Goal: Answer question/provide support: Share knowledge or assist other users

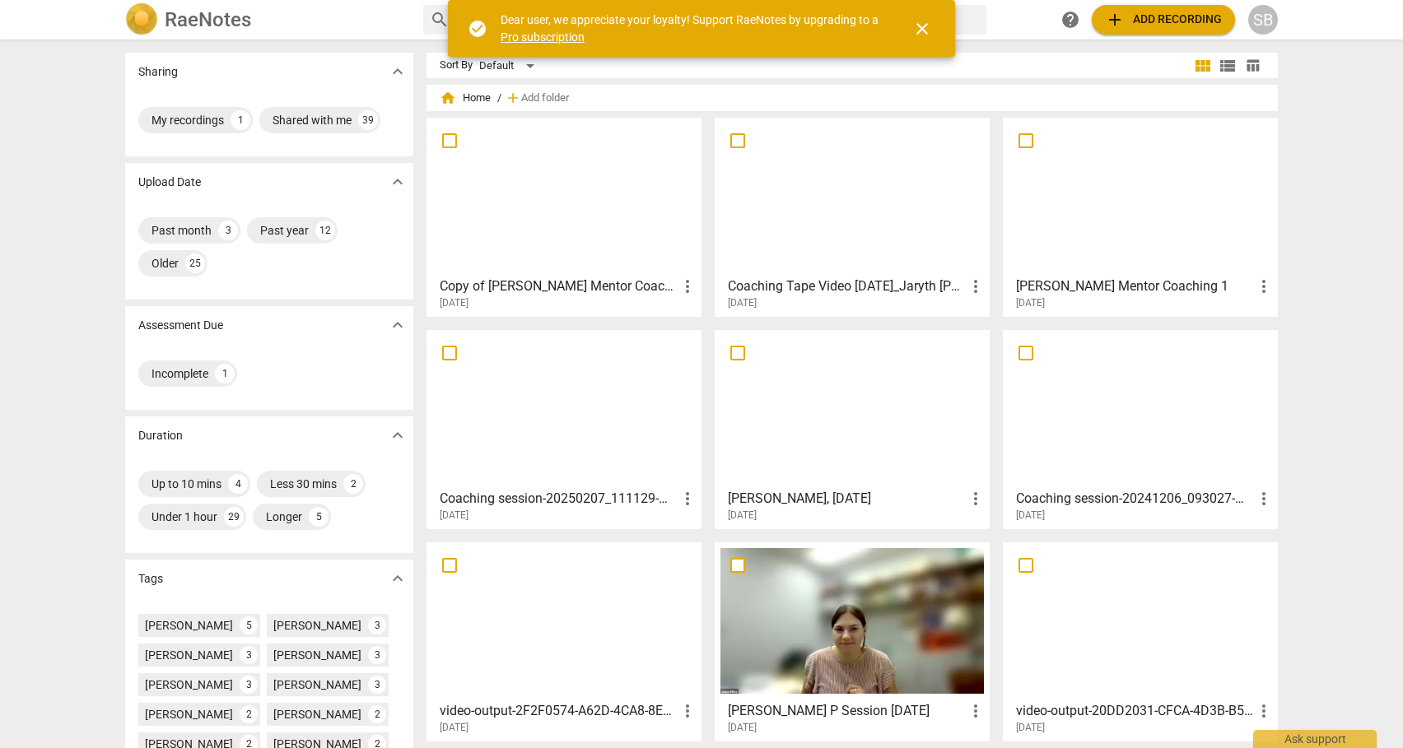
click at [854, 210] on div at bounding box center [851, 196] width 263 height 146
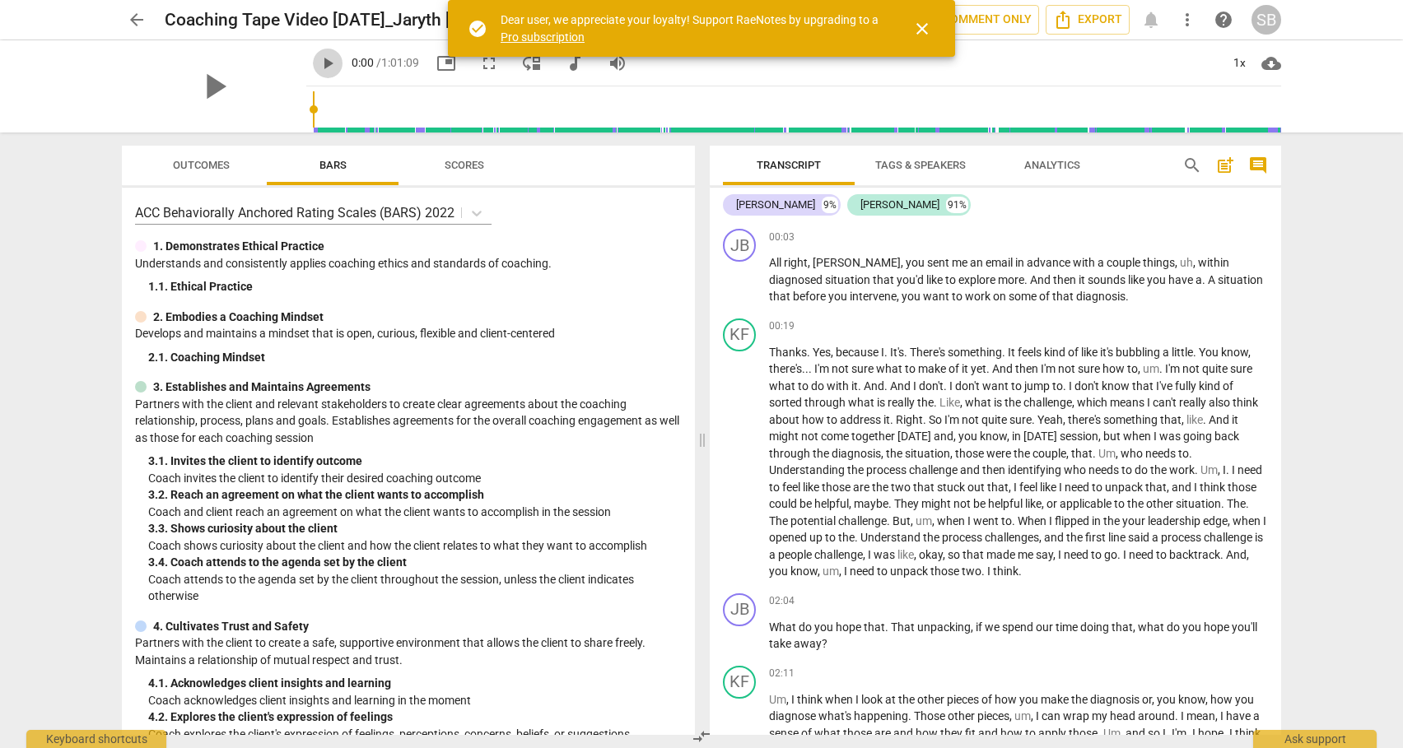
click at [318, 63] on span "play_arrow" at bounding box center [328, 64] width 20 height 20
click at [1175, 235] on div "+" at bounding box center [1178, 237] width 16 height 16
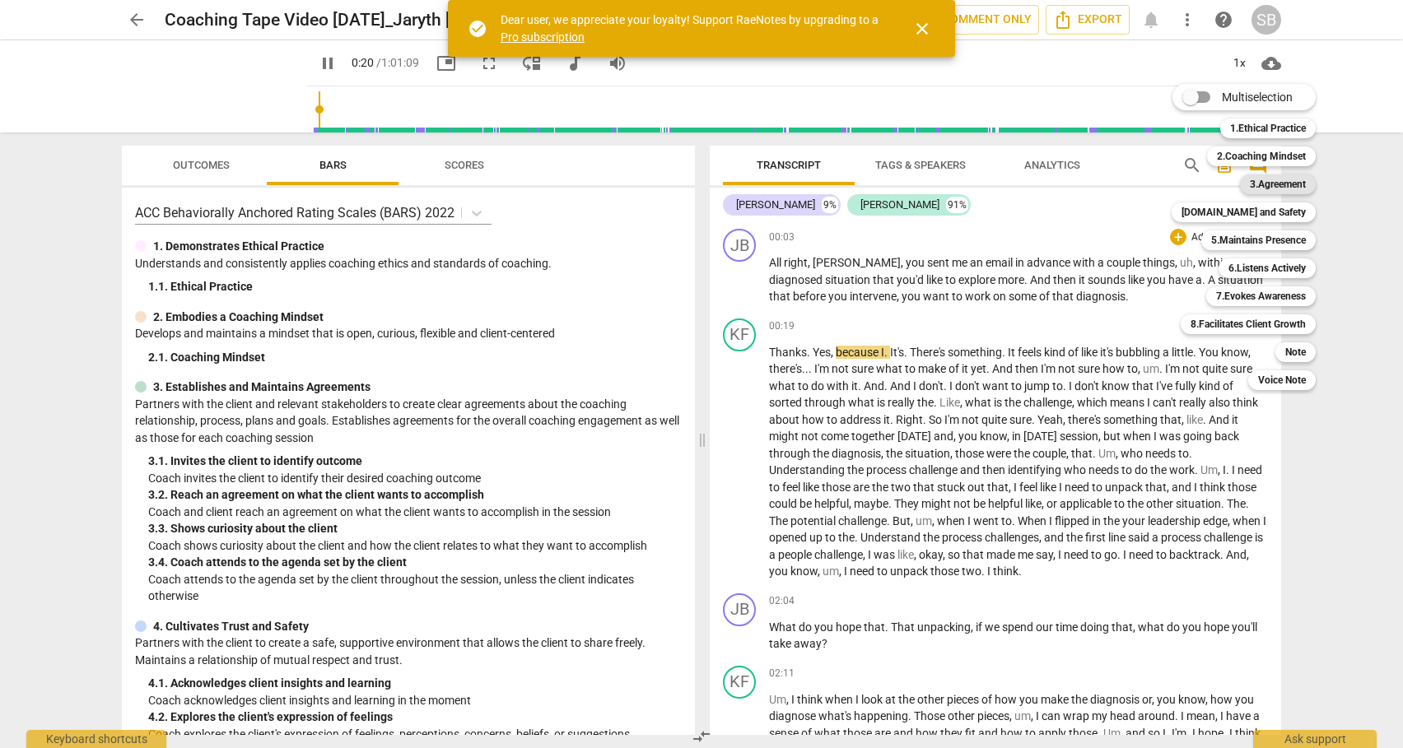
click at [1270, 182] on b "3.Agreement" at bounding box center [1278, 185] width 56 height 20
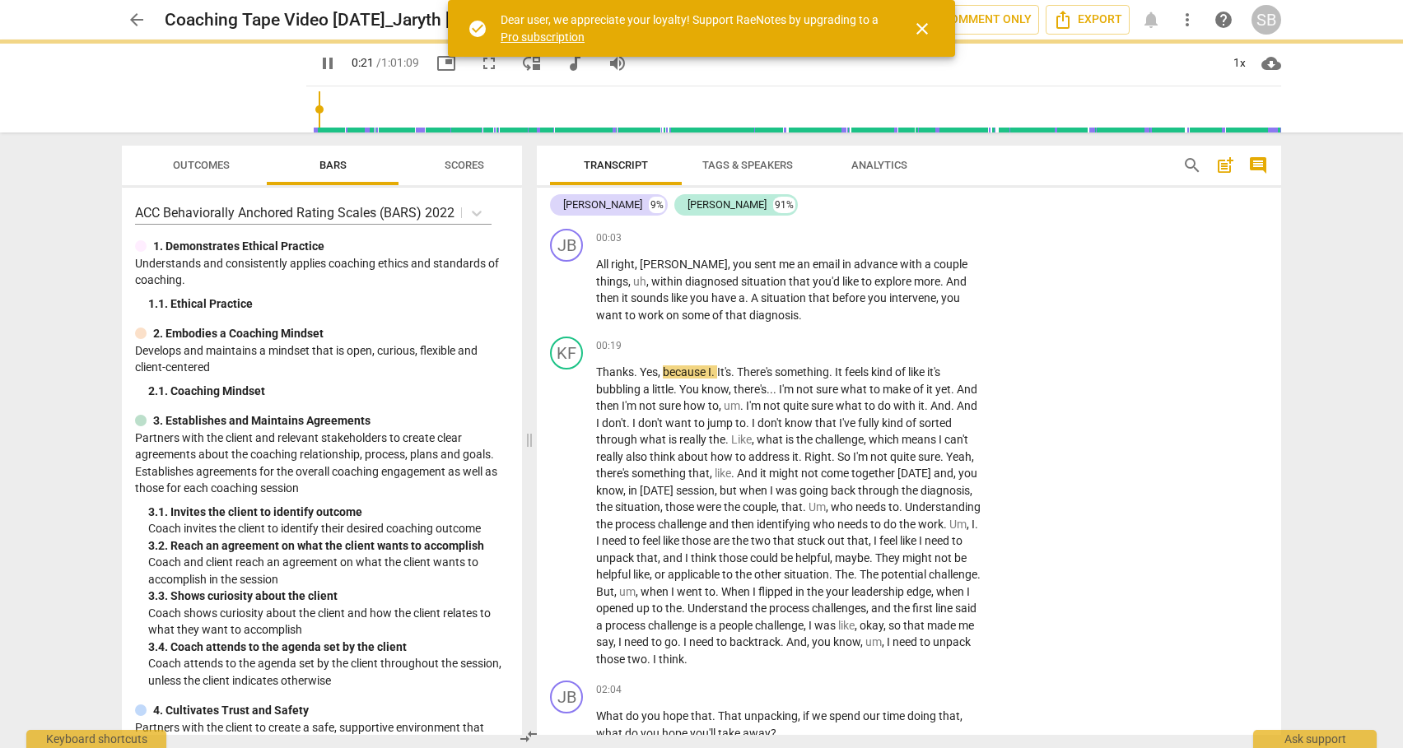
type input "21"
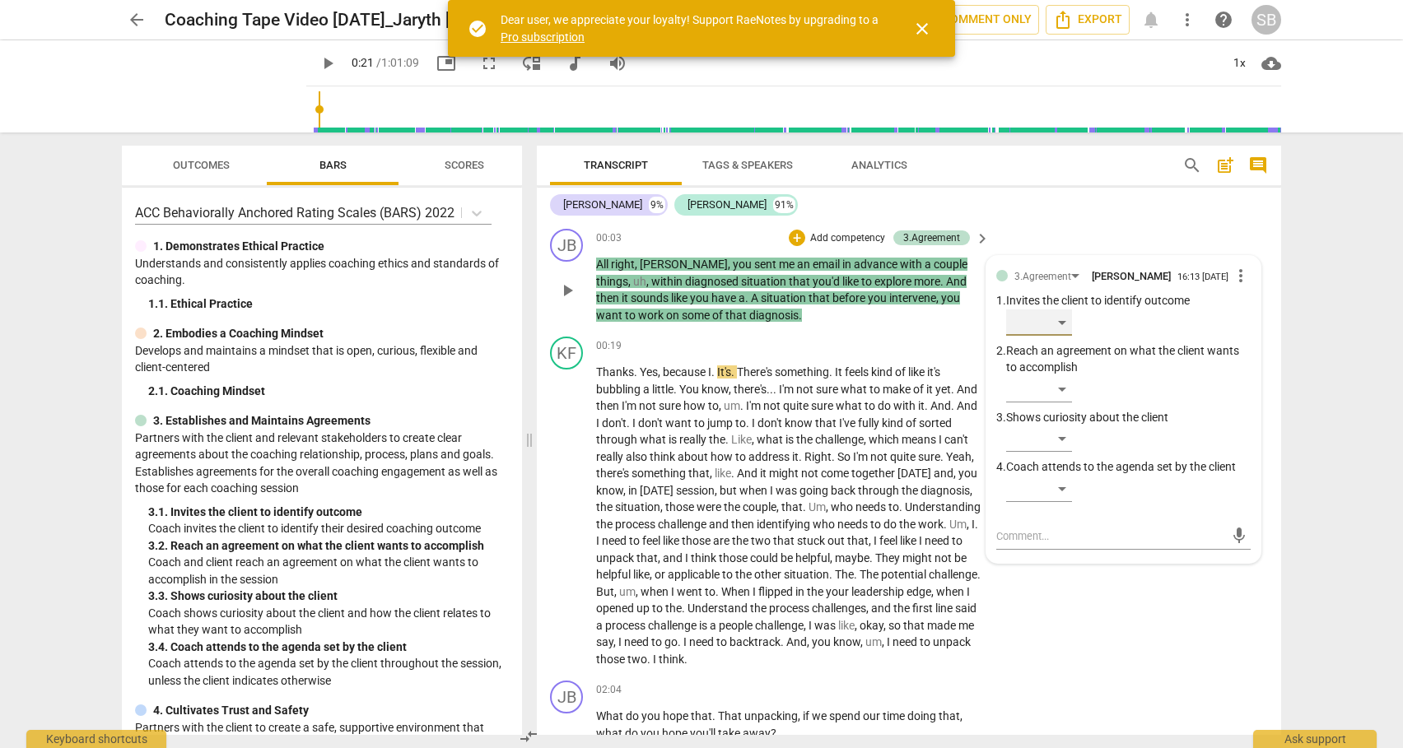
click at [1064, 324] on div "​" at bounding box center [1039, 323] width 66 height 26
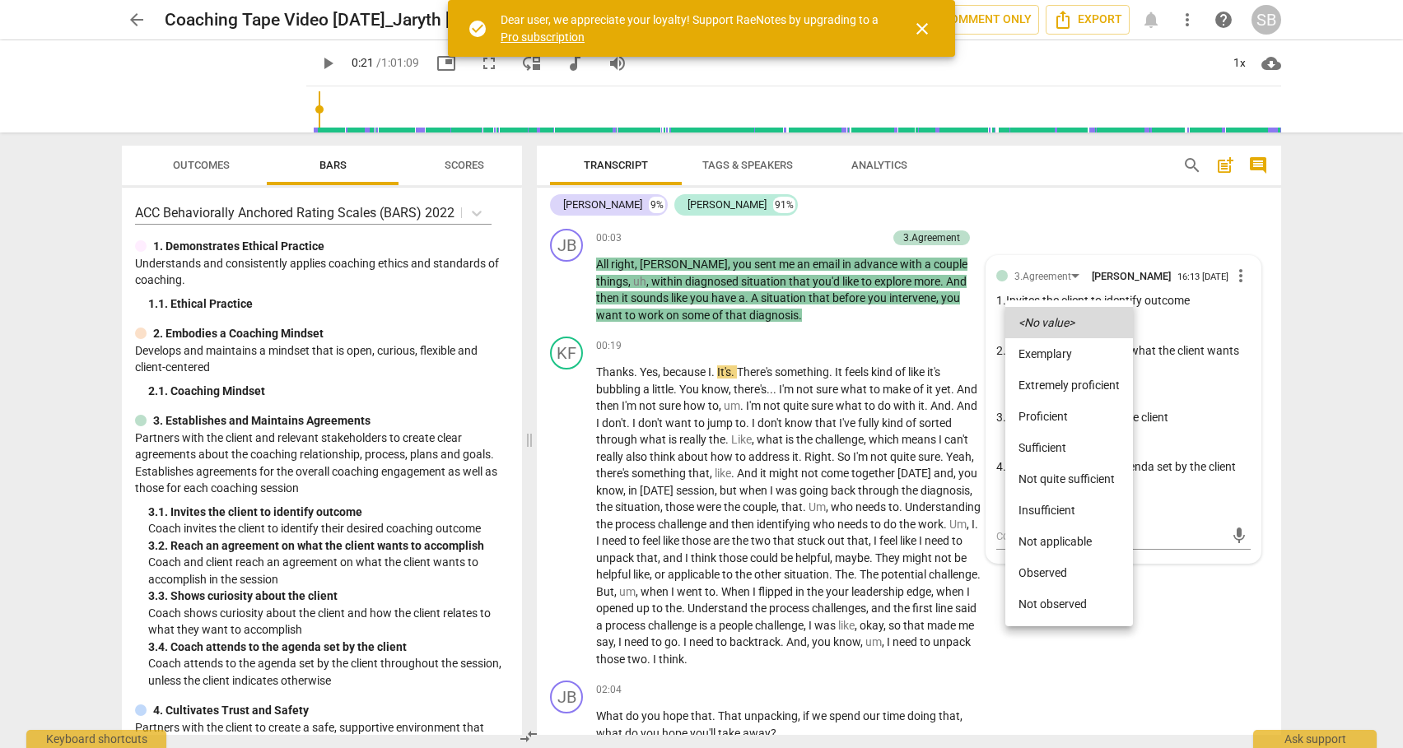
click at [1046, 473] on li "Not quite sufficient" at bounding box center [1069, 479] width 128 height 31
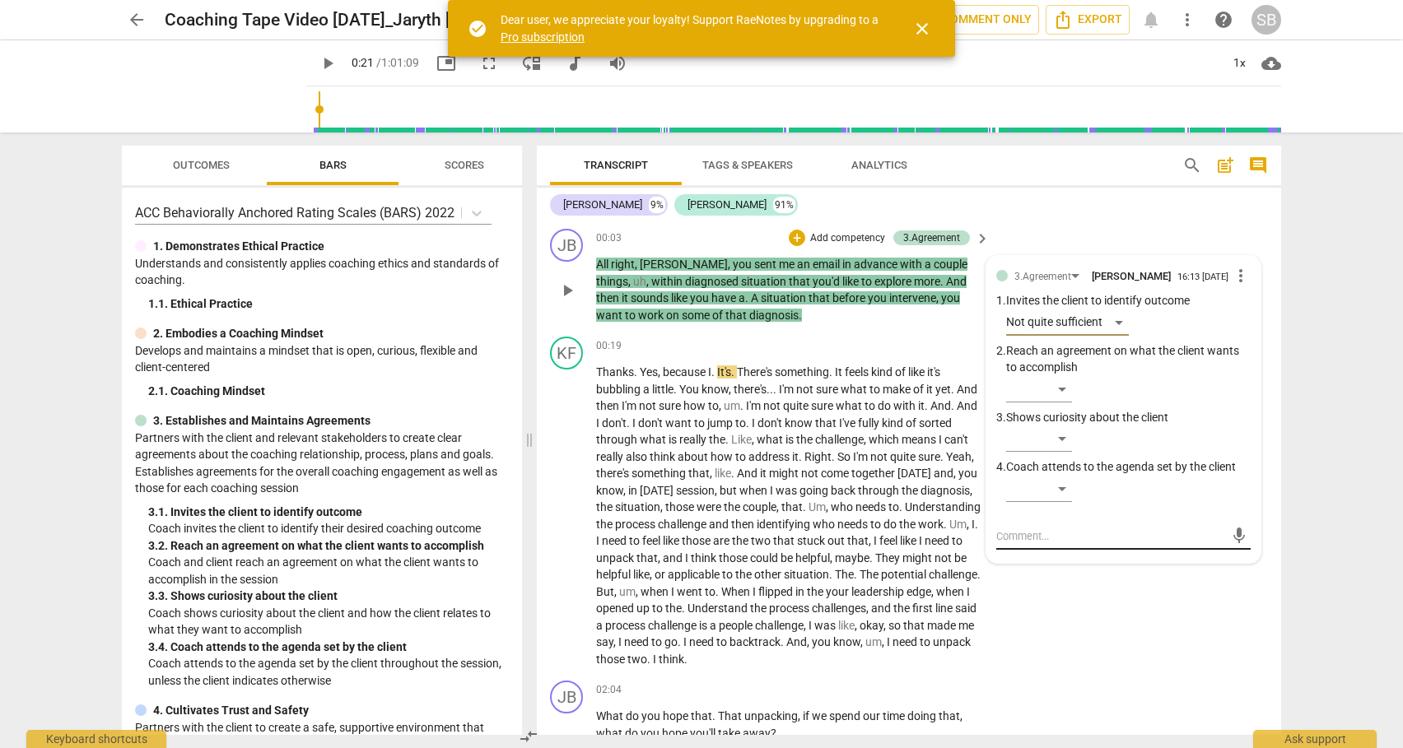
click at [1017, 545] on div "mic" at bounding box center [1123, 537] width 254 height 26
click at [1015, 539] on textarea at bounding box center [1110, 537] width 228 height 16
type textarea "N"
type textarea "Ni"
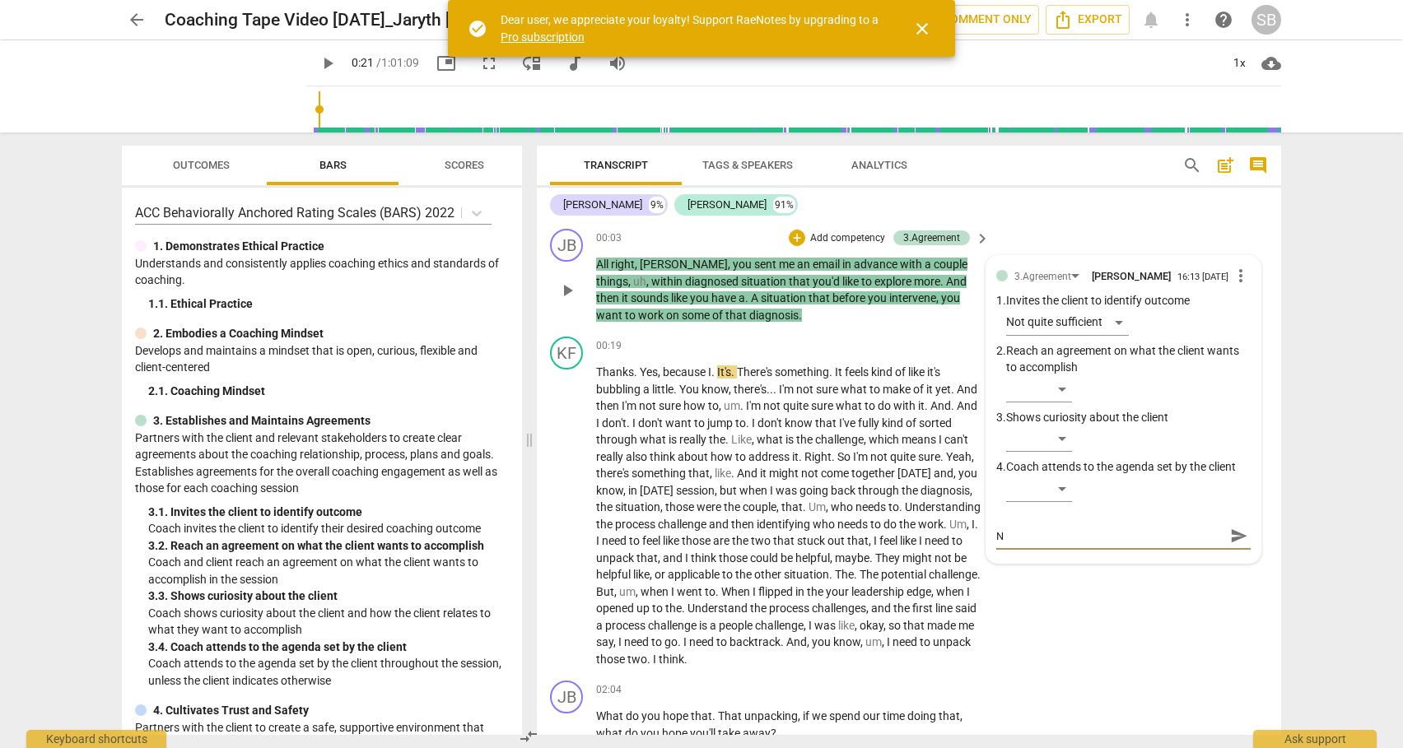
type textarea "Ni"
type textarea "Nic"
type textarea "Nice"
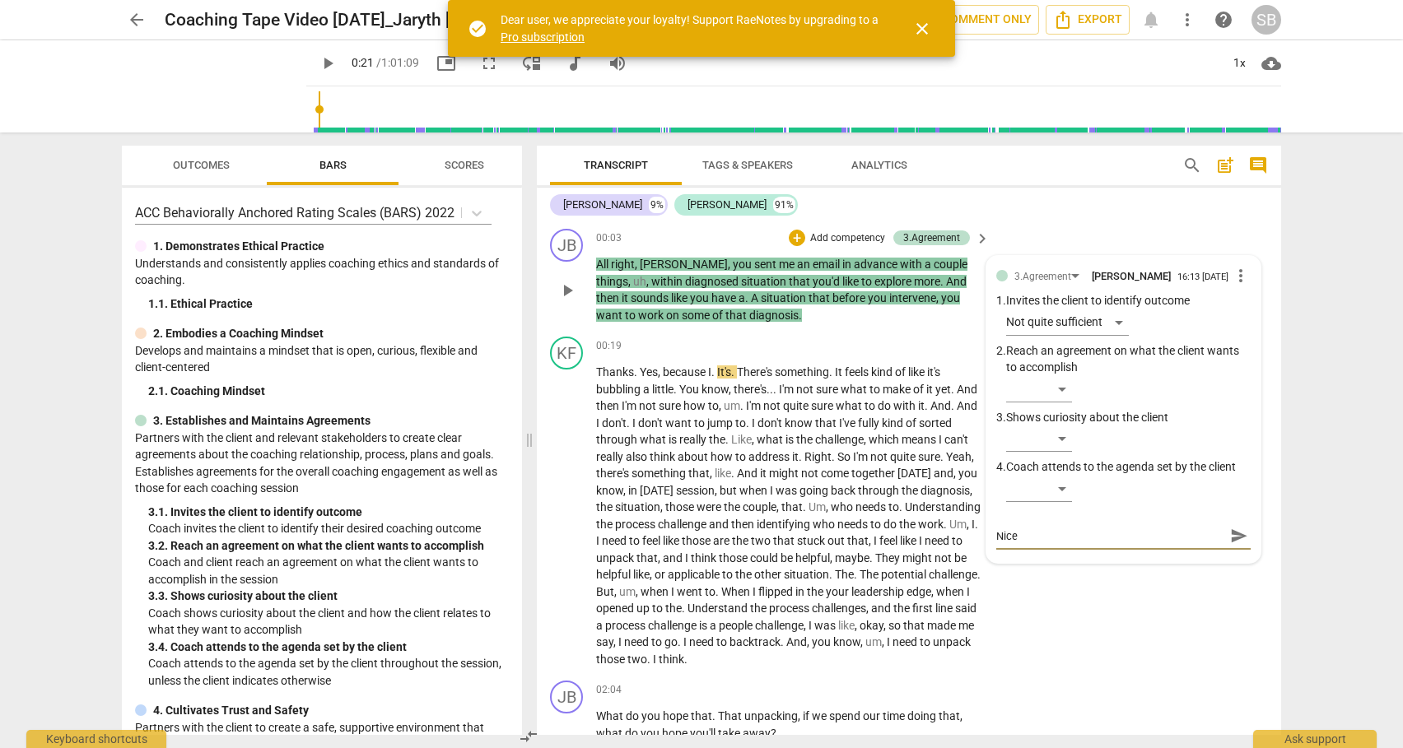
type textarea "Nice f"
type textarea "Nice fi"
type textarea "Nice fir"
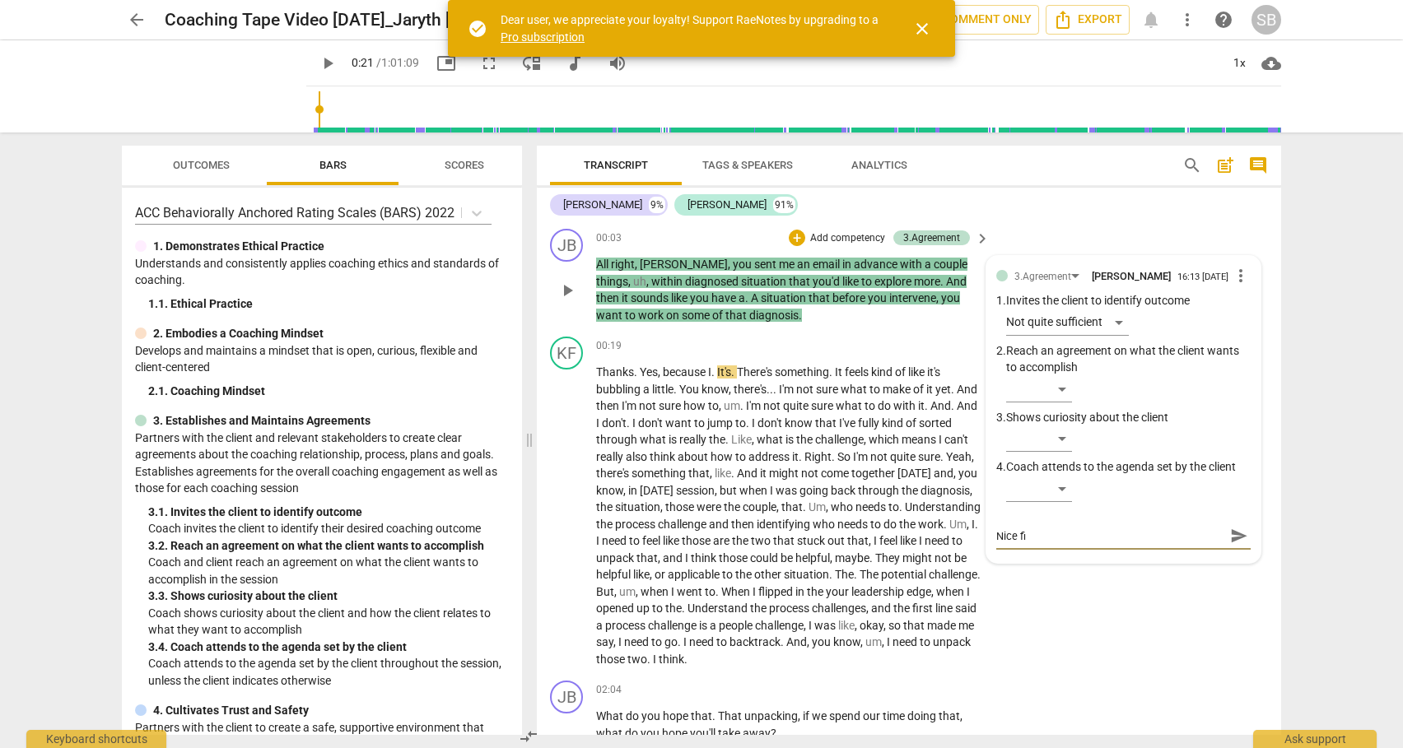
type textarea "Nice fir"
type textarea "Nice firs"
type textarea "Nice first"
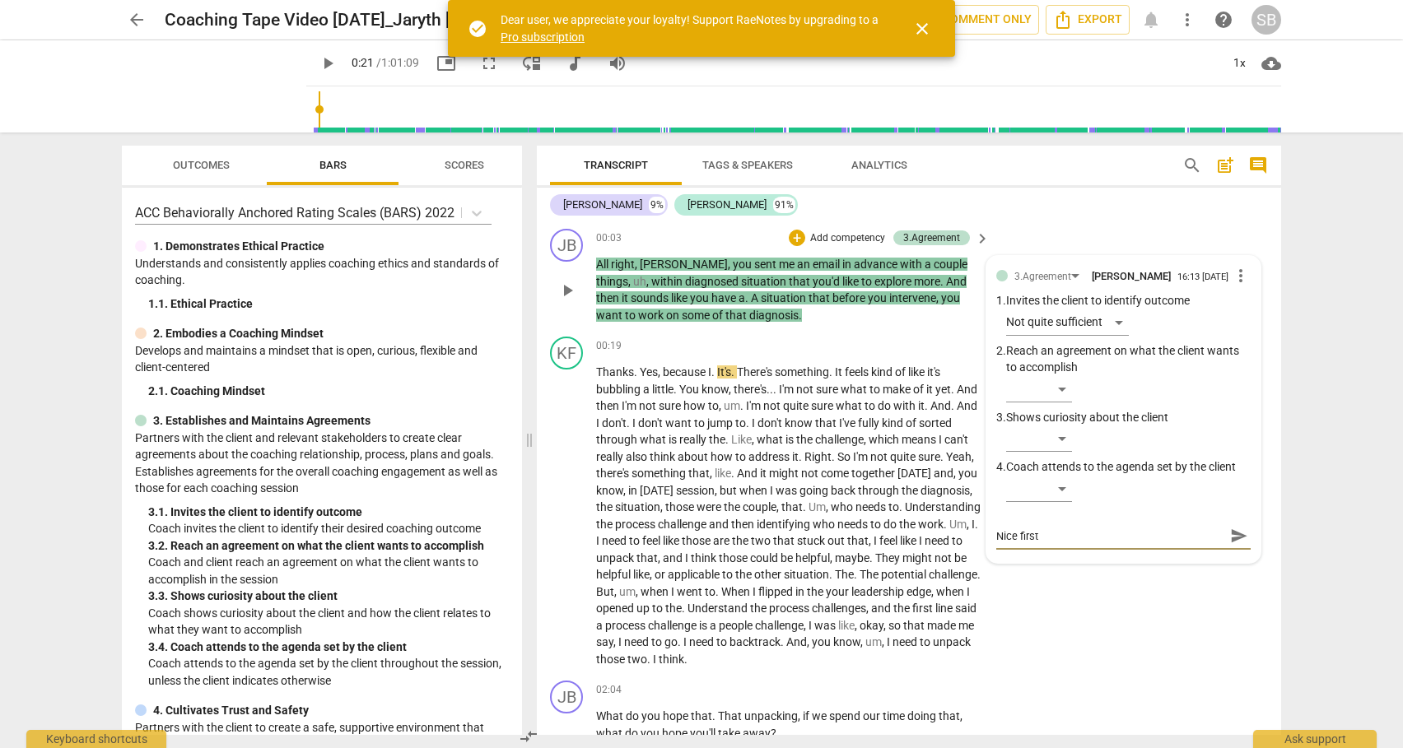
type textarea "Nice first i"
type textarea "Nice first in"
type textarea "Nice first int"
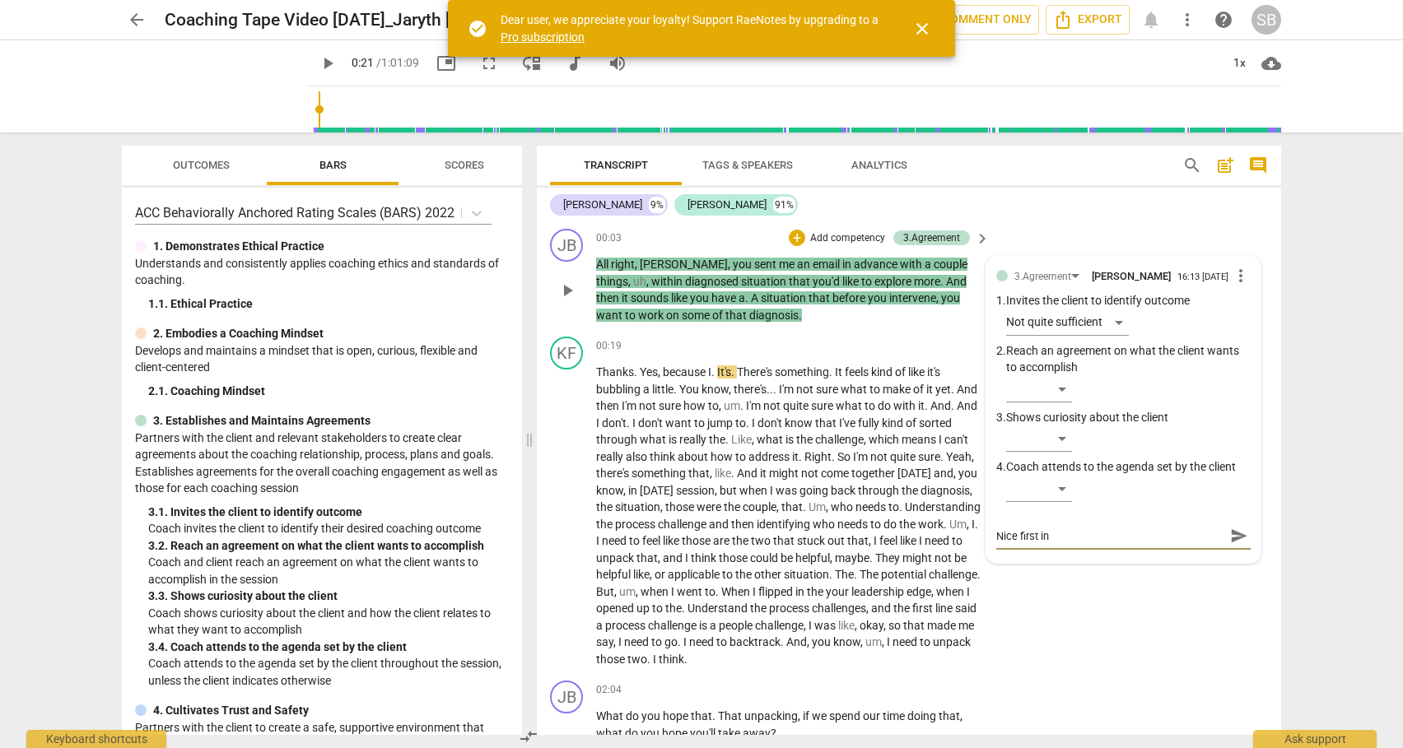
type textarea "Nice first int"
type textarea "Nice first intr"
type textarea "Nice first intro"
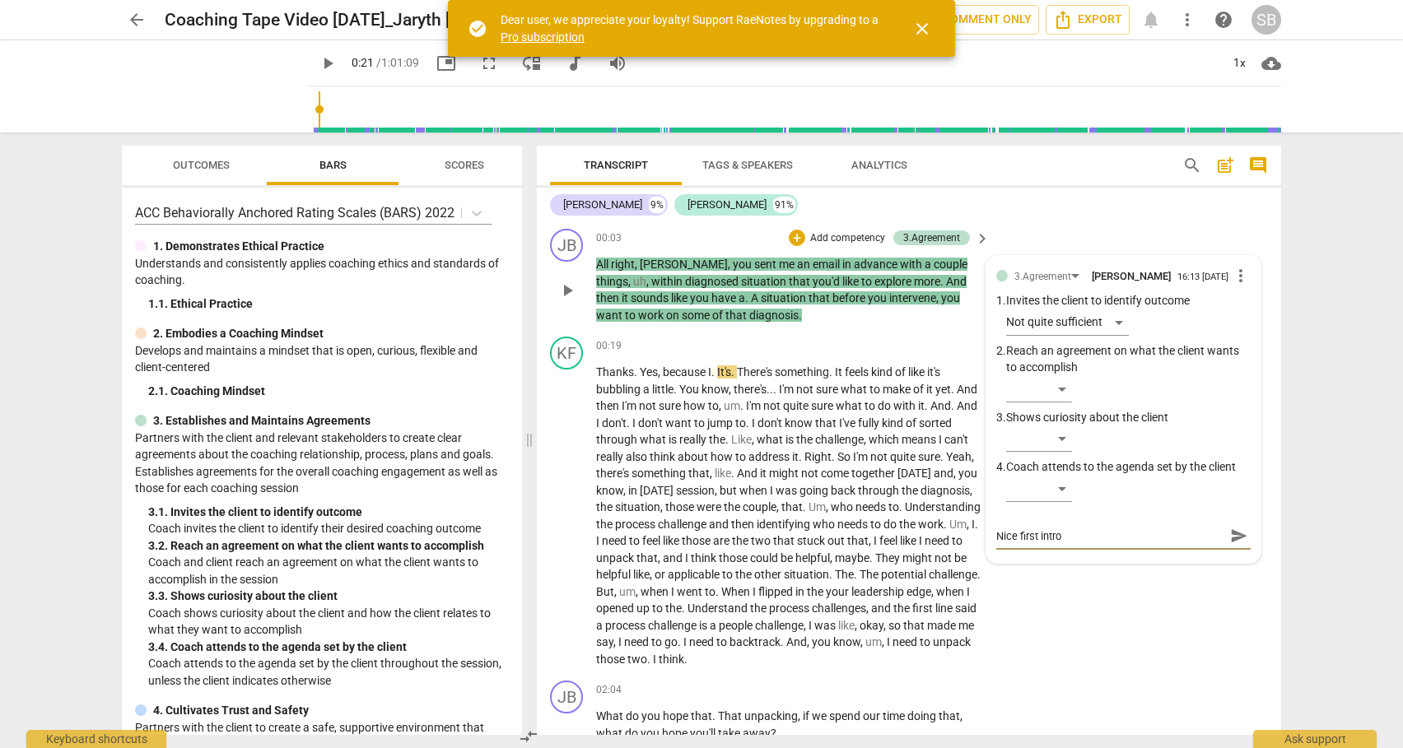
type textarea "Nice first introd"
type textarea "Nice first introdu"
type textarea "Nice first introduc"
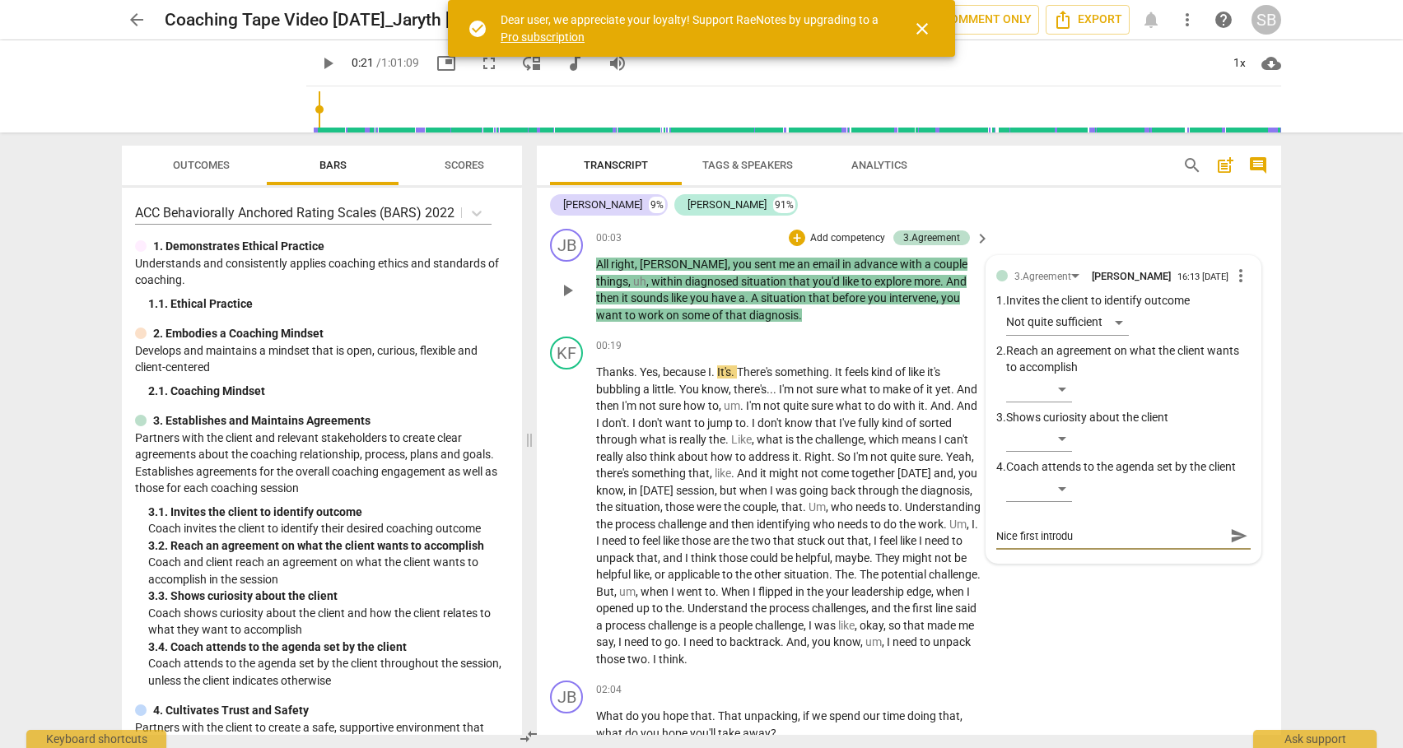
type textarea "Nice first introduc"
type textarea "Nice first introduct"
type textarea "Nice first introducti"
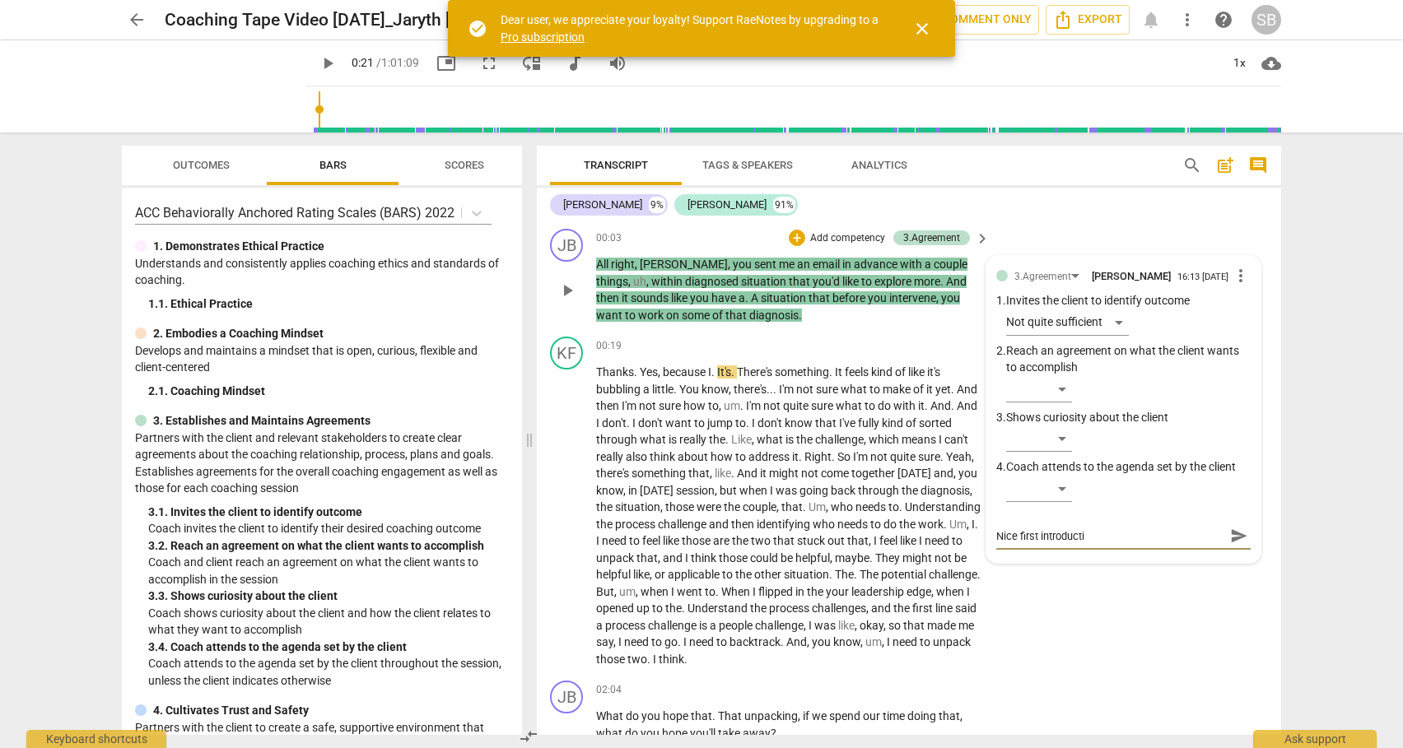
type textarea "Nice first introductio"
type textarea "Nice first introduction"
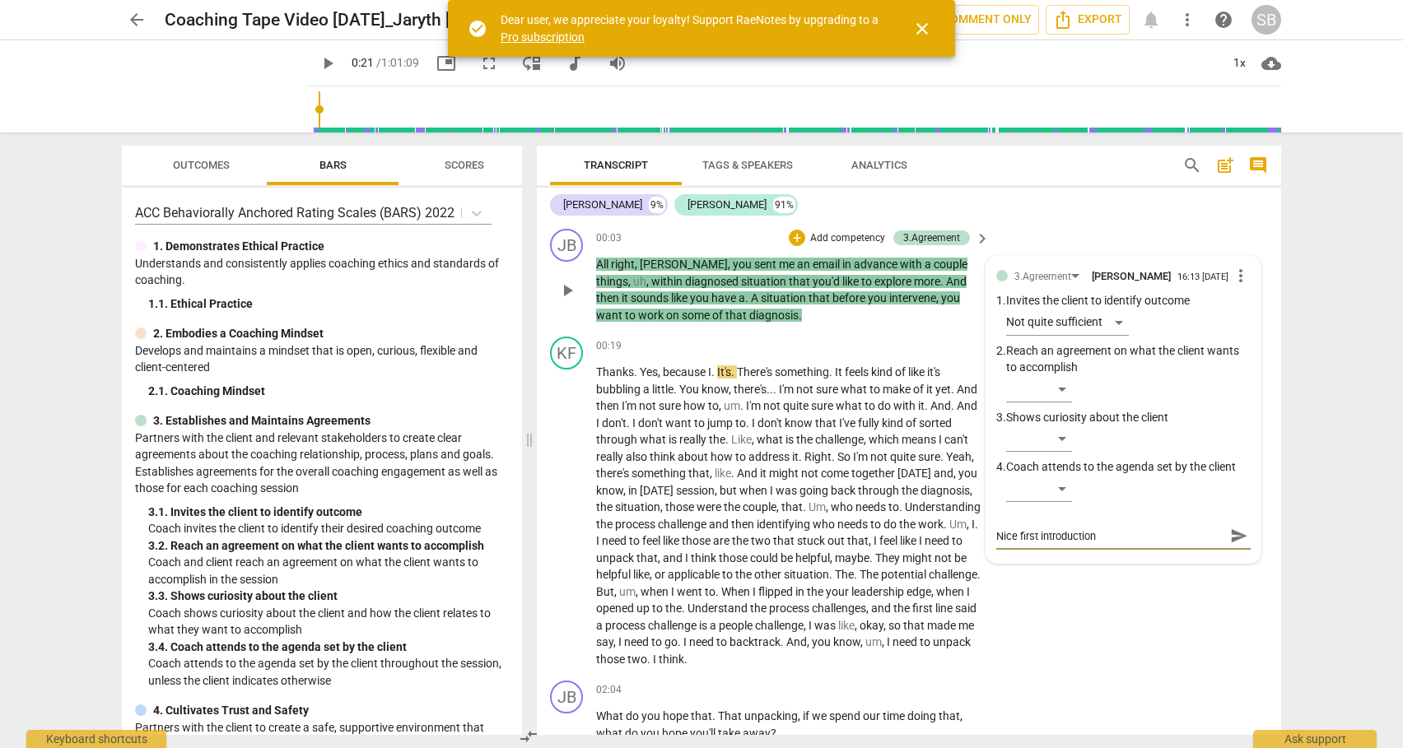
type textarea "Nice first introduction"
type textarea "Nice first introduction o"
type textarea "Nice first introduction of"
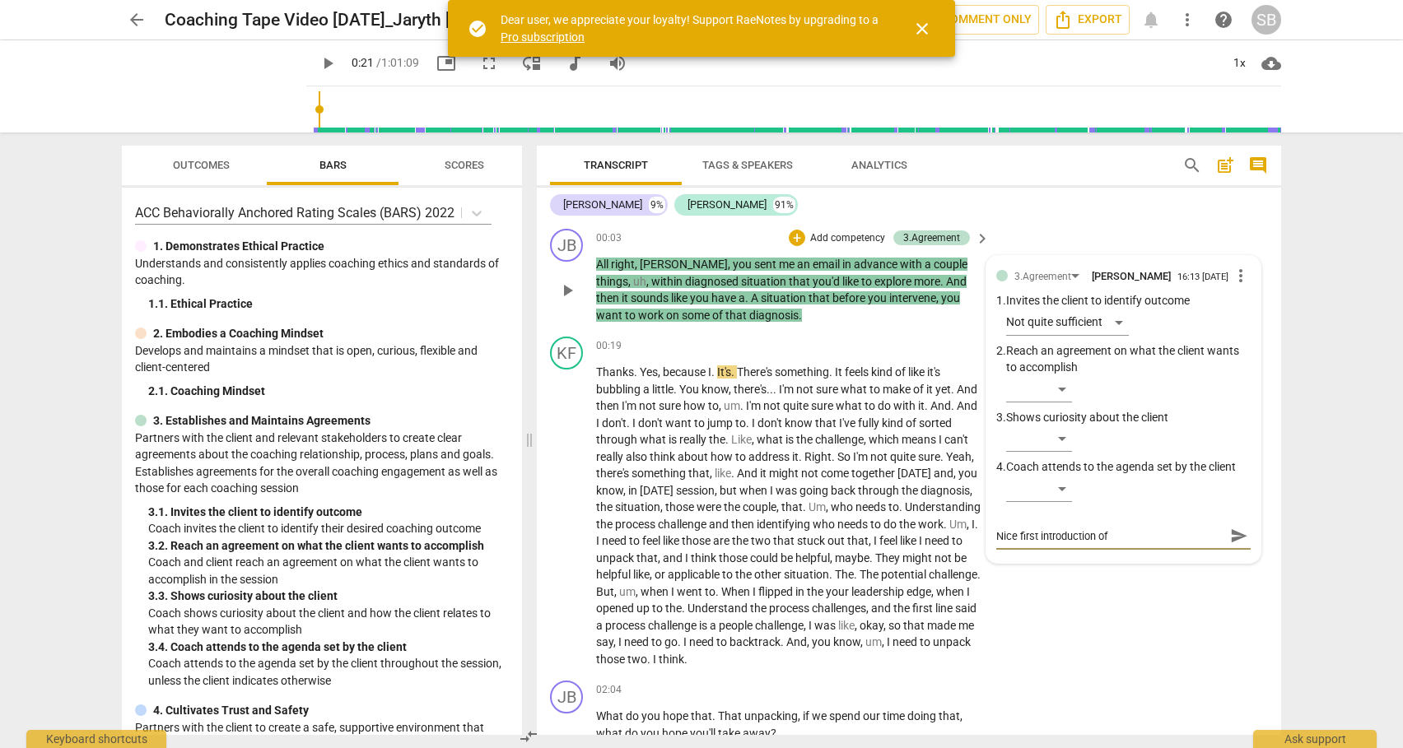
type textarea "Nice first introduction of"
type textarea "Nice first introduction of c"
type textarea "Nice first introduction of co"
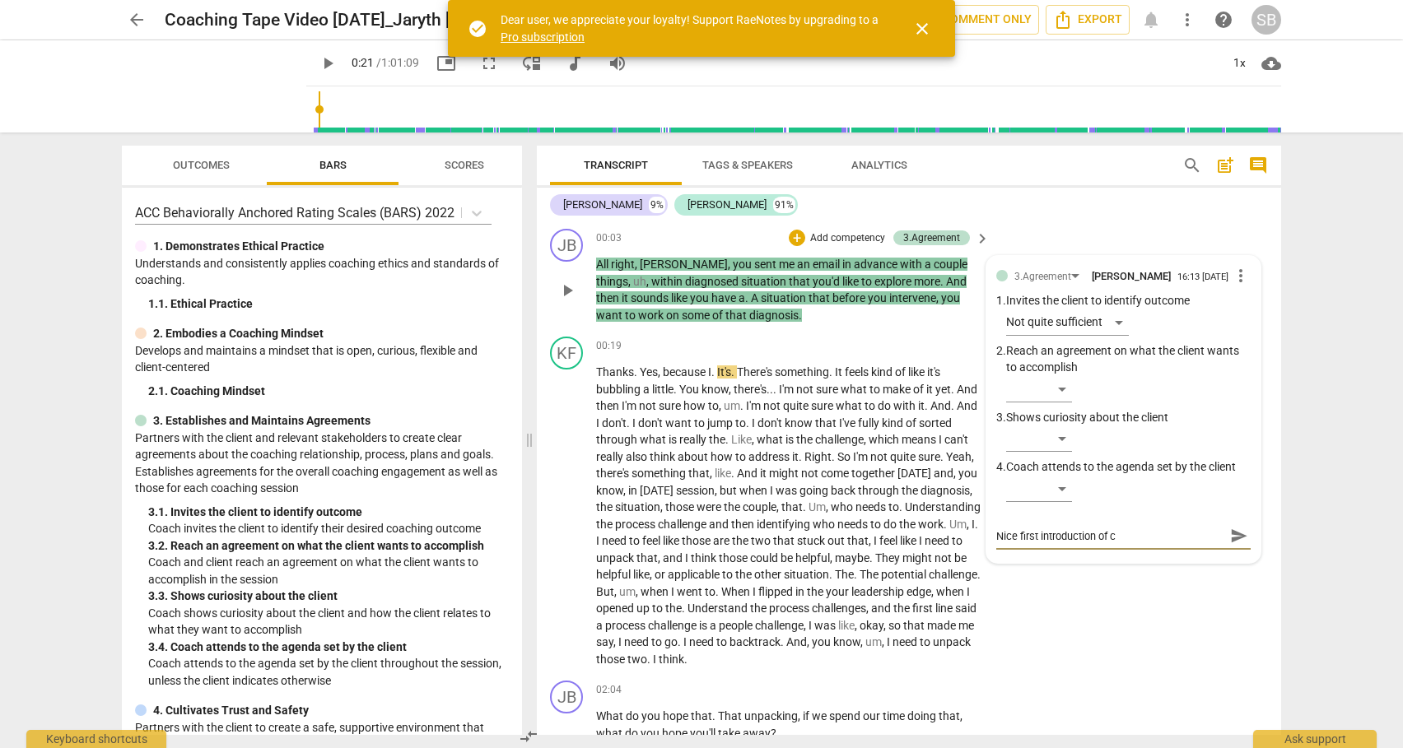
type textarea "Nice first introduction of co"
type textarea "Nice first introduction of coa"
type textarea "Nice first introduction of coac"
type textarea "Nice first introduction of coach"
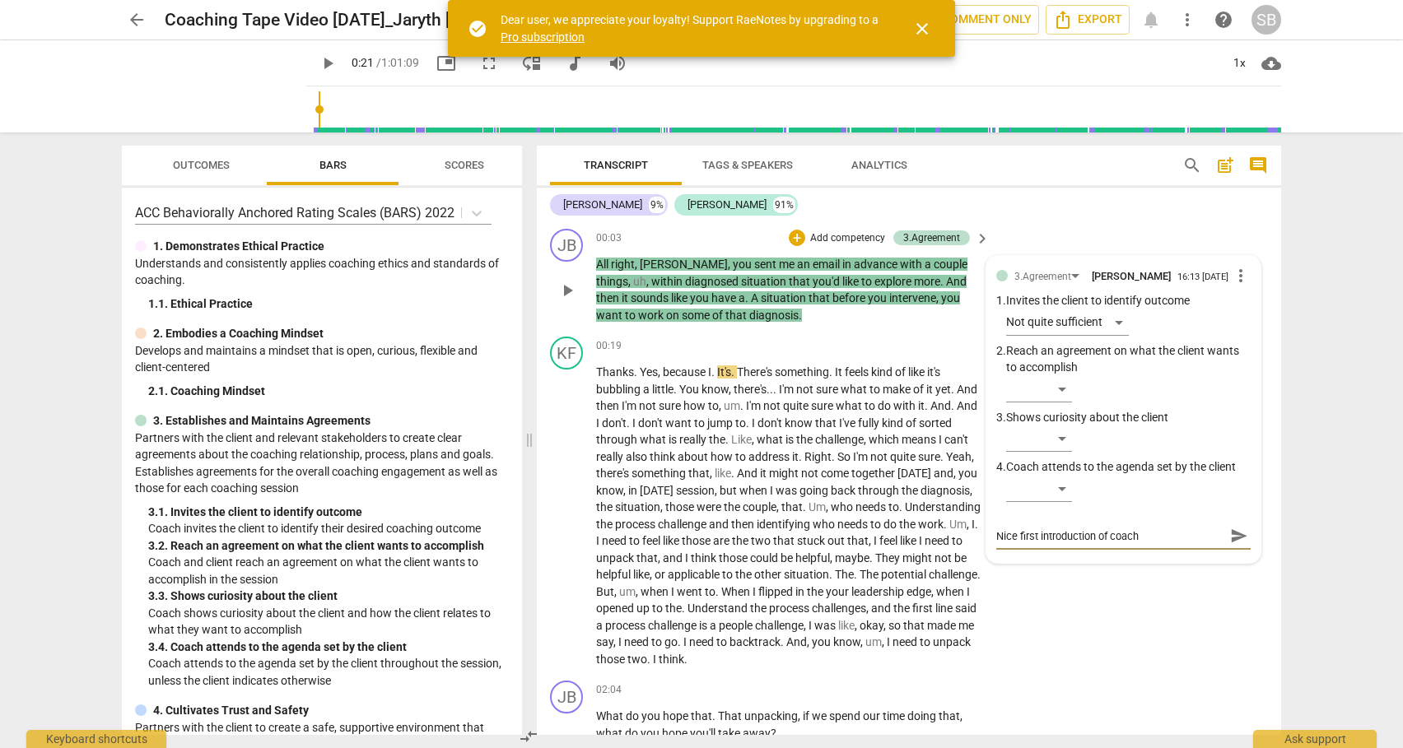
type textarea "Nice first introduction of coachi"
type textarea "Nice first introduction of coachin"
type textarea "Nice first introduction of coaching"
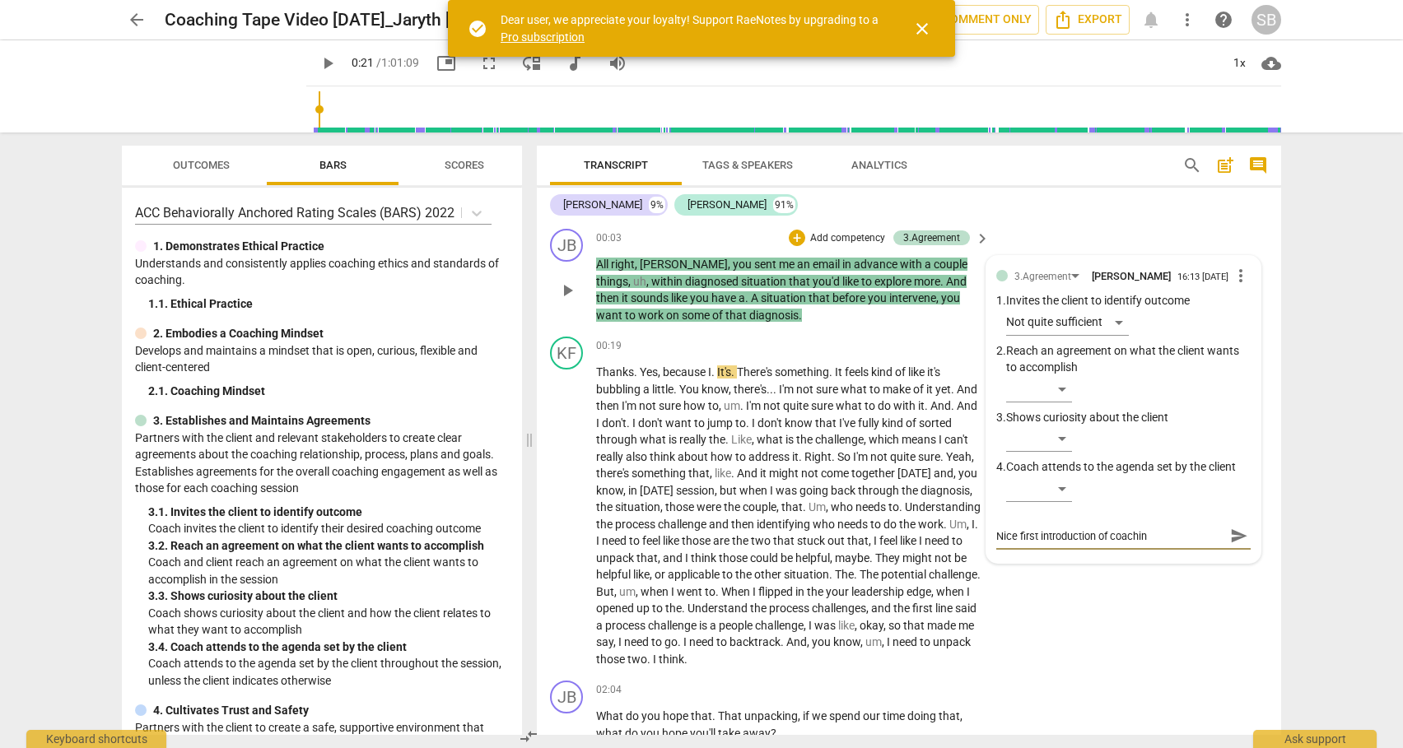
type textarea "Nice first introduction of coaching"
type textarea "Nice first introduction of coaching t"
type textarea "Nice first introduction of coaching to"
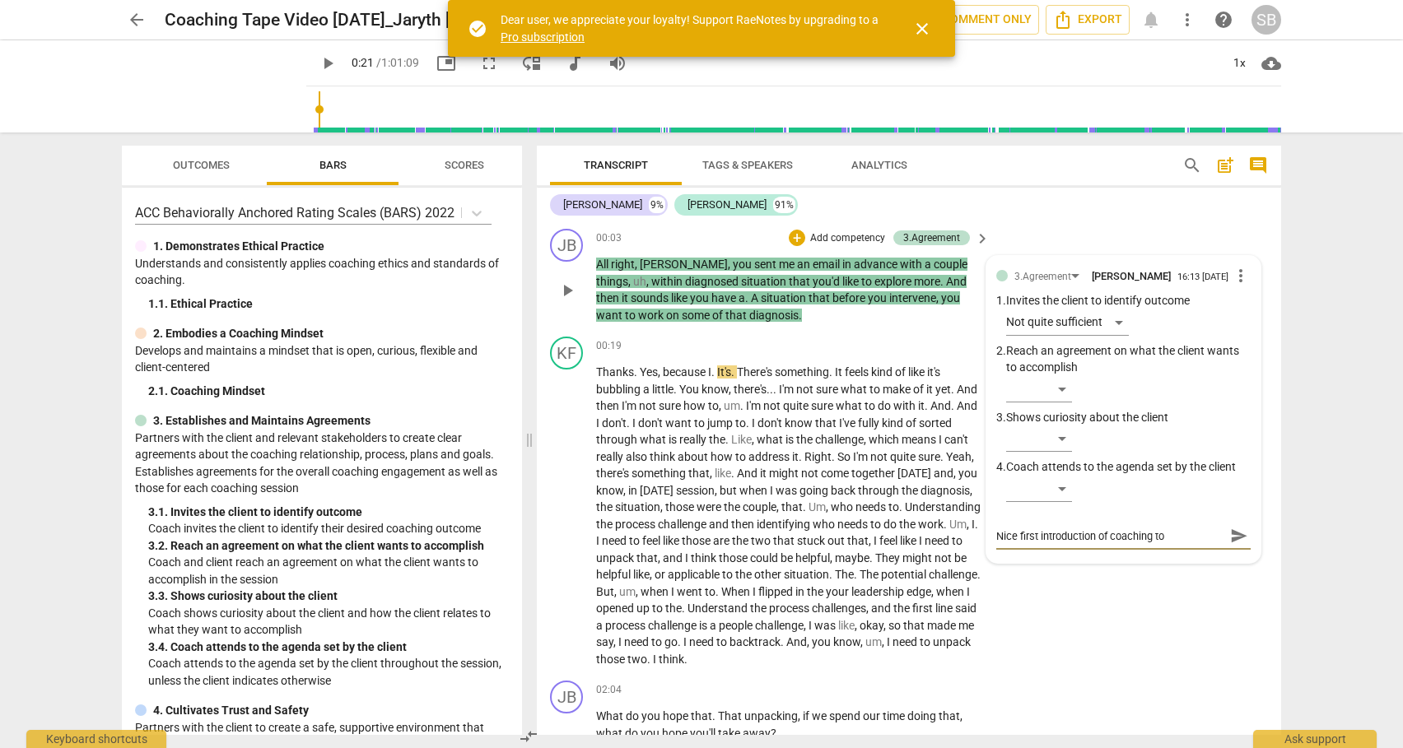
type textarea "Nice first introduction of coaching top"
type textarea "Nice first introduction of coaching topi"
type textarea "Nice first introduction of coaching topic"
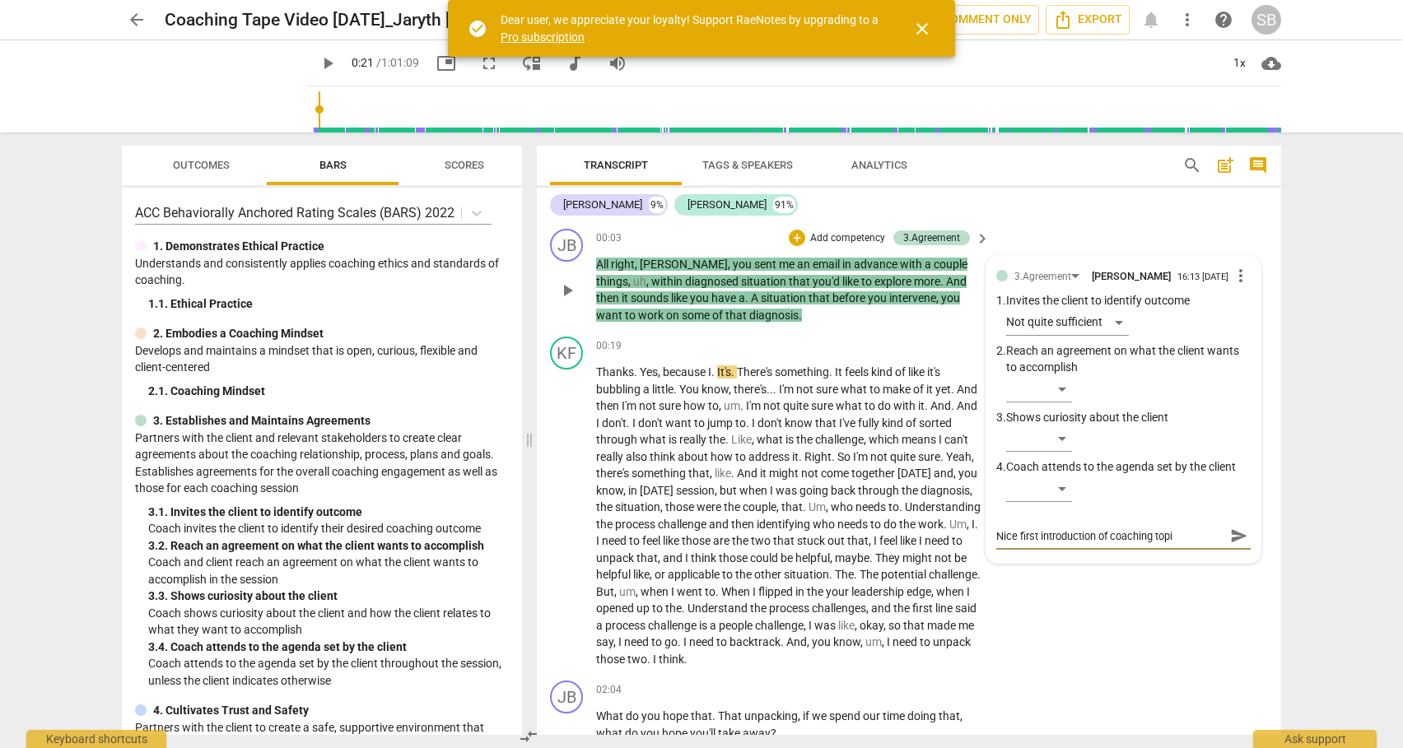
type textarea "Nice first introduction of coaching topic"
type textarea "Nice first introduction of coaching topic."
click at [1234, 536] on span "send" at bounding box center [1239, 536] width 18 height 18
click at [318, 62] on span "play_arrow" at bounding box center [328, 64] width 20 height 20
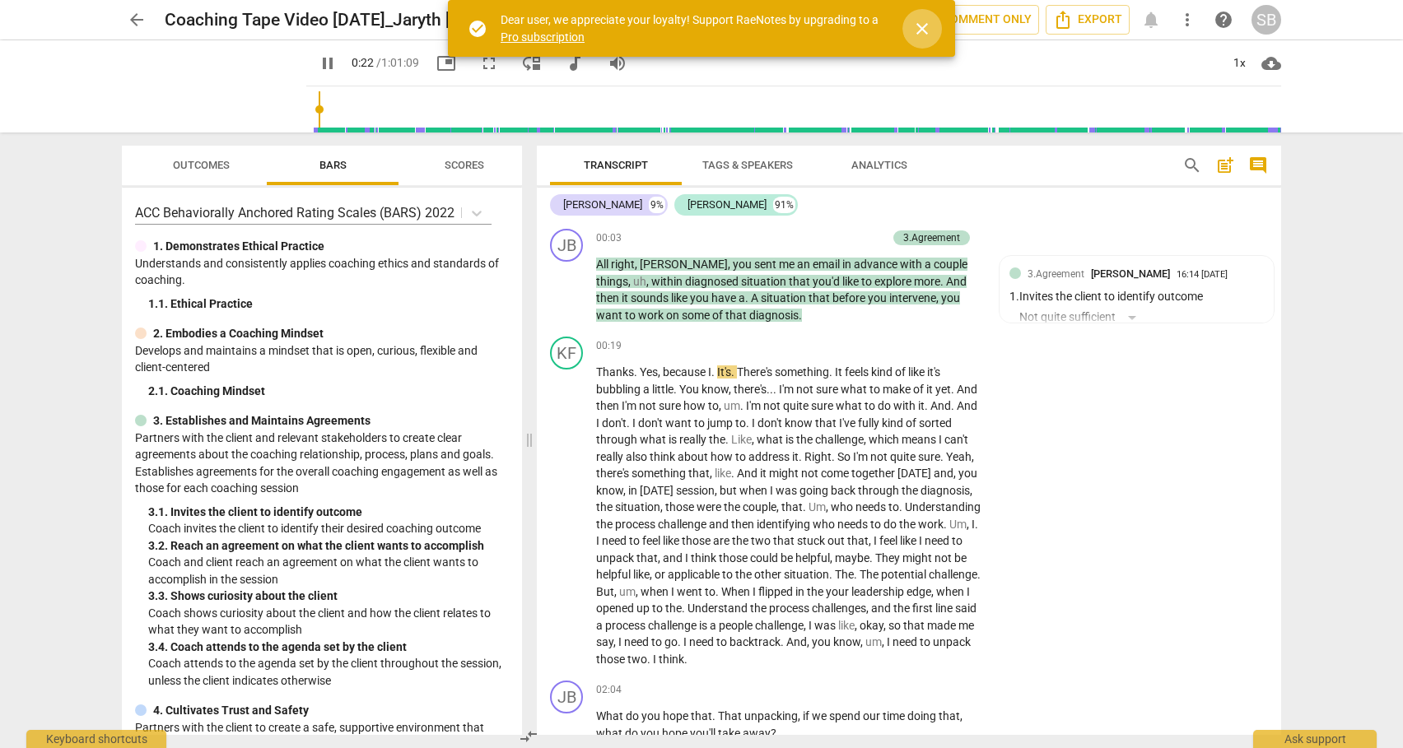
click at [923, 30] on span "close" at bounding box center [922, 29] width 20 height 20
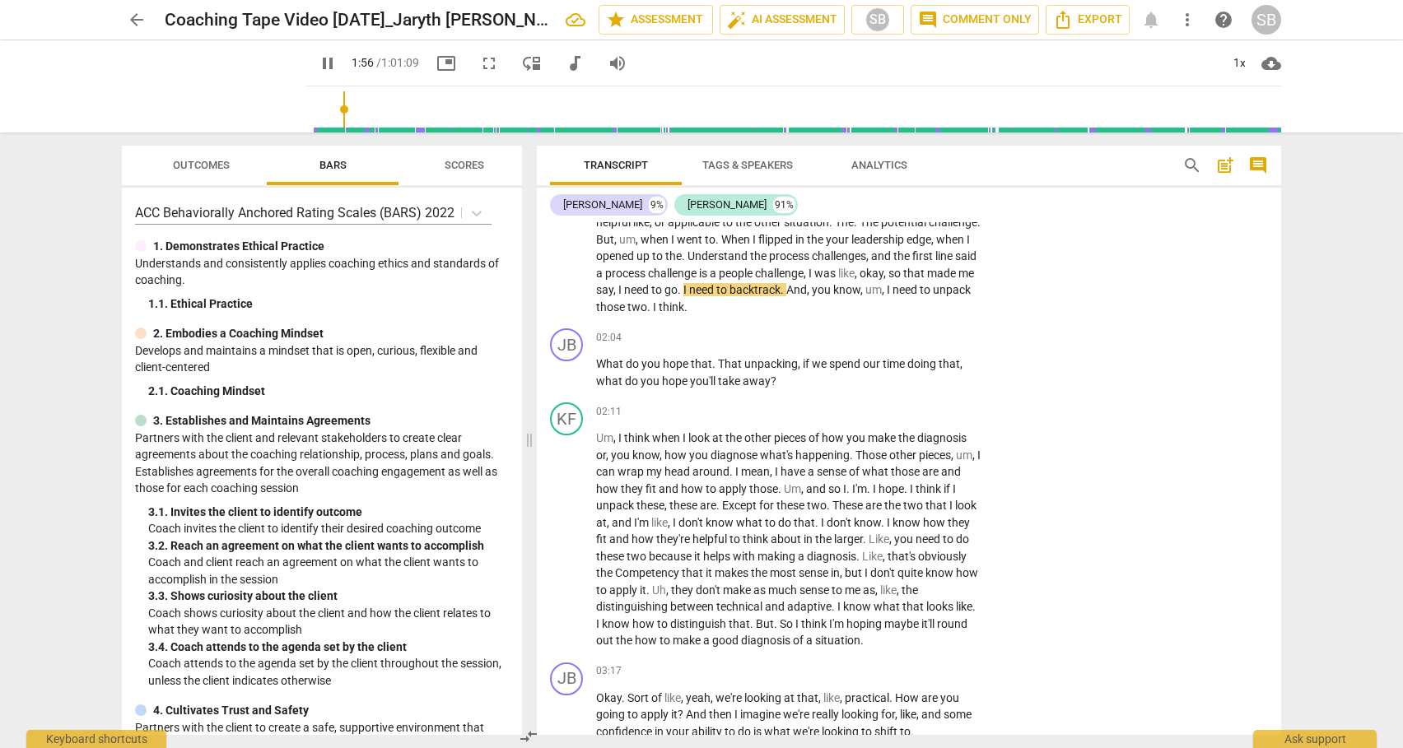
scroll to position [340, 0]
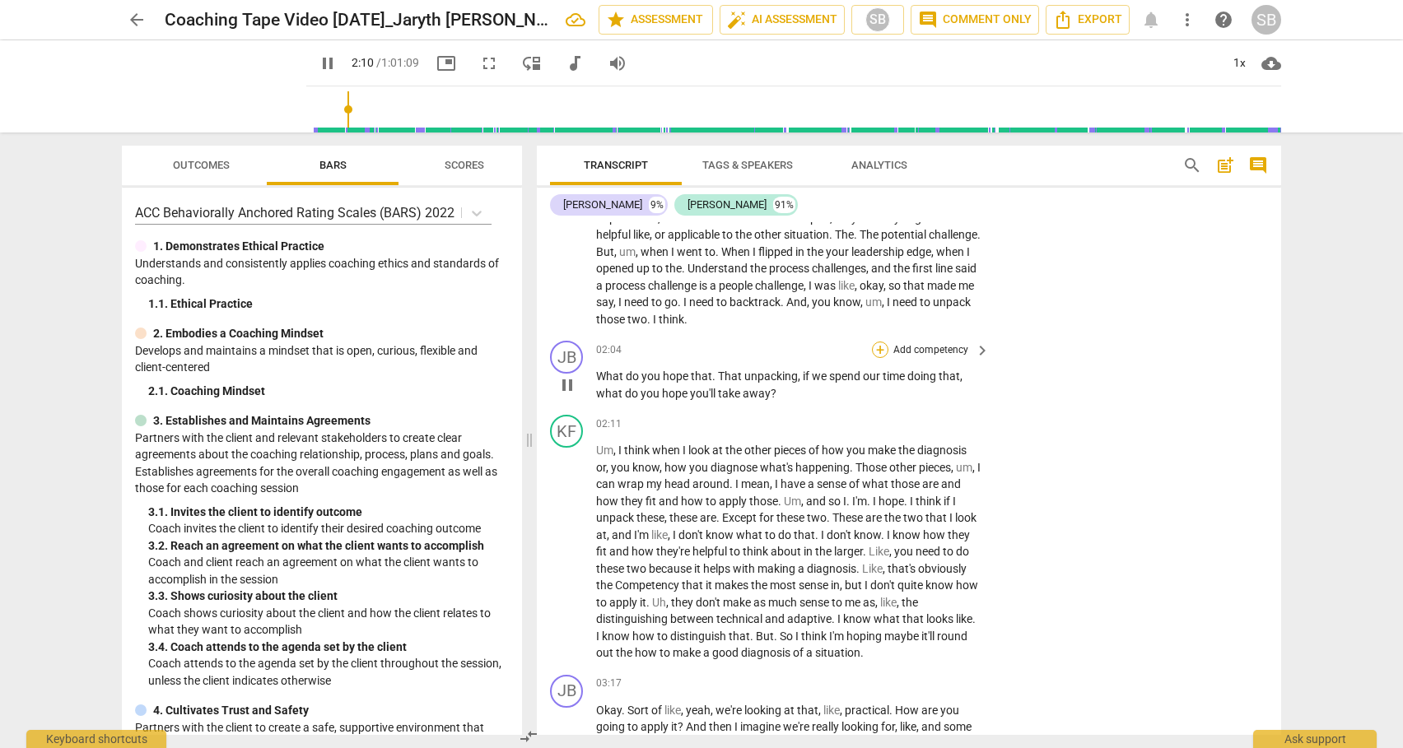
click at [881, 350] on div "+" at bounding box center [880, 350] width 16 height 16
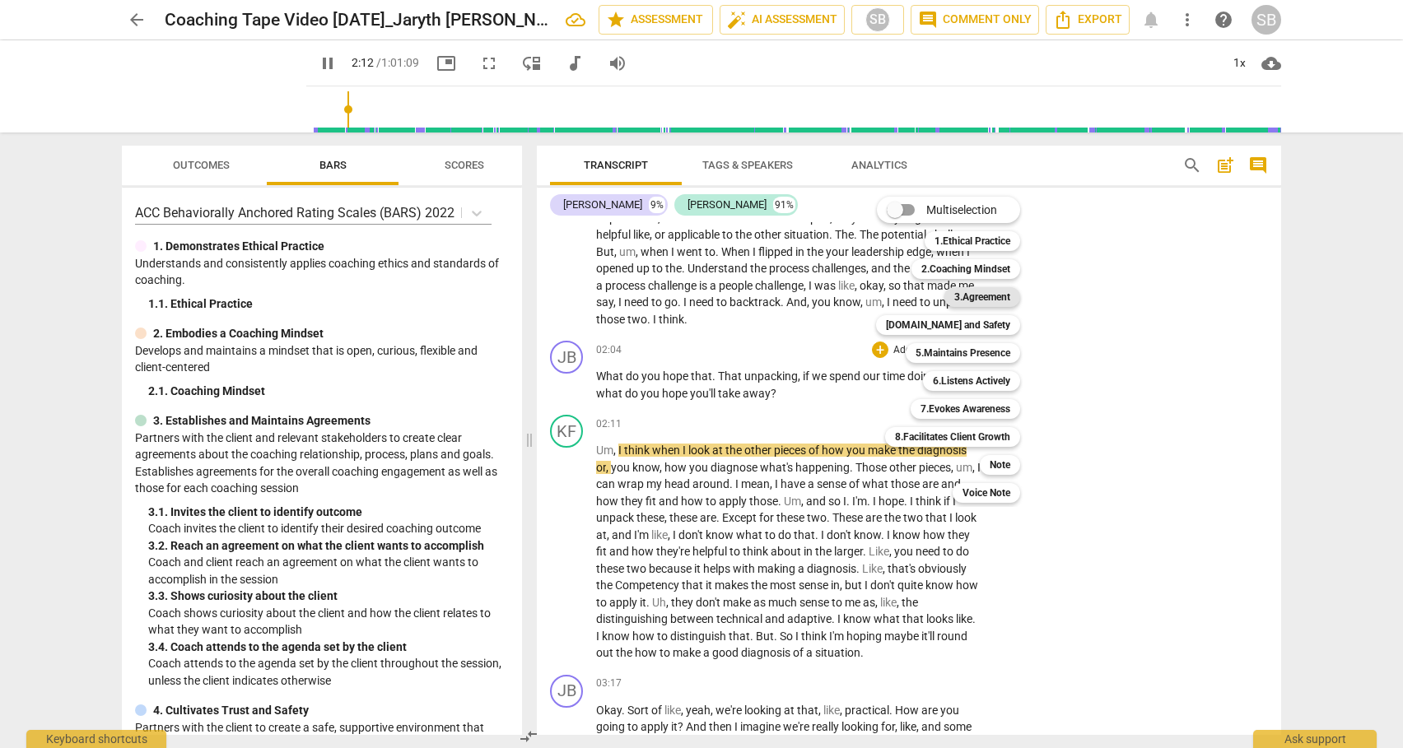
click at [983, 296] on b "3.Agreement" at bounding box center [982, 297] width 56 height 20
type input "133"
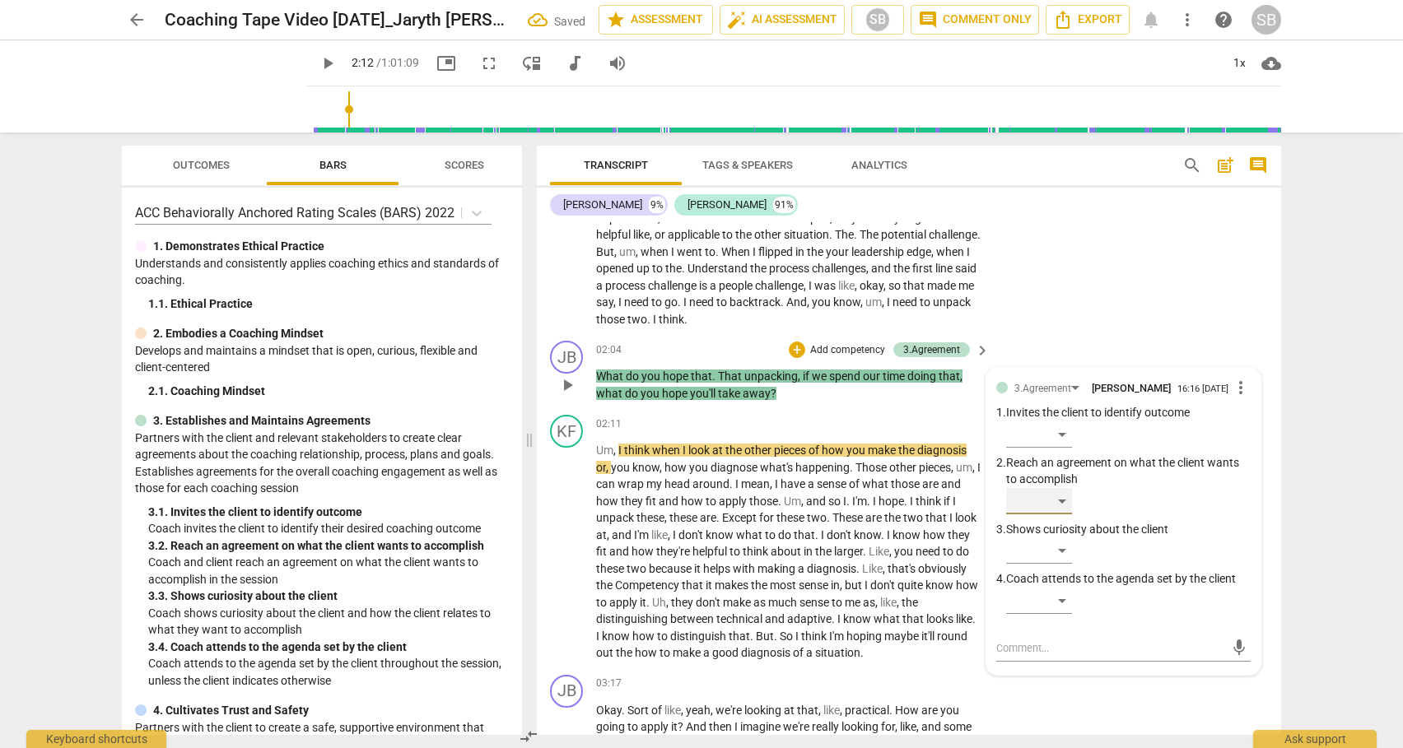
click at [1058, 501] on div "​" at bounding box center [1039, 501] width 66 height 26
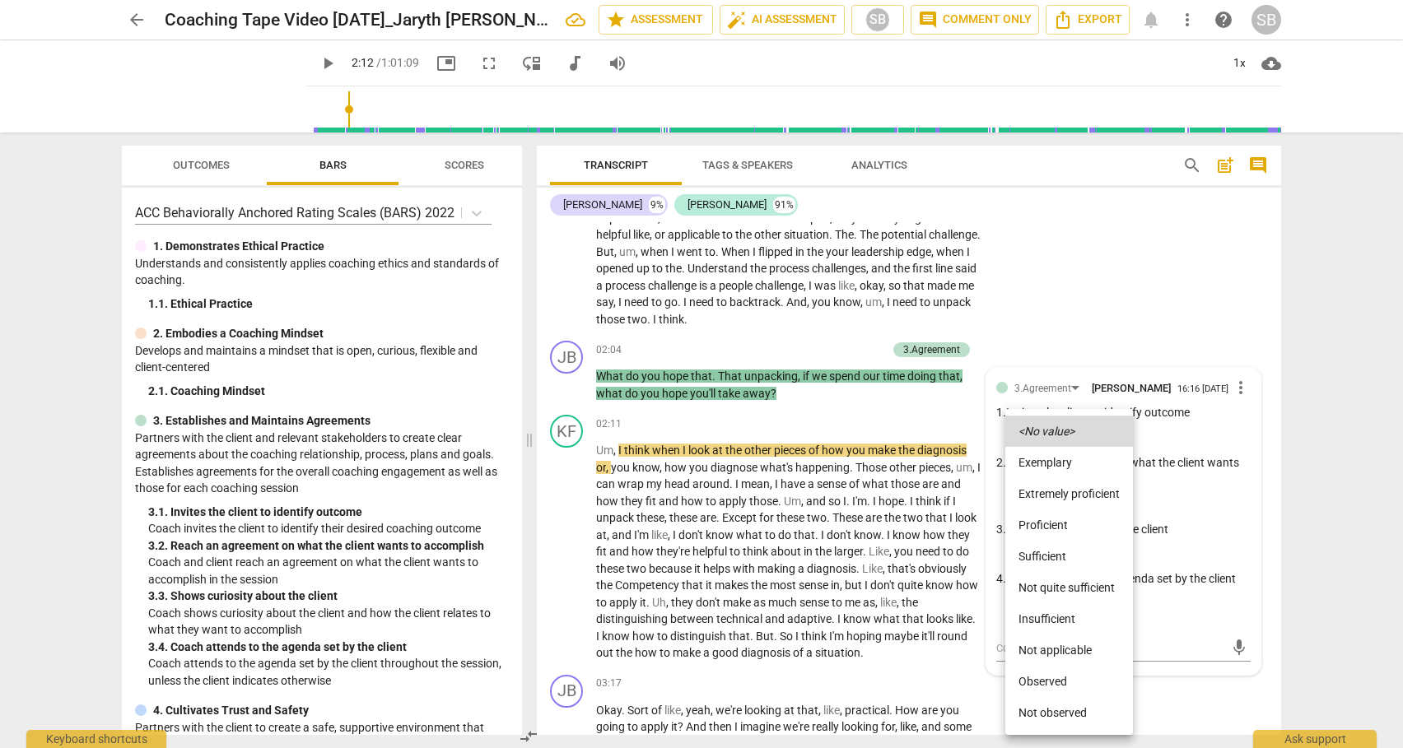
click at [1048, 587] on li "Not quite sufficient" at bounding box center [1069, 587] width 128 height 31
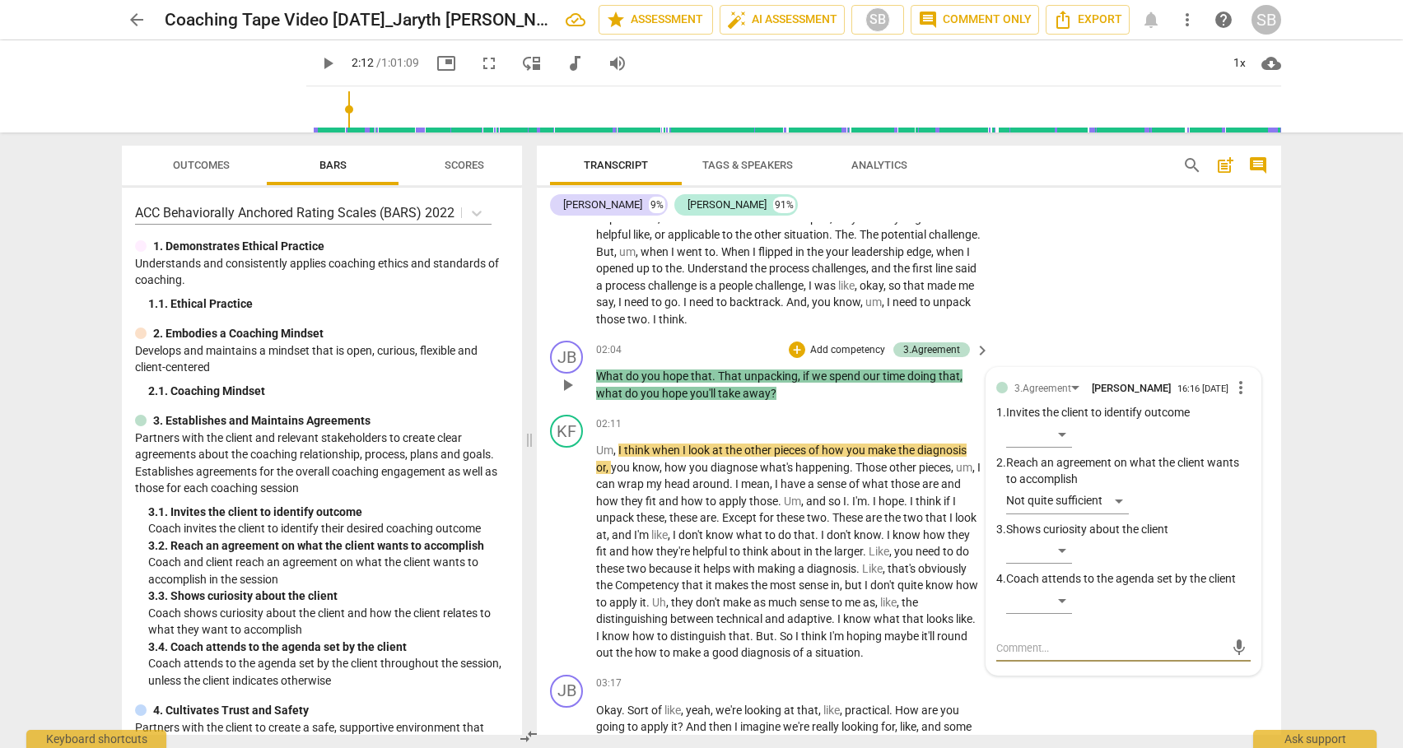
click at [1018, 648] on textarea at bounding box center [1110, 649] width 228 height 16
type textarea "A"
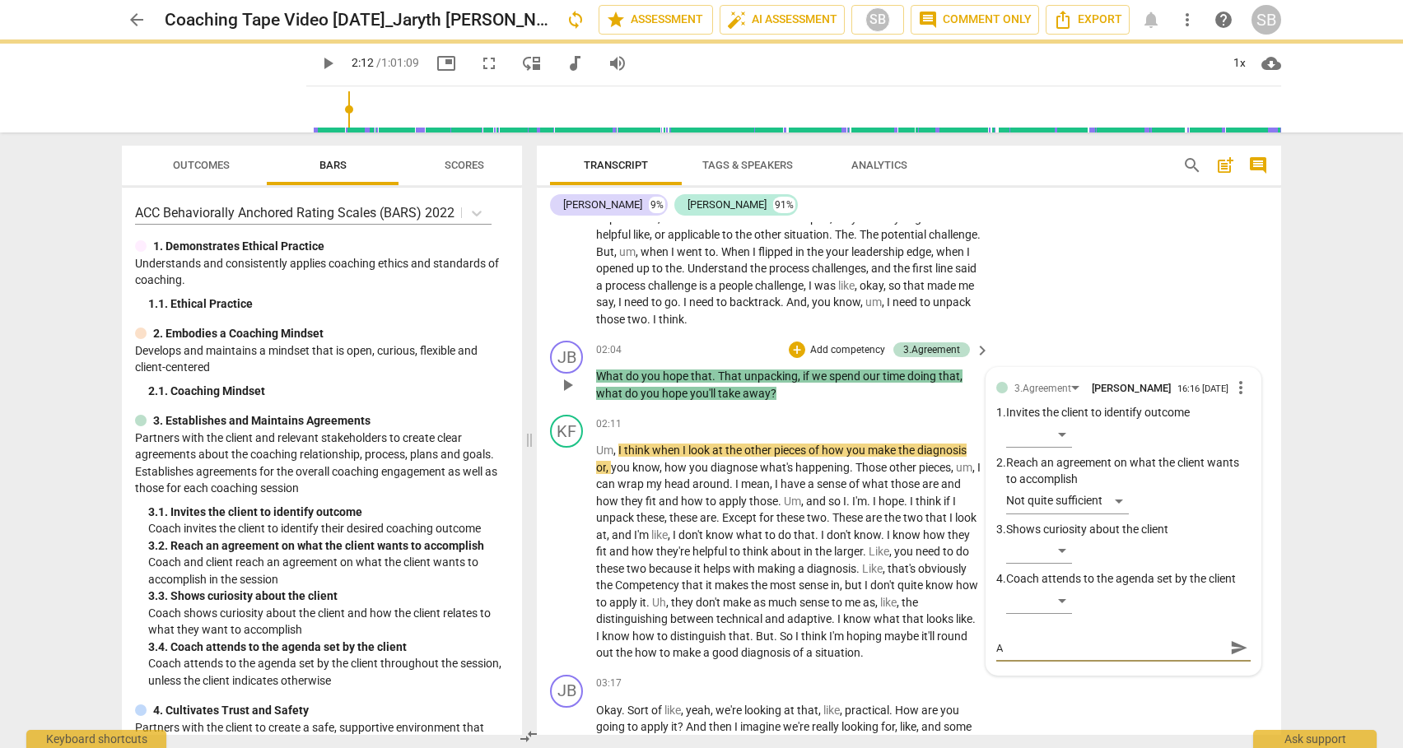
type textarea "Ag"
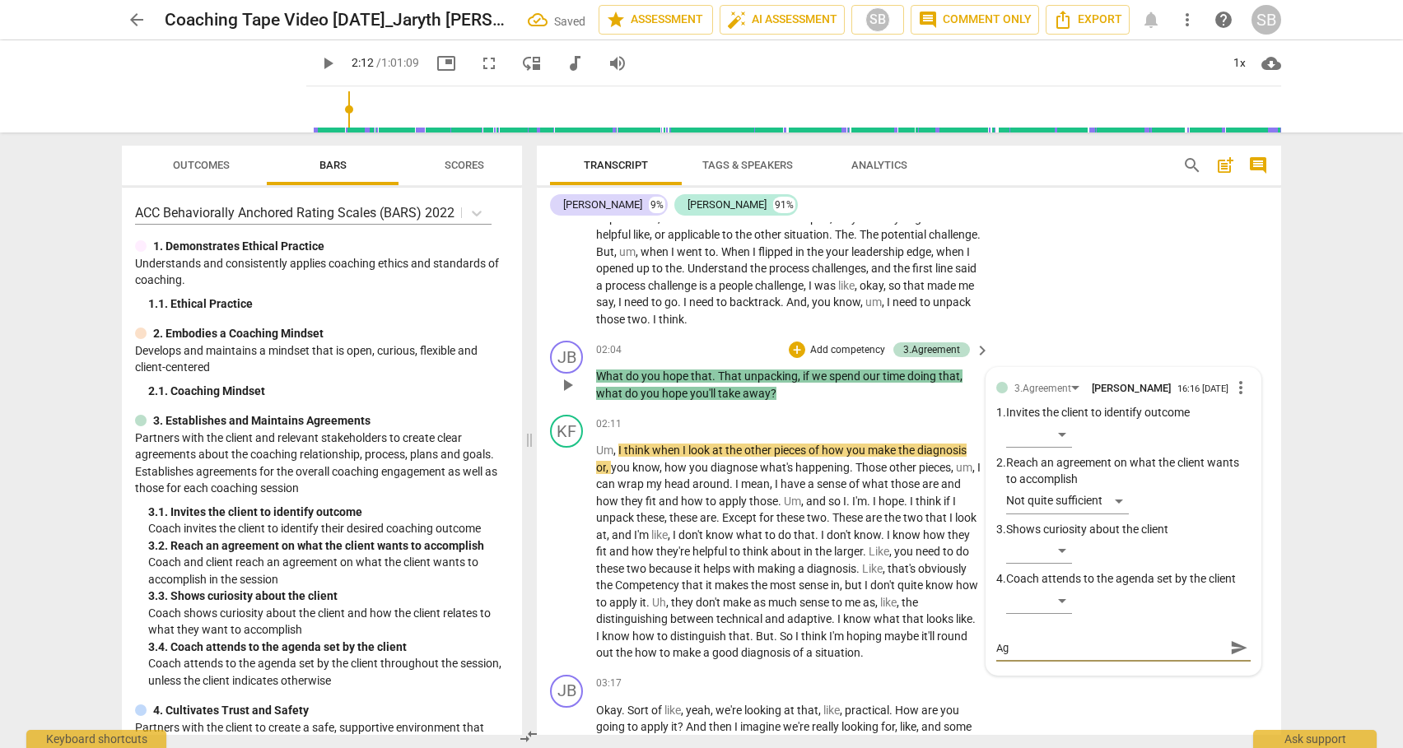
type textarea "Aga"
type textarea "Agai"
type textarea "Again"
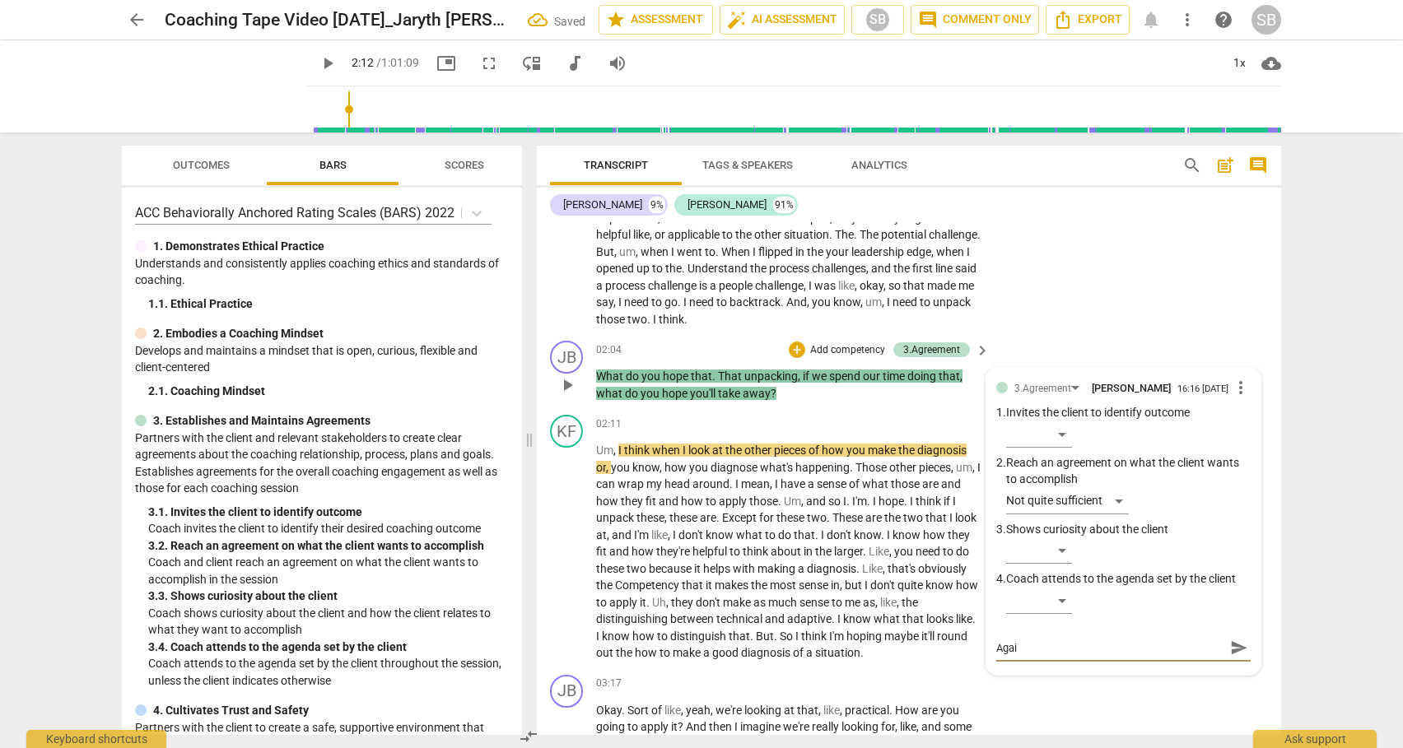
type textarea "Again"
type textarea "Again,"
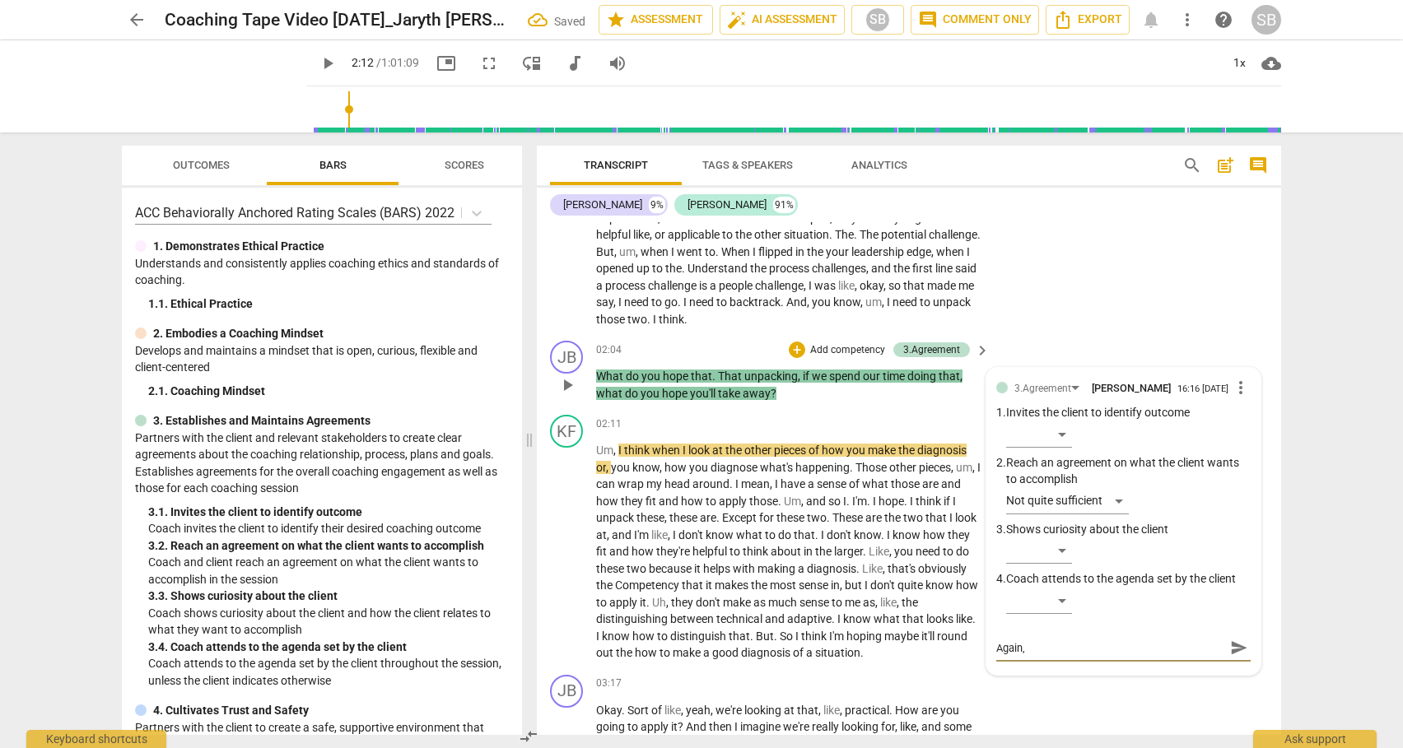
type textarea "Again, g"
type textarea "Again, go"
type textarea "Again, goo"
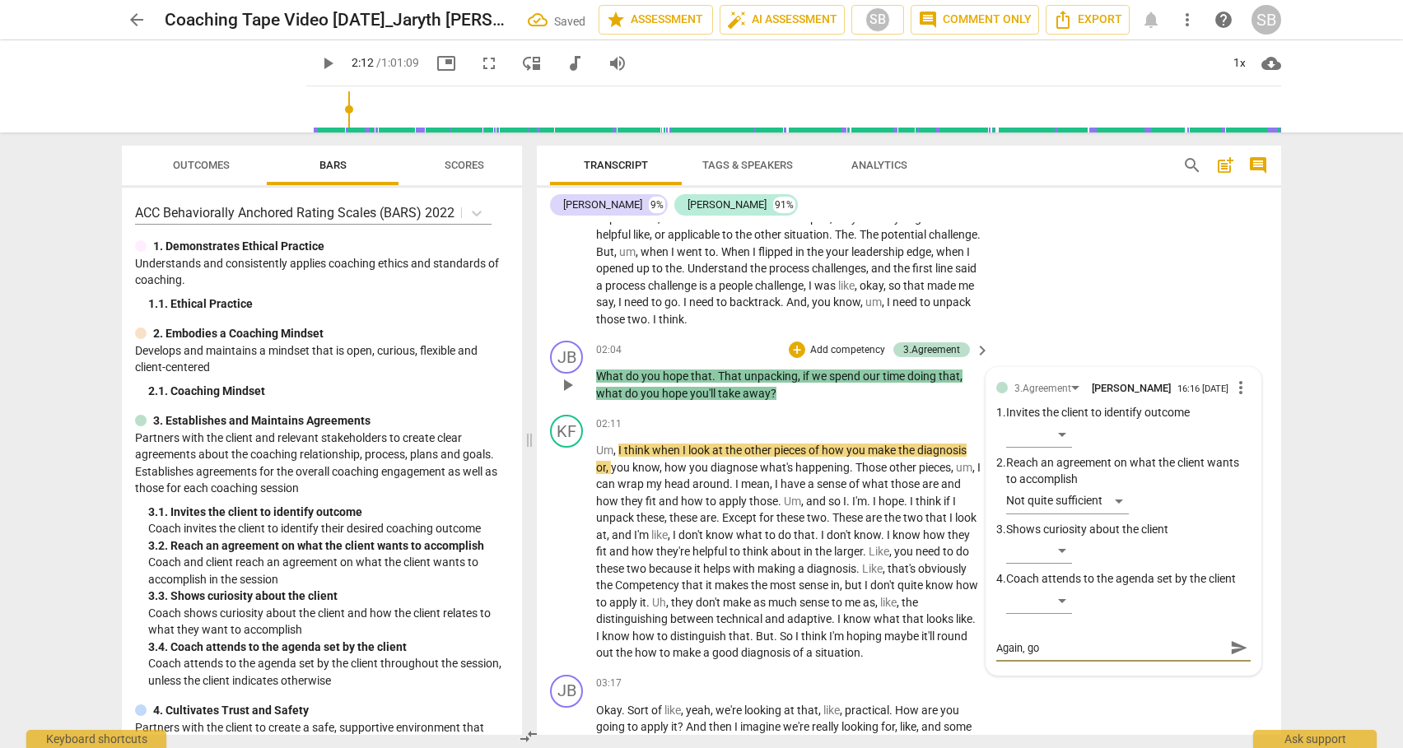
type textarea "Again, goo"
type textarea "Again, good"
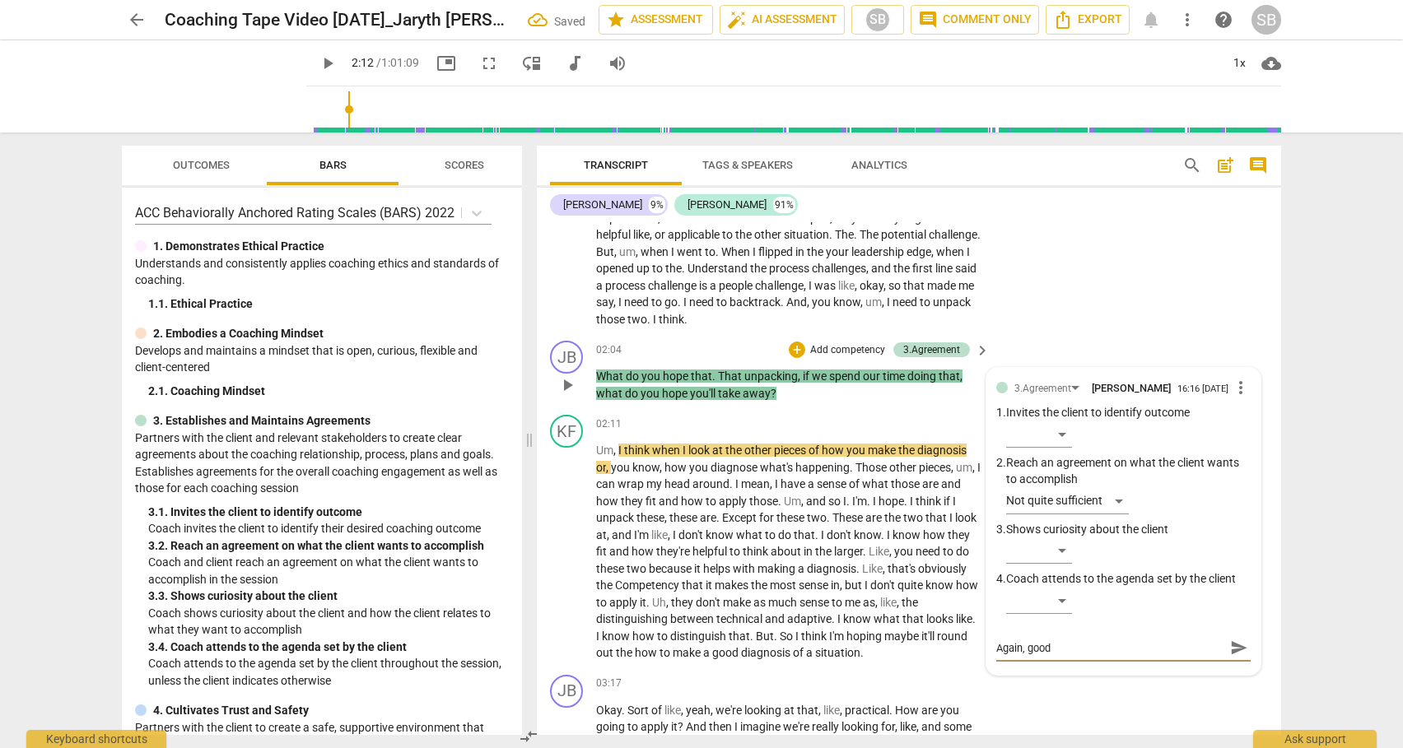
type textarea "Again, good"
type textarea "Again, goo"
type textarea "Again, go"
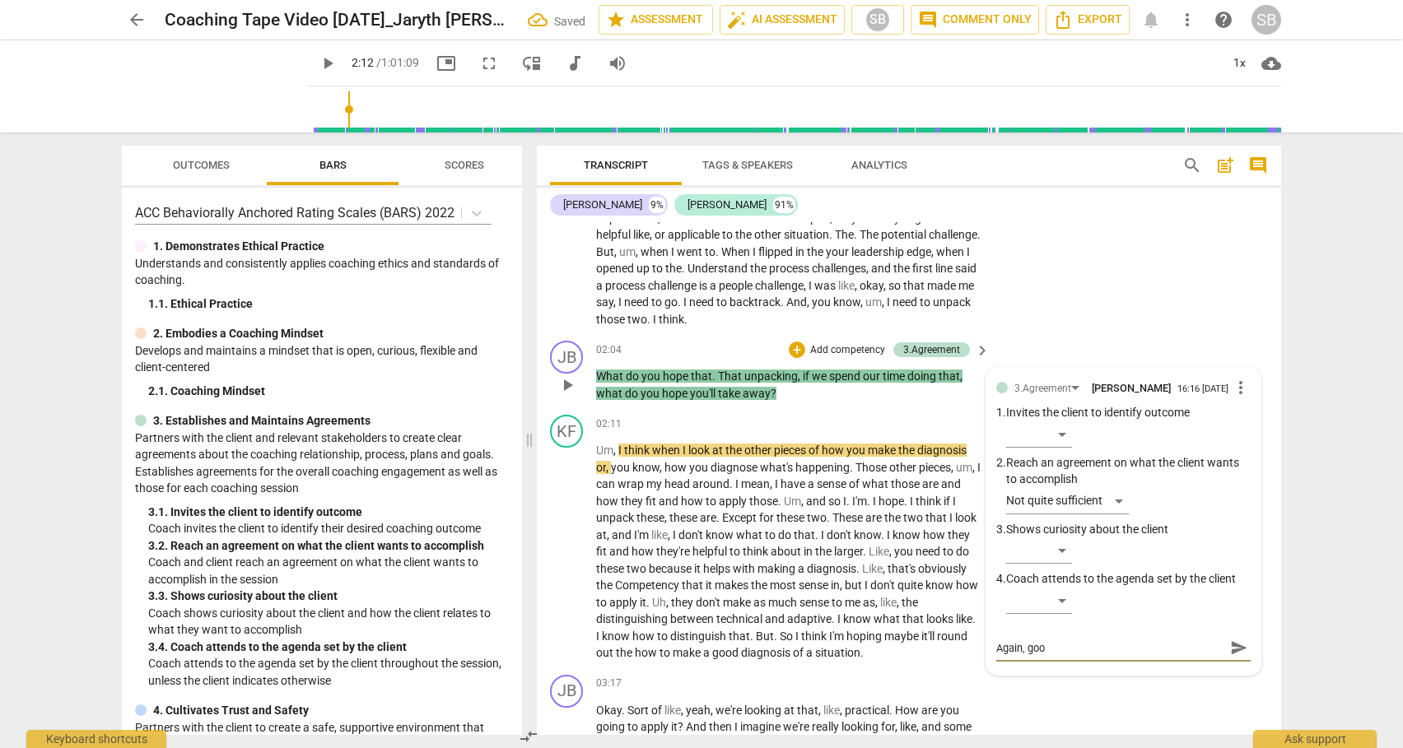
type textarea "Again, go"
type textarea "Again, g"
type textarea "Again,"
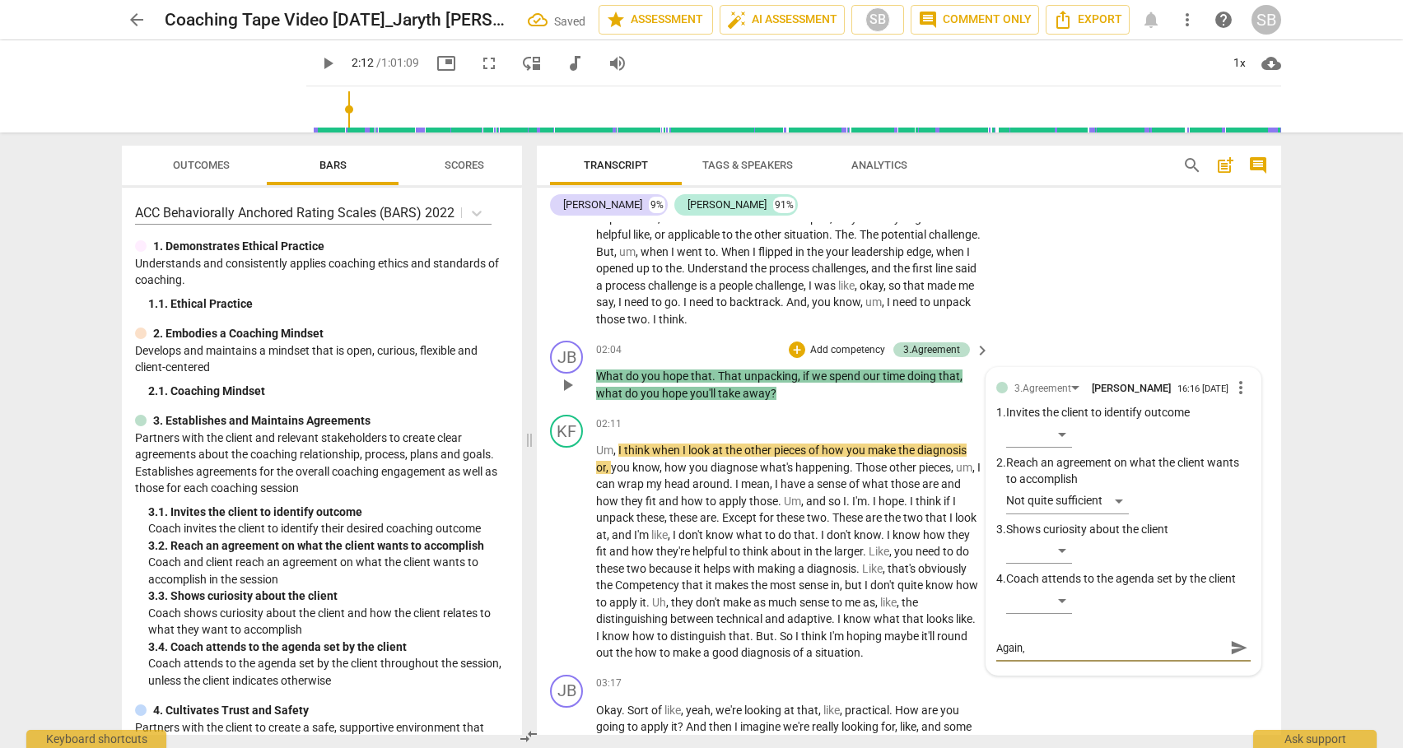
type textarea "Again, u"
type textarea "Again, [GEOGRAPHIC_DATA]"
type textarea "Again, use"
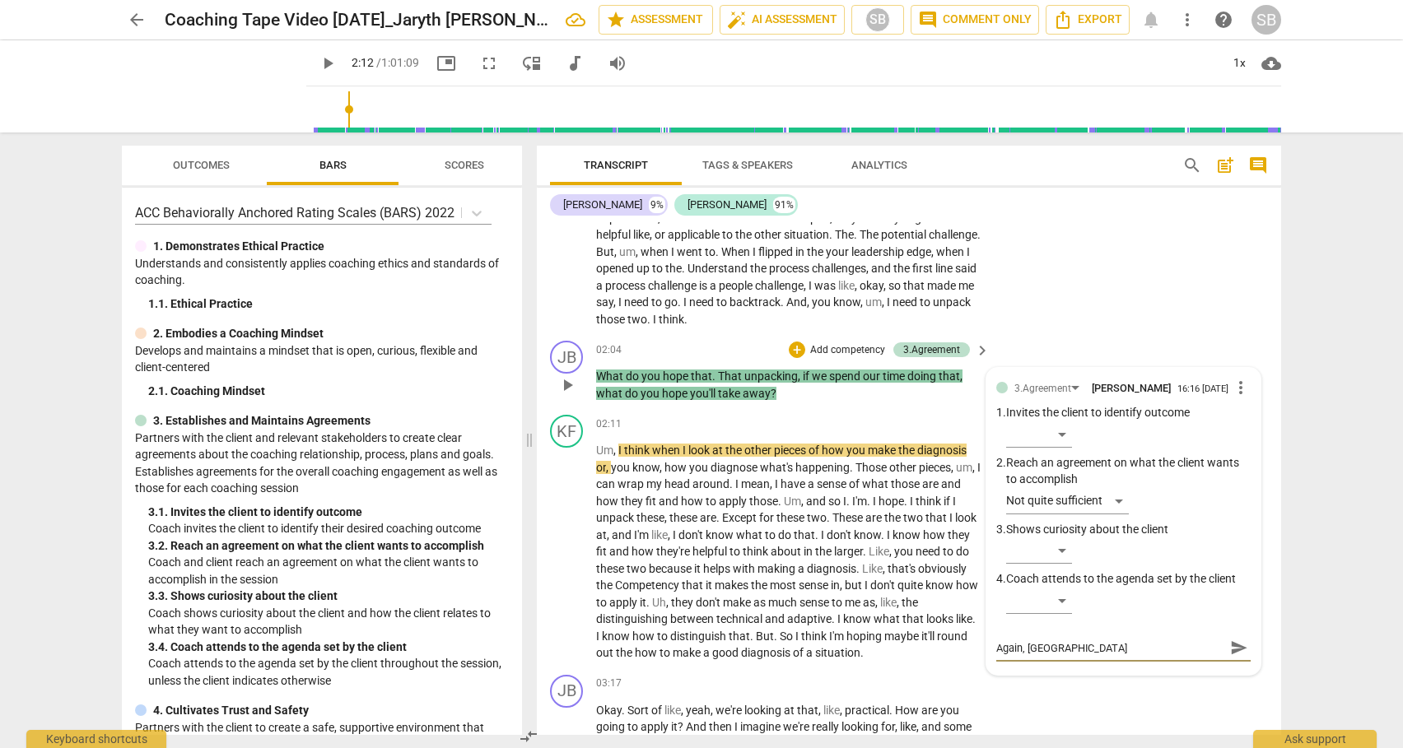
type textarea "Again, use"
type textarea "Again, usef"
type textarea "Again, usefu"
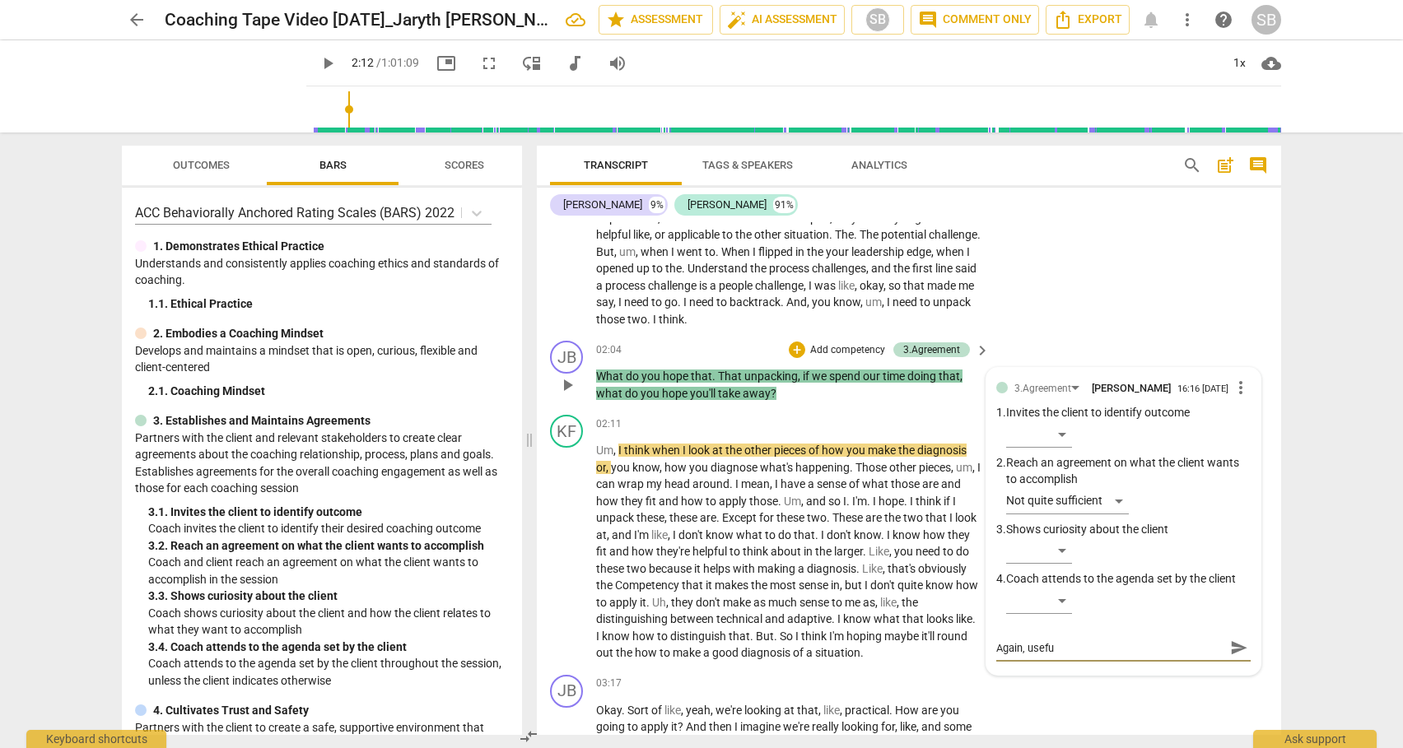
type textarea "Again, useful"
type textarea "Again, useful e"
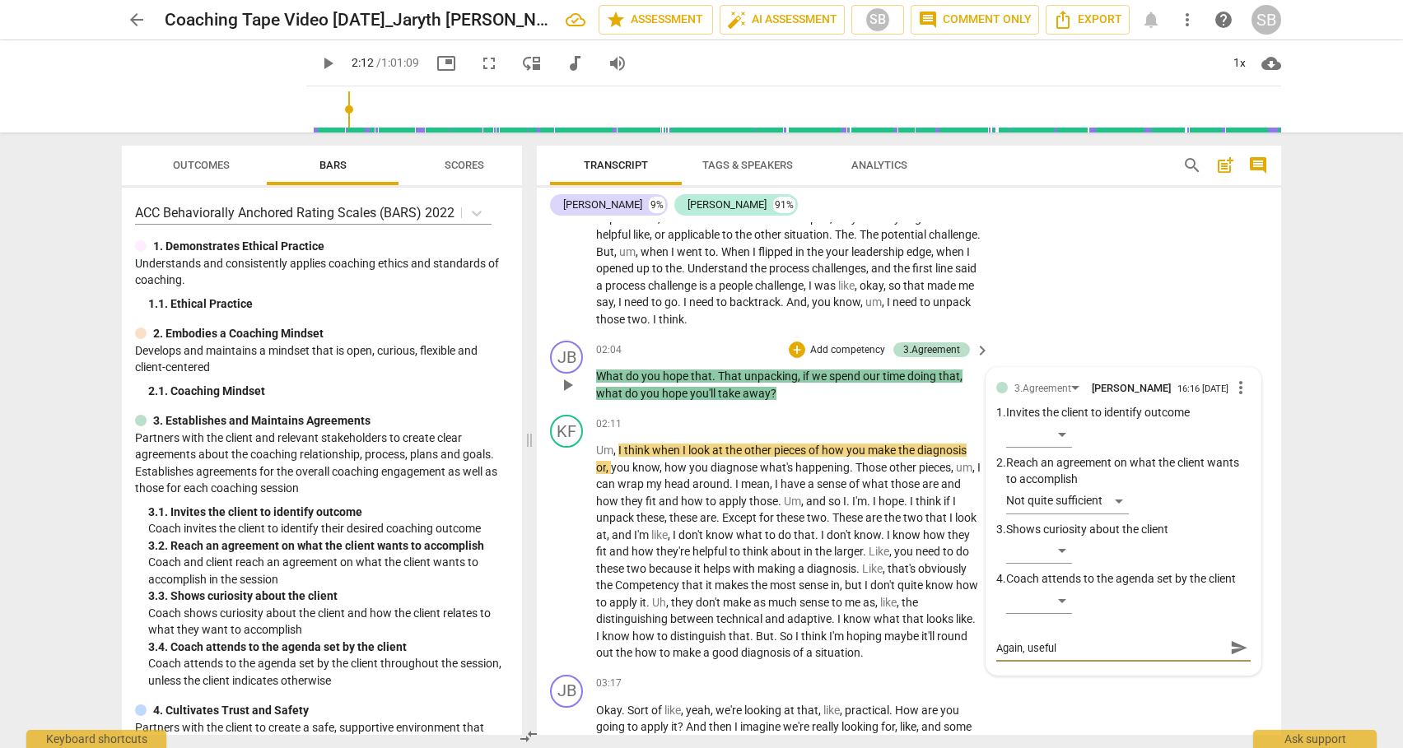
type textarea "Again, useful e"
type textarea "Again, useful ea"
type textarea "Again, useful ear"
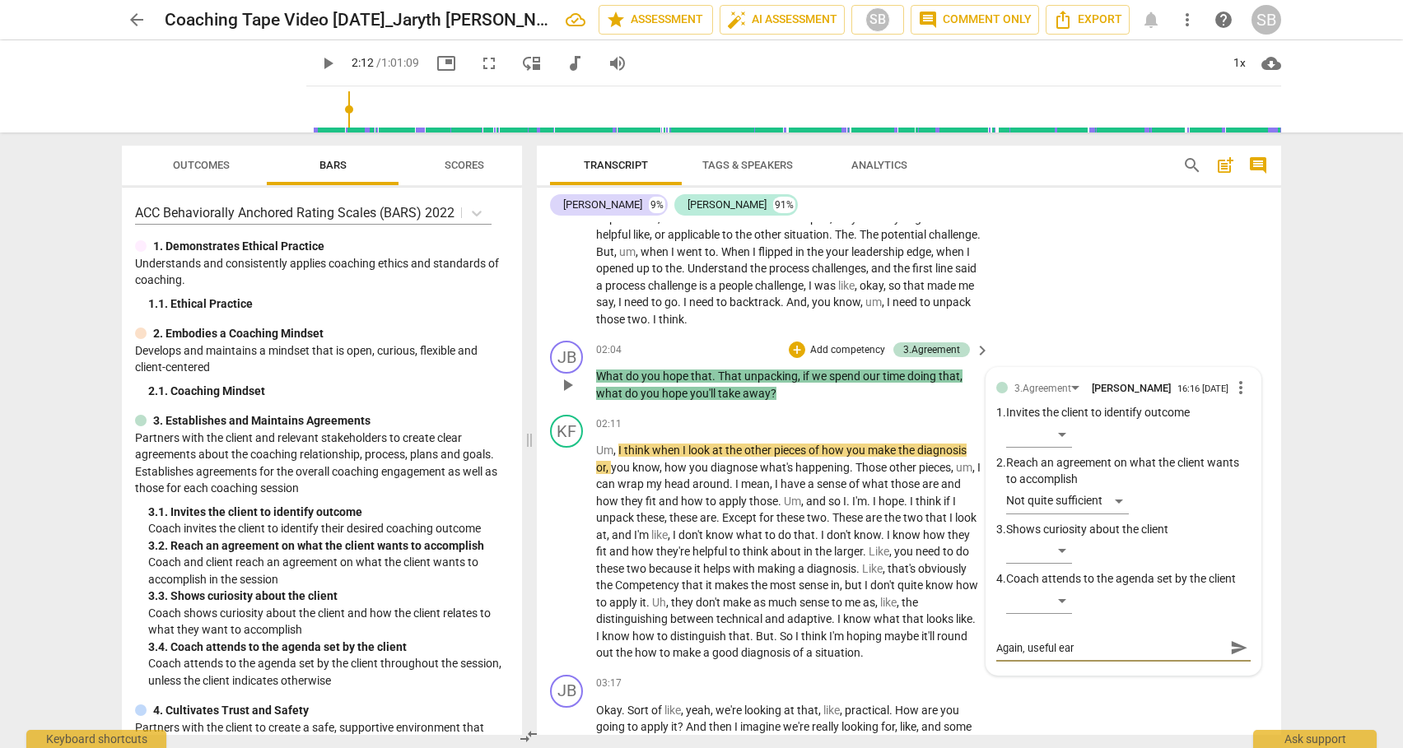
type textarea "Again, useful [PERSON_NAME]"
type textarea "Again, useful early"
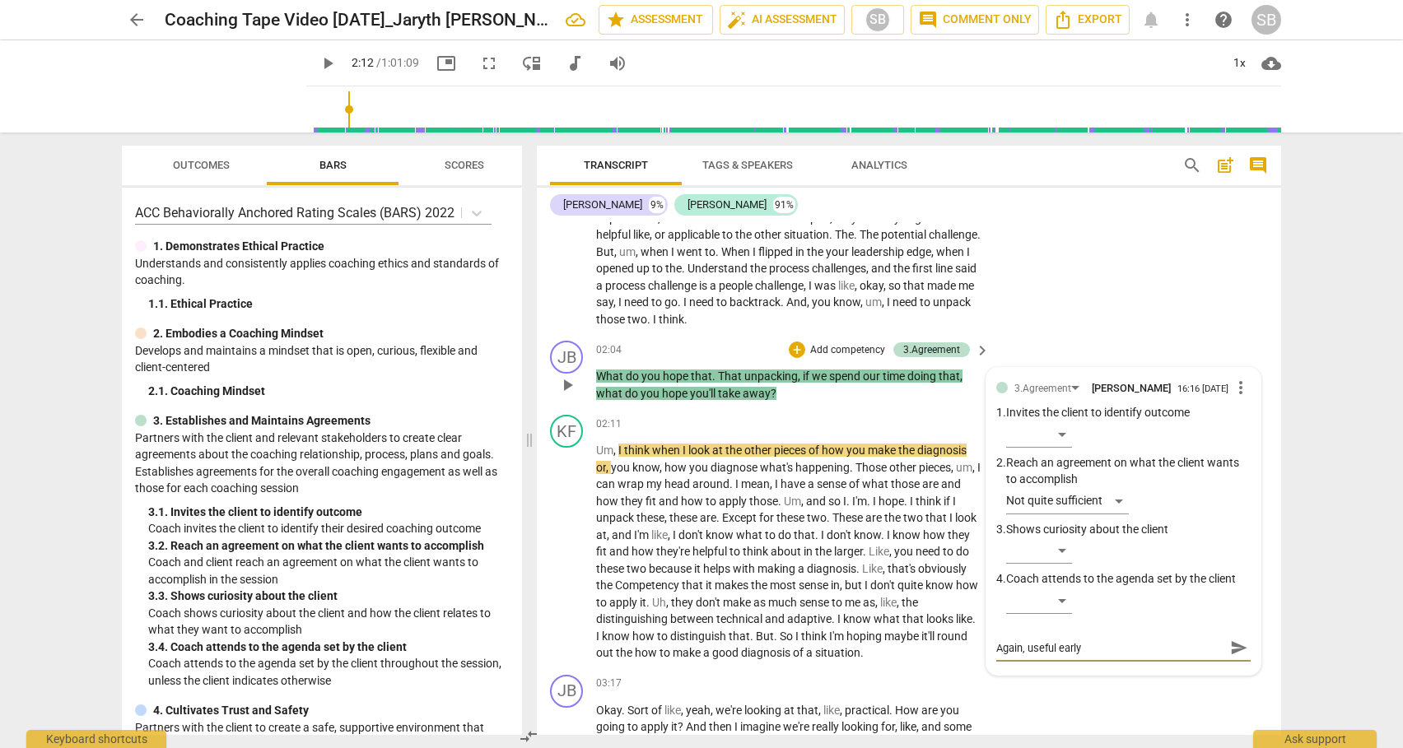
type textarea "Again, useful early"
type textarea "Again, useful early q"
type textarea "Again, useful early qu"
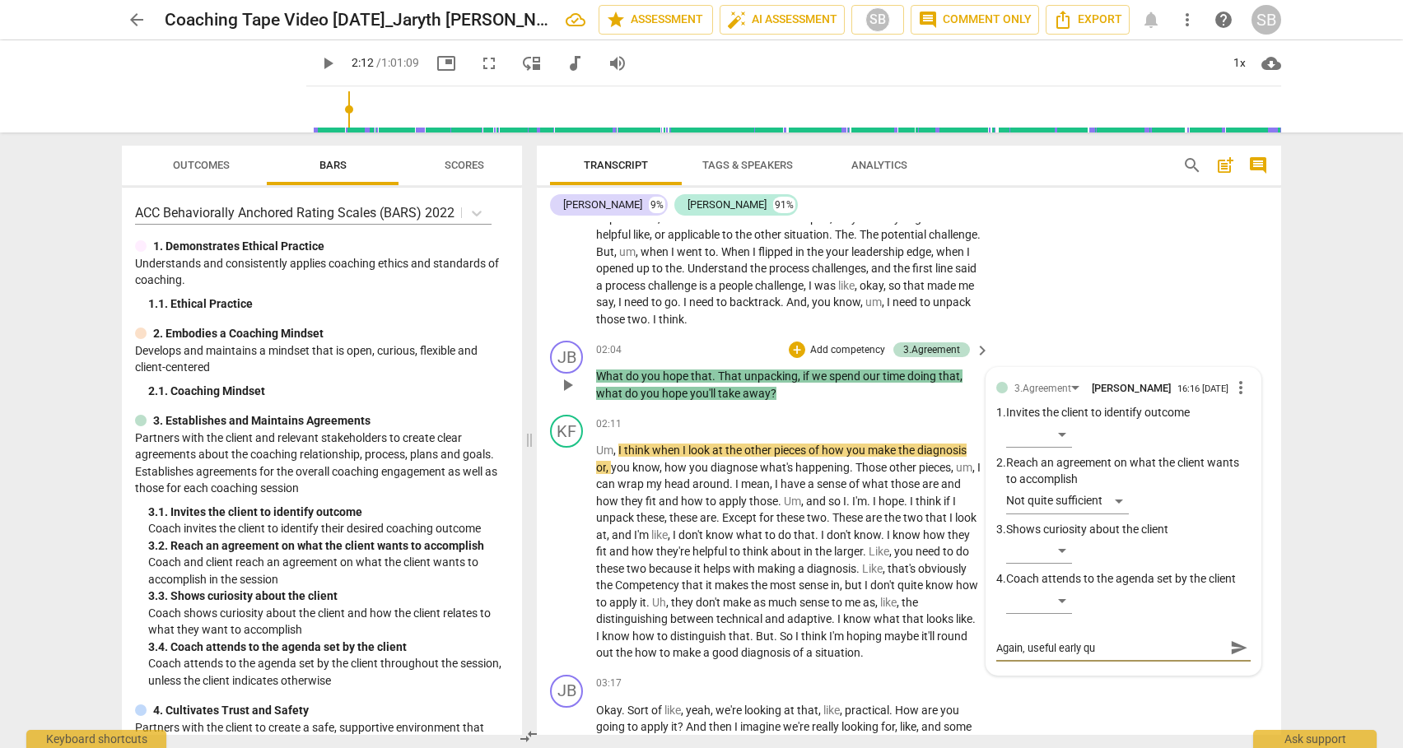
type textarea "Again, useful early que"
type textarea "Again, useful early ques"
type textarea "Again, useful early quest"
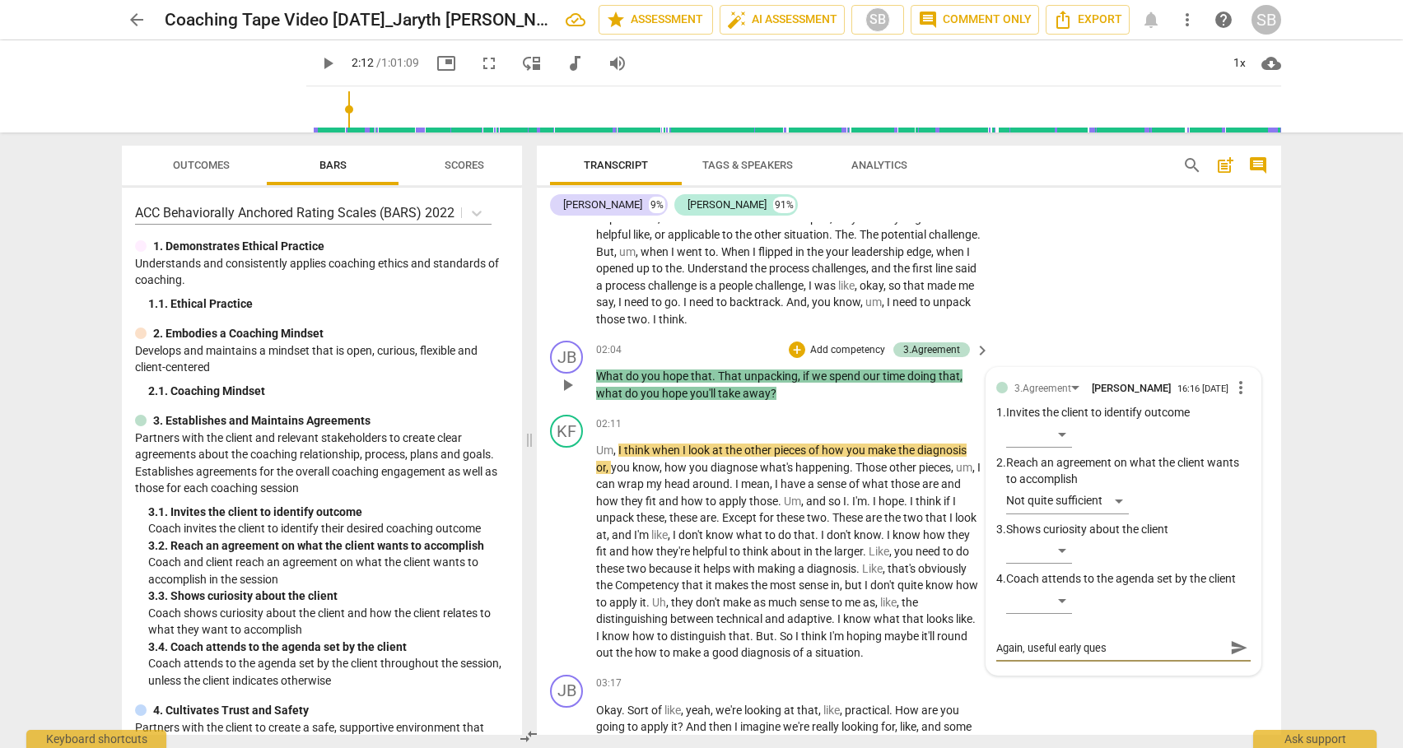
type textarea "Again, useful early quest"
type textarea "Again, useful early questi"
type textarea "Again, useful early questio"
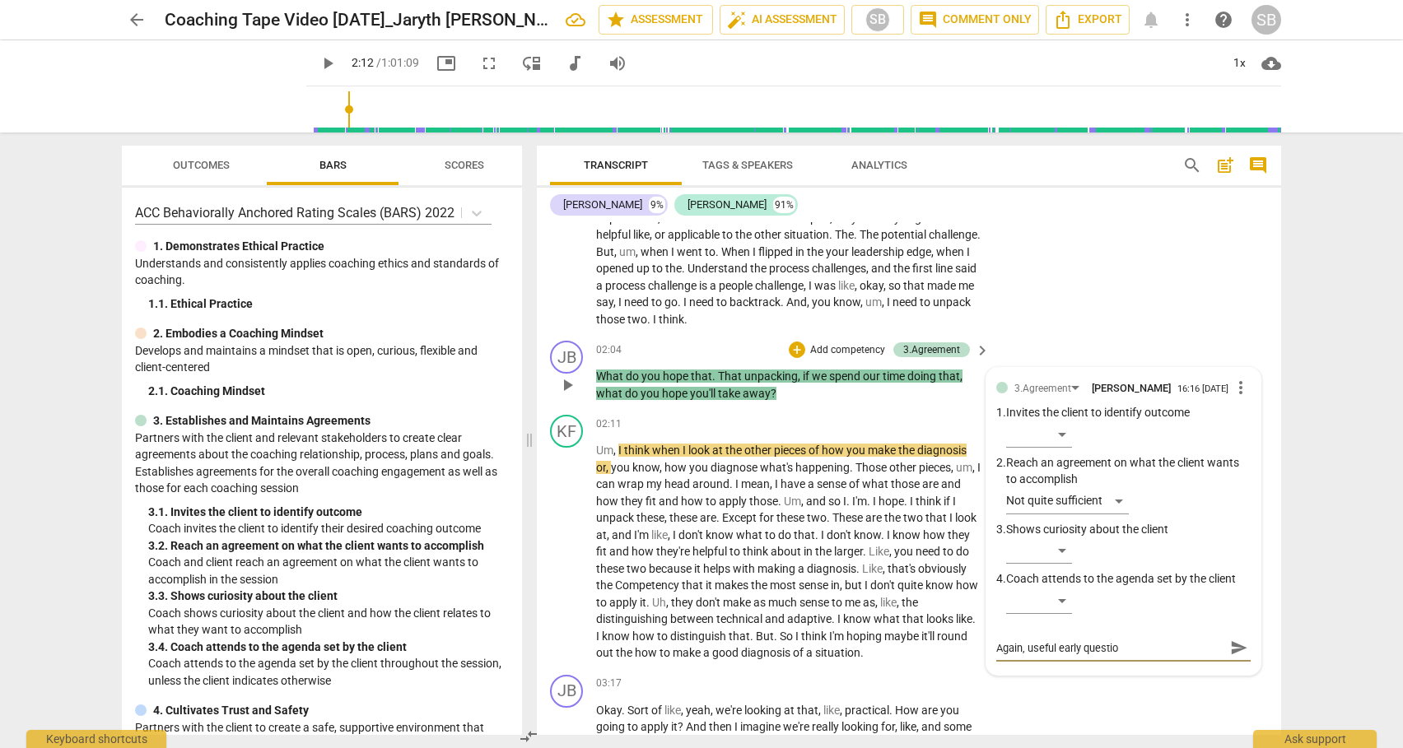
type textarea "Again, useful early question"
type textarea "Again, useful early question i"
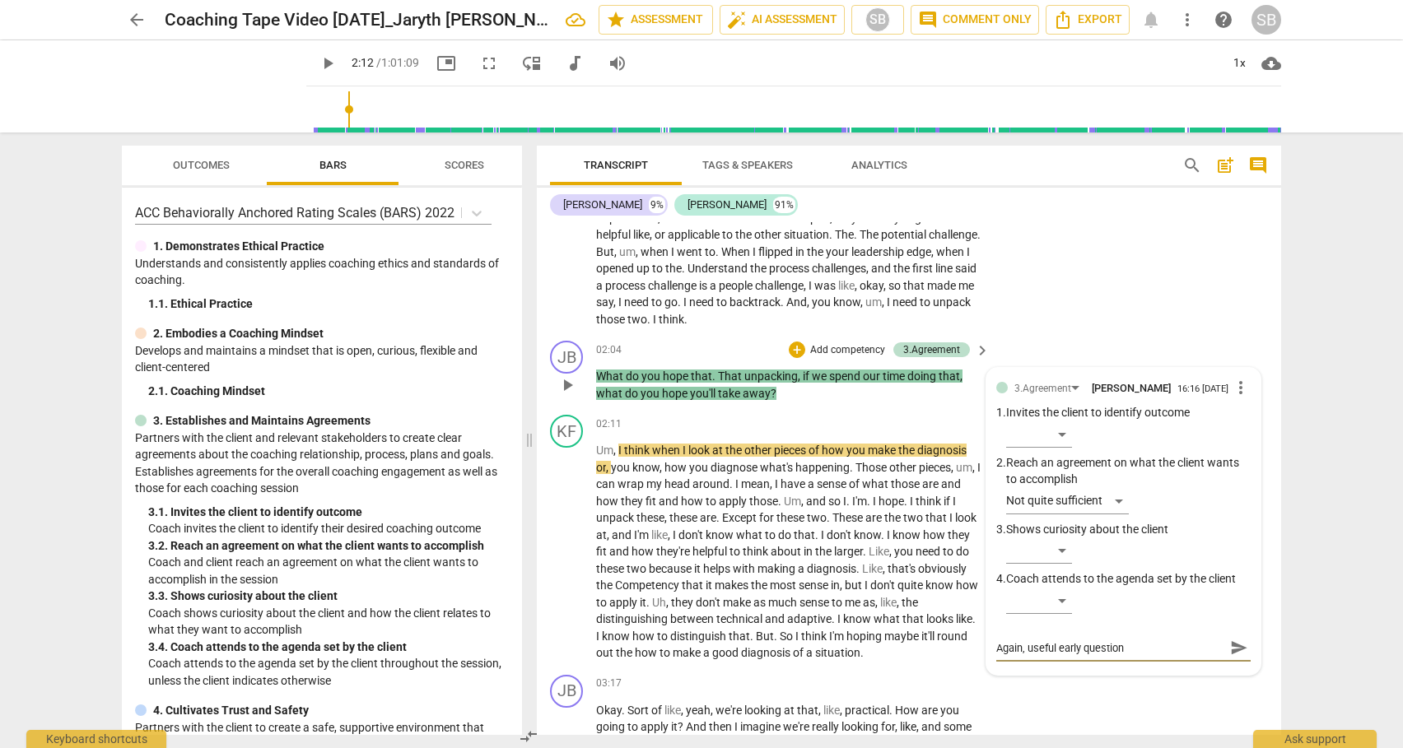
type textarea "Again, useful early question i"
type textarea "Again, useful early question in"
type textarea "Again, useful early question inv"
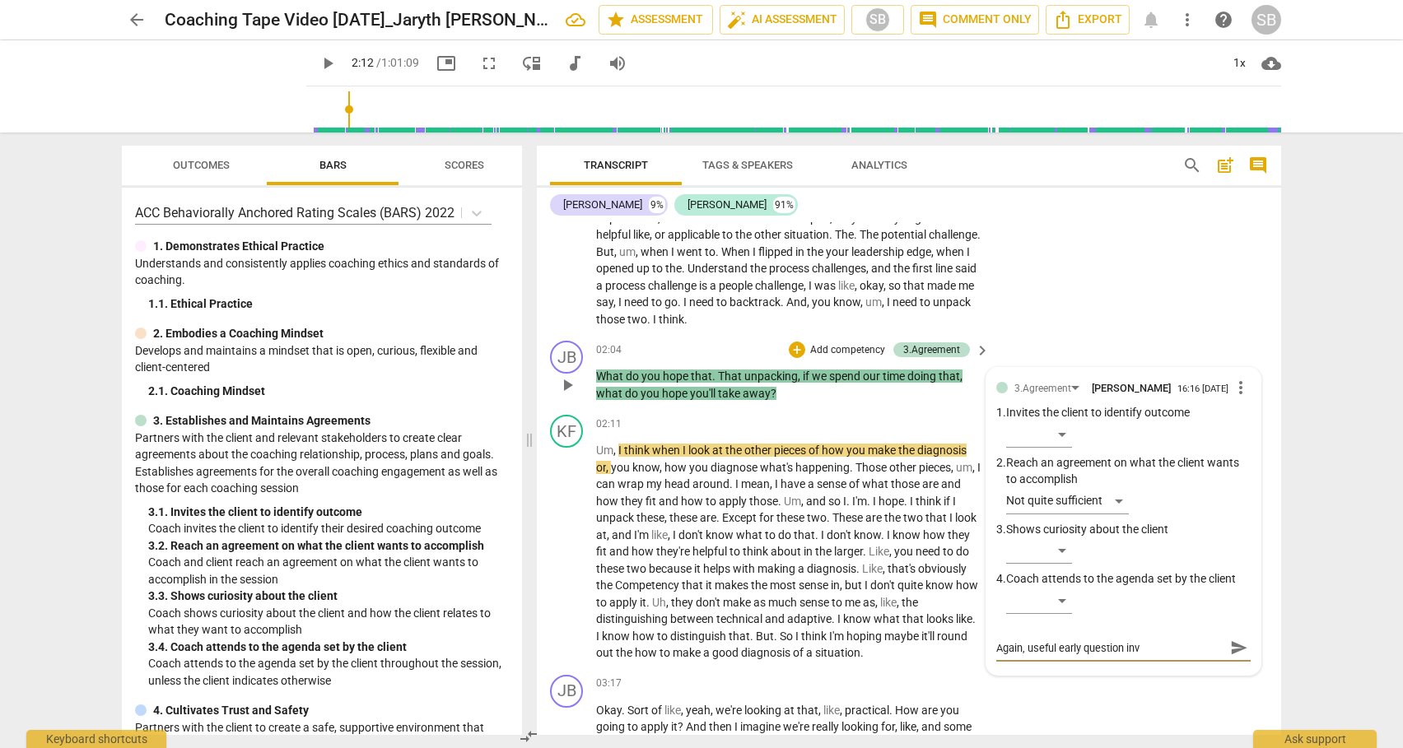
type textarea "Again, useful early question invi"
type textarea "Again, useful early question invit"
type textarea "Again, useful early question inviti"
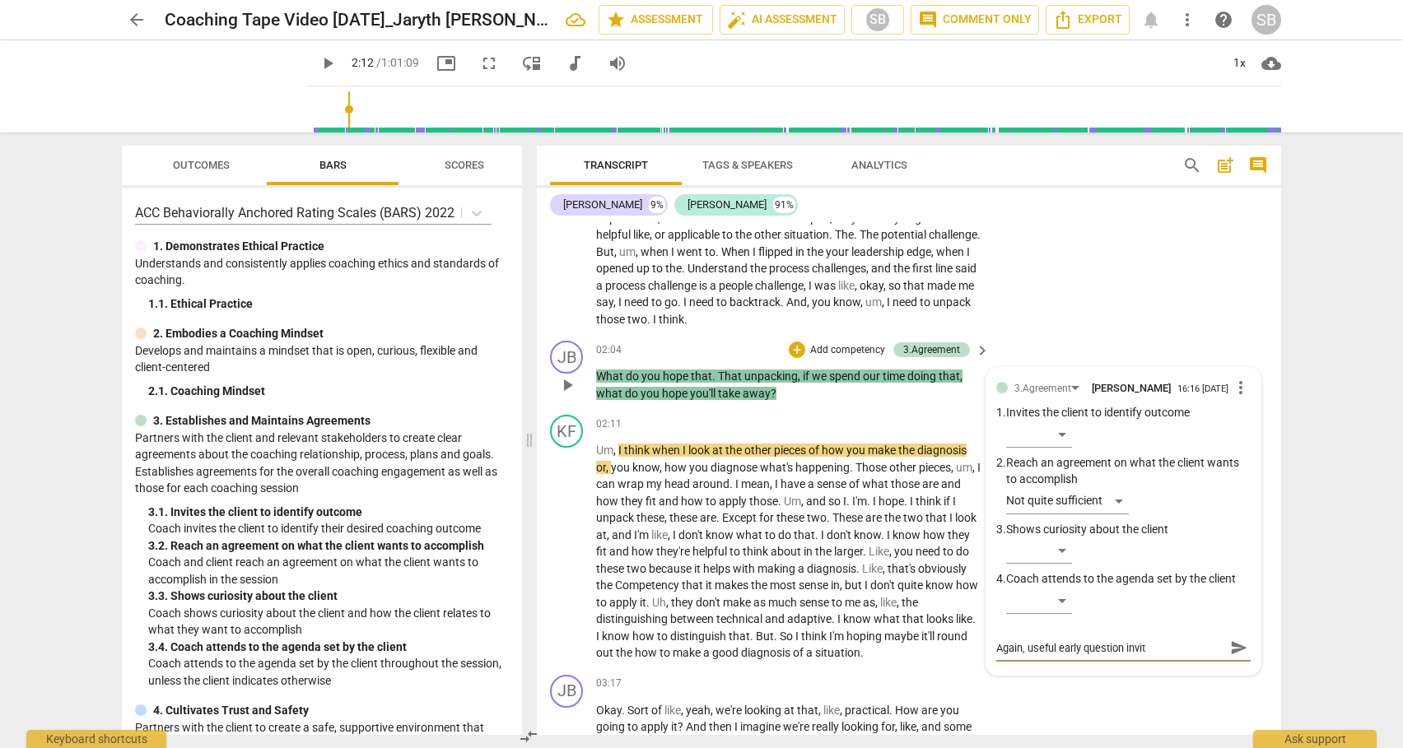
type textarea "Again, useful early question inviti"
type textarea "Again, useful early question invitin"
type textarea "Again, useful early question inviting"
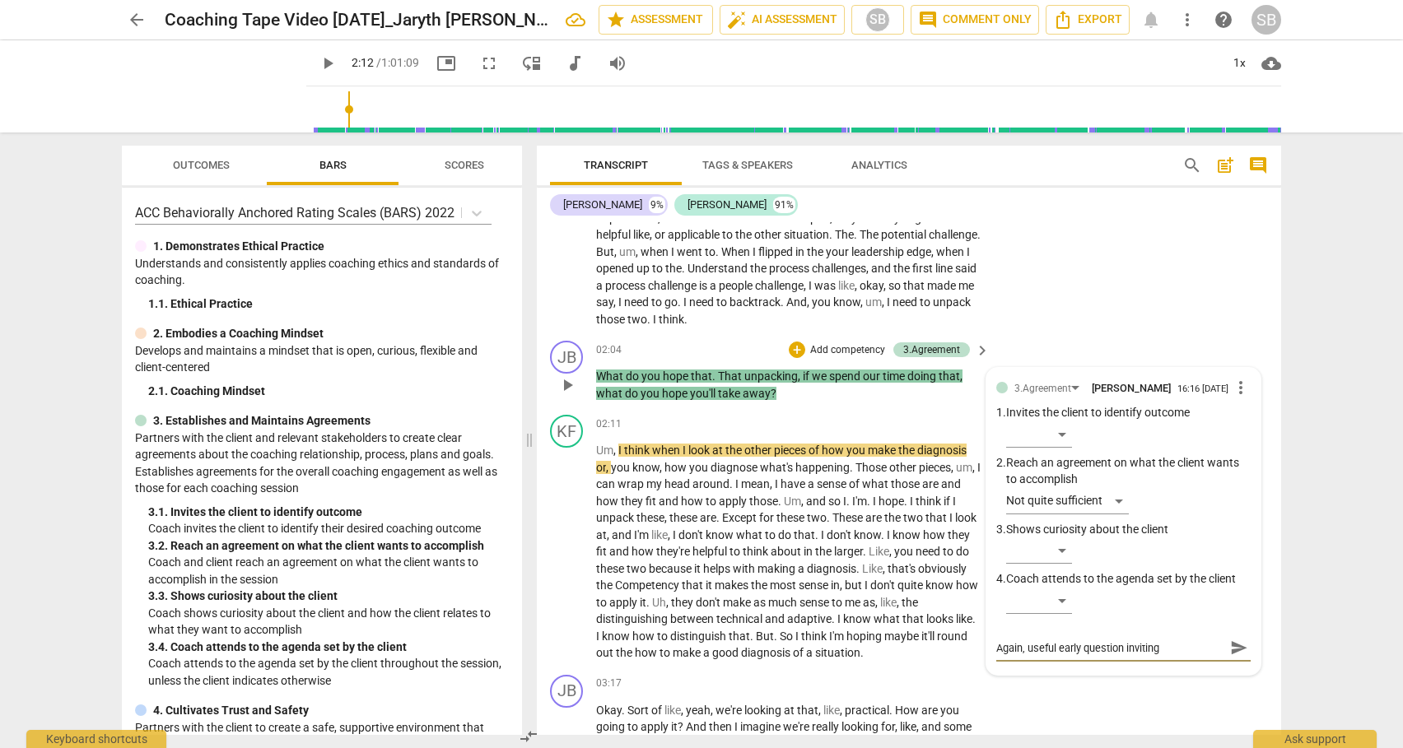
type textarea "Again, useful early question inviting"
type textarea "Again, useful early question inviting c"
type textarea "Again, useful early question inviting cl"
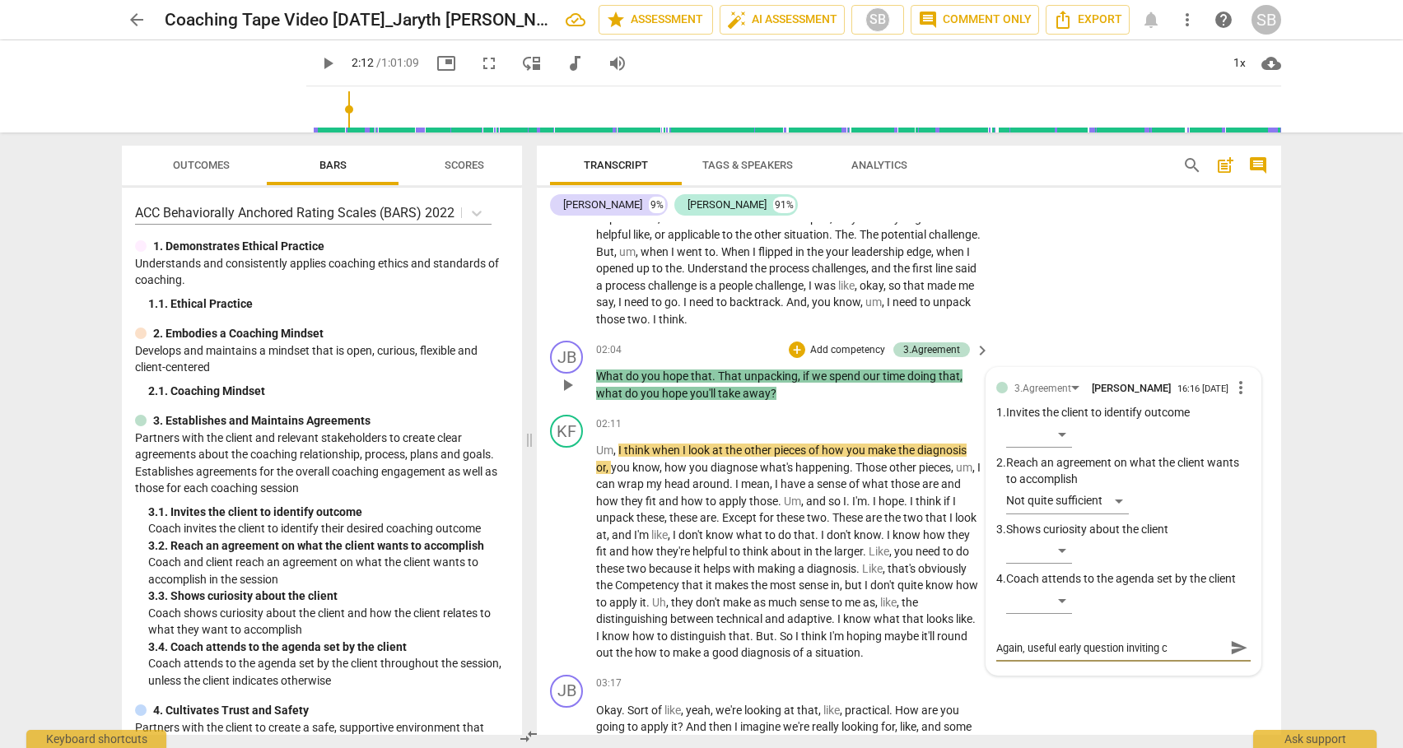
type textarea "Again, useful early question inviting cl"
type textarea "Again, useful early question inviting cli"
type textarea "Again, useful early question inviting clie"
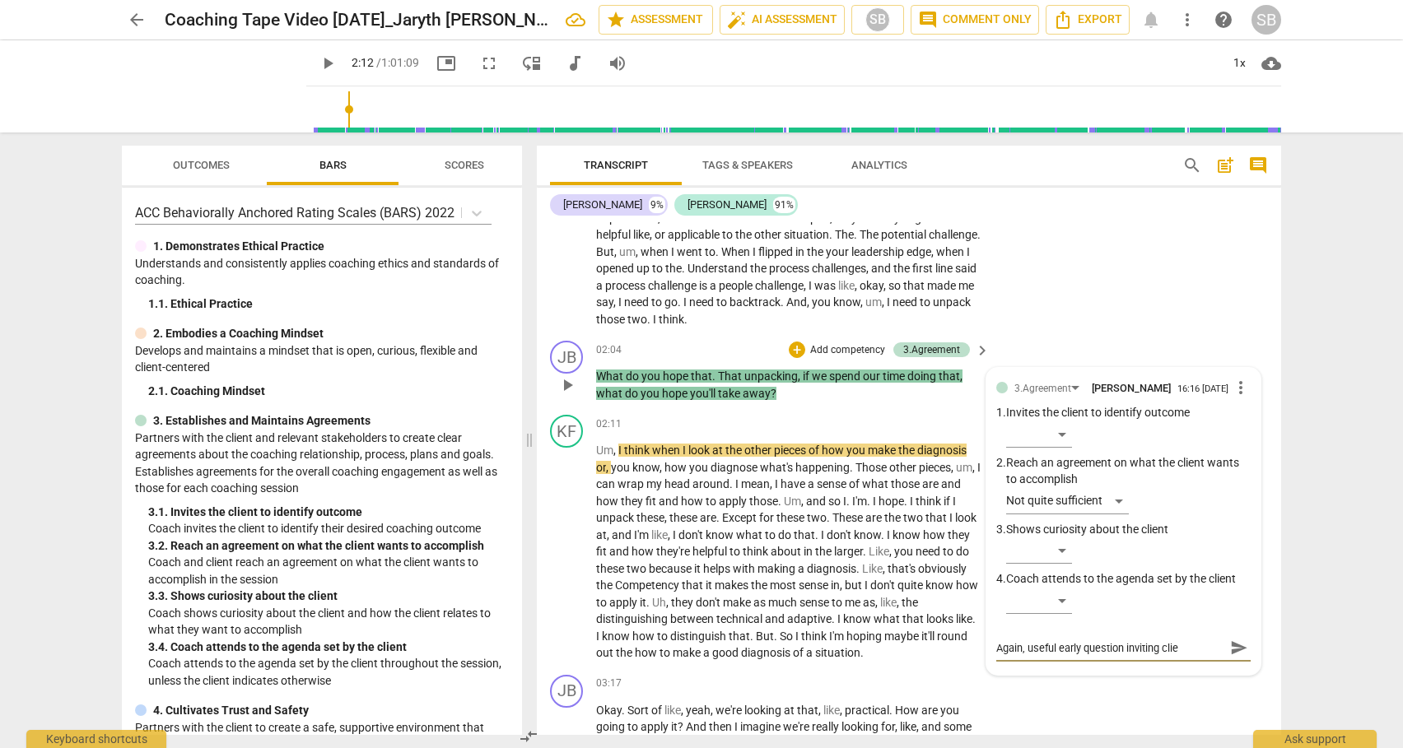
type textarea "Again, useful early question inviting clien"
type textarea "Again, useful early question inviting client"
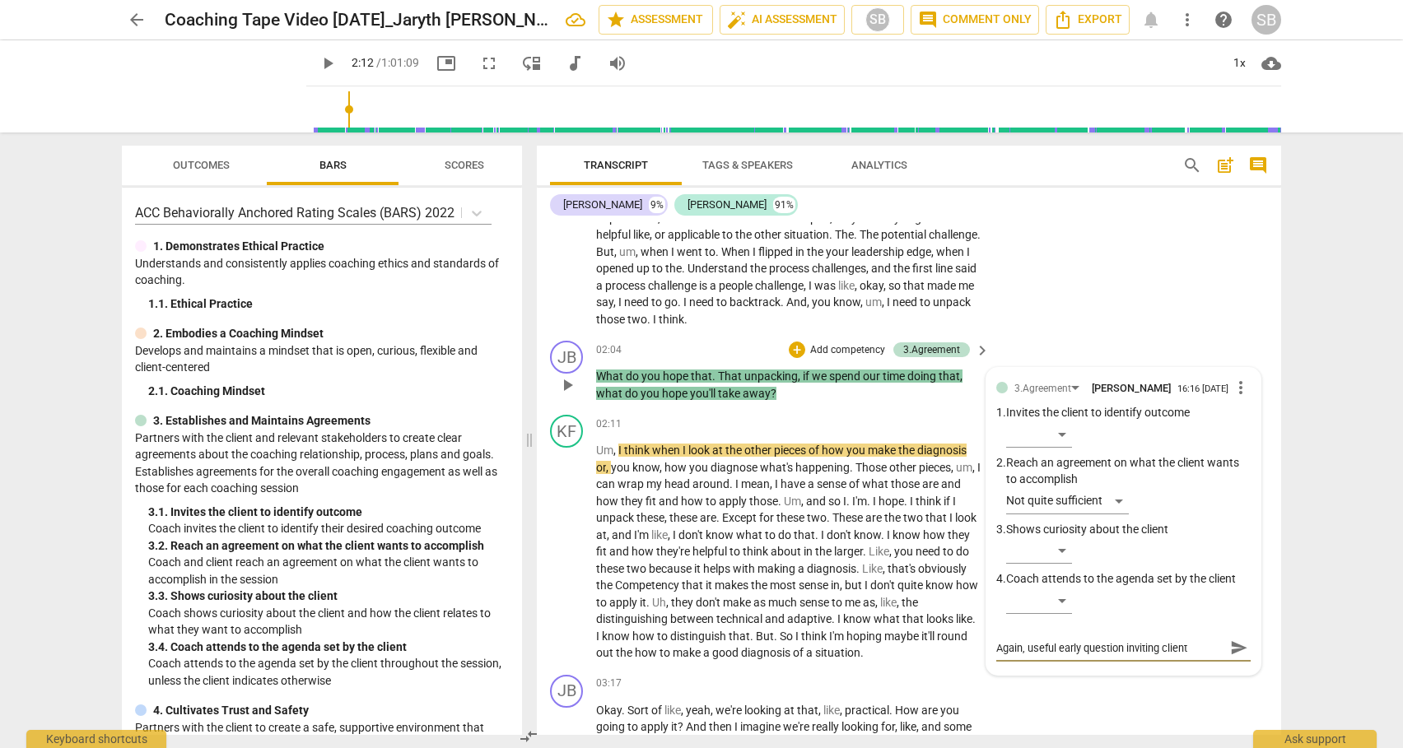
type textarea "Again, useful early question inviting client"
type textarea "Again, useful early question inviting client t"
type textarea "Again, useful early question inviting client to"
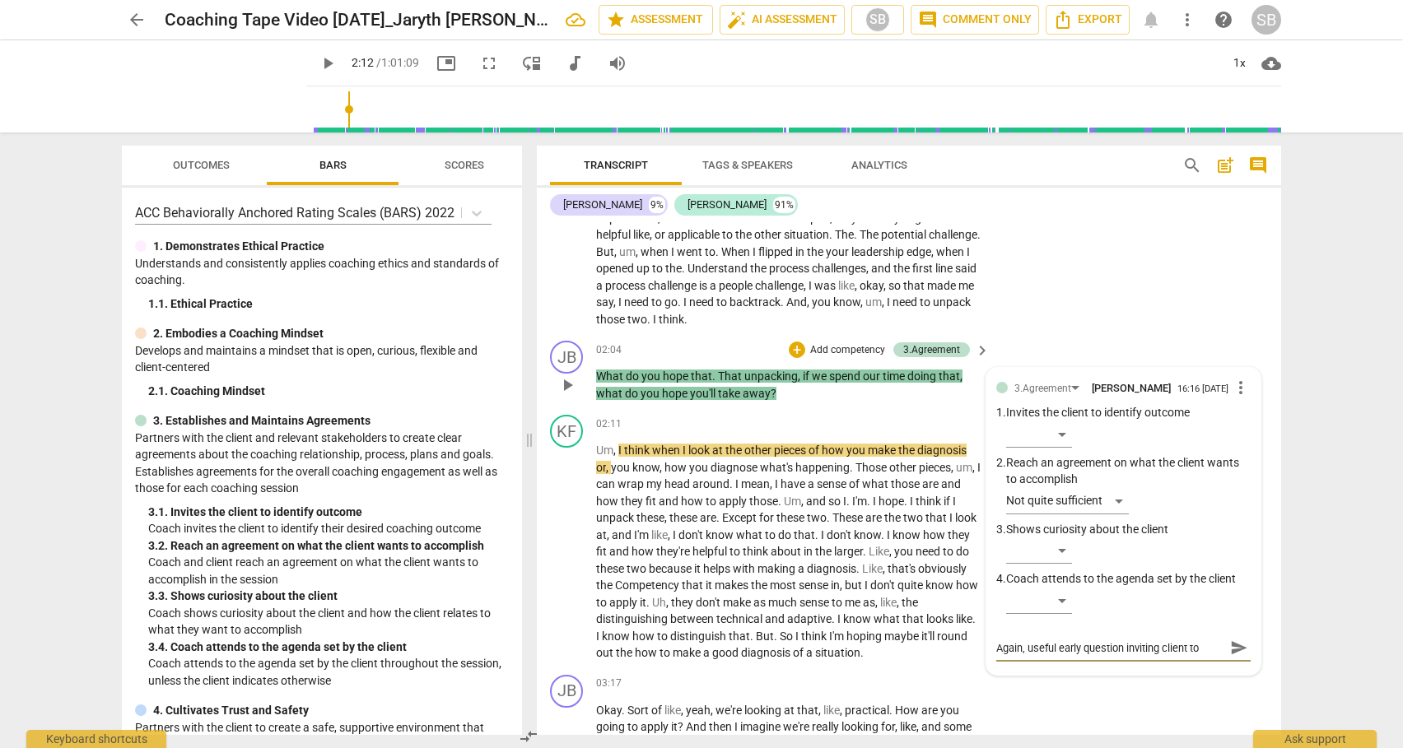
type textarea "Again, useful early question inviting client to"
type textarea "Again, useful early question inviting client to d"
type textarea "Again, useful early question inviting client to de"
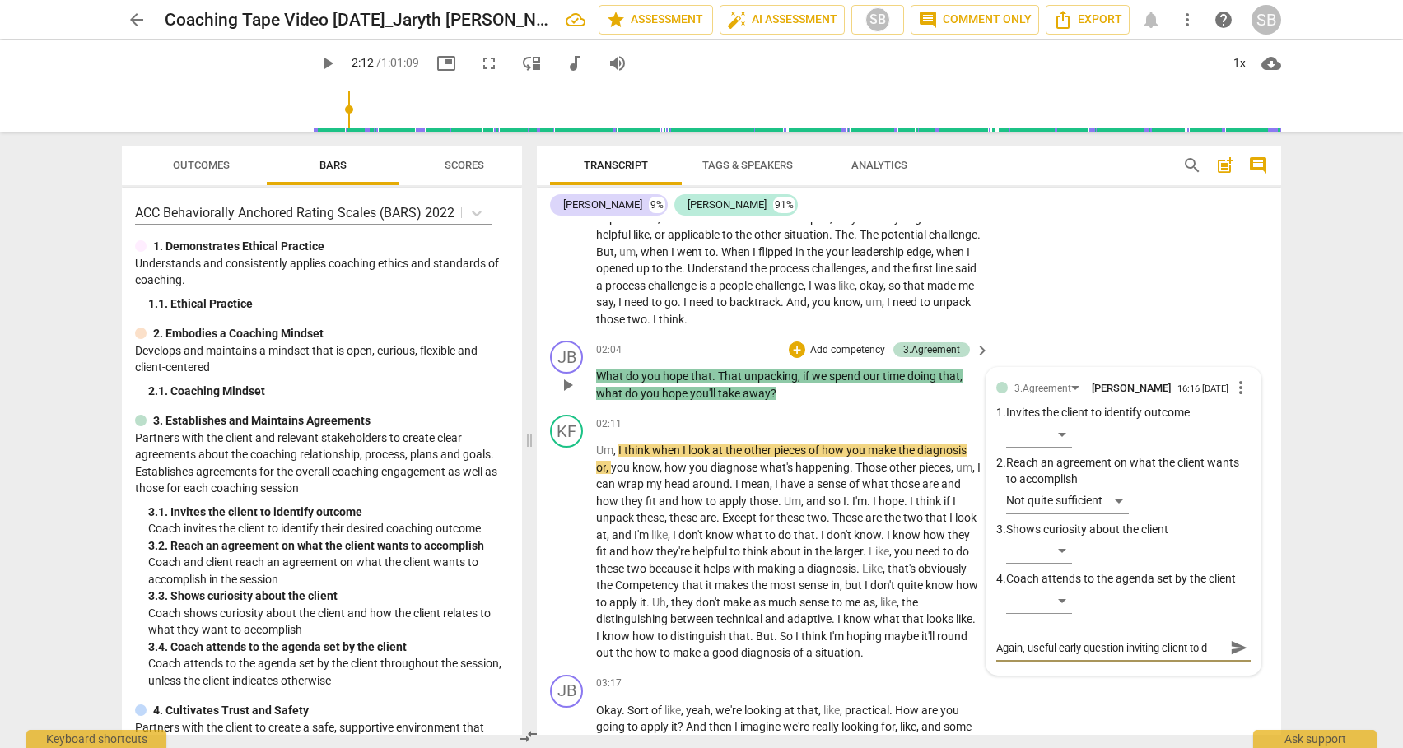
type textarea "Again, useful early question inviting client to de"
type textarea "Again, useful early question inviting client to def"
click at [1233, 663] on span "send" at bounding box center [1239, 663] width 18 height 18
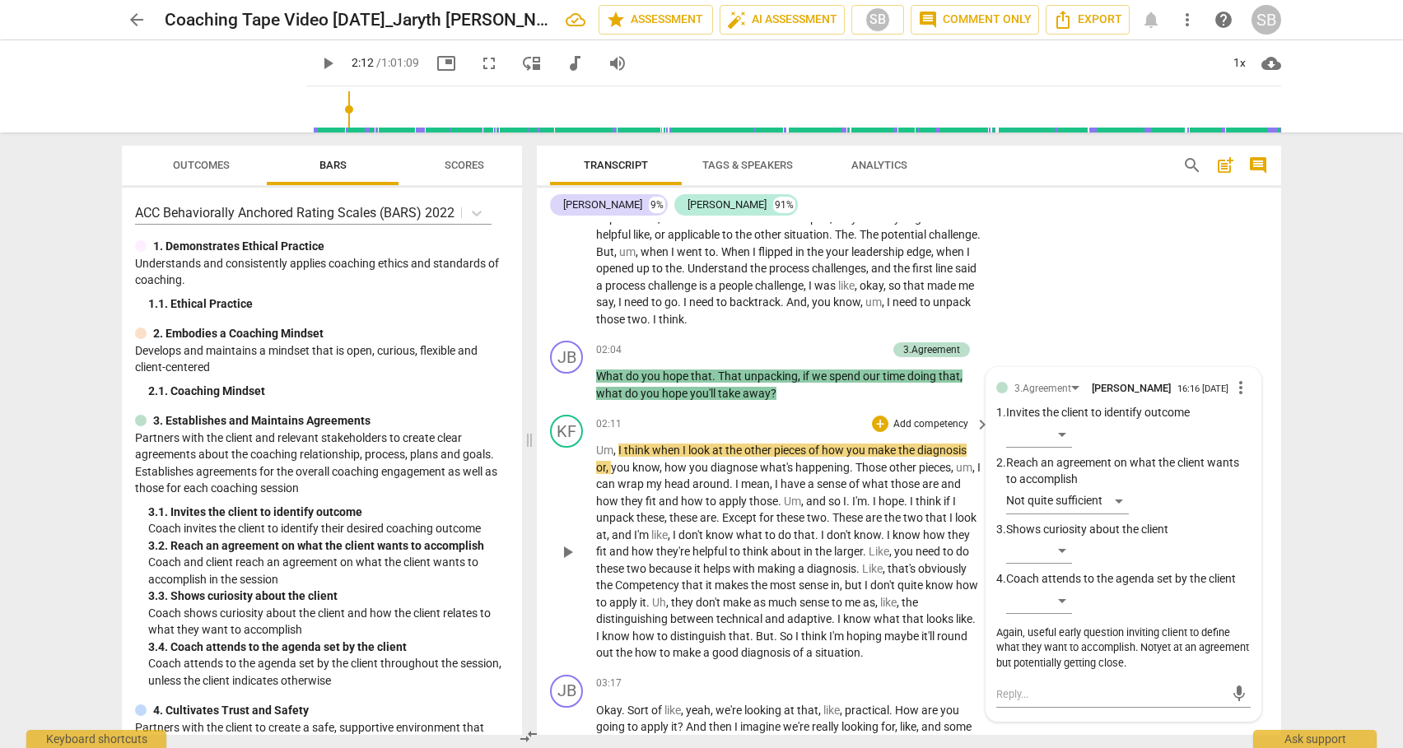
click at [564, 554] on span "play_arrow" at bounding box center [567, 553] width 20 height 20
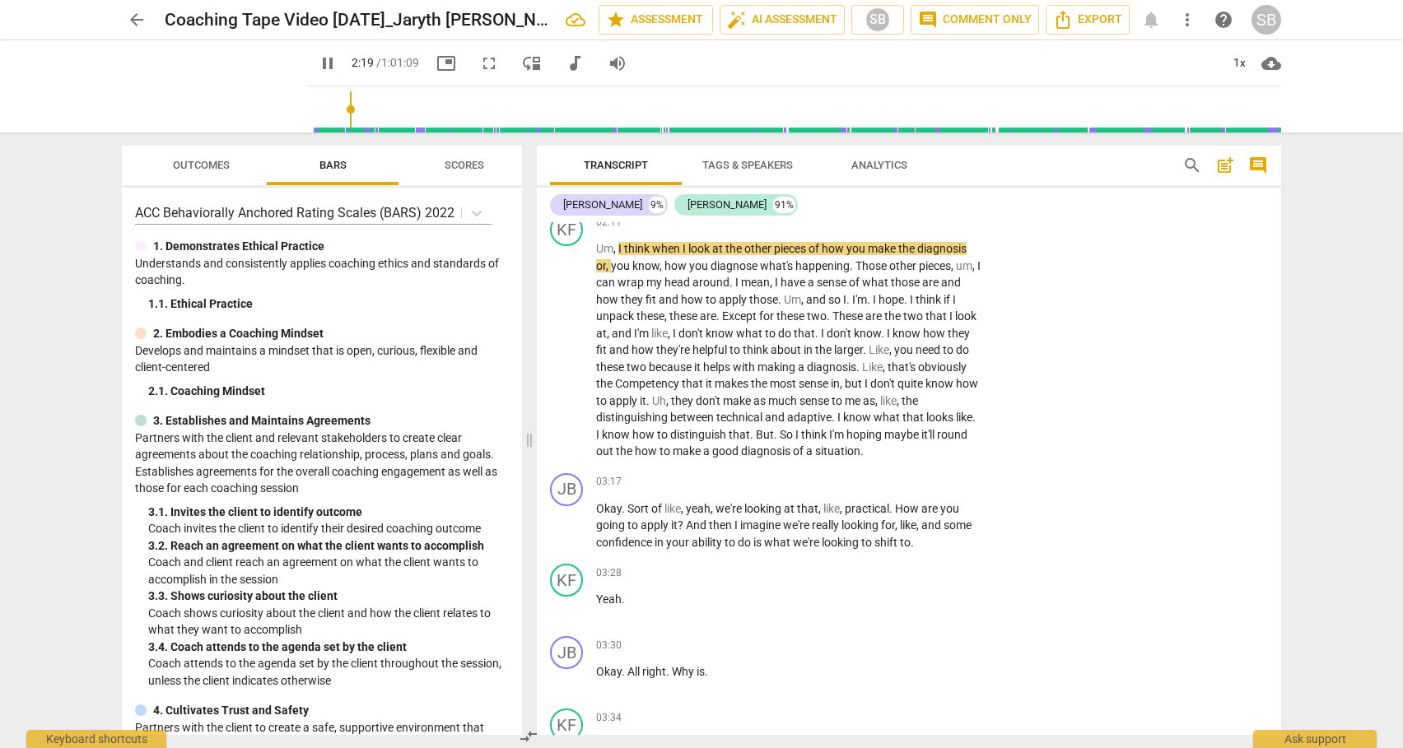
scroll to position [554, 0]
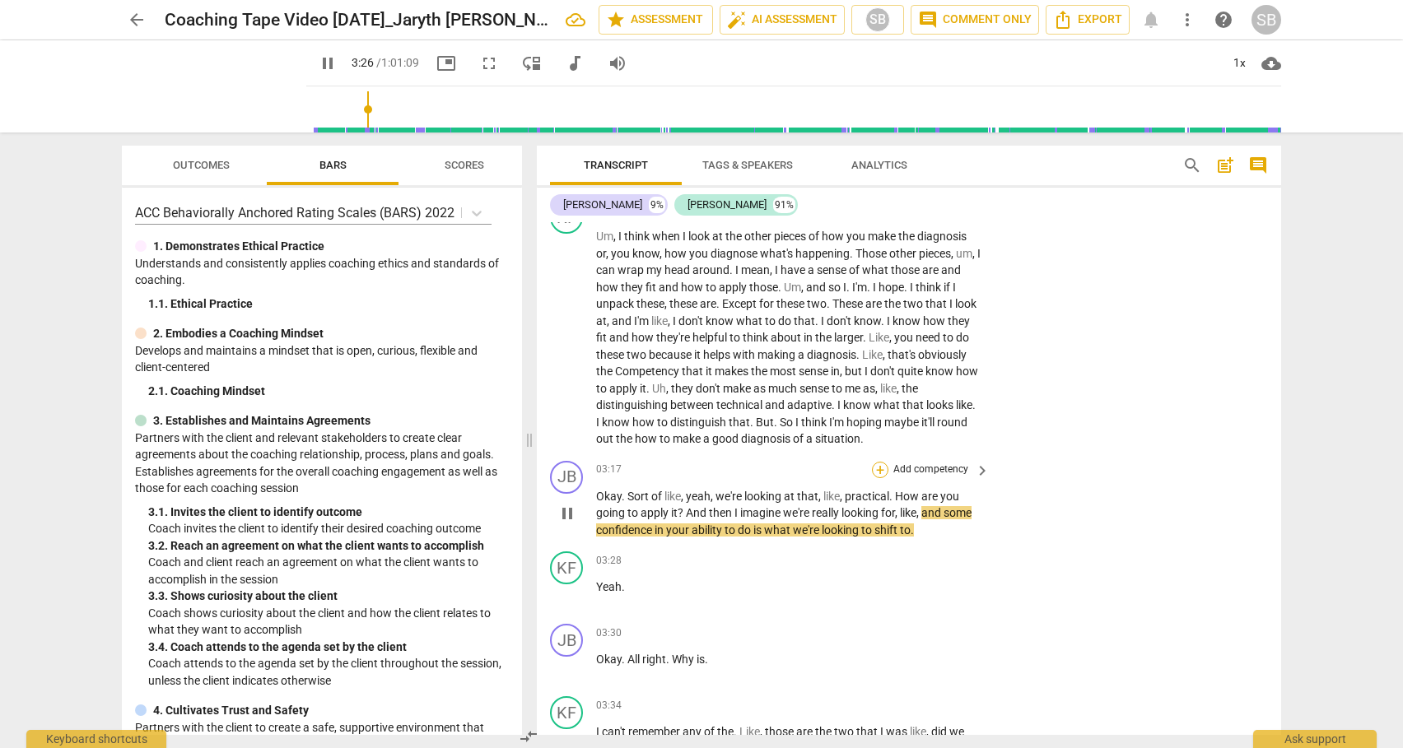
click at [877, 470] on div "+" at bounding box center [880, 470] width 16 height 16
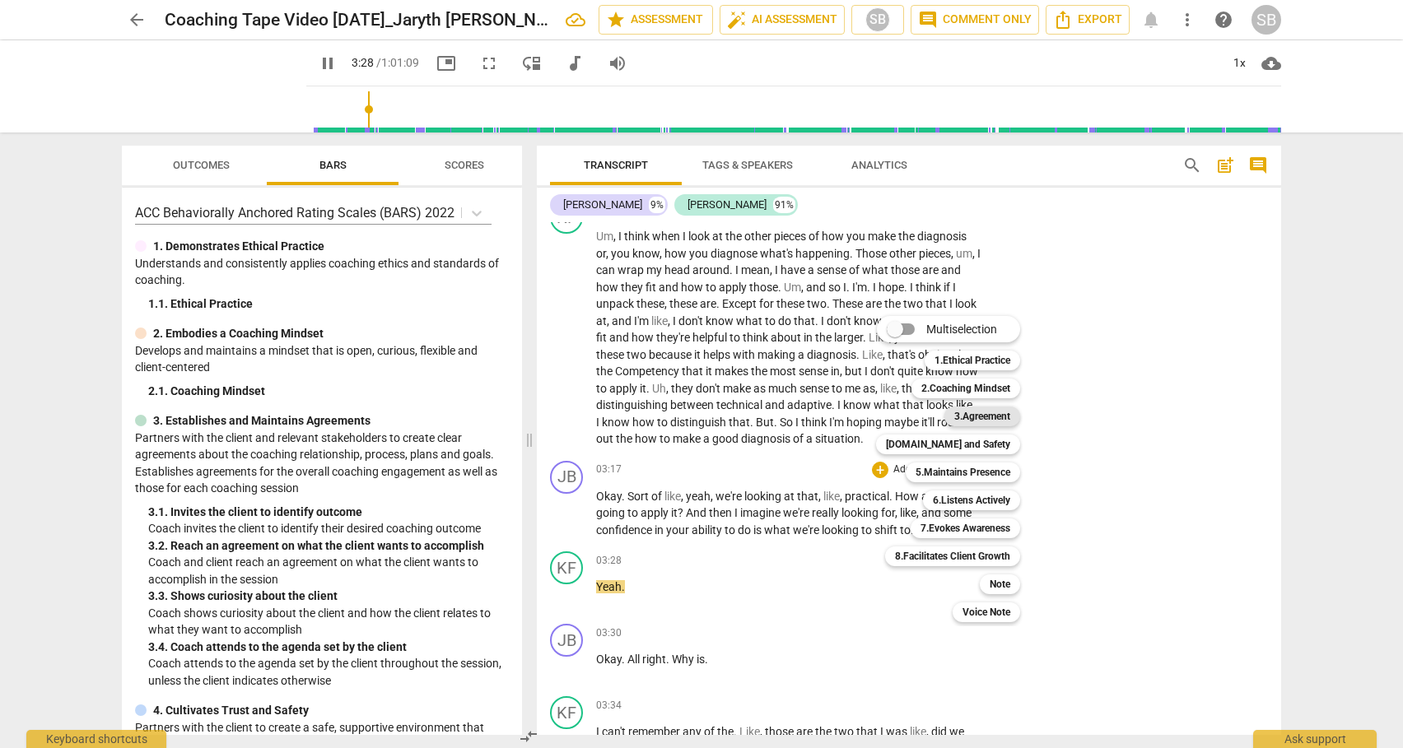
click at [981, 414] on b "3.Agreement" at bounding box center [982, 417] width 56 height 20
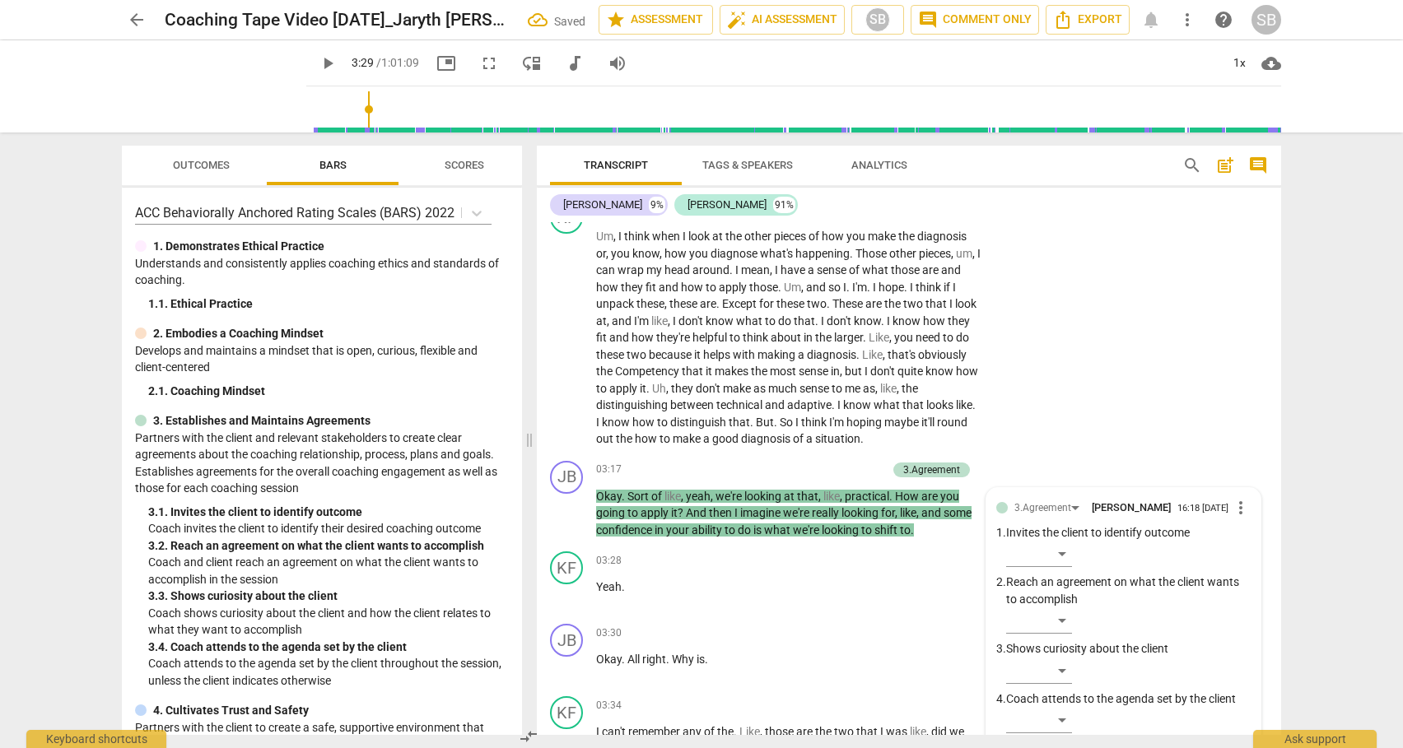
scroll to position [843, 0]
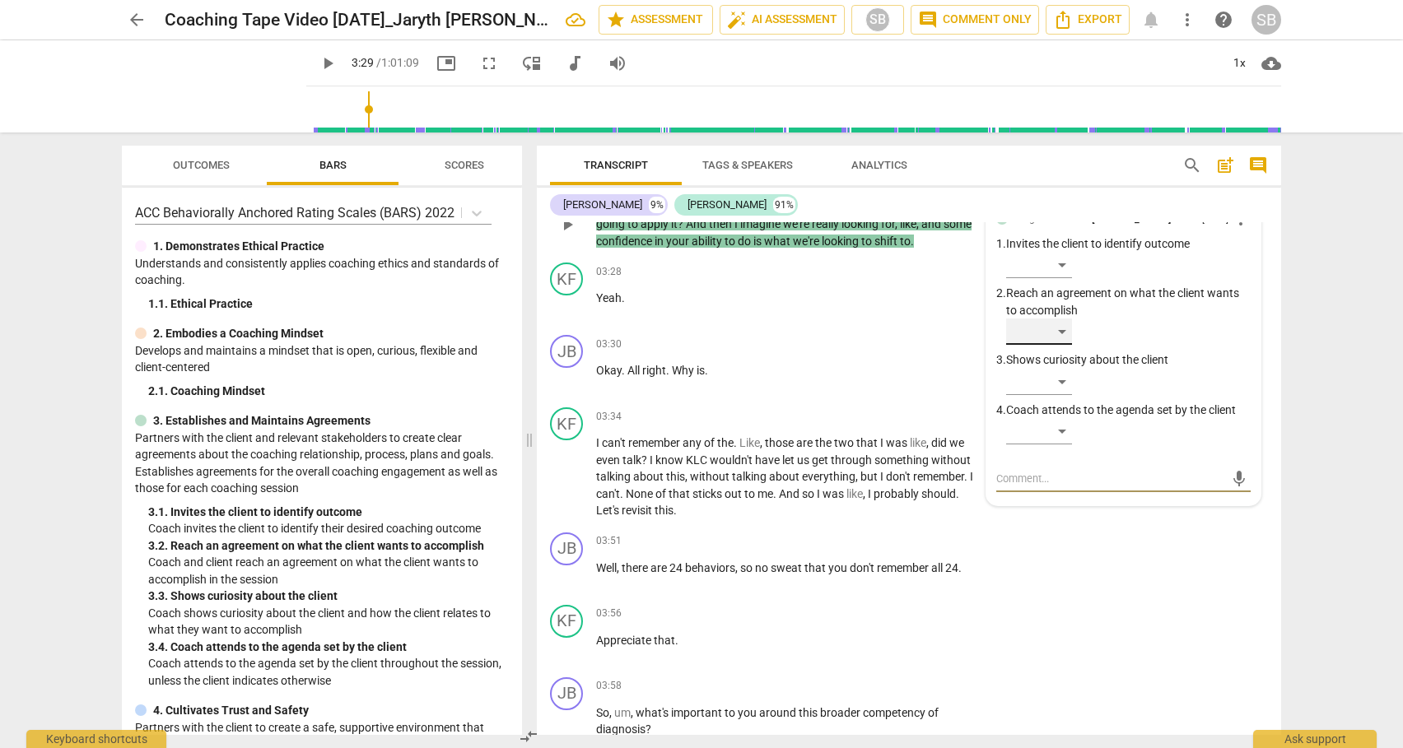
click at [1062, 328] on div "​" at bounding box center [1039, 332] width 66 height 26
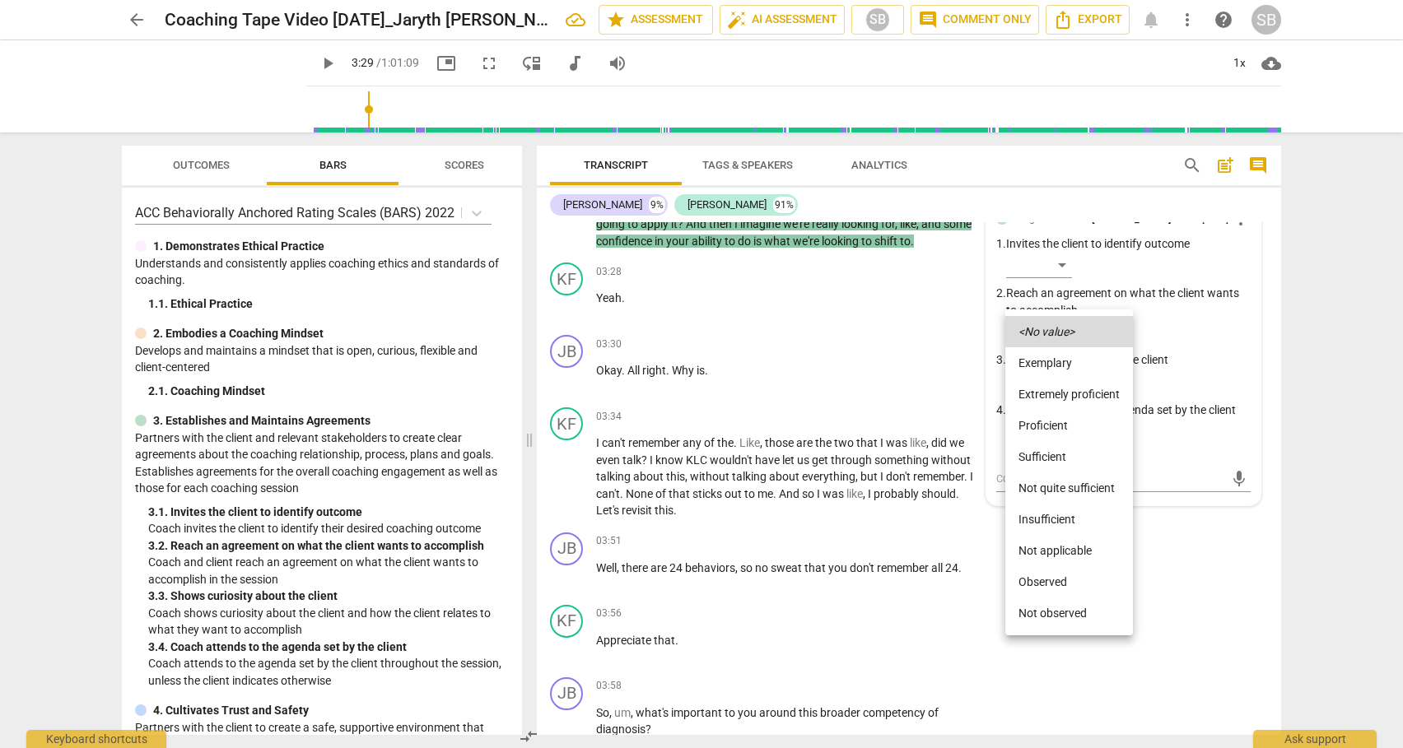
click at [1041, 453] on li "Sufficient" at bounding box center [1069, 456] width 128 height 31
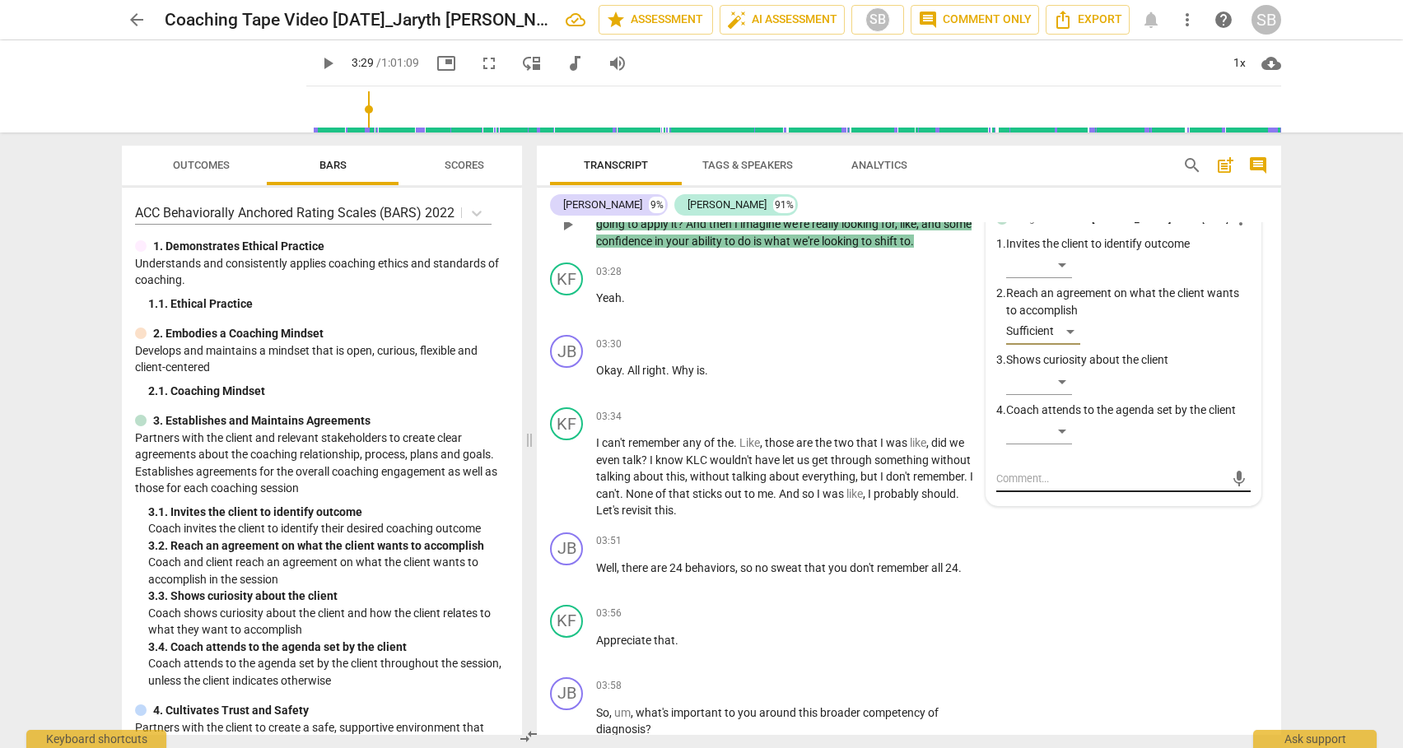
click at [1029, 472] on textarea at bounding box center [1110, 479] width 228 height 16
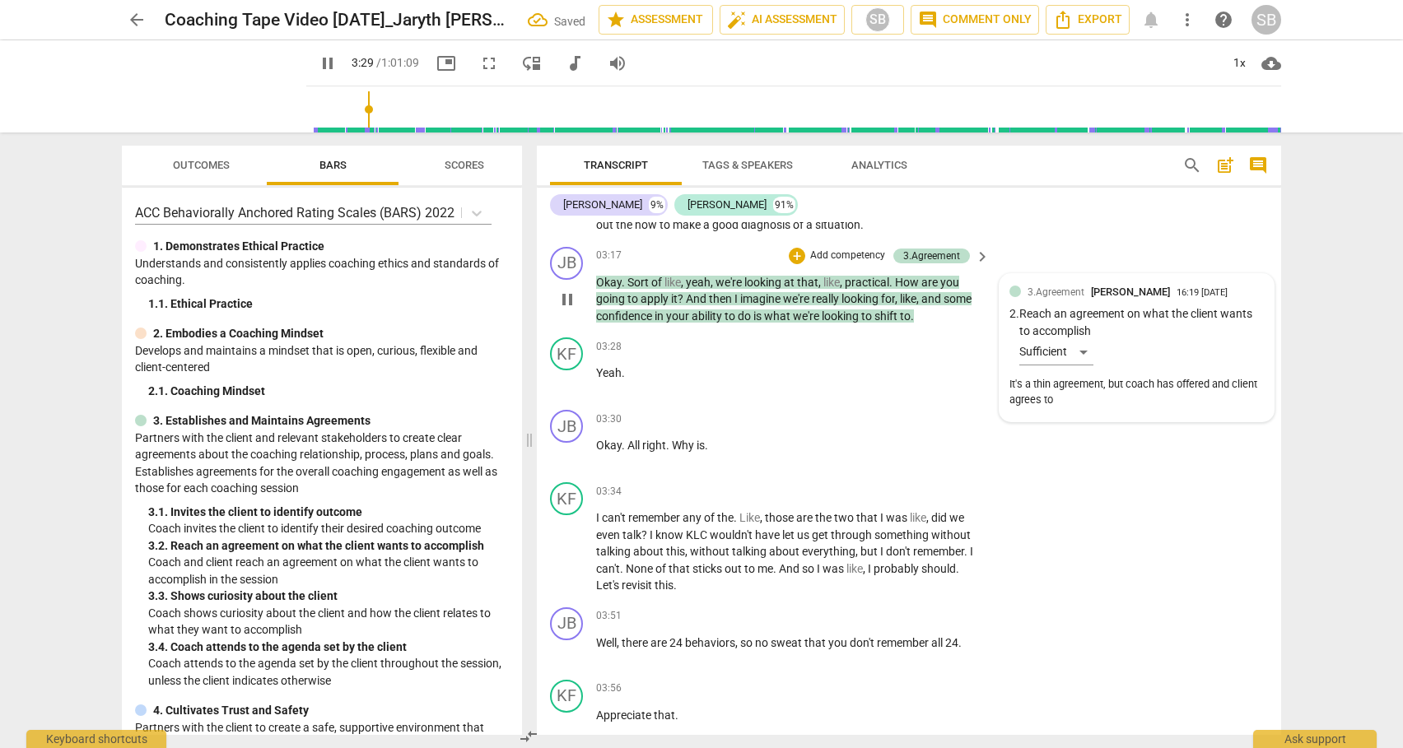
click at [1137, 311] on div "3.Agreement [PERSON_NAME] 16:[PHONE_NUMBER][DATE] 2. Reach an agreement on what…" at bounding box center [1136, 348] width 254 height 128
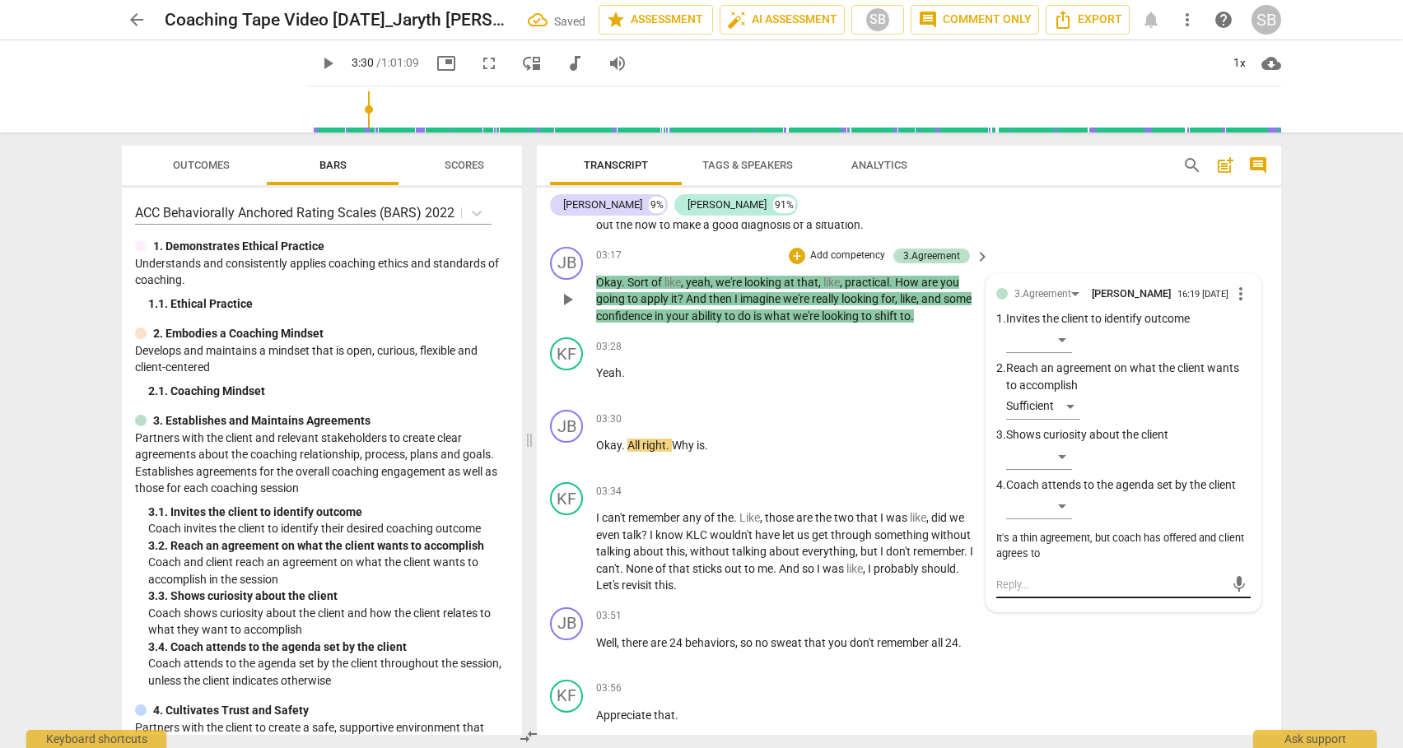
click at [1039, 582] on textarea at bounding box center [1110, 585] width 228 height 16
click at [1054, 544] on div "It's a thin agreement, but coach has offered and client agrees to" at bounding box center [1123, 546] width 254 height 31
click at [1234, 292] on span "more_vert" at bounding box center [1241, 294] width 20 height 20
click at [1247, 285] on li "Edit" at bounding box center [1253, 292] width 57 height 31
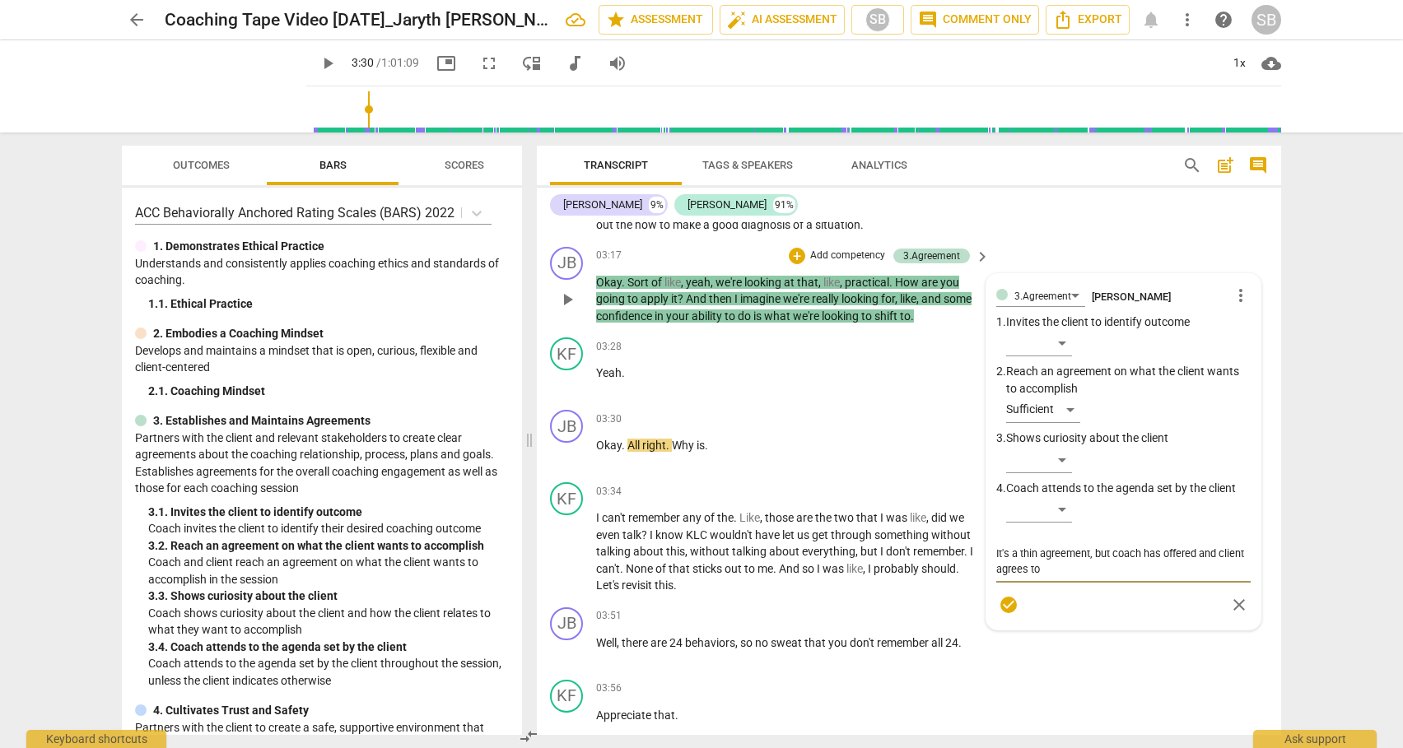
click at [1054, 566] on textarea "It's a thin agreement, but coach has offered and client agrees to" at bounding box center [1123, 561] width 254 height 31
click at [1074, 412] on div "3.Agreement [PERSON_NAME] more_vert 1. Invites the client to identify outcome ​…" at bounding box center [1123, 452] width 254 height 337
click at [1069, 408] on div "3.Agreement [PERSON_NAME] more_vert 1. Invites the client to identify outcome ​…" at bounding box center [1123, 452] width 254 height 337
click at [1043, 410] on div "3.Agreement [PERSON_NAME] more_vert 1. Invites the client to identify outcome ​…" at bounding box center [1123, 452] width 254 height 337
click at [1068, 412] on div "3.Agreement [PERSON_NAME] more_vert 1. Invites the client to identify outcome ​…" at bounding box center [1123, 452] width 254 height 337
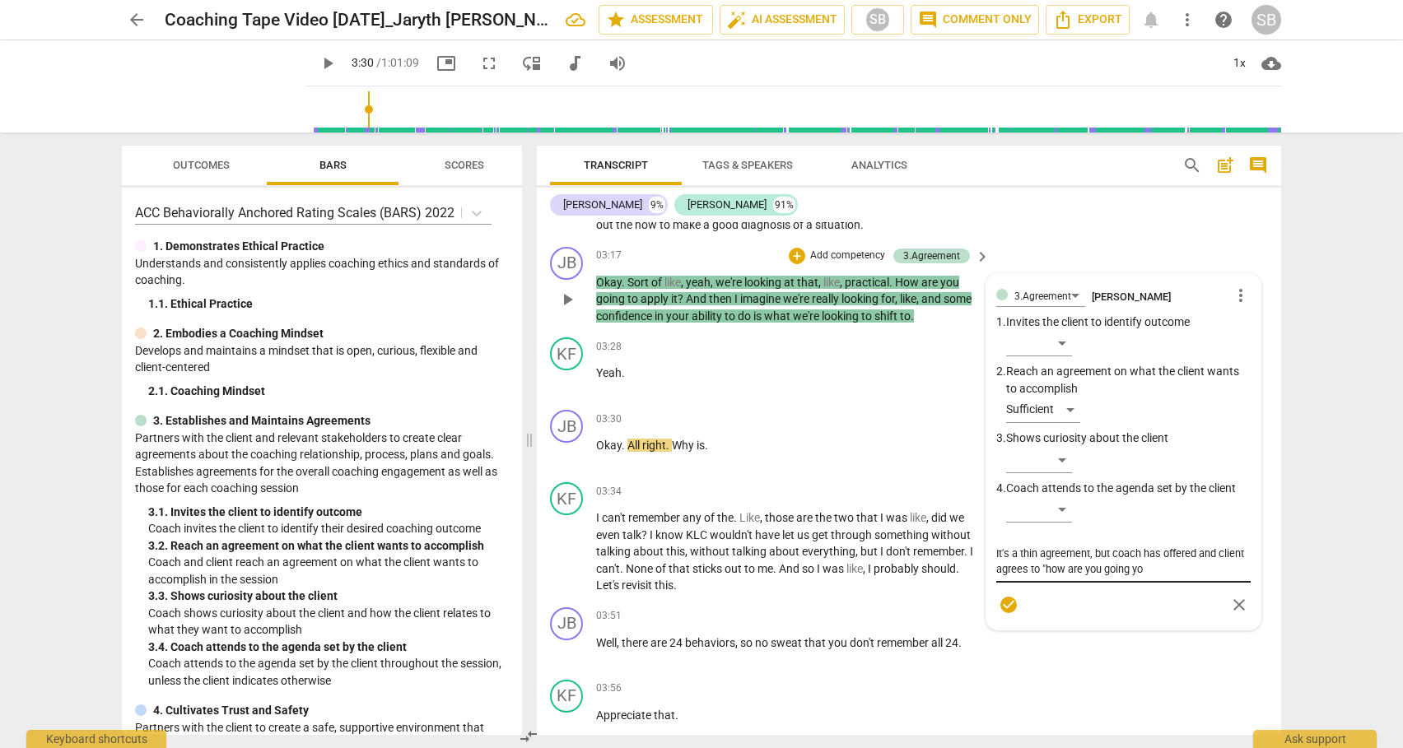
click at [1149, 575] on textarea "It's a thin agreement, but coach has offered and client agrees to "how are you …" at bounding box center [1123, 561] width 254 height 31
click at [999, 617] on span "check_circle" at bounding box center [1009, 621] width 20 height 20
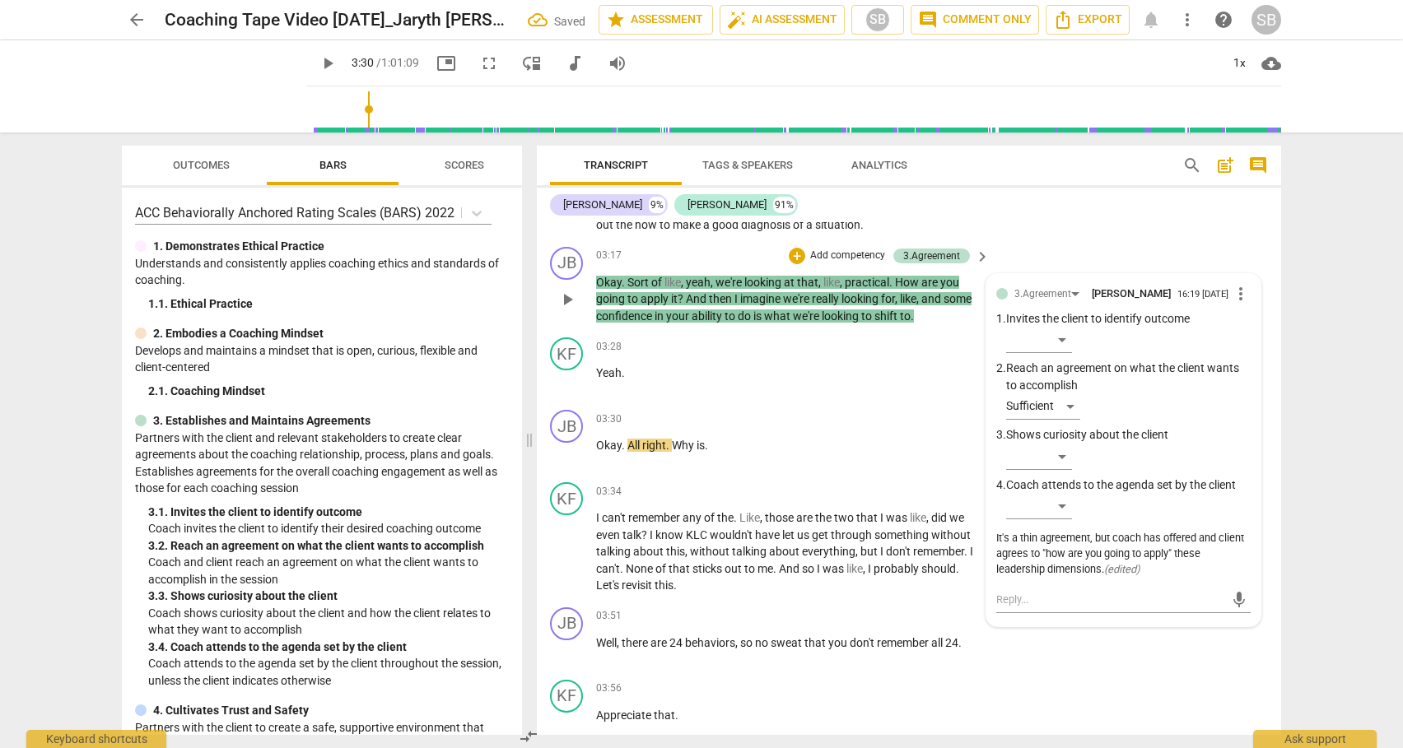
click at [819, 251] on p "Add competency" at bounding box center [847, 256] width 78 height 15
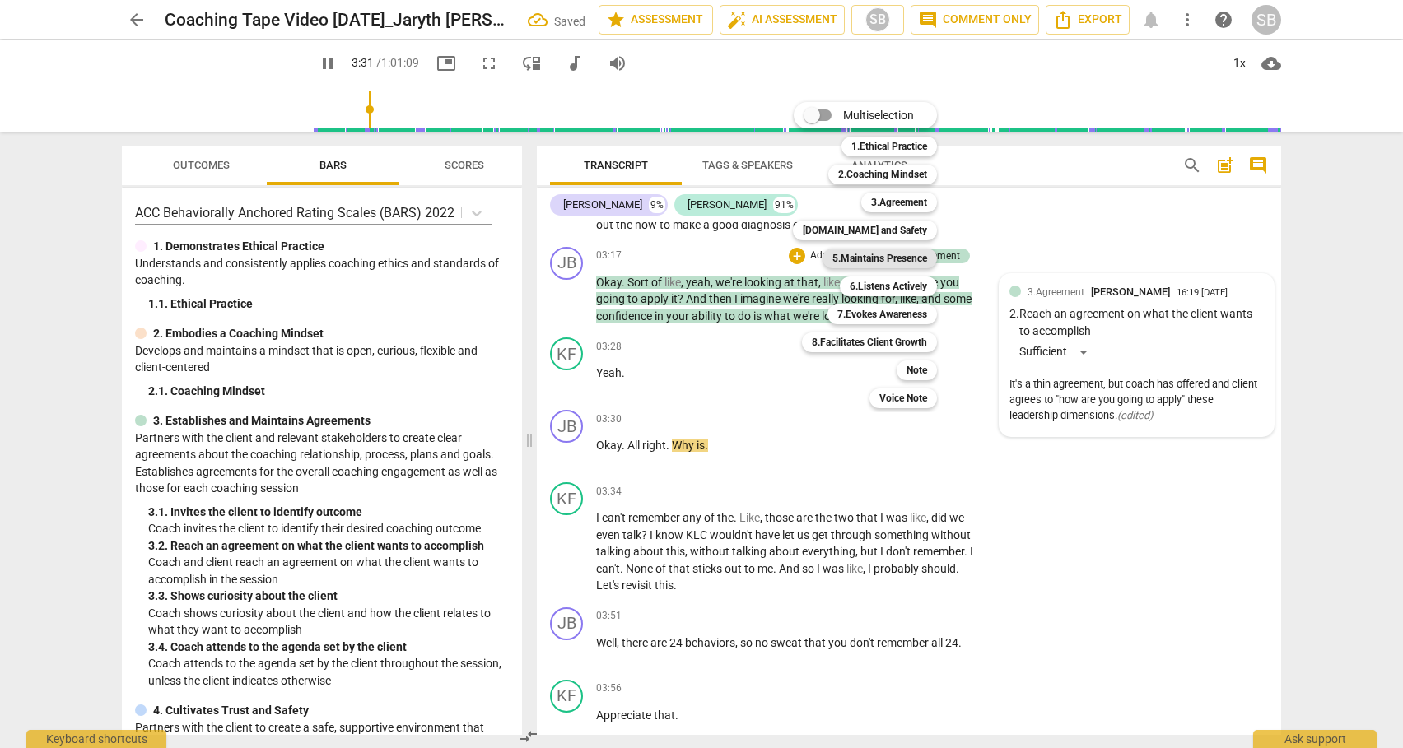
click at [890, 257] on b "5.Maintains Presence" at bounding box center [879, 259] width 95 height 20
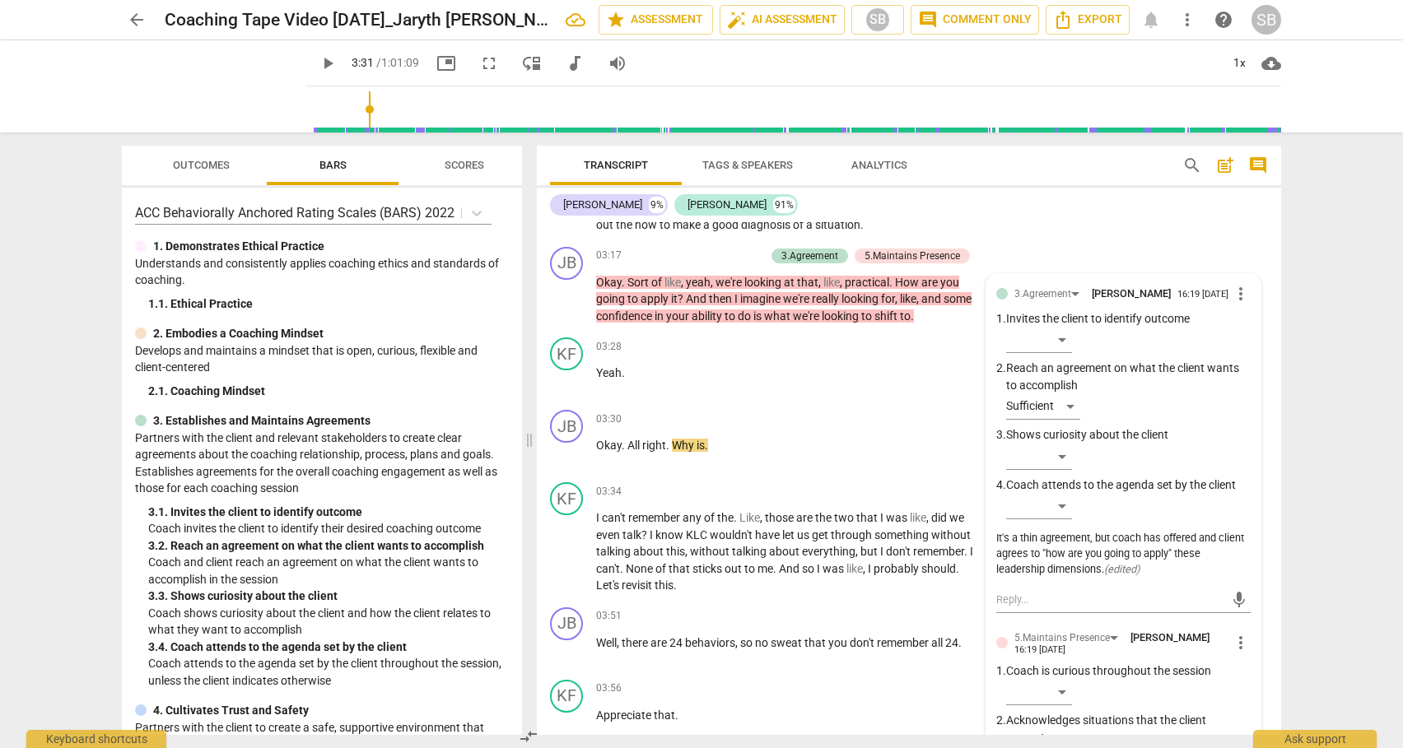
click at [1246, 665] on div "3.Agreement [PERSON_NAME] 16:19 [DATE] more_vert 1. Invites the client to ident…" at bounding box center [1123, 587] width 274 height 627
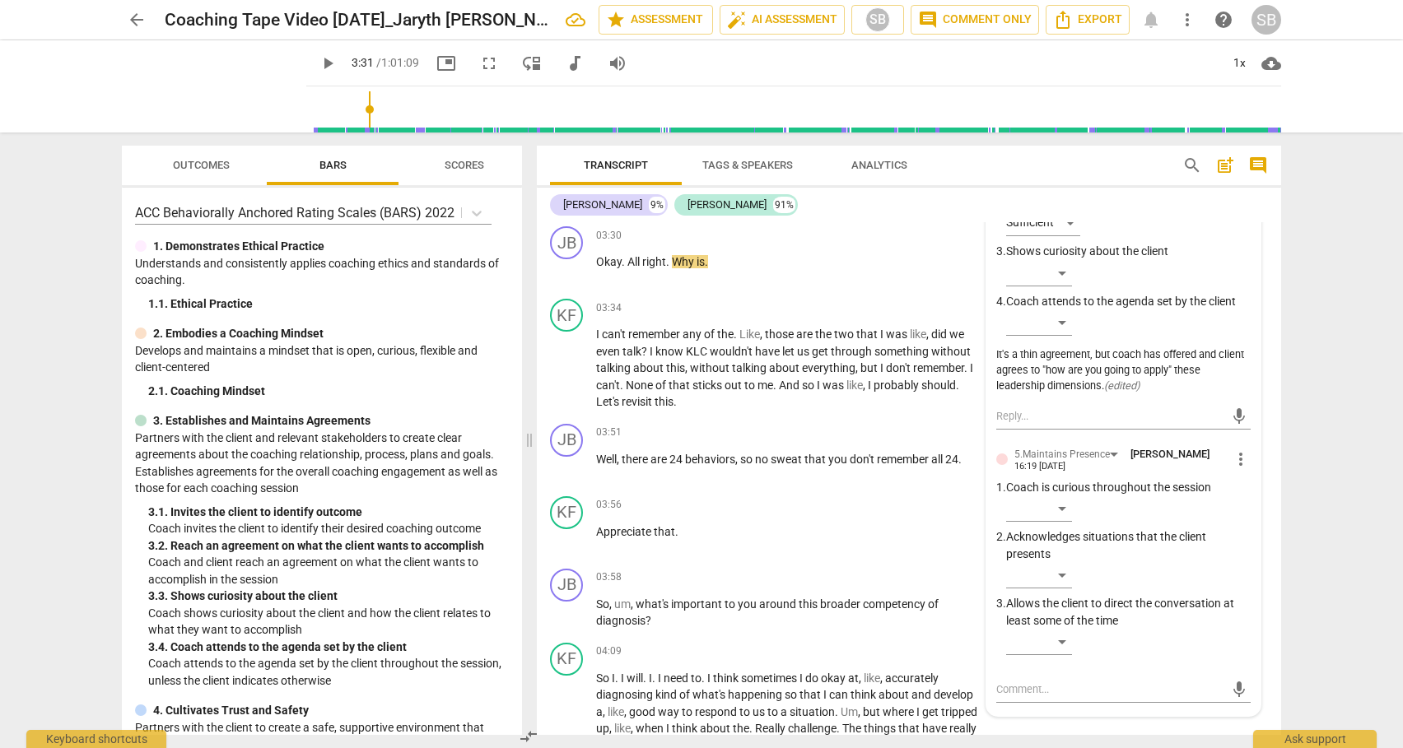
scroll to position [966, 0]
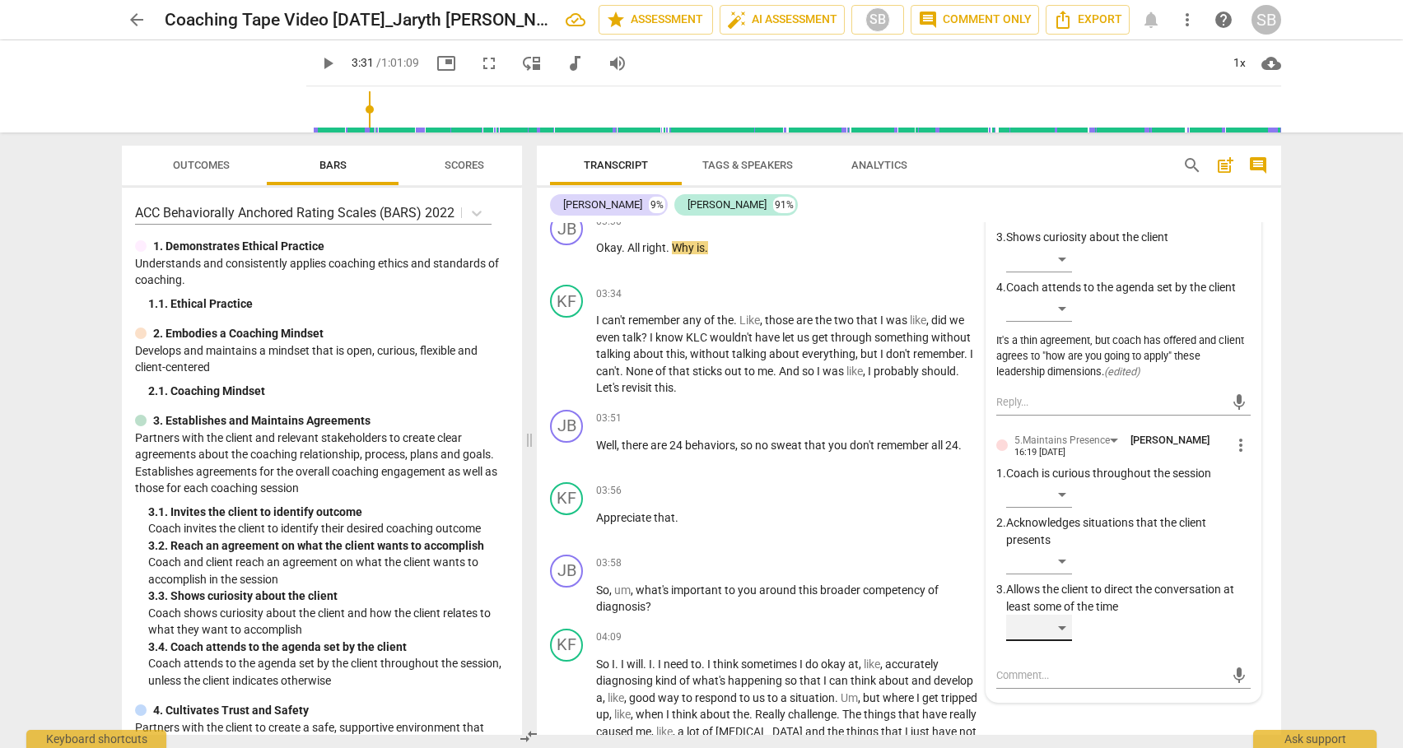
click at [1063, 624] on div "​" at bounding box center [1039, 628] width 66 height 26
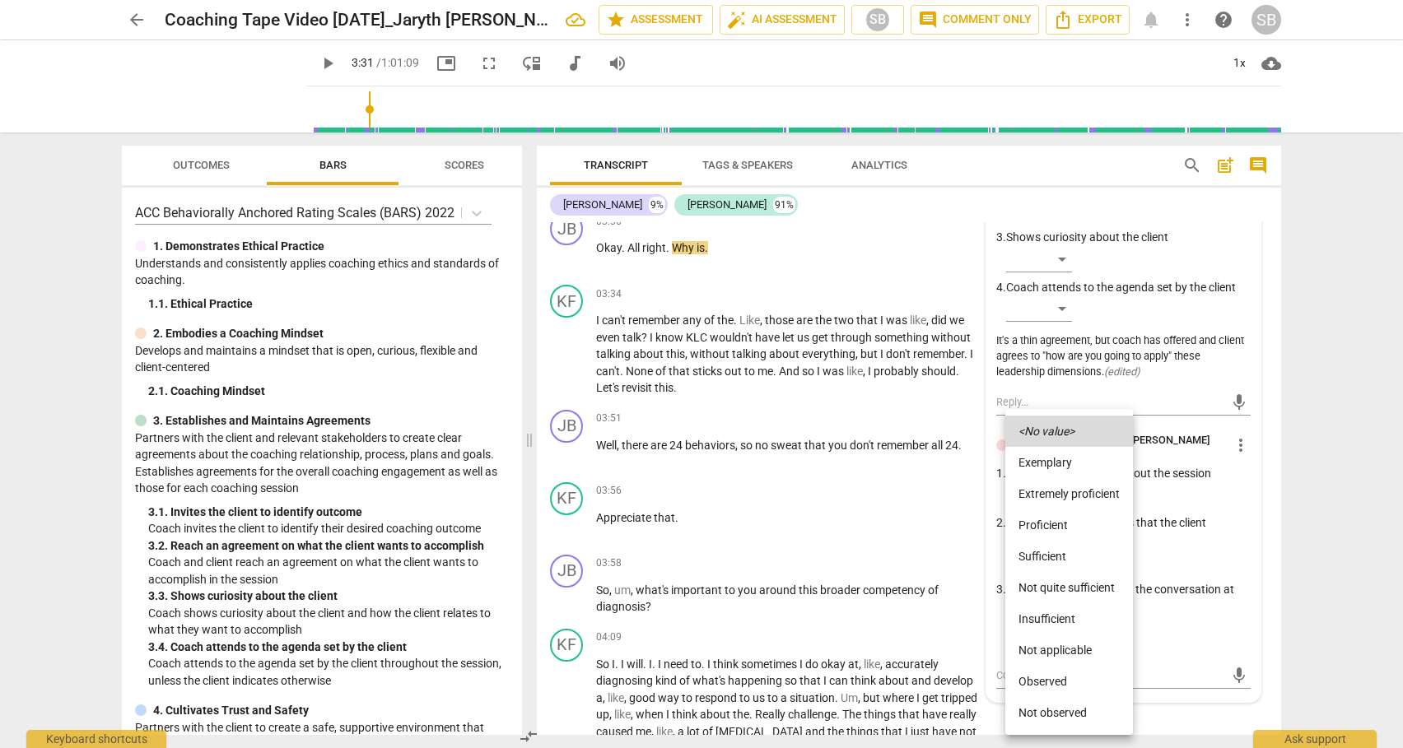
click at [1159, 682] on div at bounding box center [701, 374] width 1403 height 748
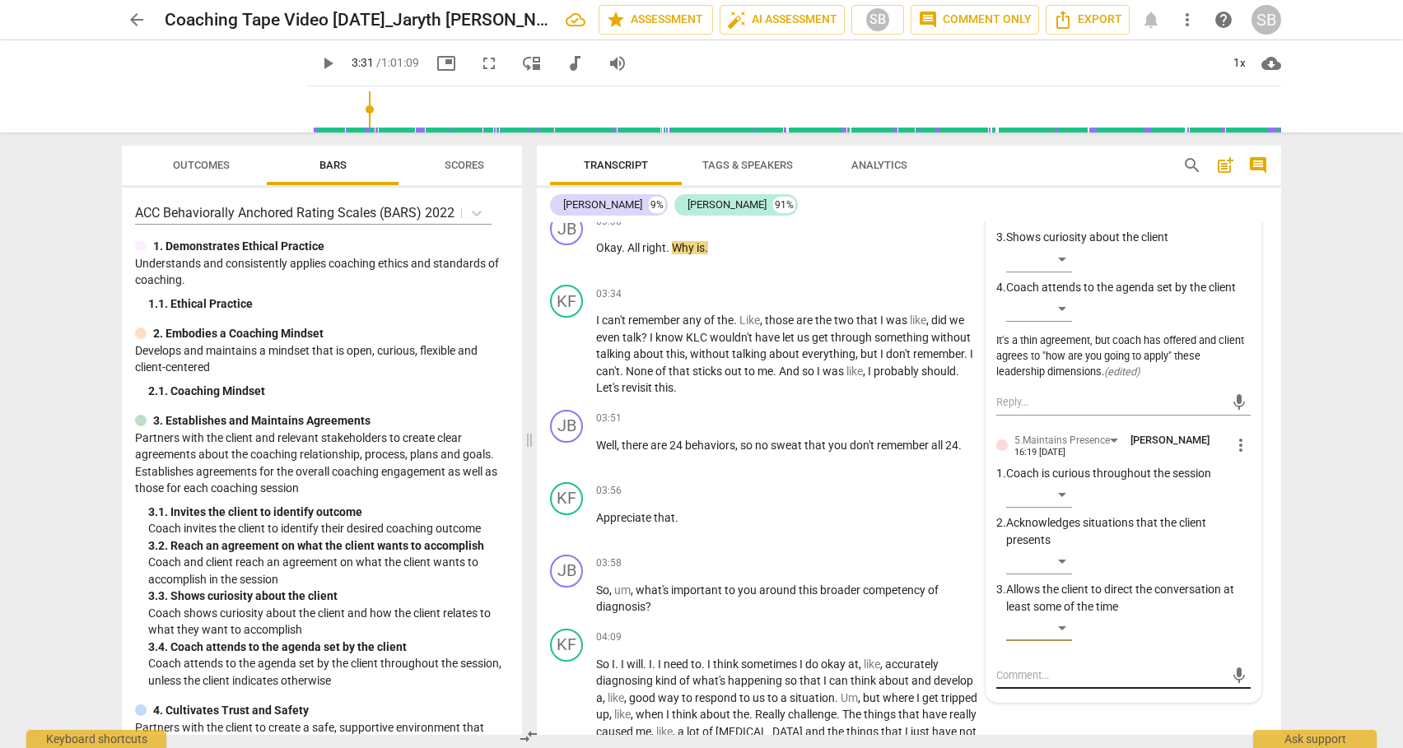
click at [1120, 684] on div "mic" at bounding box center [1123, 676] width 254 height 26
click at [1085, 677] on textarea at bounding box center [1110, 676] width 228 height 16
click at [1092, 690] on textarea "Careful. Coach is driving a little bit here. nless "confidence" is a callbcak t…" at bounding box center [1110, 683] width 228 height 31
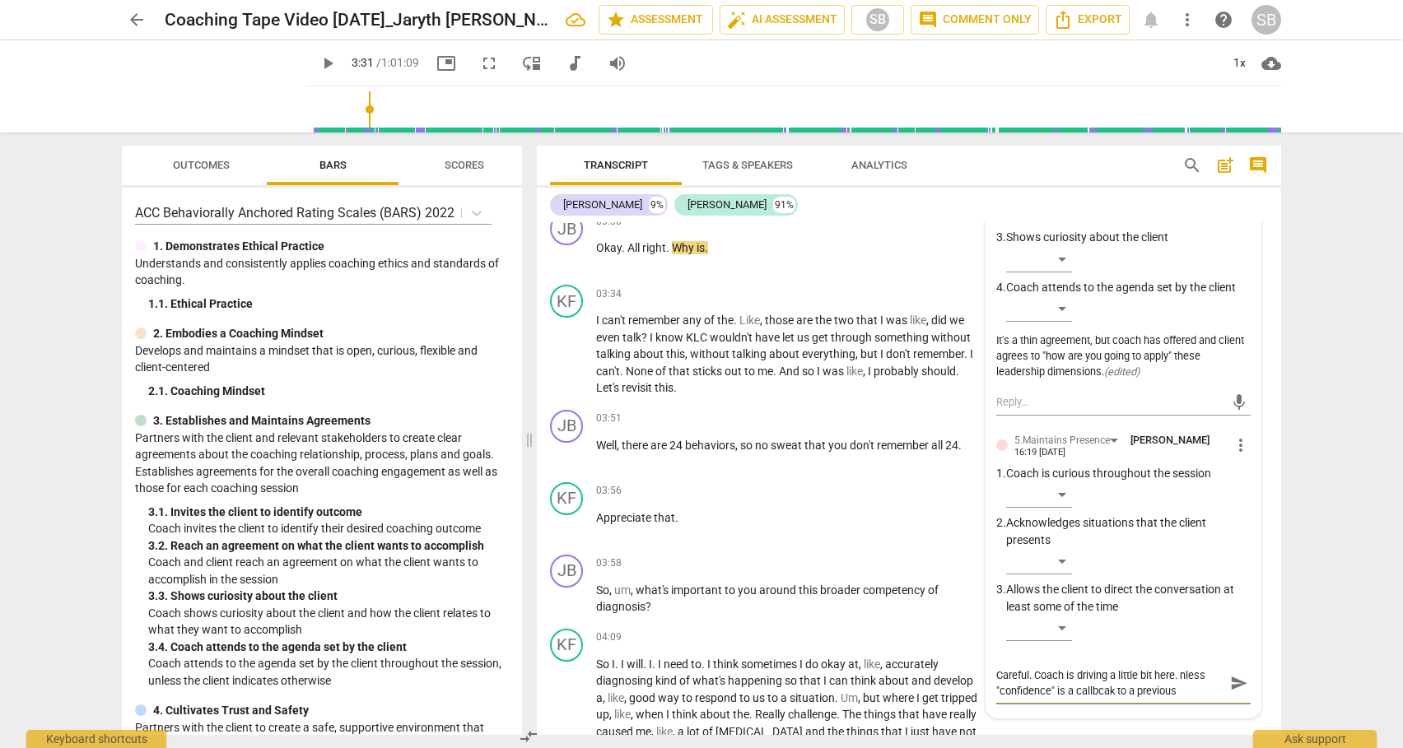
click at [1103, 692] on textarea "Careful. Coach is driving a little bit here. nless "confidence" is a callbcak t…" at bounding box center [1110, 683] width 228 height 31
click at [1198, 693] on textarea "Careful. Coach is driving a little bit here. nless "confidence" is a callback t…" at bounding box center [1110, 683] width 228 height 31
click at [1181, 676] on textarea "Careful. Coach is driving a little bit here. nless "confidence" is a callback t…" at bounding box center [1110, 691] width 228 height 47
click at [1234, 691] on span "send" at bounding box center [1239, 691] width 18 height 18
click at [318, 62] on span "play_arrow" at bounding box center [328, 64] width 20 height 20
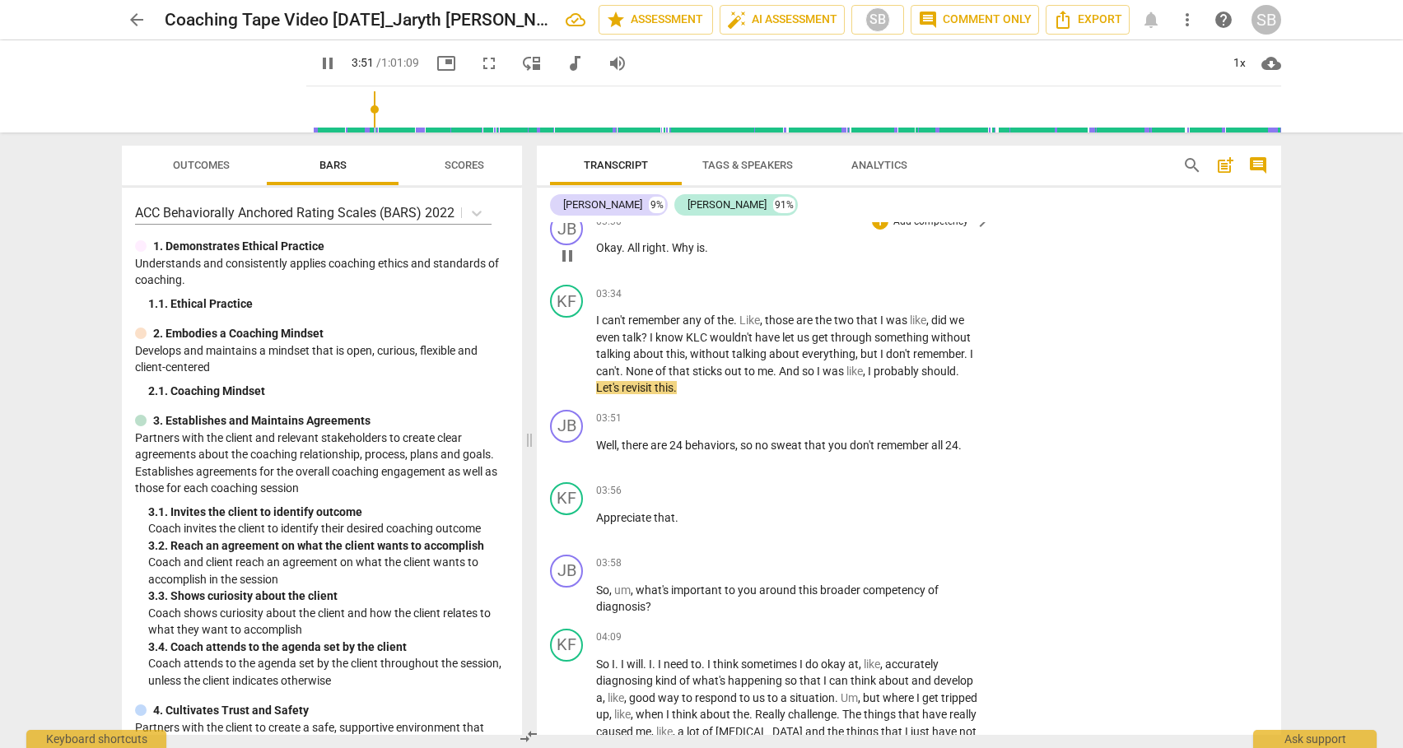
click at [1273, 268] on div "JB play_arrow pause 03:30 + Add competency keyboard_arrow_right Okay . All righ…" at bounding box center [909, 242] width 744 height 72
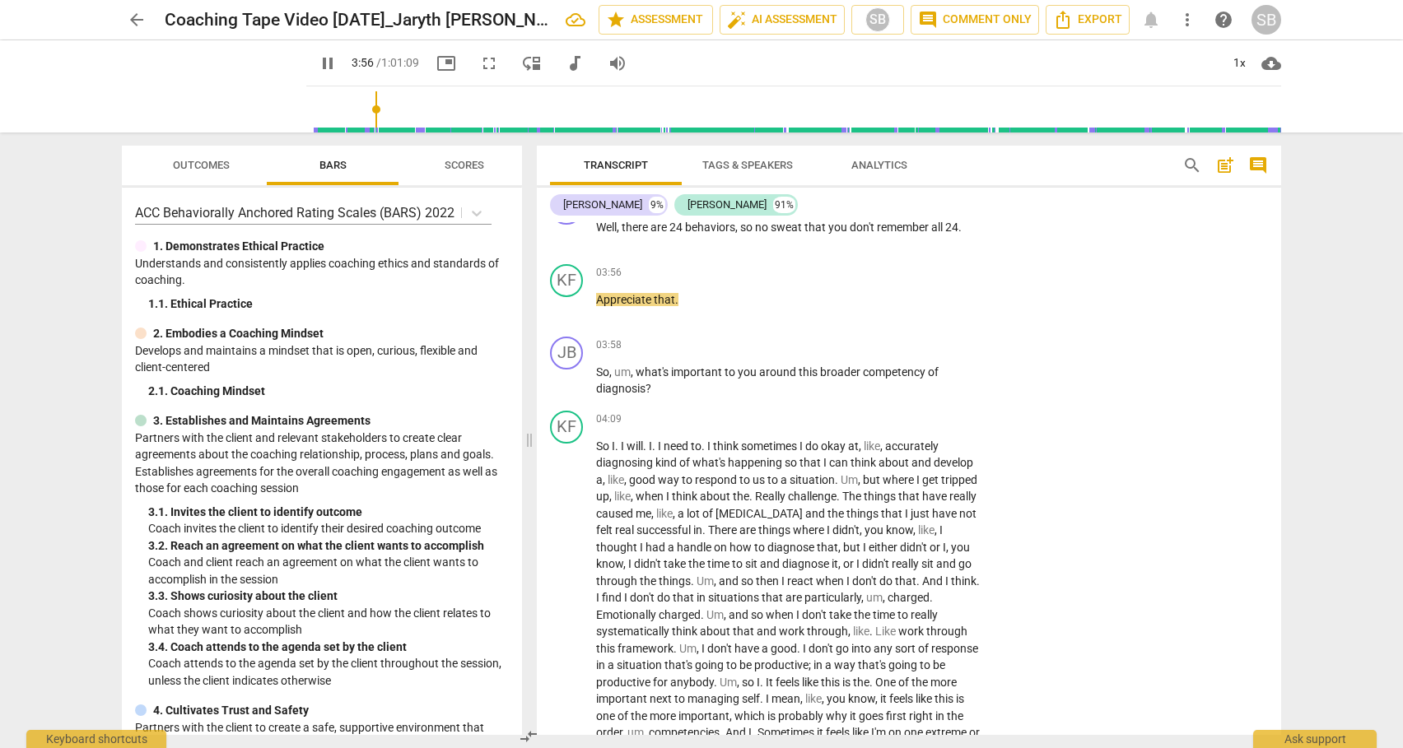
scroll to position [1146, 0]
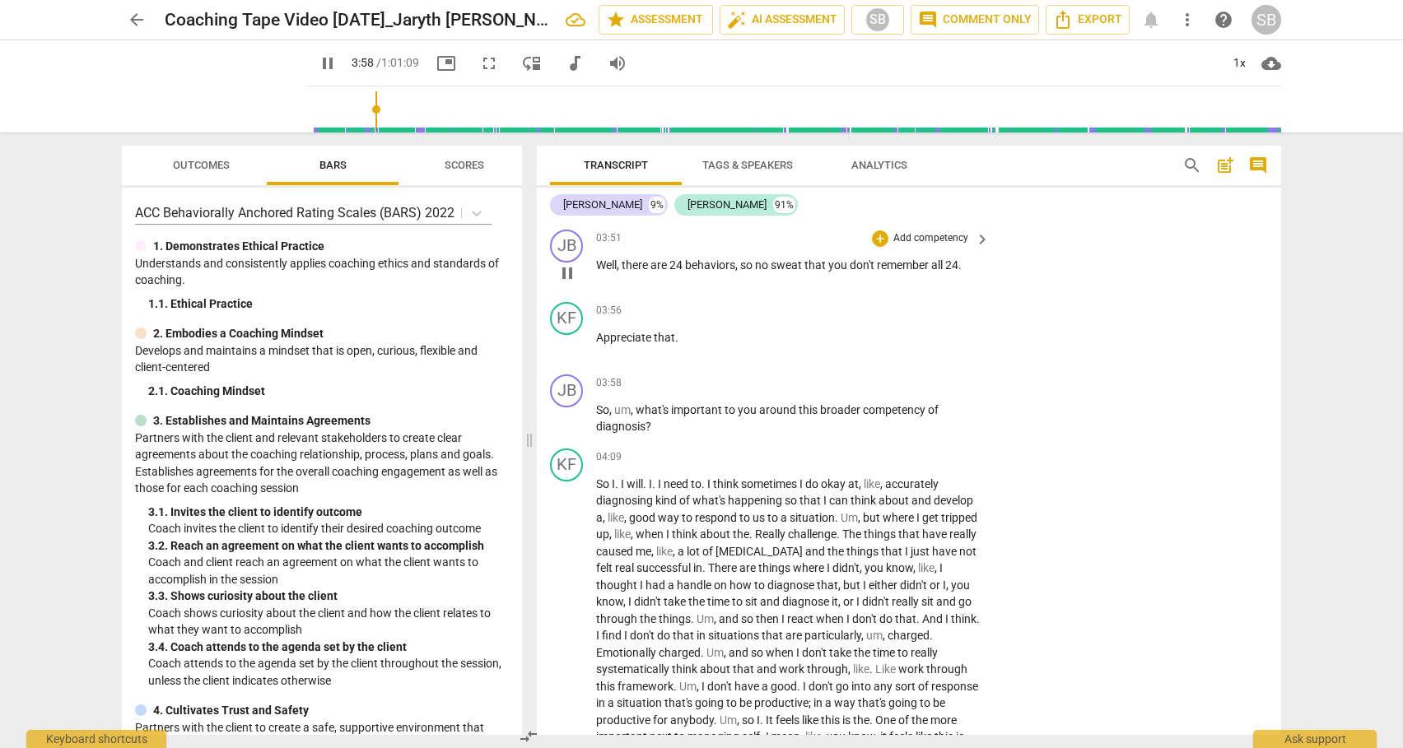
click at [934, 247] on div "03:51 + Add competency keyboard_arrow_right Well , there are 24 behaviors , so …" at bounding box center [793, 259] width 395 height 59
click at [925, 235] on p "Add competency" at bounding box center [931, 238] width 78 height 15
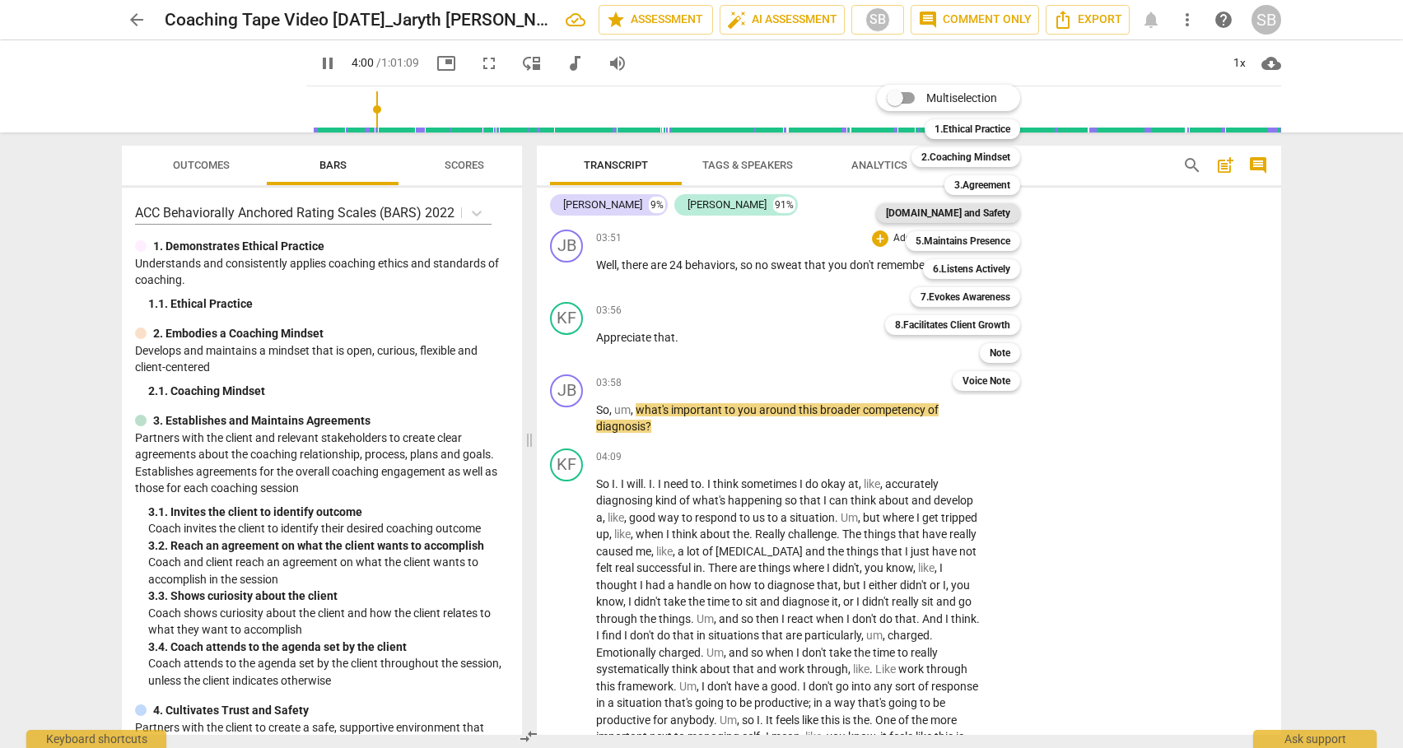
click at [961, 207] on b "[DOMAIN_NAME] and Safety" at bounding box center [948, 213] width 124 height 20
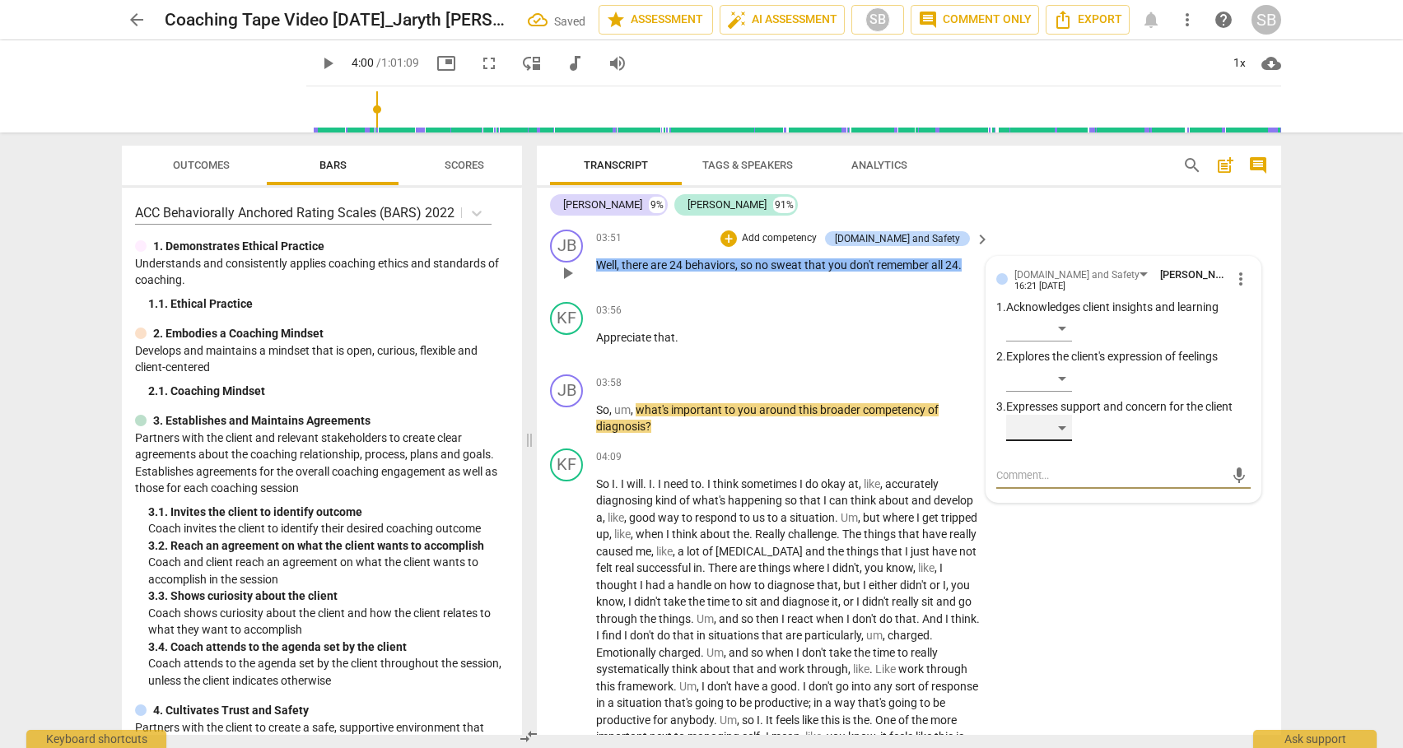
click at [1064, 427] on div "​" at bounding box center [1039, 428] width 66 height 26
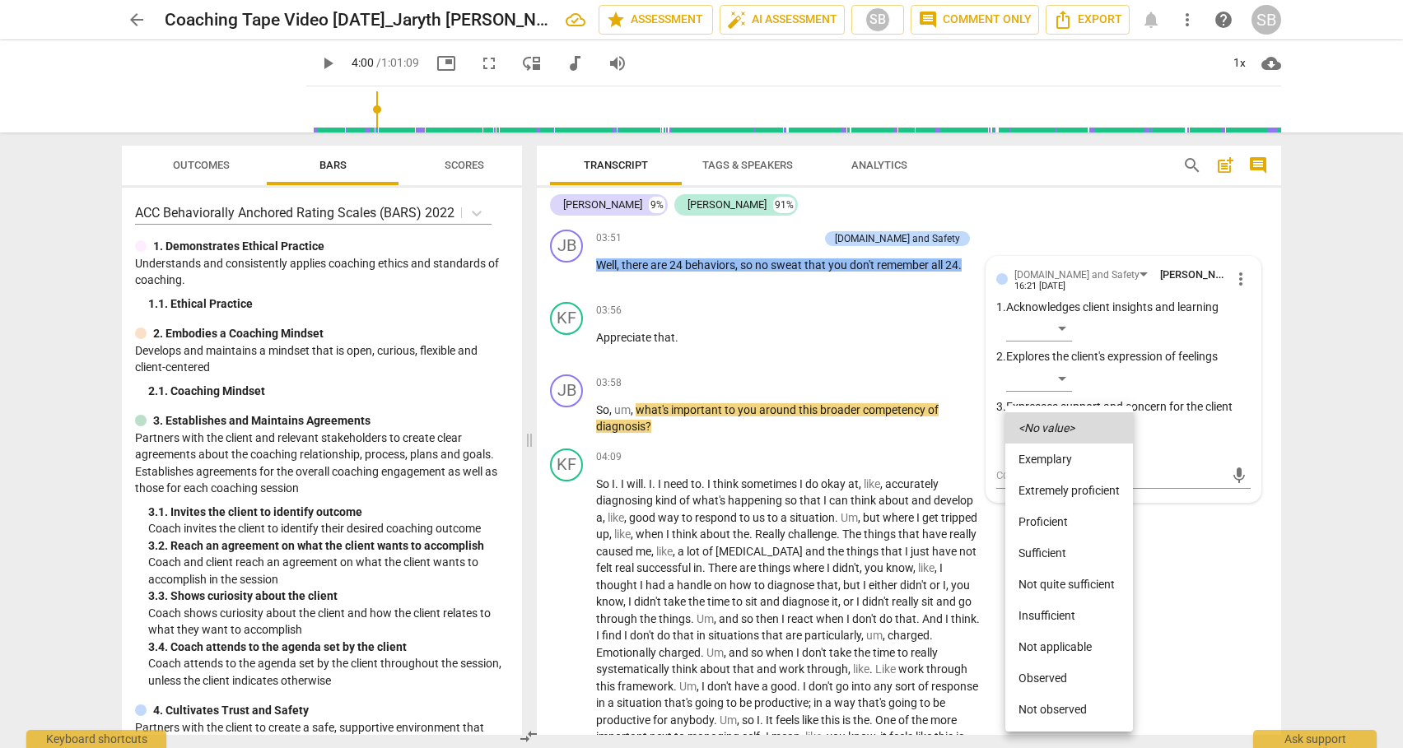
click at [1050, 547] on li "Sufficient" at bounding box center [1069, 553] width 128 height 31
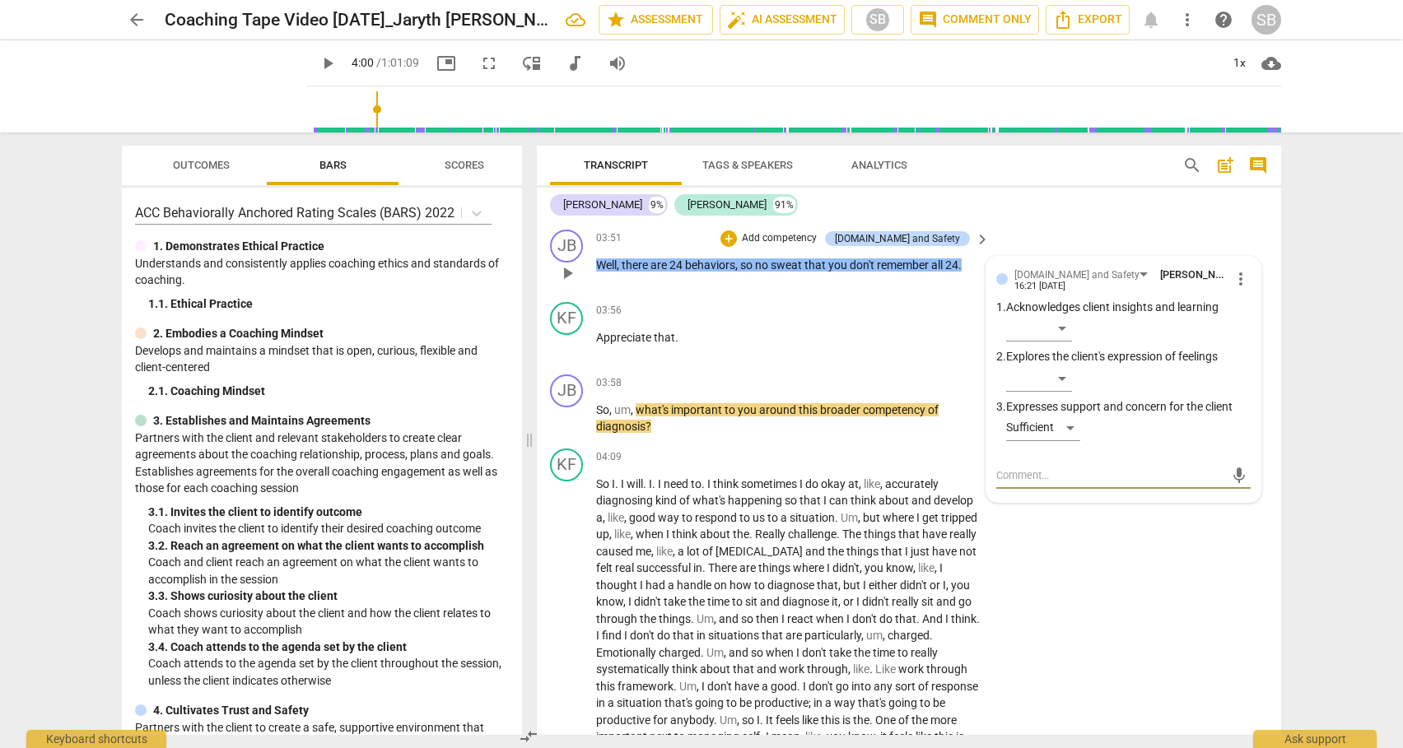
click at [1025, 476] on textarea at bounding box center [1110, 476] width 228 height 16
click at [1235, 479] on span "send" at bounding box center [1239, 483] width 18 height 18
click at [572, 418] on span "play_arrow" at bounding box center [567, 419] width 20 height 20
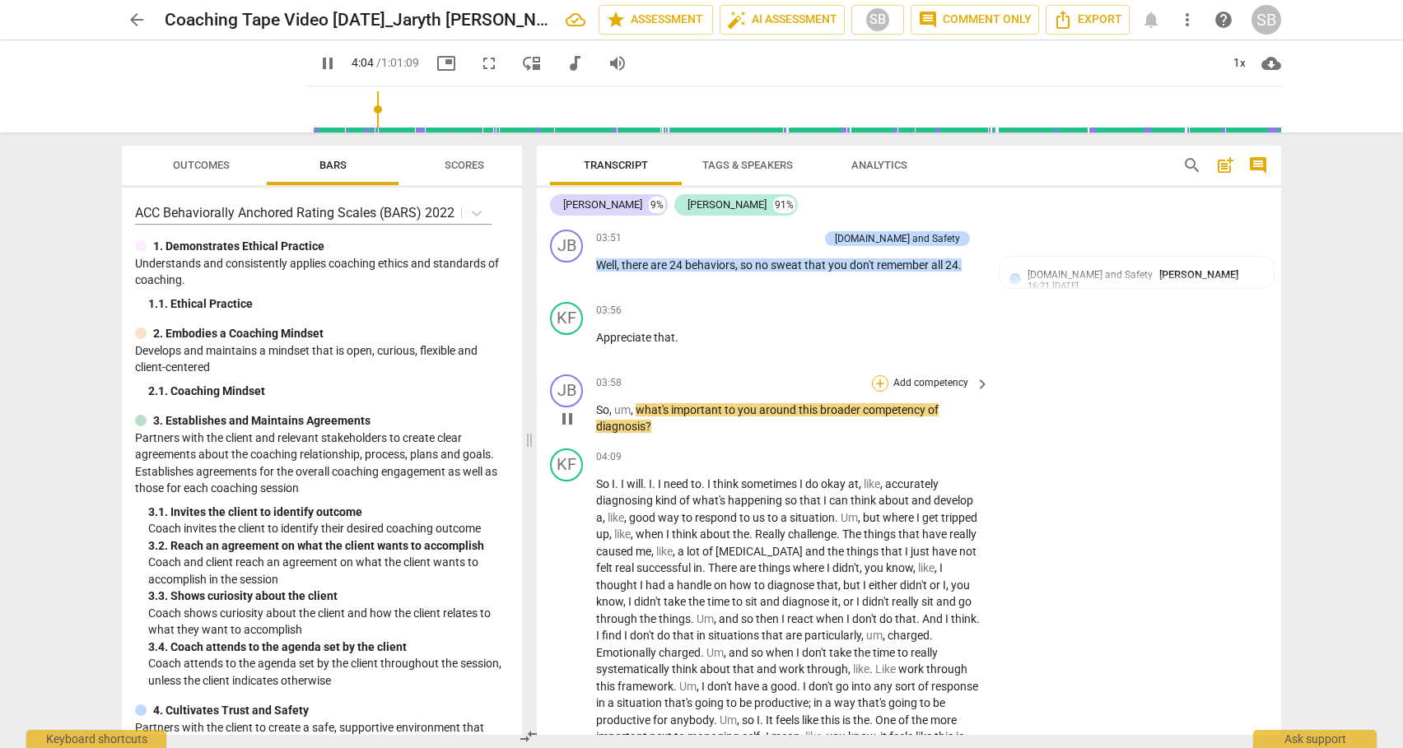
click at [876, 383] on div "+" at bounding box center [880, 383] width 16 height 16
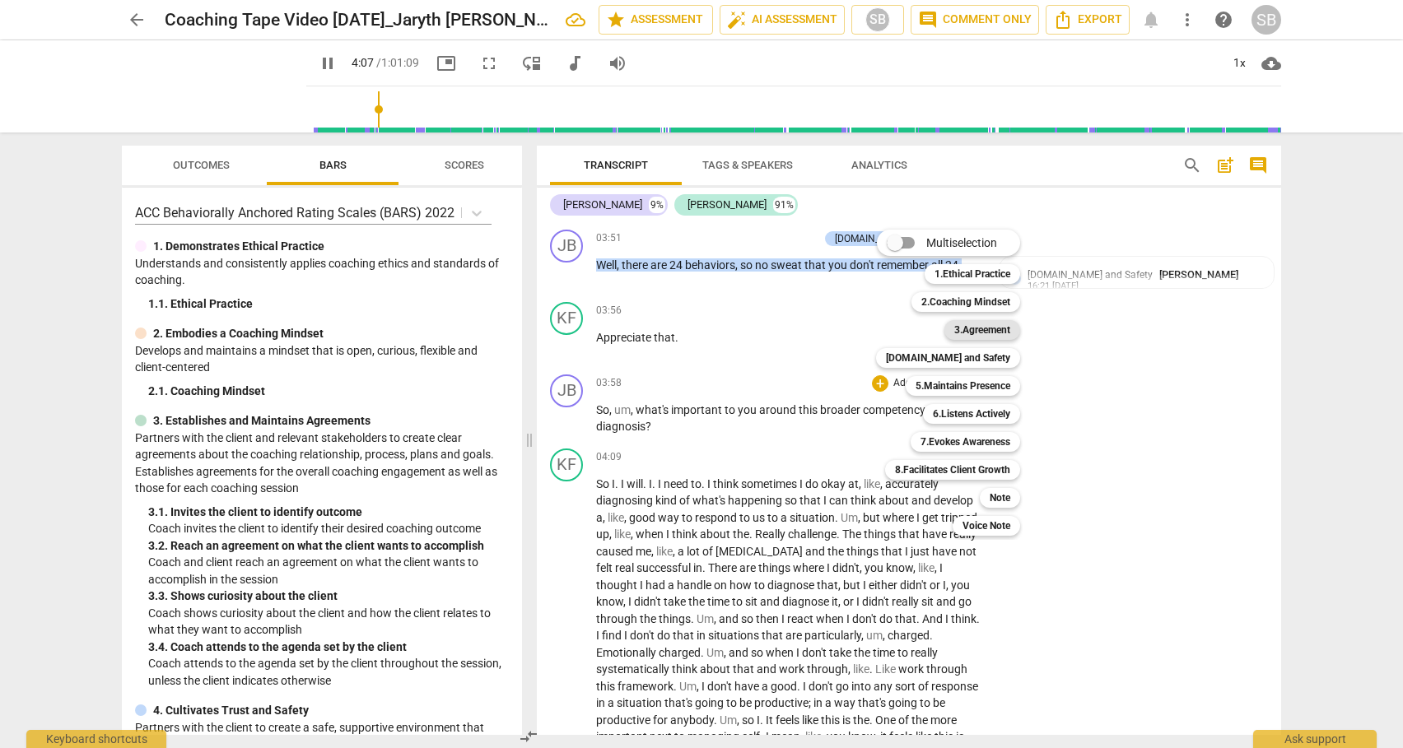
click at [982, 333] on b "3.Agreement" at bounding box center [982, 330] width 56 height 20
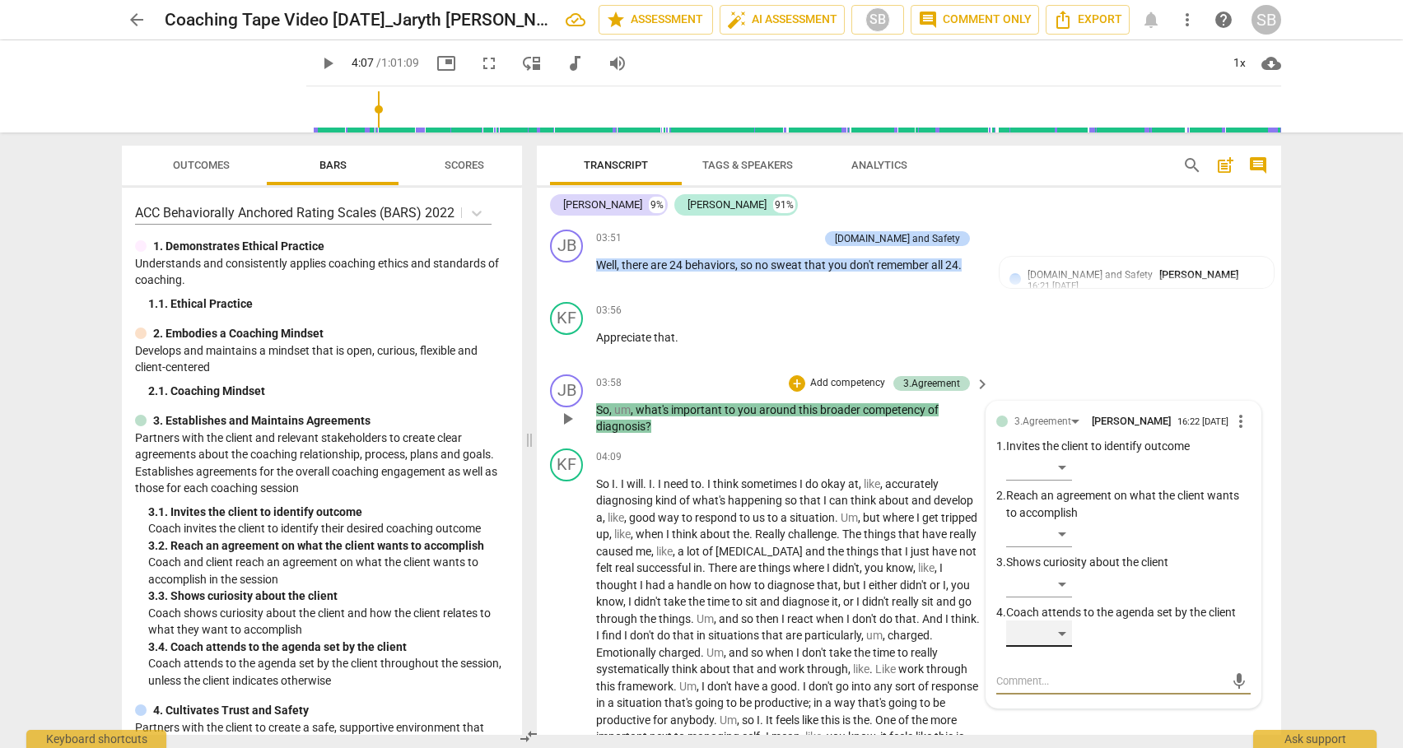
click at [1062, 628] on div "​" at bounding box center [1039, 634] width 66 height 26
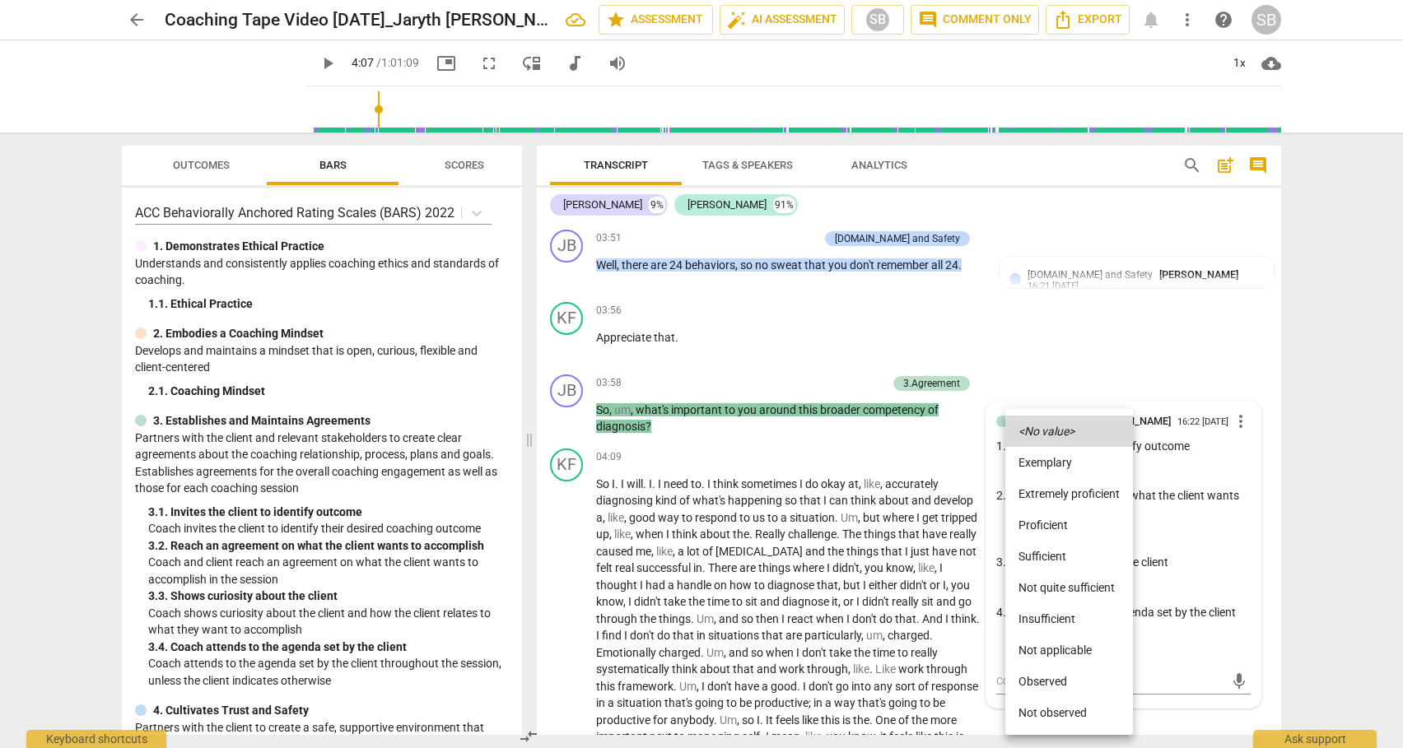
click at [1047, 555] on li "Sufficient" at bounding box center [1069, 556] width 128 height 31
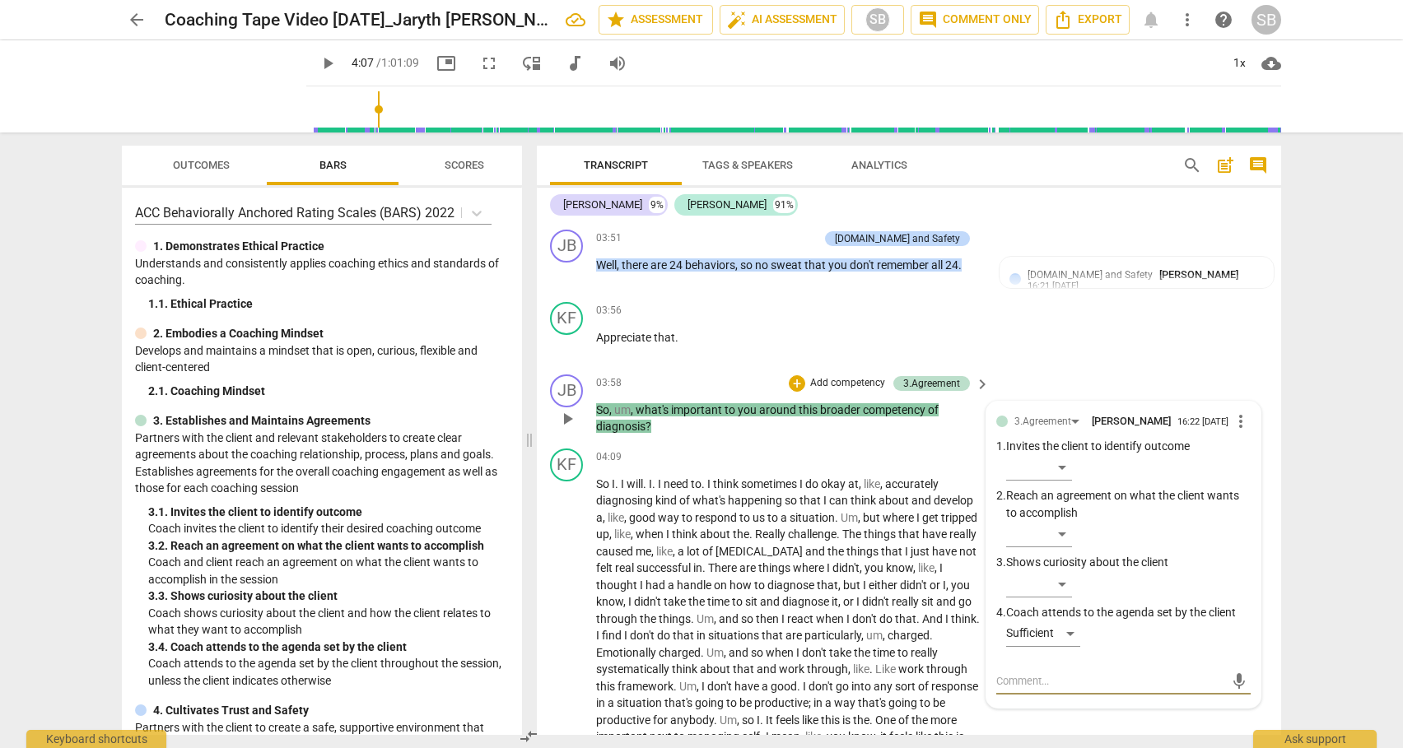
click at [1036, 679] on textarea at bounding box center [1110, 681] width 228 height 16
click at [1231, 681] on span "send" at bounding box center [1239, 682] width 18 height 18
click at [566, 673] on span "play_arrow" at bounding box center [567, 678] width 20 height 20
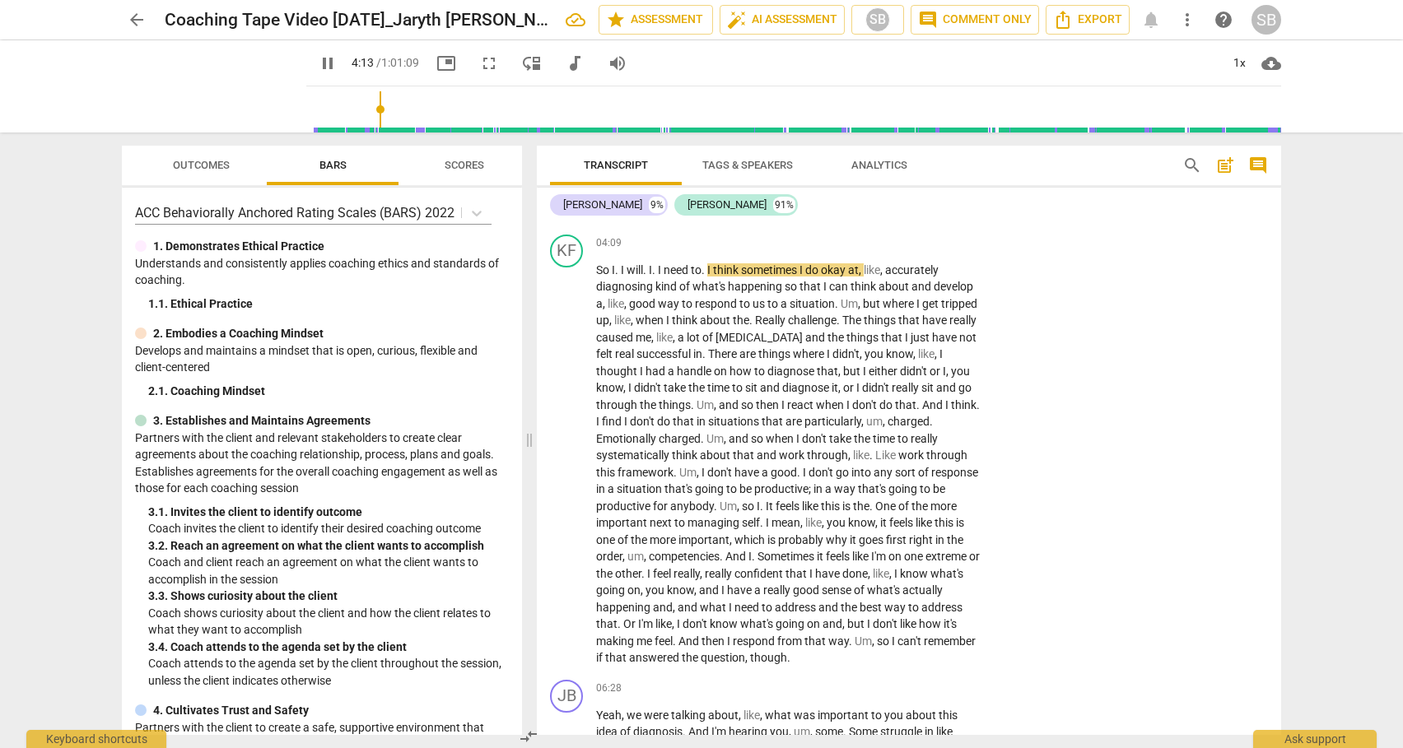
scroll to position [1373, 0]
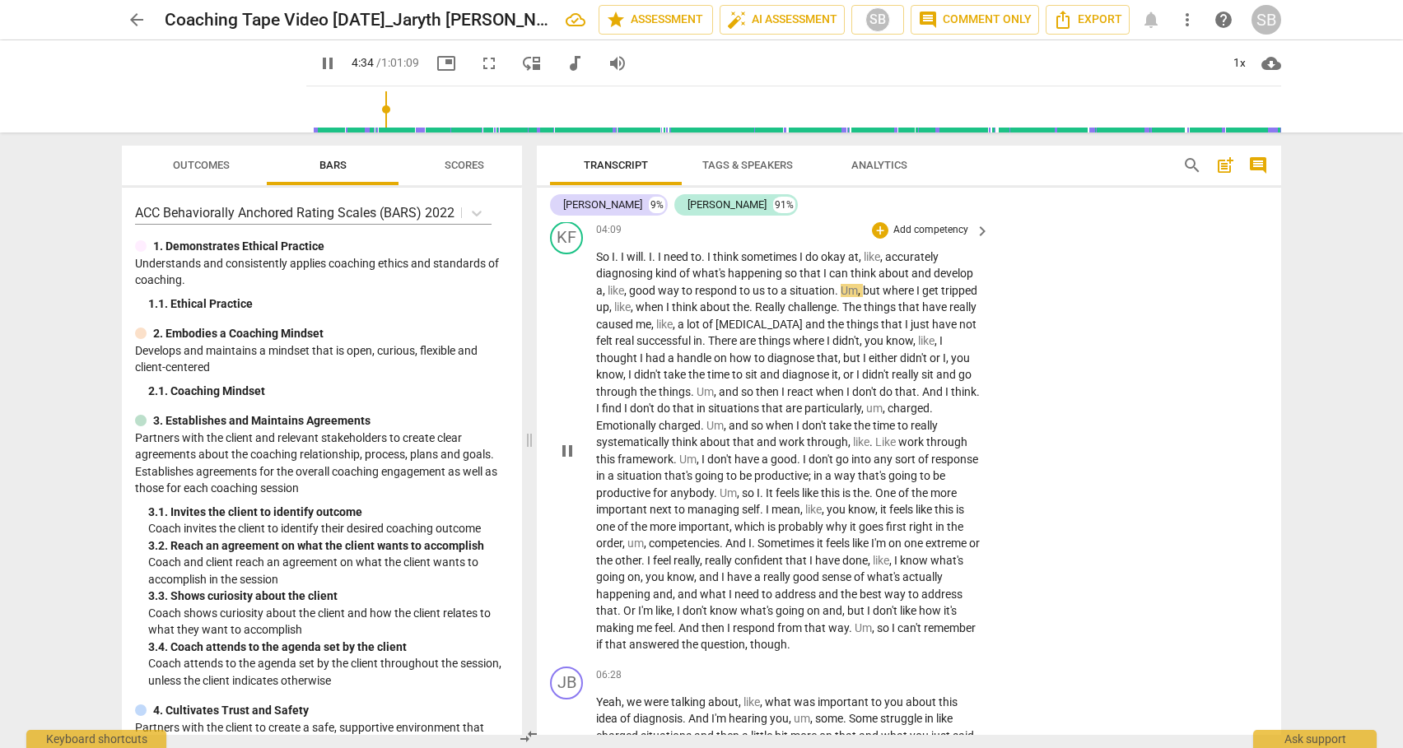
click at [929, 415] on span "." at bounding box center [930, 408] width 3 height 13
click at [647, 560] on span "." at bounding box center [644, 560] width 6 height 13
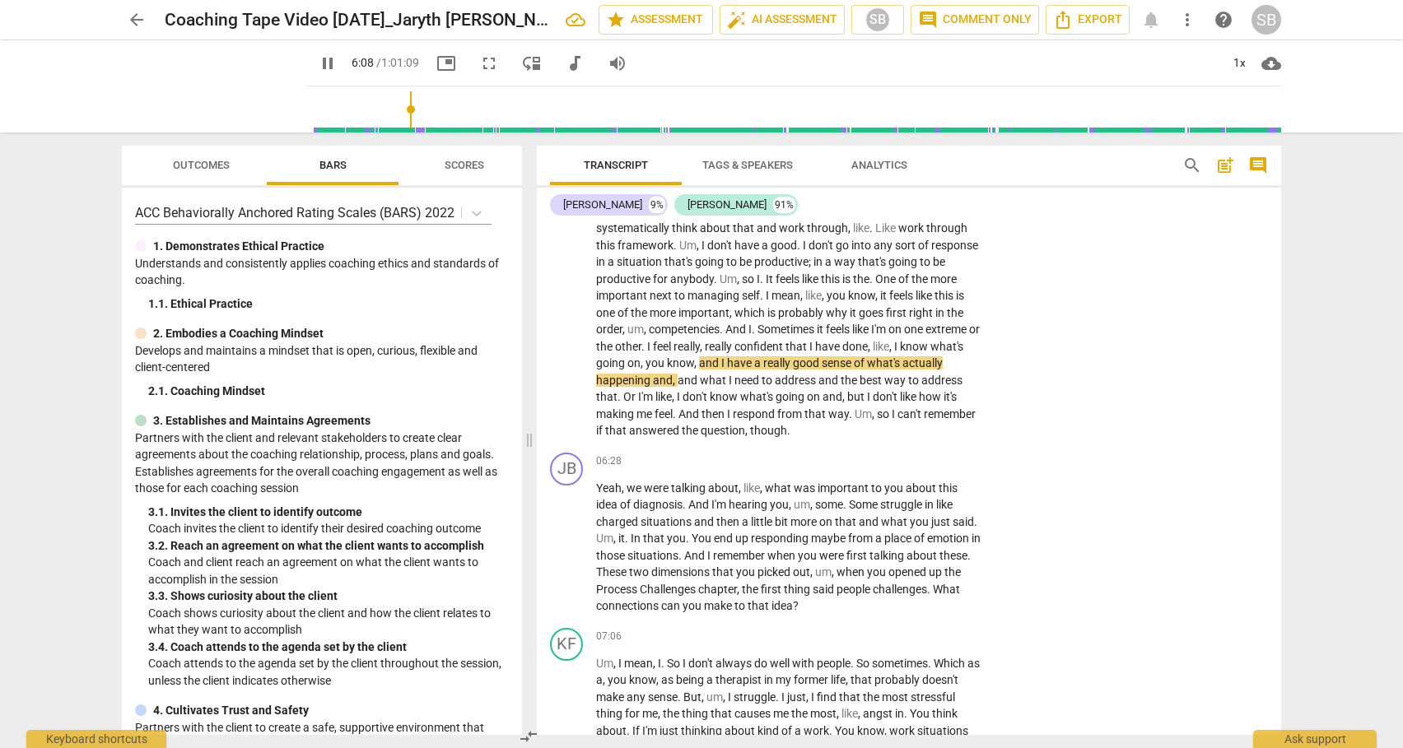
scroll to position [1600, 0]
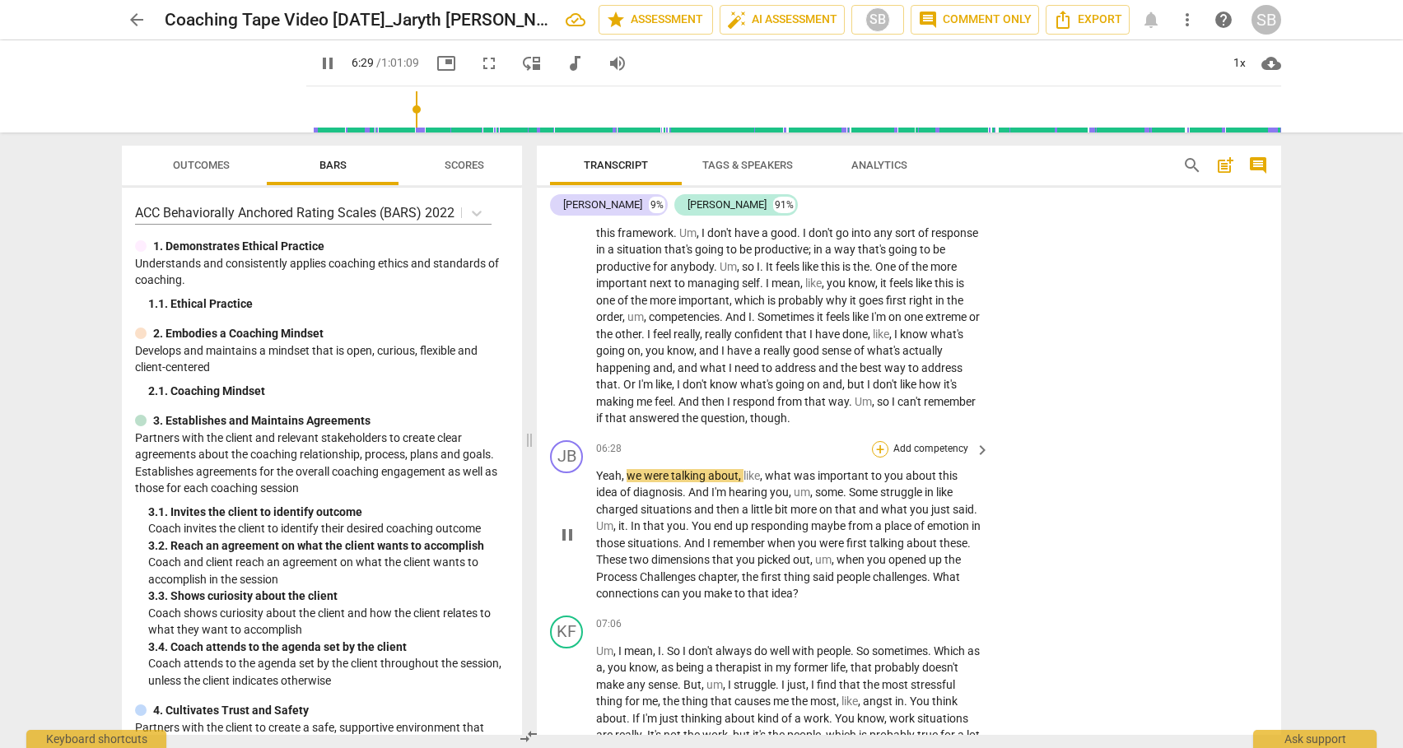
click at [881, 447] on div "+" at bounding box center [880, 449] width 16 height 16
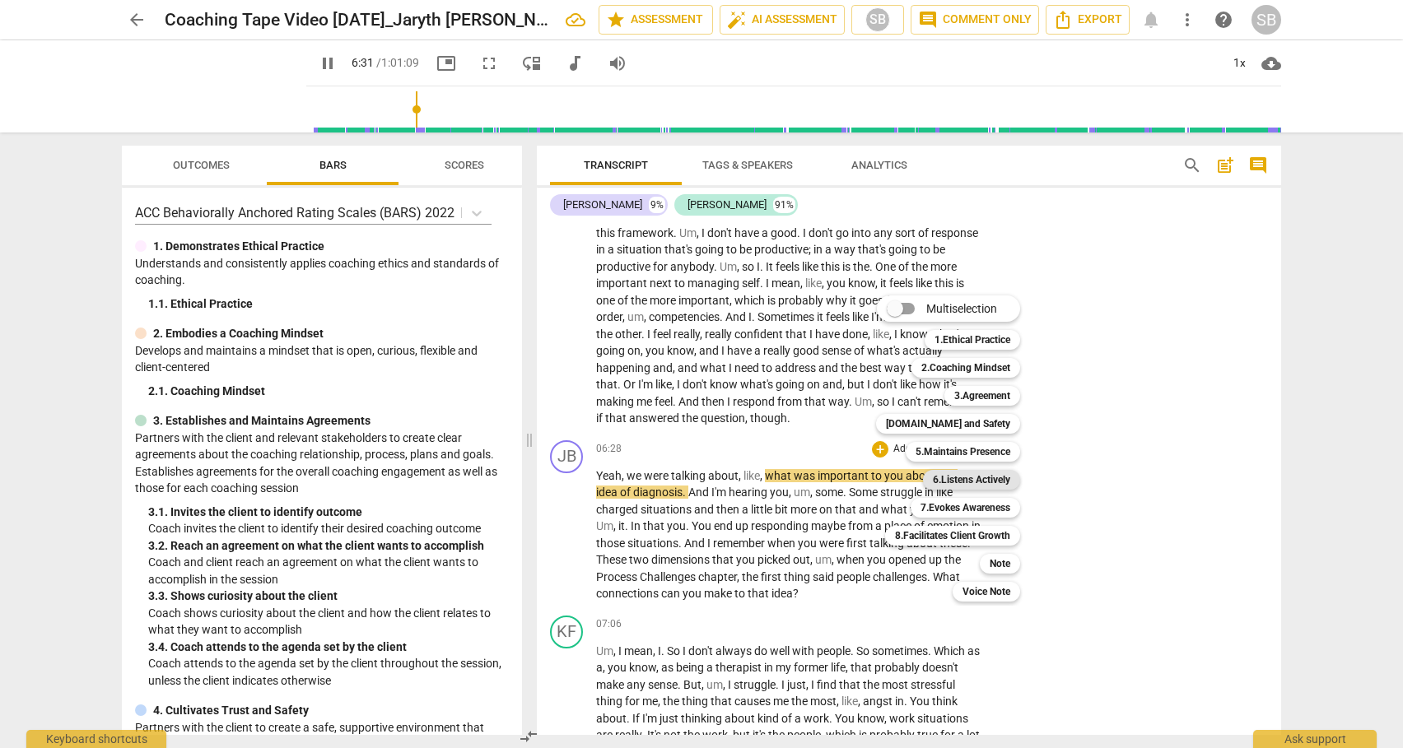
click at [952, 479] on b "6.Listens Actively" at bounding box center [971, 480] width 77 height 20
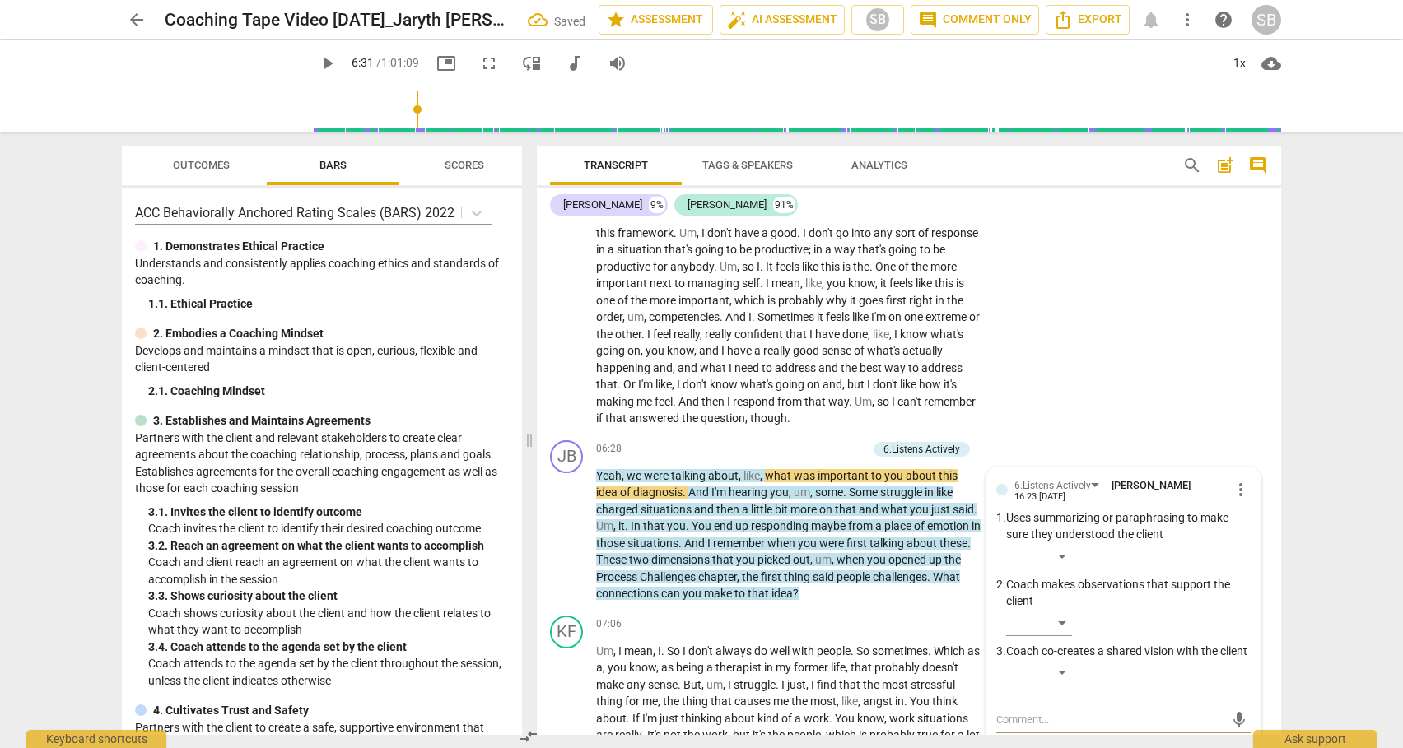
scroll to position [1608, 0]
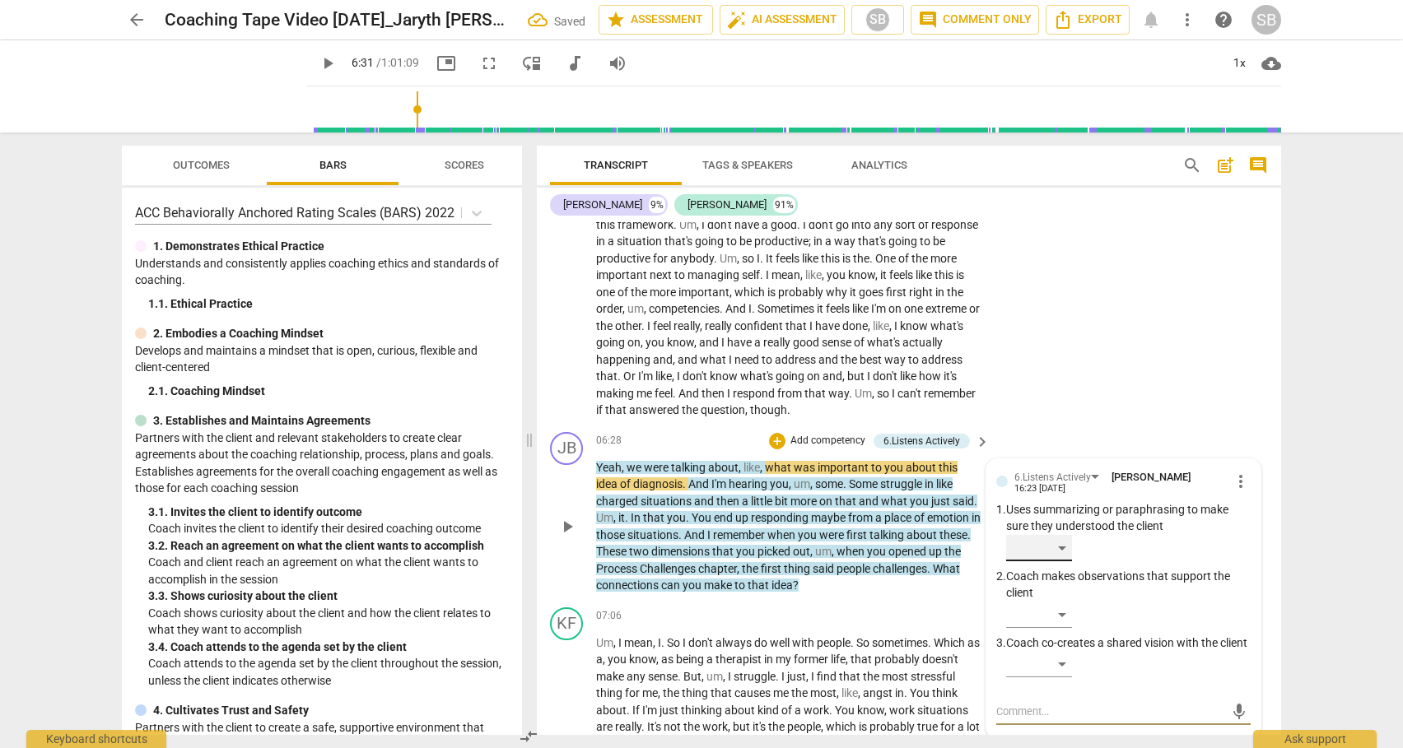
click at [1062, 548] on div "​" at bounding box center [1039, 548] width 66 height 26
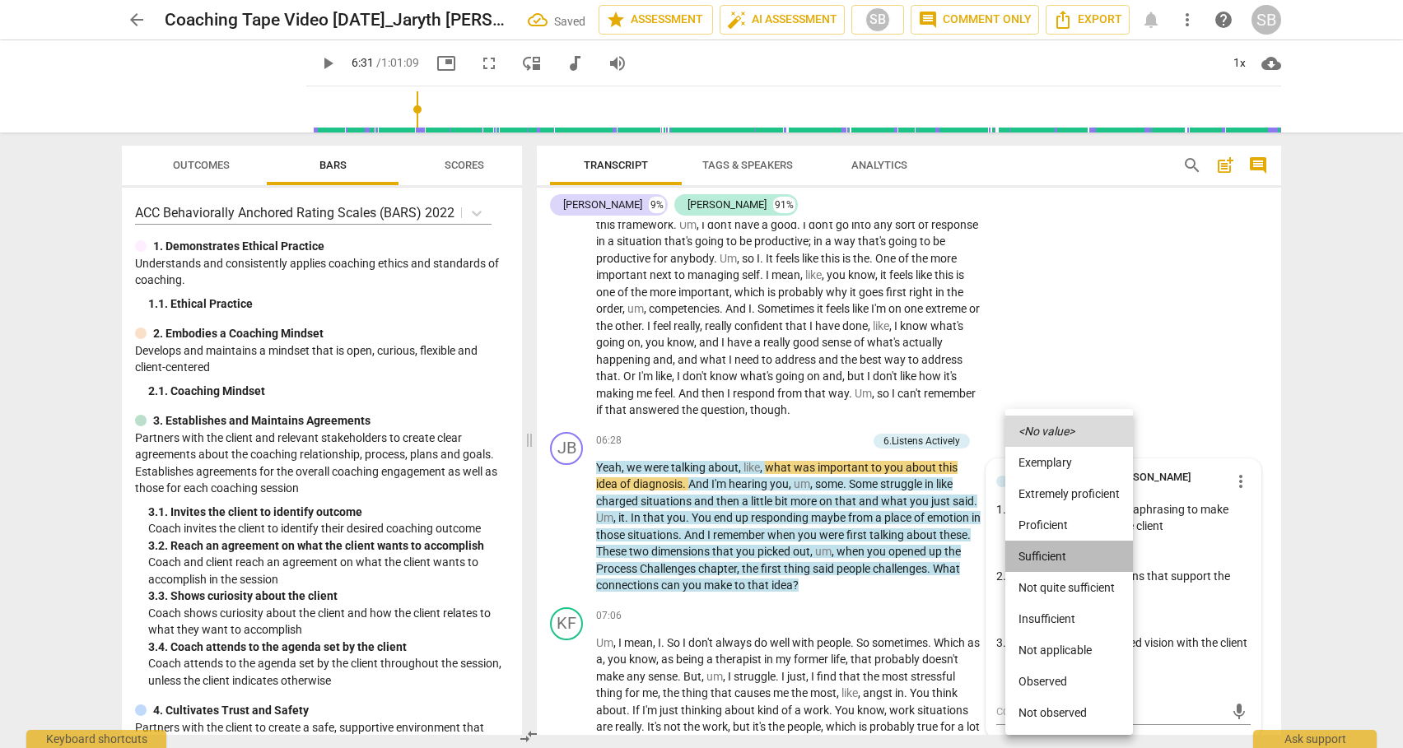
click at [1050, 559] on li "Sufficient" at bounding box center [1069, 556] width 128 height 31
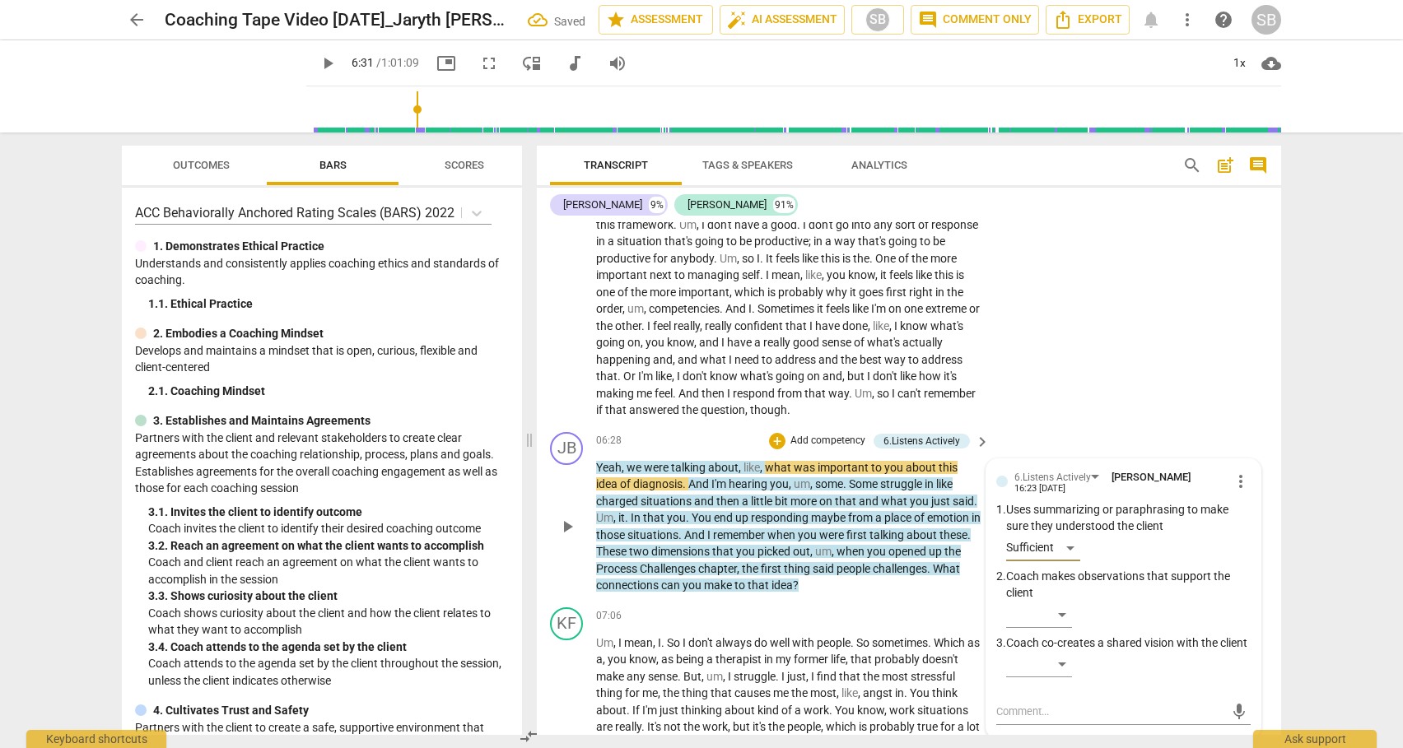
click at [569, 526] on span "play_arrow" at bounding box center [567, 527] width 20 height 20
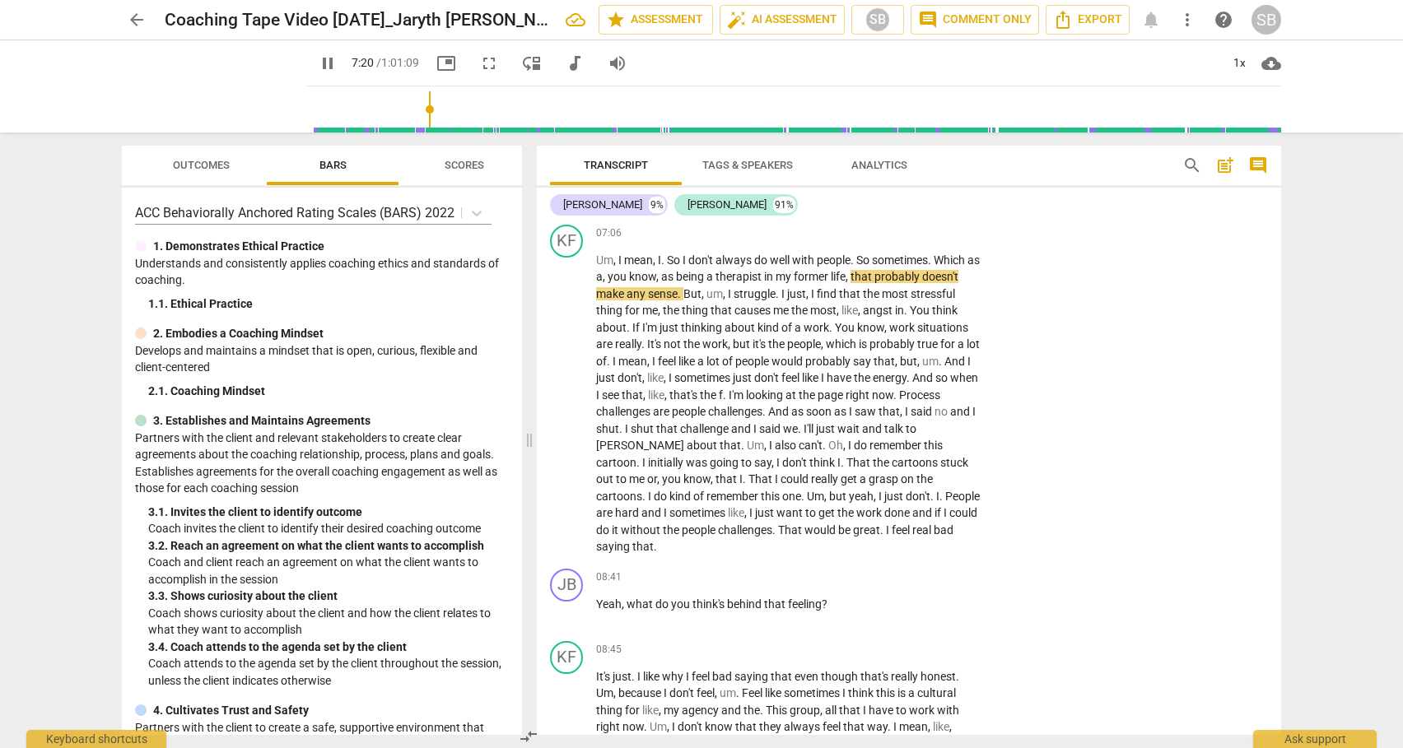
scroll to position [2015, 0]
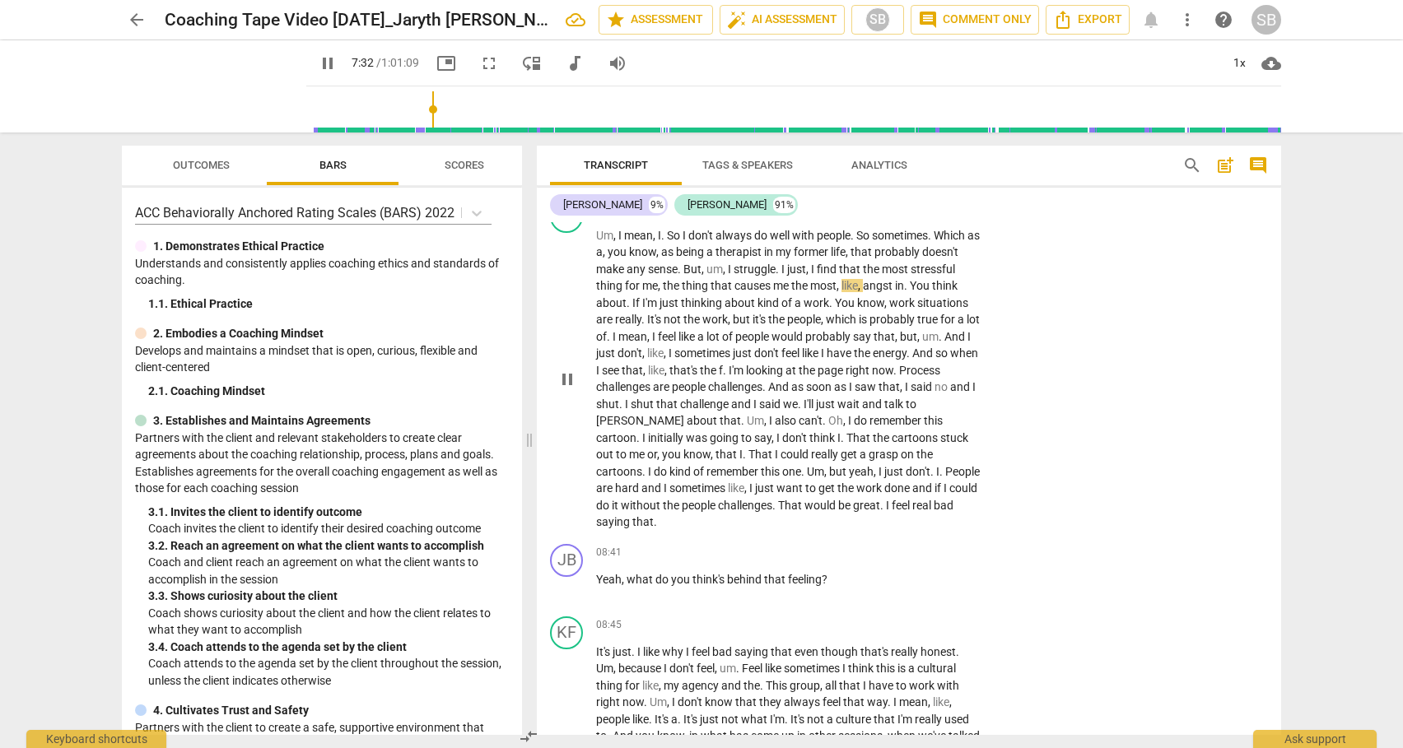
click at [647, 321] on span "It's" at bounding box center [655, 319] width 16 height 13
click at [848, 422] on span "I" at bounding box center [851, 420] width 6 height 13
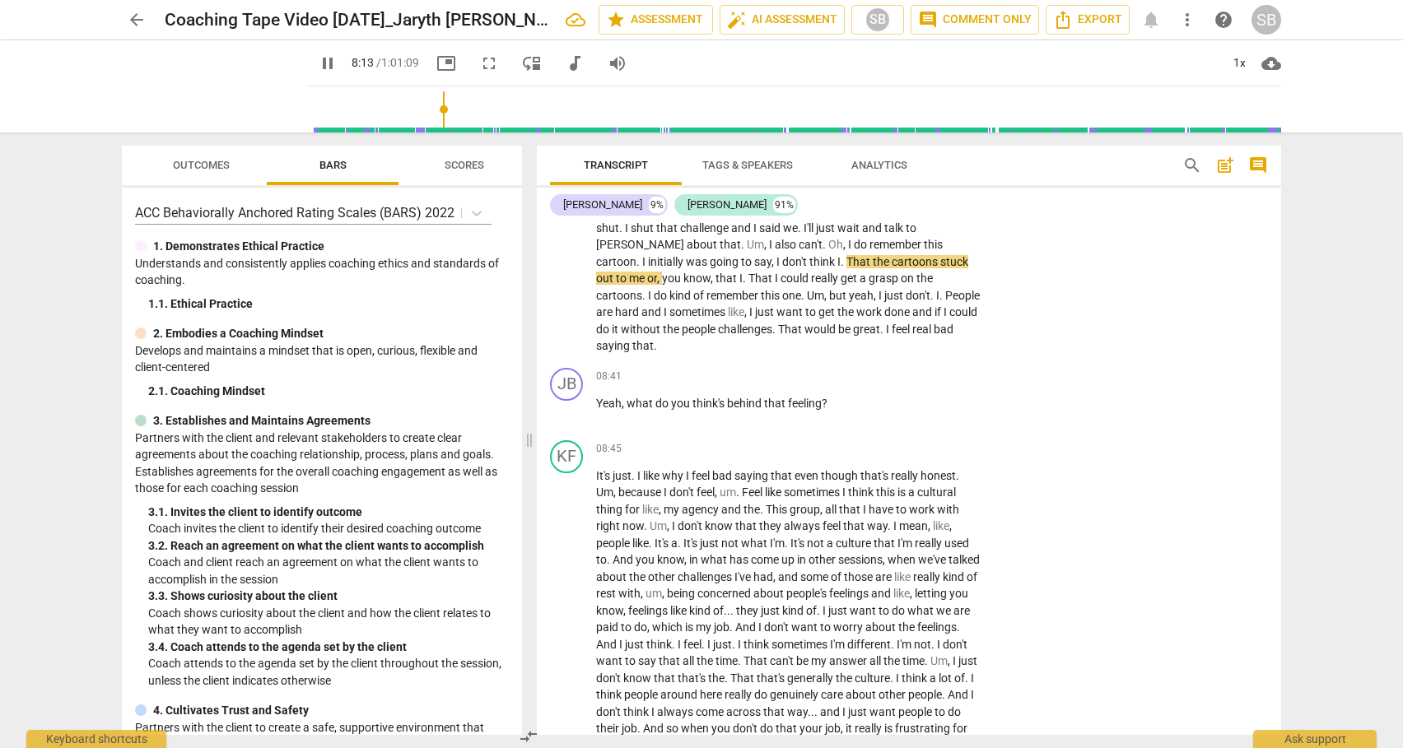
scroll to position [2192, 0]
click at [682, 327] on span "people" at bounding box center [700, 328] width 36 height 13
click at [570, 412] on span "pause" at bounding box center [567, 411] width 20 height 20
click at [882, 372] on div "+" at bounding box center [880, 376] width 16 height 16
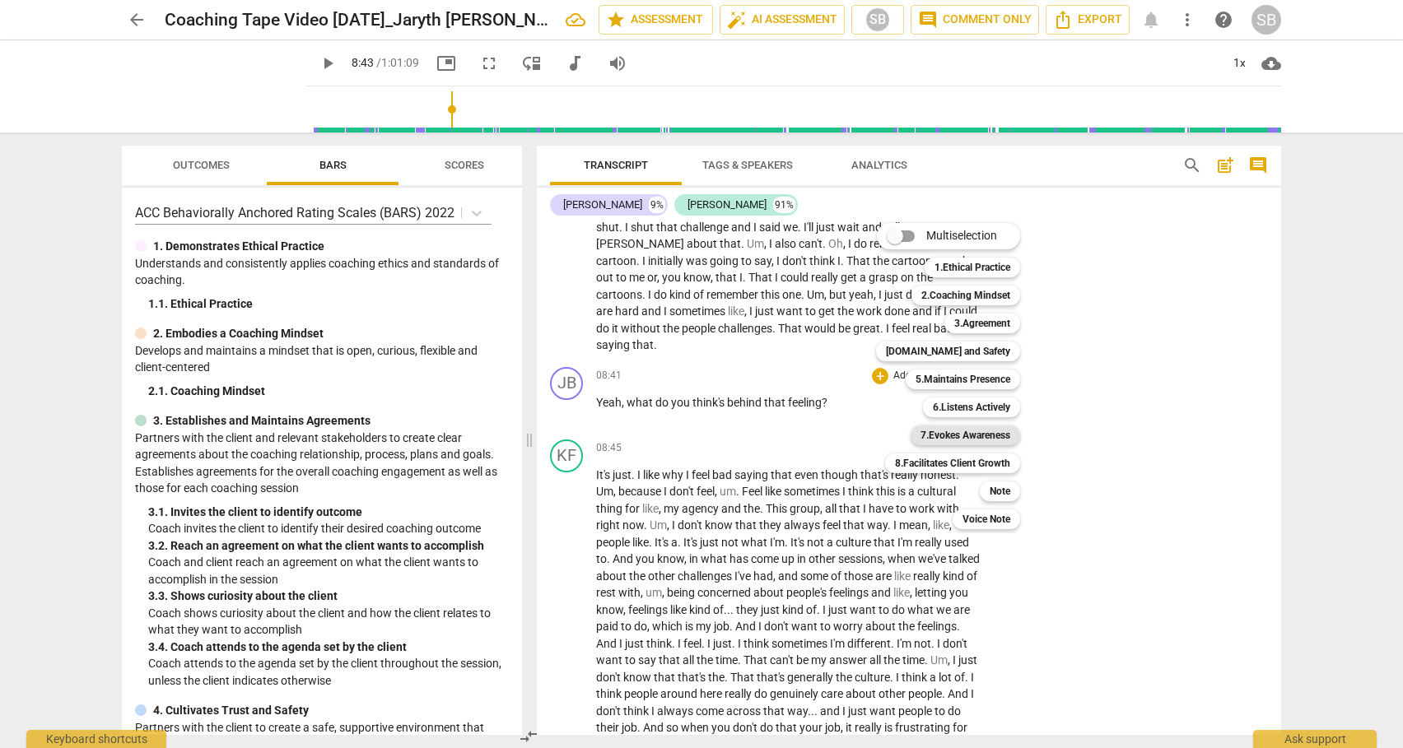
click at [982, 438] on b "7.Evokes Awareness" at bounding box center [965, 436] width 90 height 20
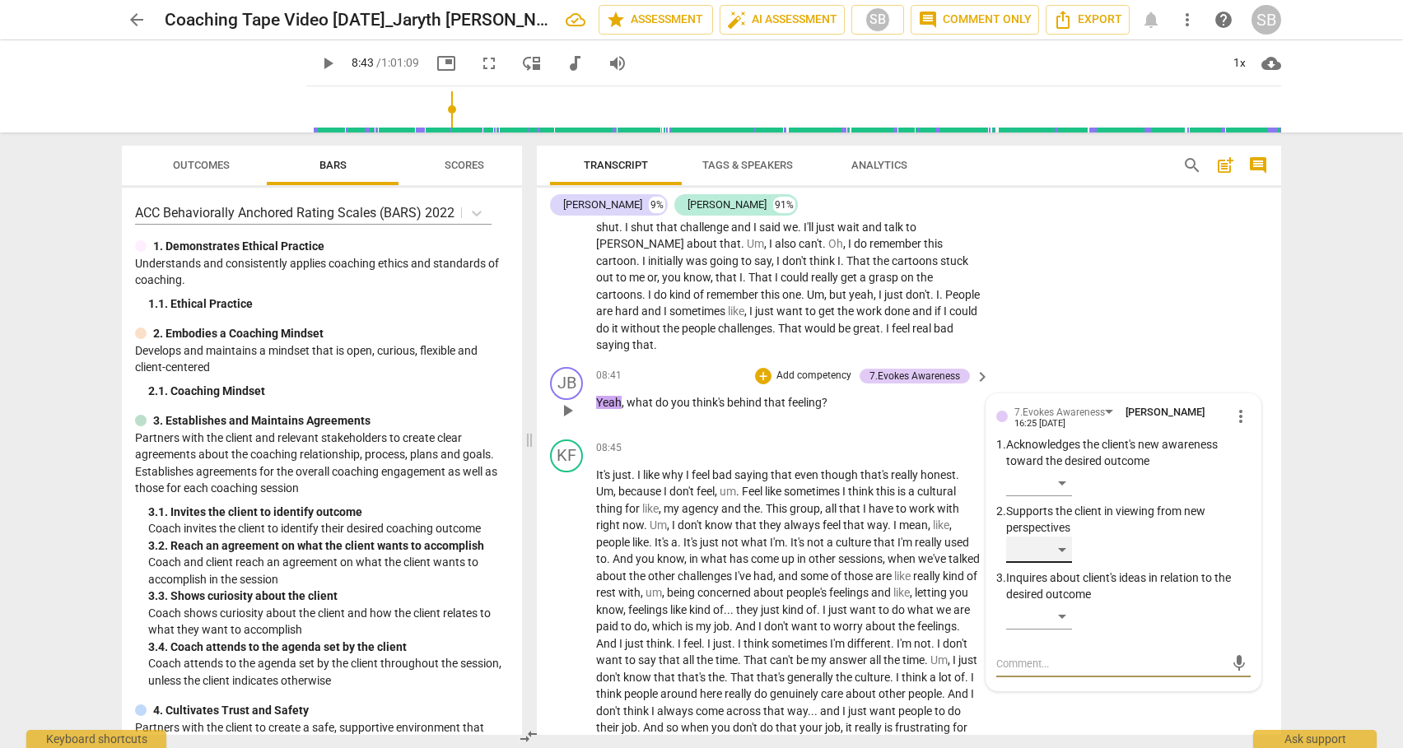
click at [1064, 545] on div "​" at bounding box center [1039, 550] width 66 height 26
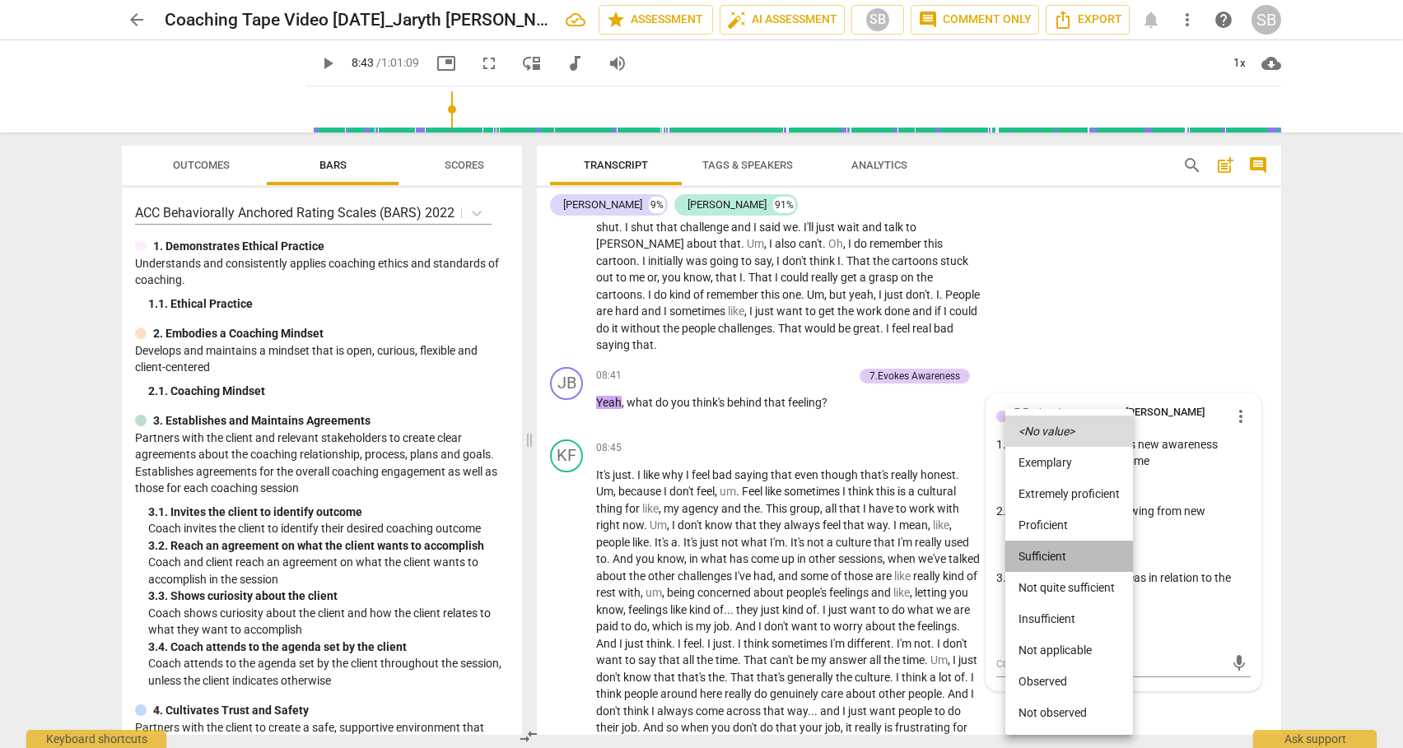
click at [1046, 557] on li "Sufficient" at bounding box center [1069, 556] width 128 height 31
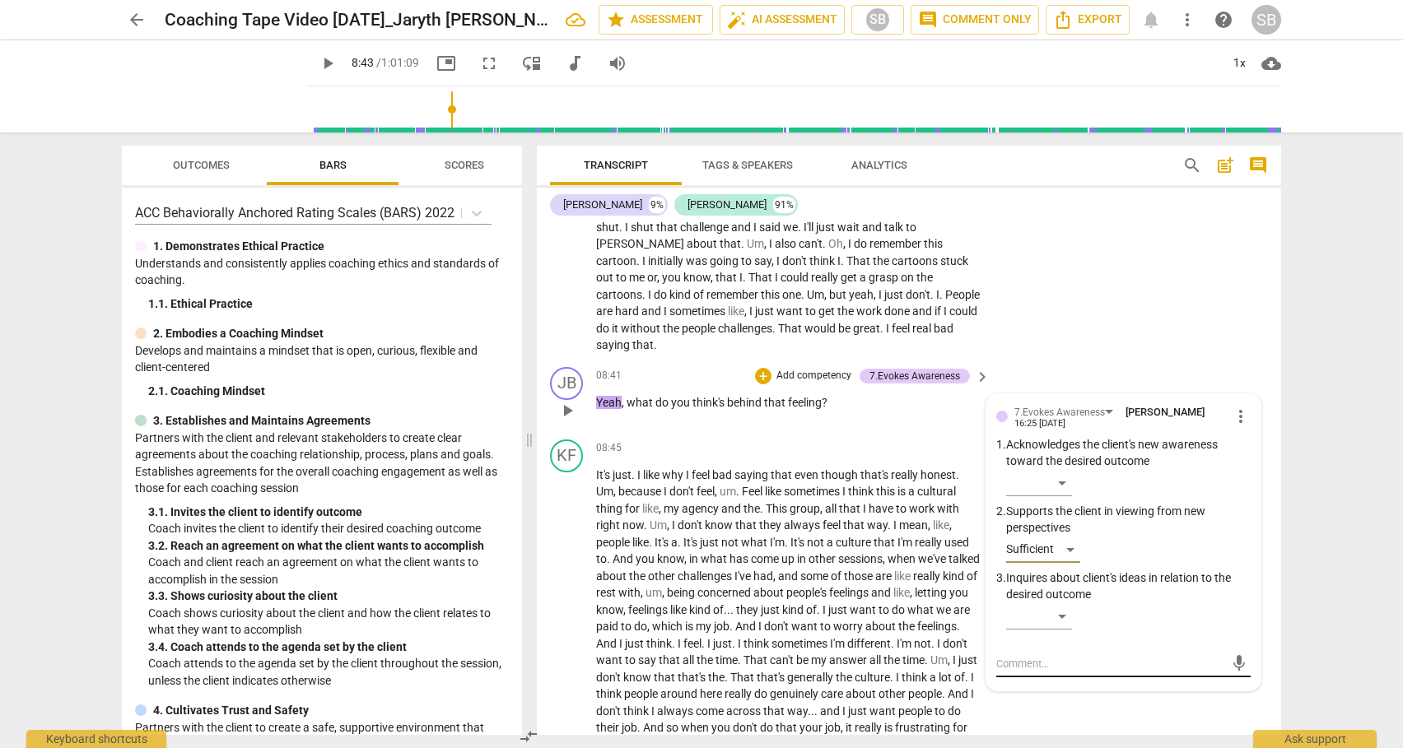
click at [1026, 661] on textarea at bounding box center [1110, 664] width 228 height 16
click at [1232, 661] on span "send" at bounding box center [1239, 663] width 18 height 18
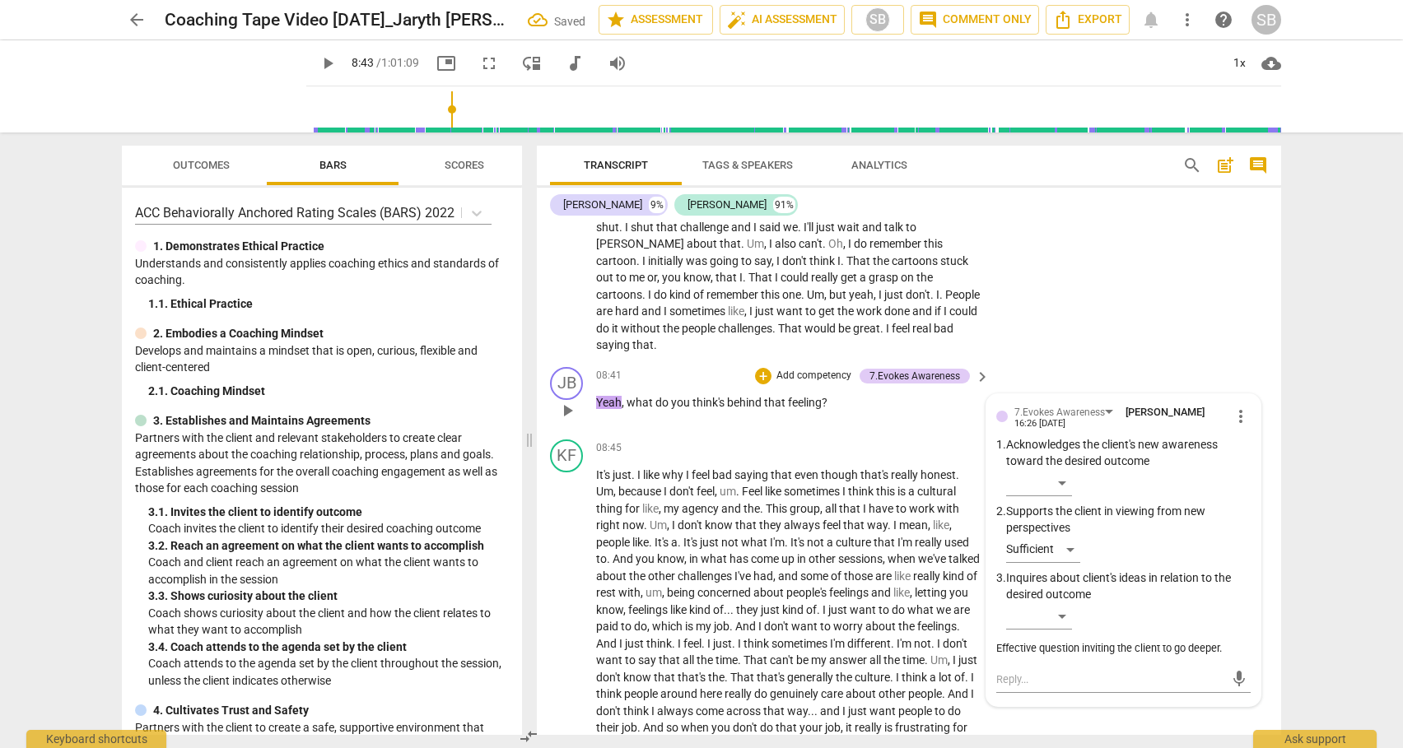
click at [567, 411] on span "play_arrow" at bounding box center [567, 411] width 20 height 20
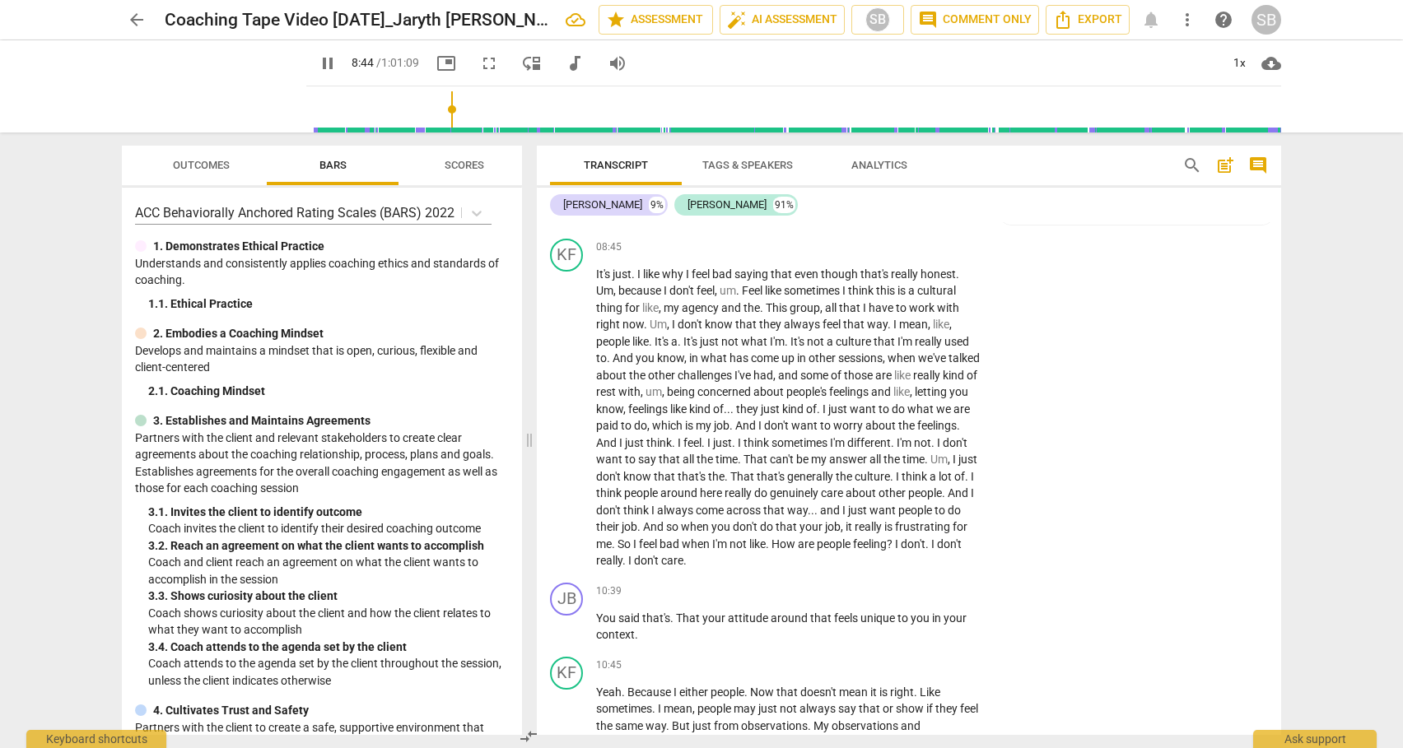
scroll to position [2406, 0]
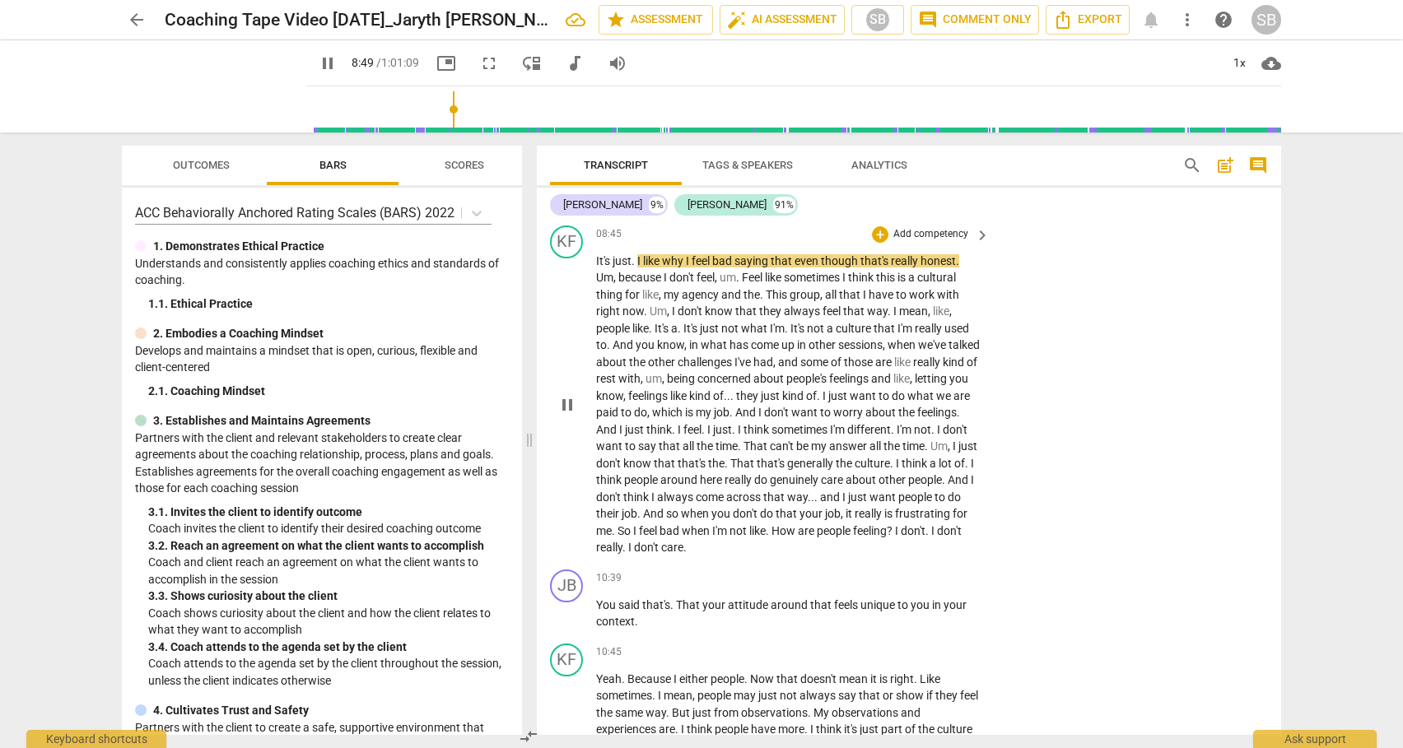
click at [768, 295] on span "This" at bounding box center [778, 294] width 24 height 13
click at [817, 400] on span "of" at bounding box center [811, 395] width 11 height 13
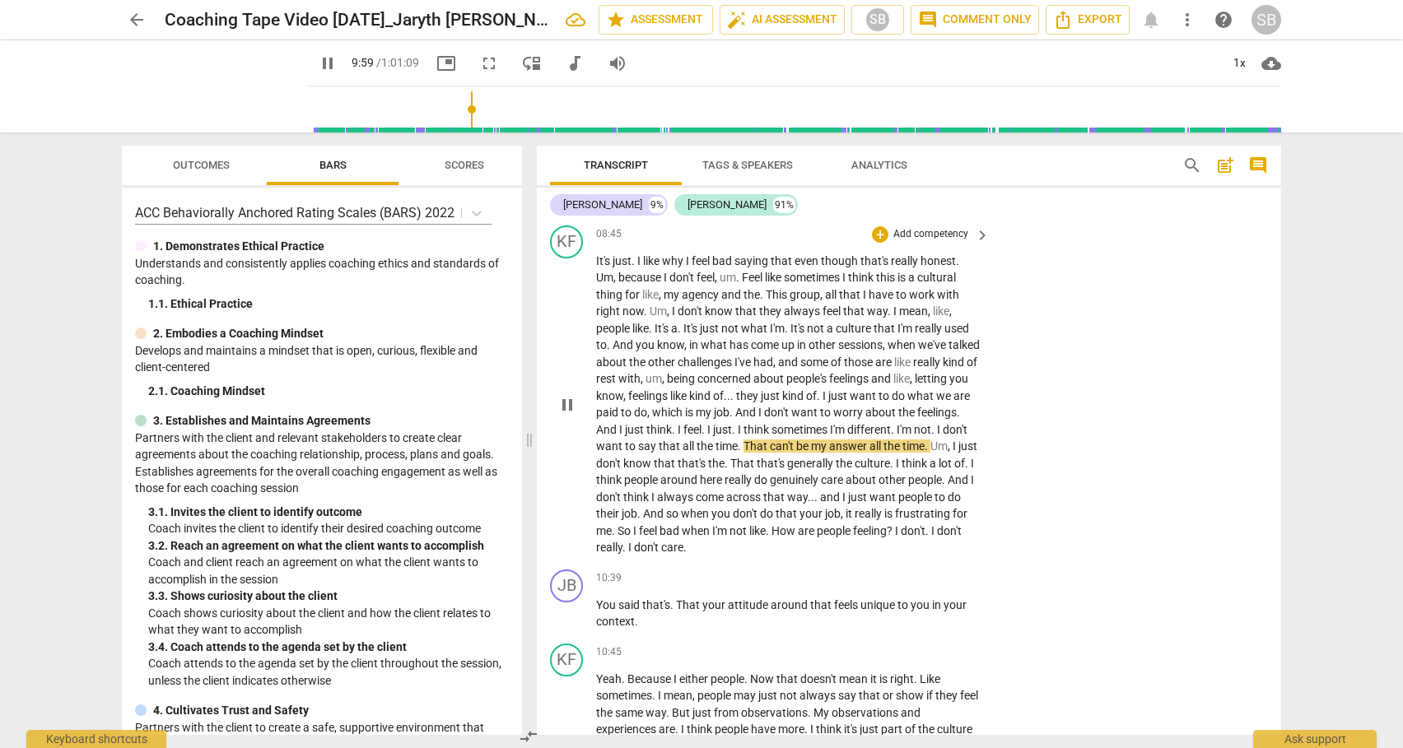
click at [643, 511] on span "." at bounding box center [640, 513] width 6 height 13
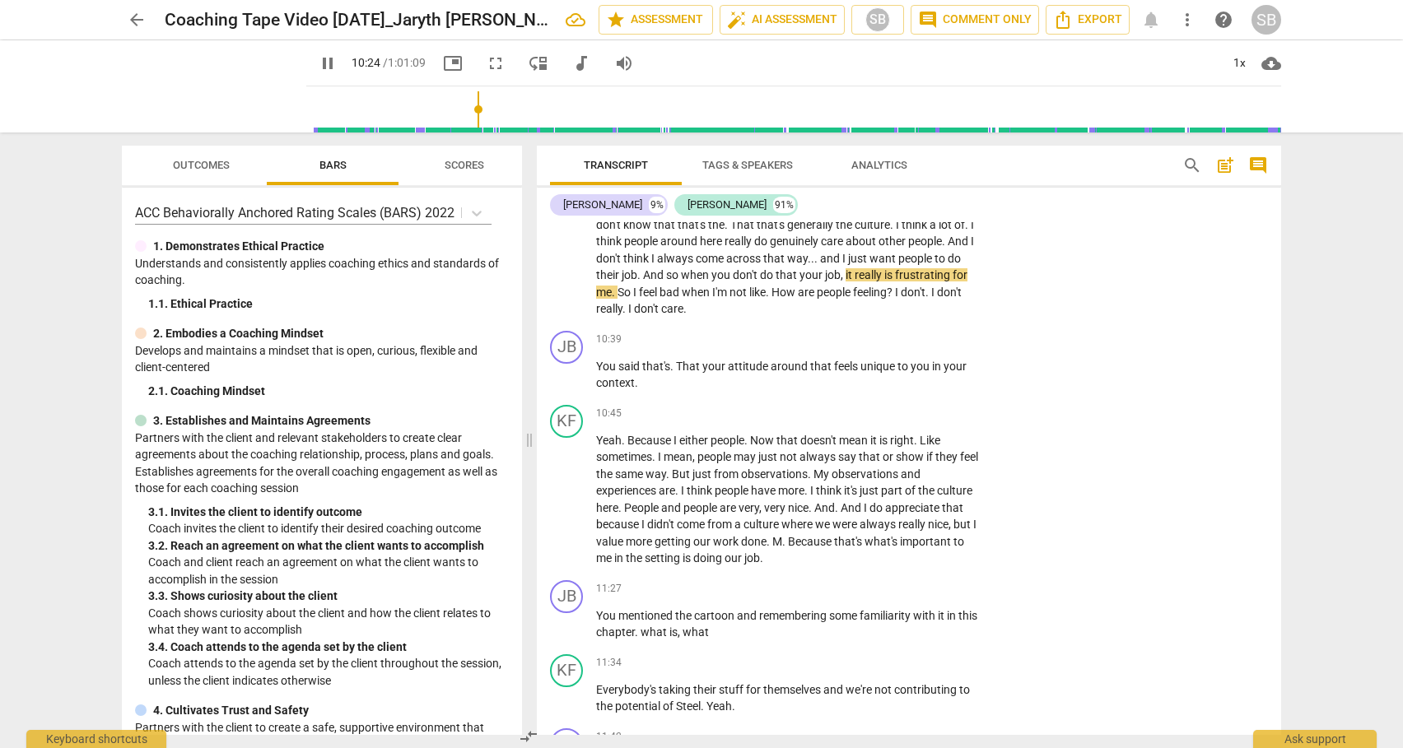
scroll to position [2620, 0]
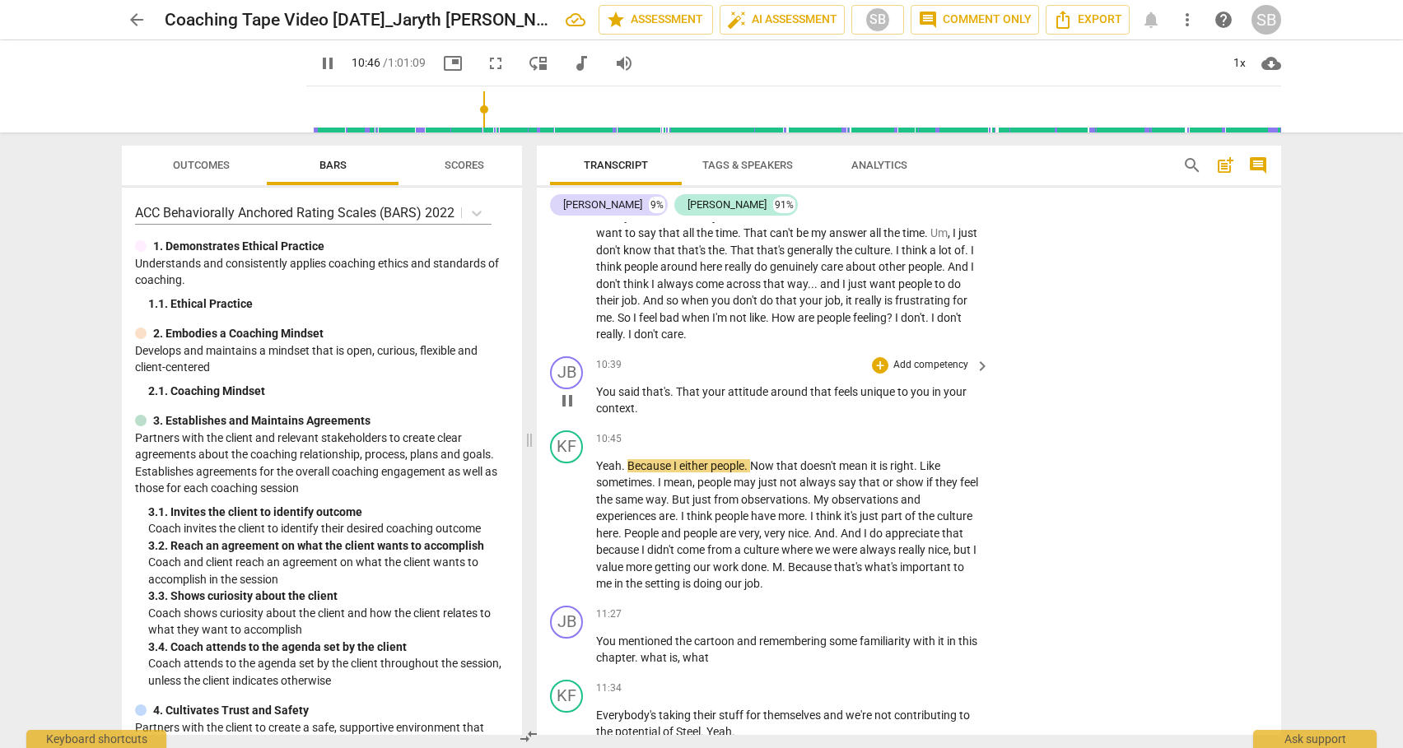
click at [570, 400] on span "pause" at bounding box center [567, 401] width 20 height 20
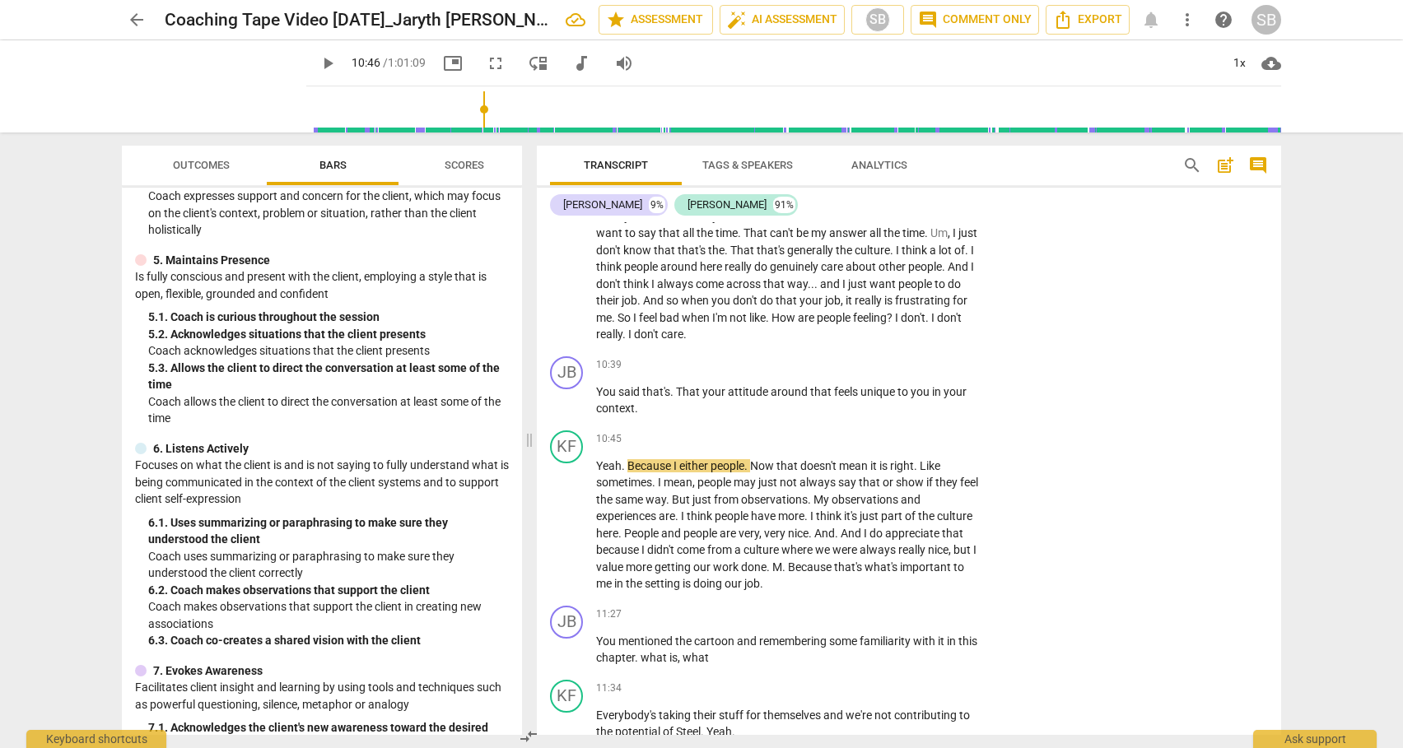
scroll to position [692, 0]
click at [879, 363] on div "+" at bounding box center [880, 365] width 16 height 16
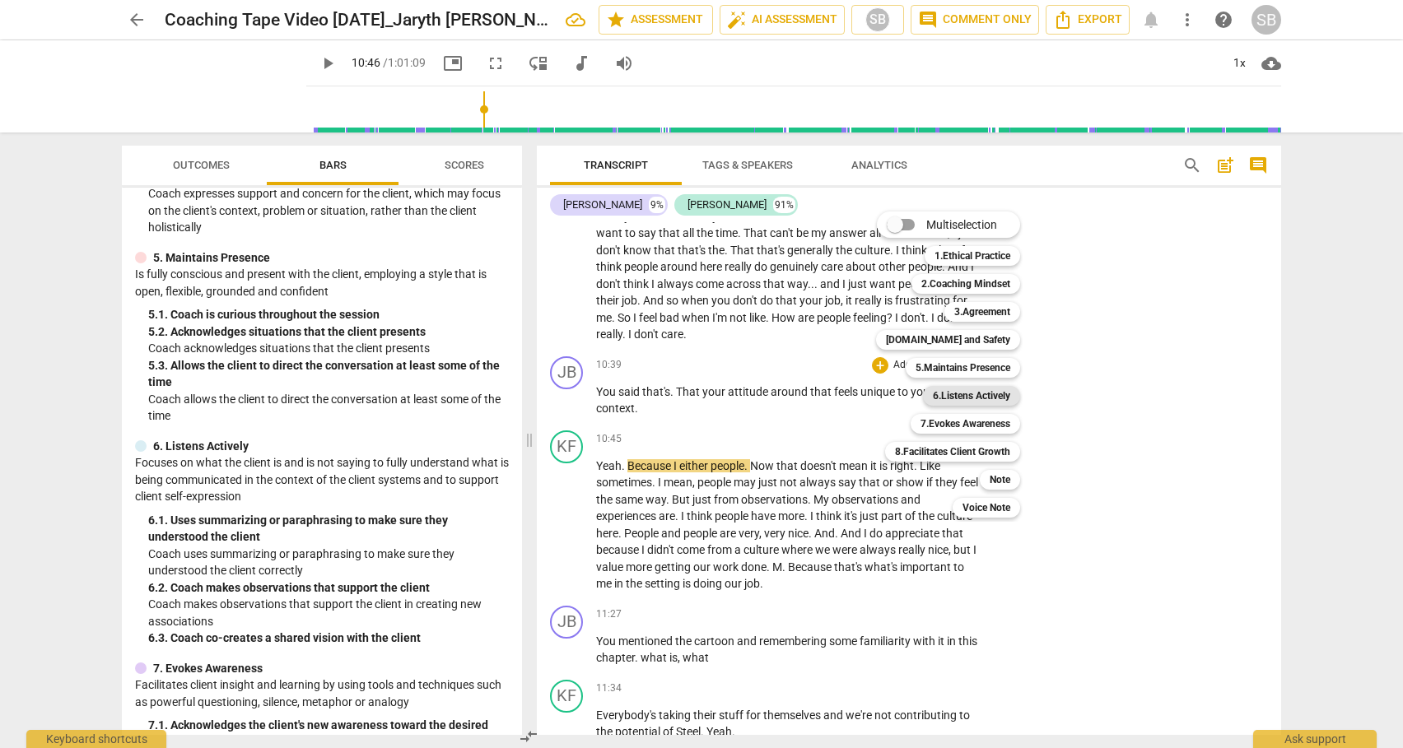
click at [994, 396] on b "6.Listens Actively" at bounding box center [971, 396] width 77 height 20
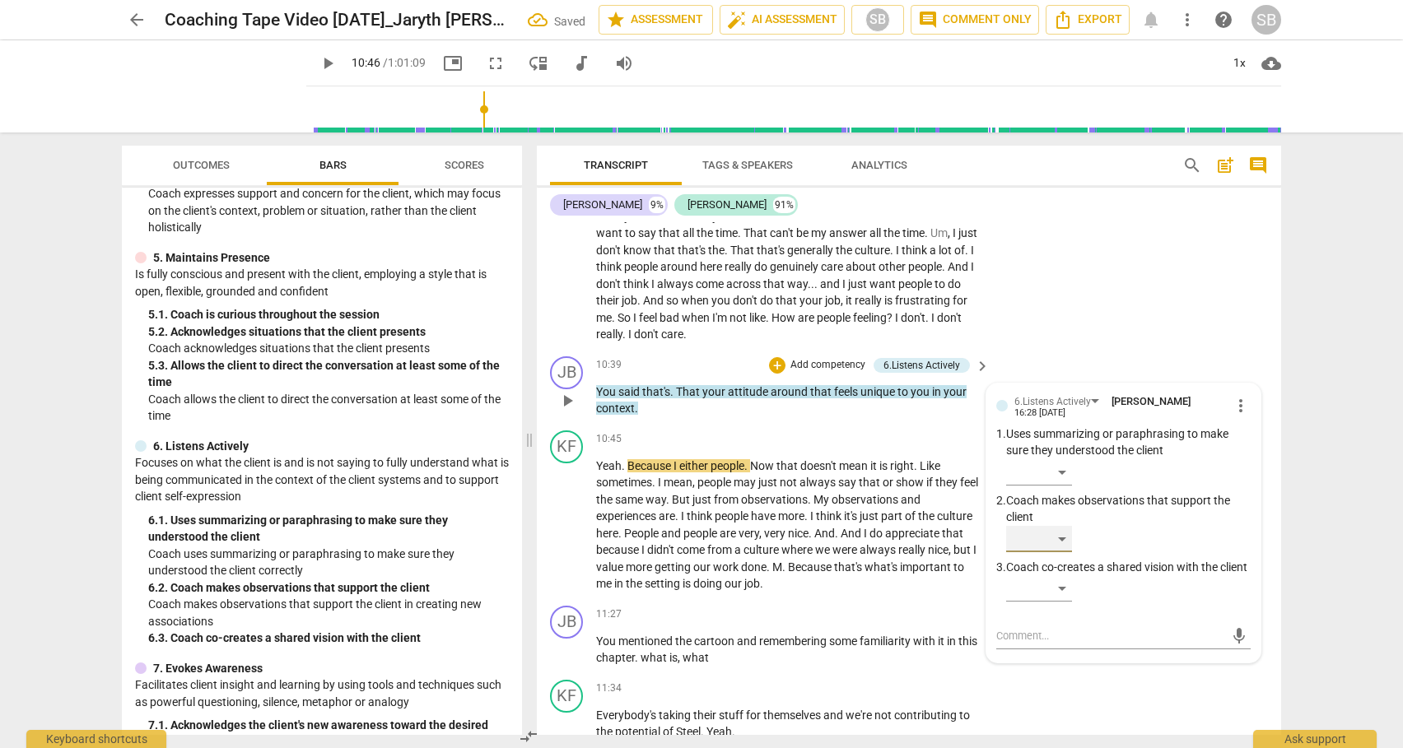
click at [1065, 538] on div "​" at bounding box center [1039, 539] width 66 height 26
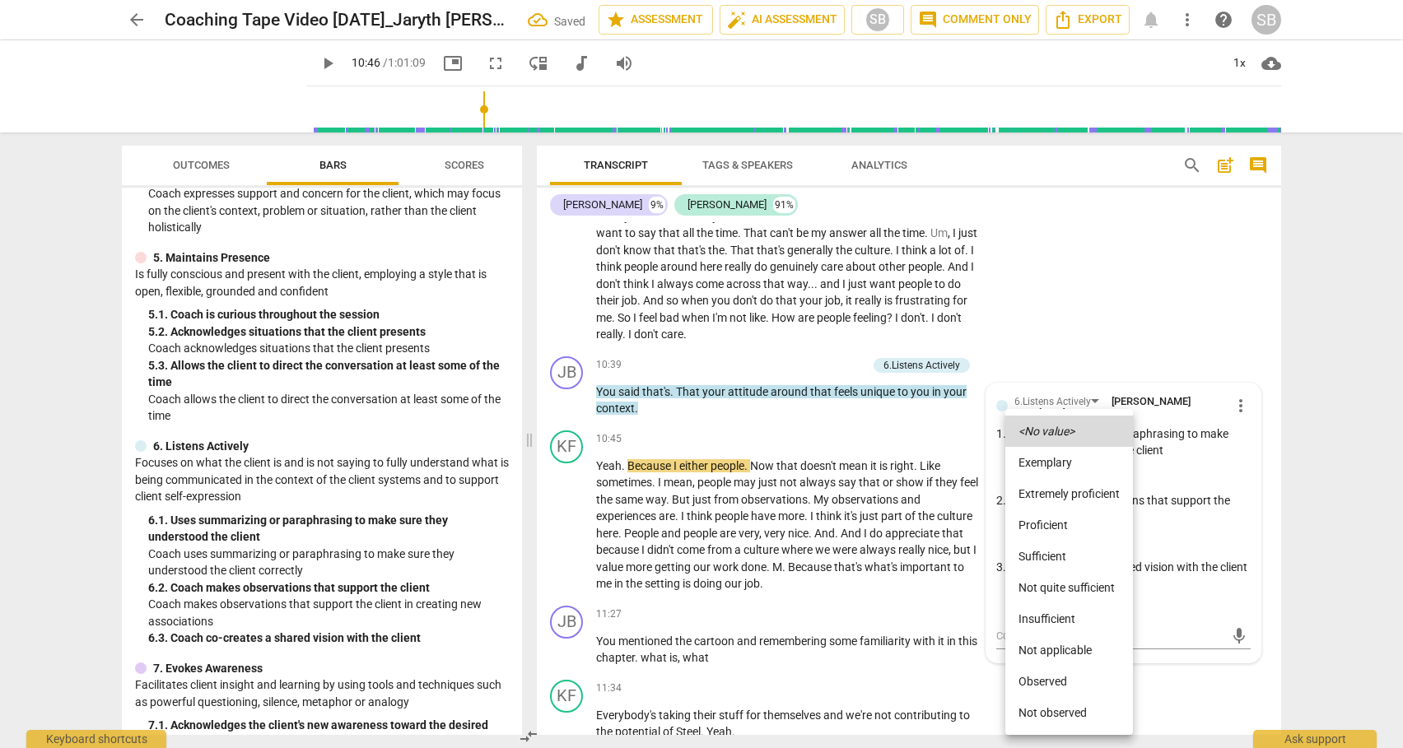
click at [1051, 552] on li "Sufficient" at bounding box center [1069, 556] width 128 height 31
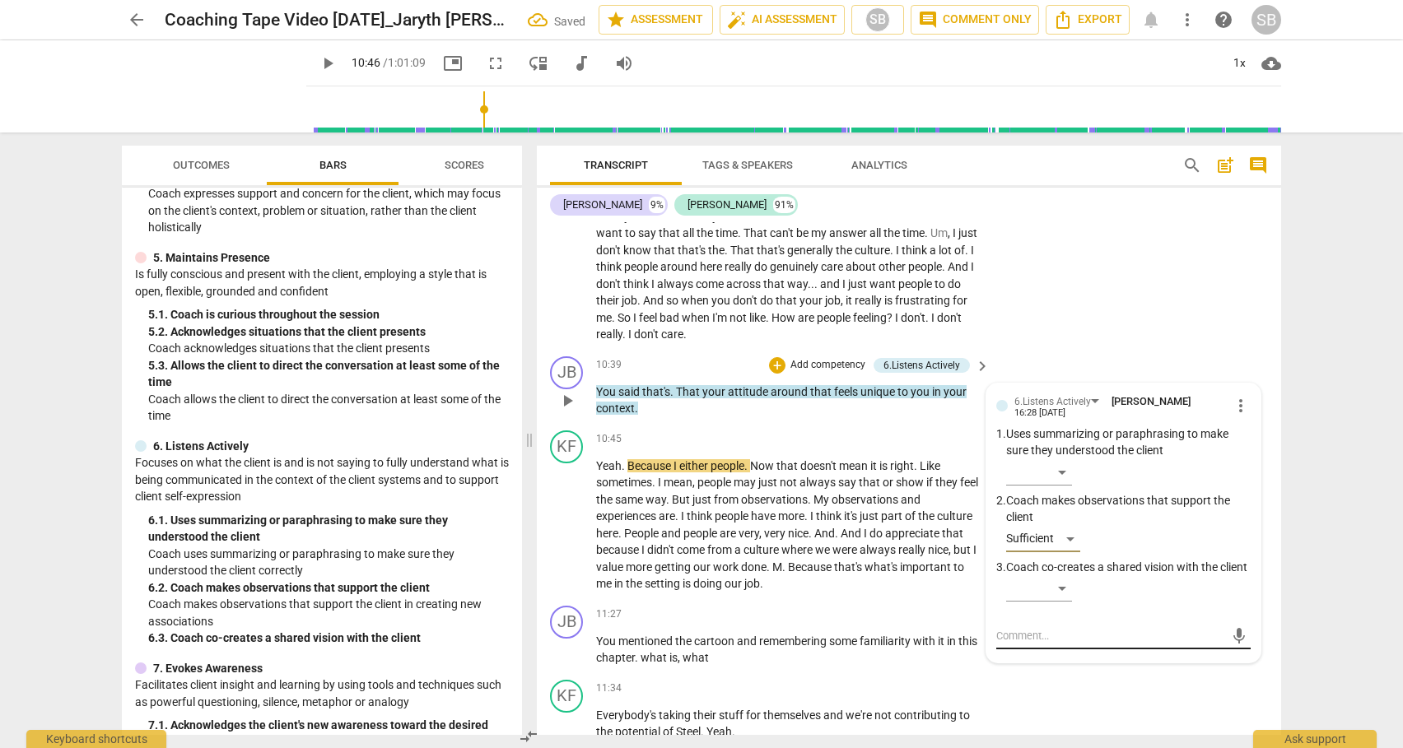
click at [1021, 644] on textarea at bounding box center [1110, 636] width 228 height 16
click at [1232, 645] on span "send" at bounding box center [1239, 636] width 18 height 18
click at [570, 529] on span "play_arrow" at bounding box center [567, 525] width 20 height 20
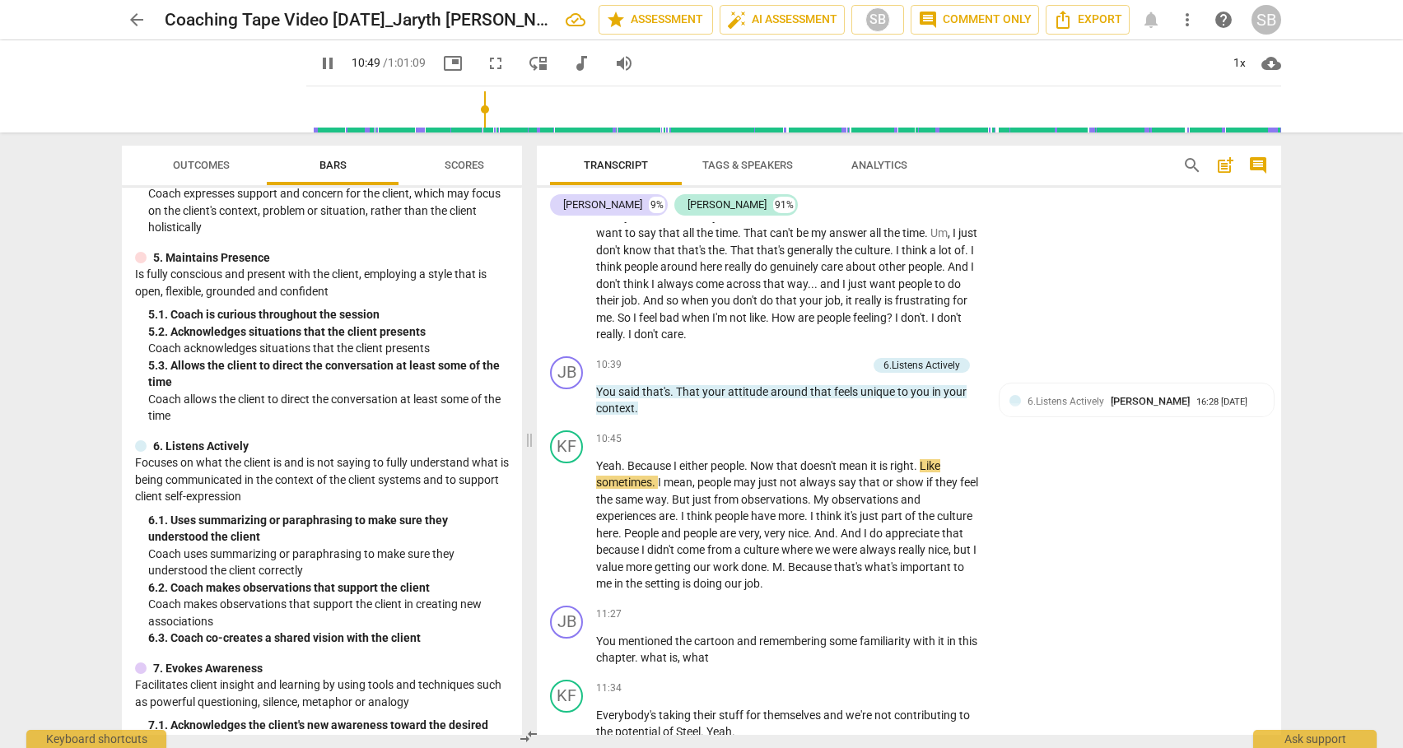
drag, startPoint x: 1274, startPoint y: 314, endPoint x: 1276, endPoint y: 323, distance: 8.4
click at [1276, 323] on div "JB play_arrow pause 00:03 + Add competency 3.Agreement keyboard_arrow_right All…" at bounding box center [909, 478] width 744 height 513
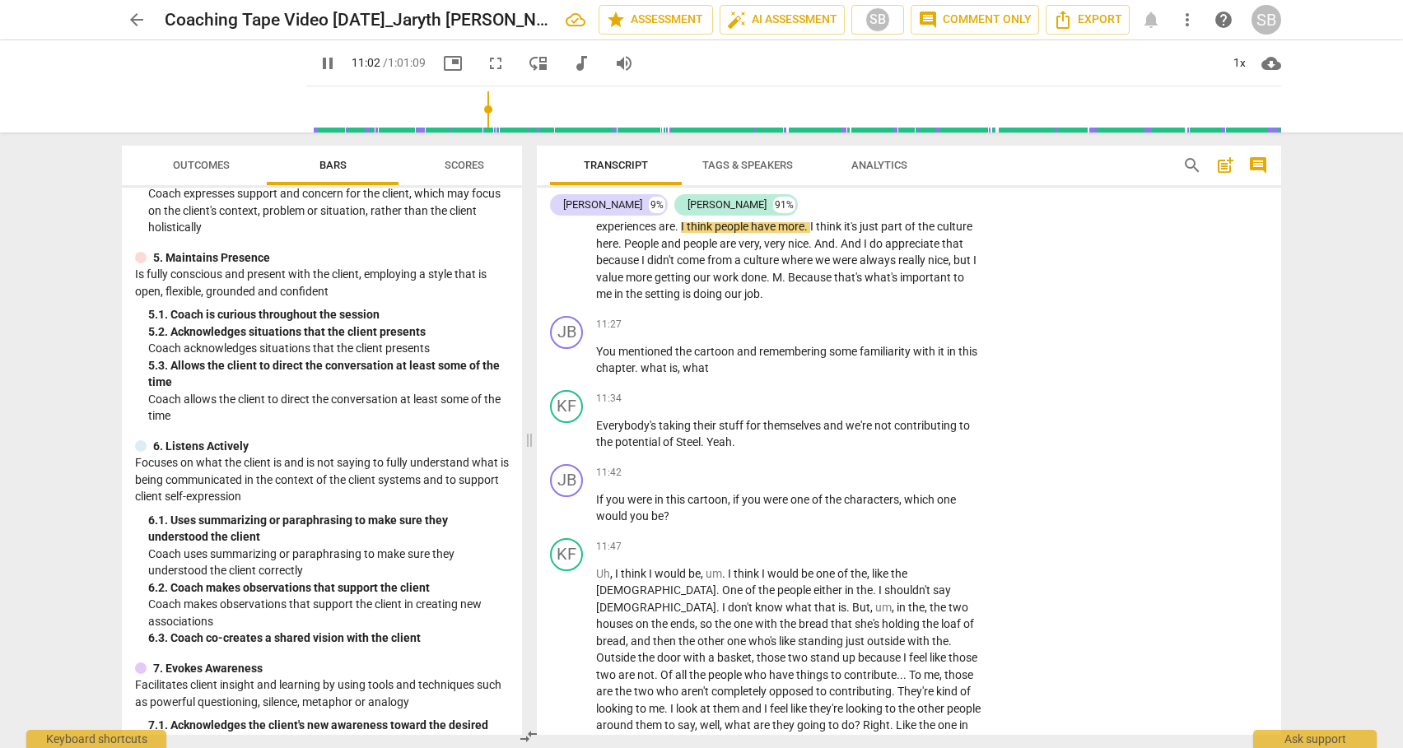
scroll to position [2872, 0]
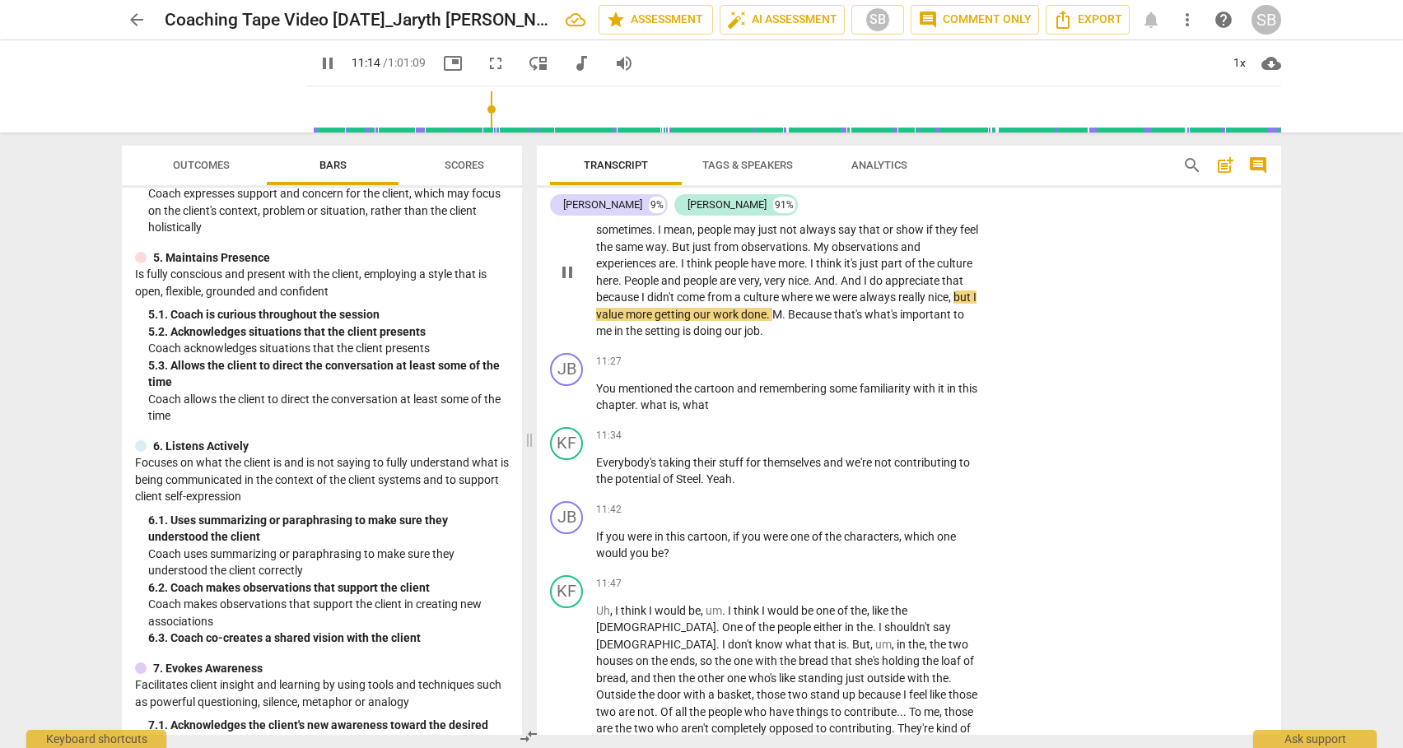
click at [796, 314] on span "Because" at bounding box center [811, 314] width 46 height 13
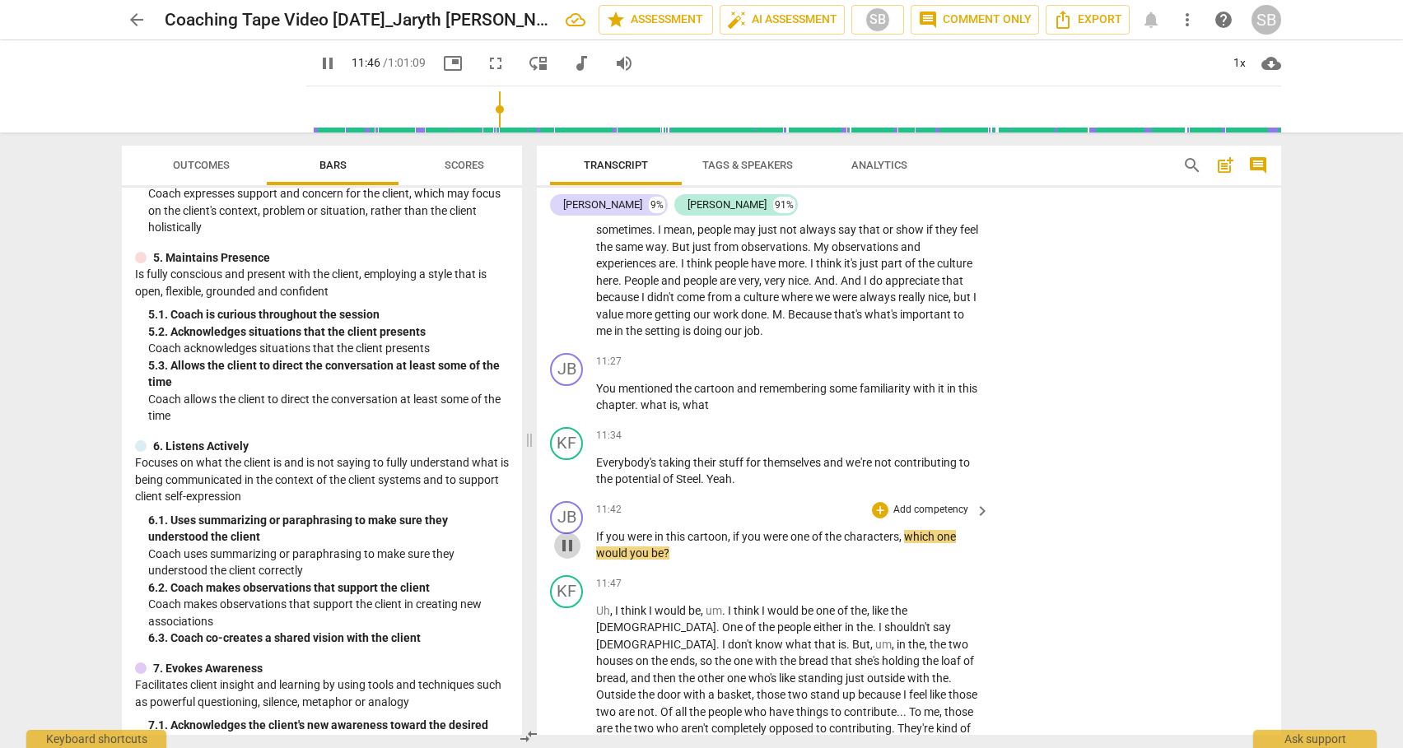
click at [566, 542] on span "pause" at bounding box center [567, 546] width 20 height 20
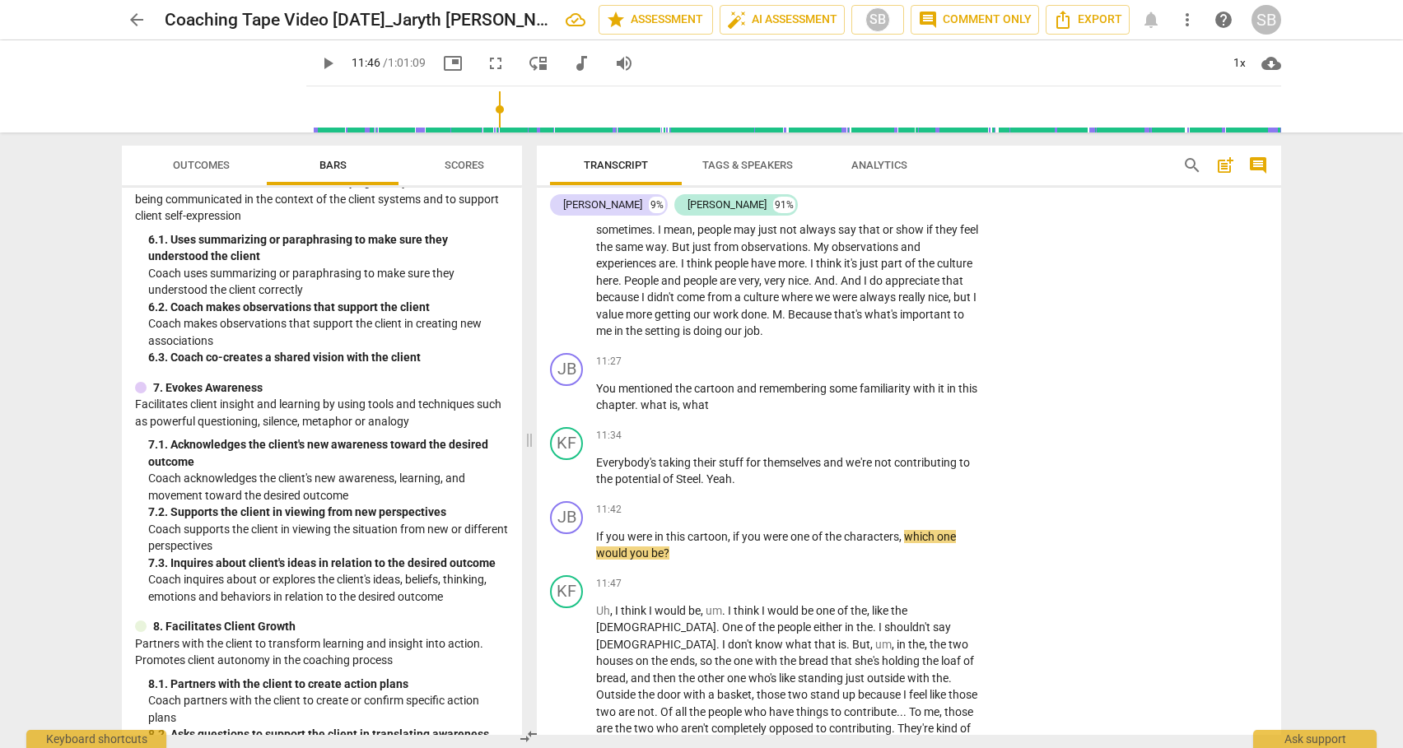
scroll to position [973, 0]
click at [881, 510] on div "+" at bounding box center [880, 510] width 16 height 16
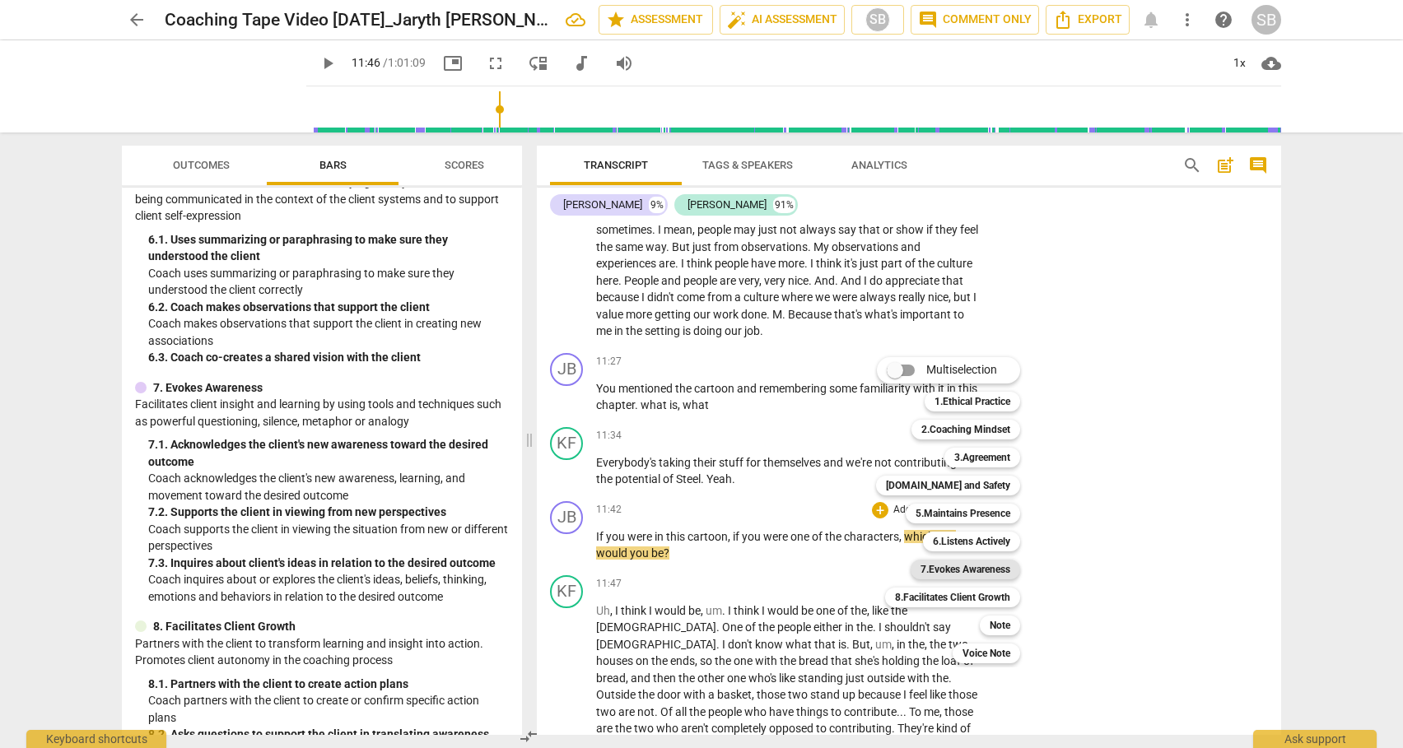
click at [976, 571] on b "7.Evokes Awareness" at bounding box center [965, 570] width 90 height 20
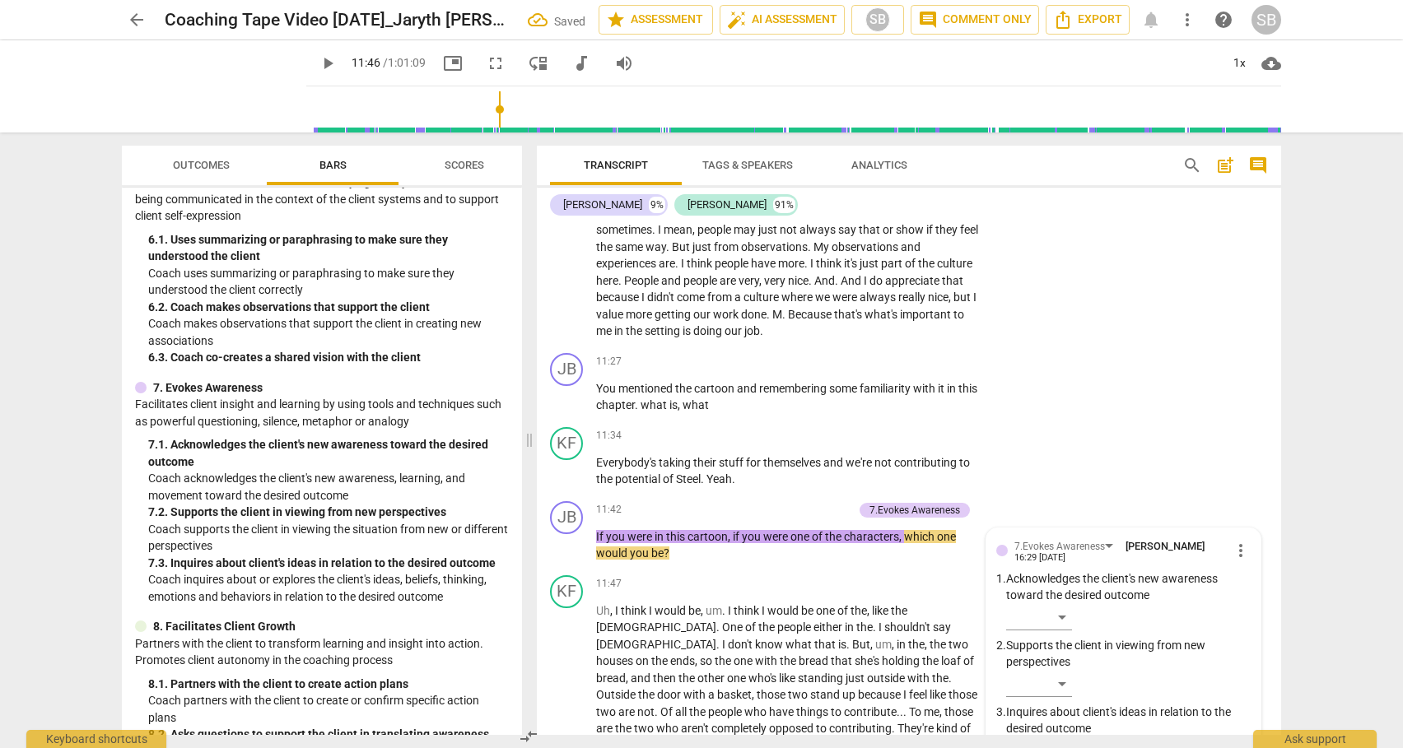
scroll to position [3192, 0]
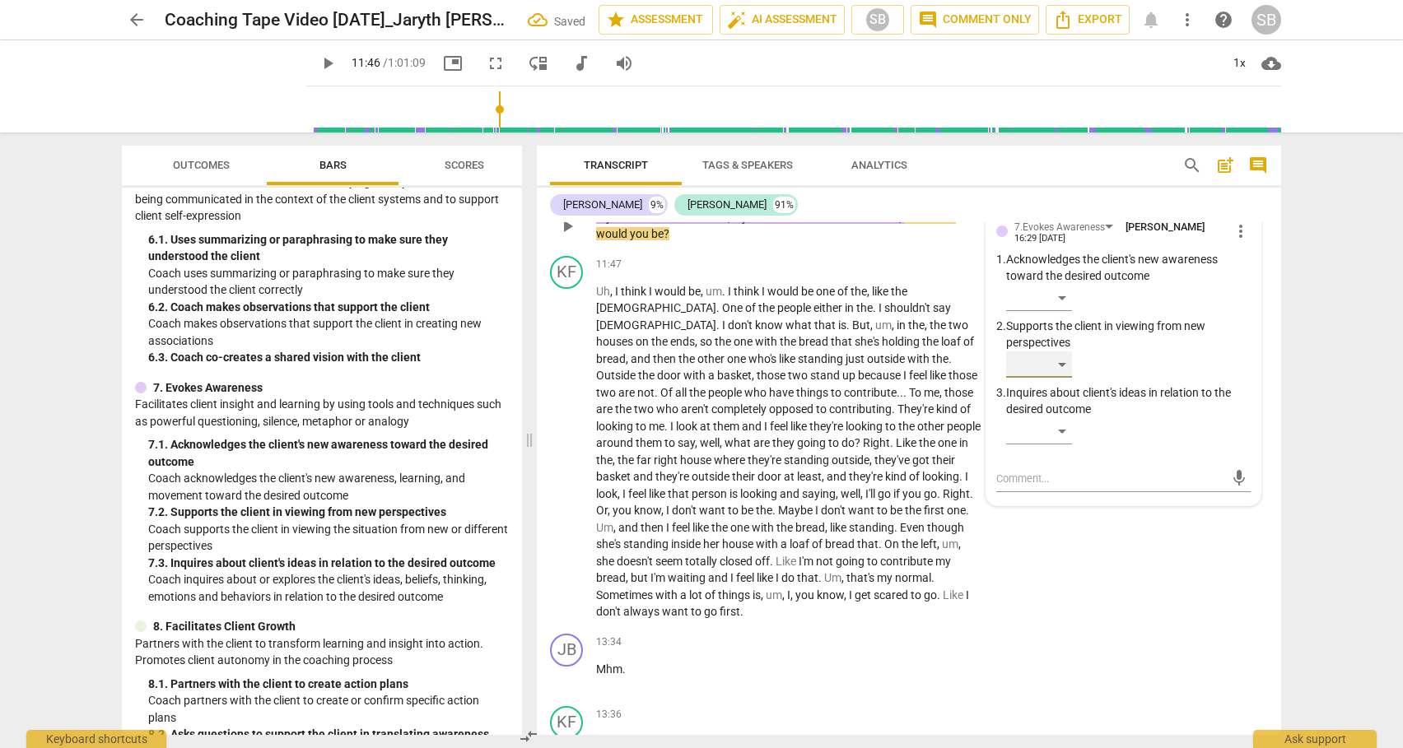
click at [1060, 361] on div "​" at bounding box center [1039, 365] width 66 height 26
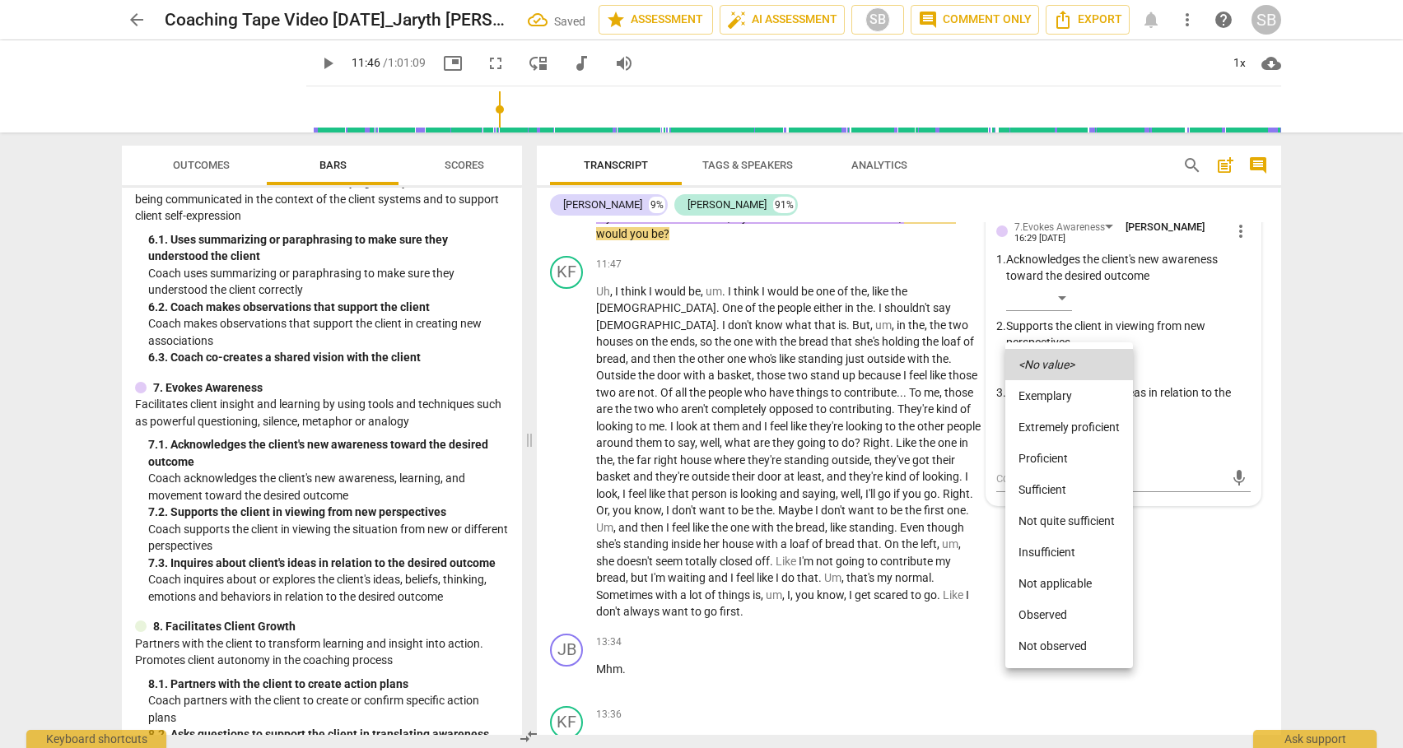
click at [1038, 490] on li "Sufficient" at bounding box center [1069, 489] width 128 height 31
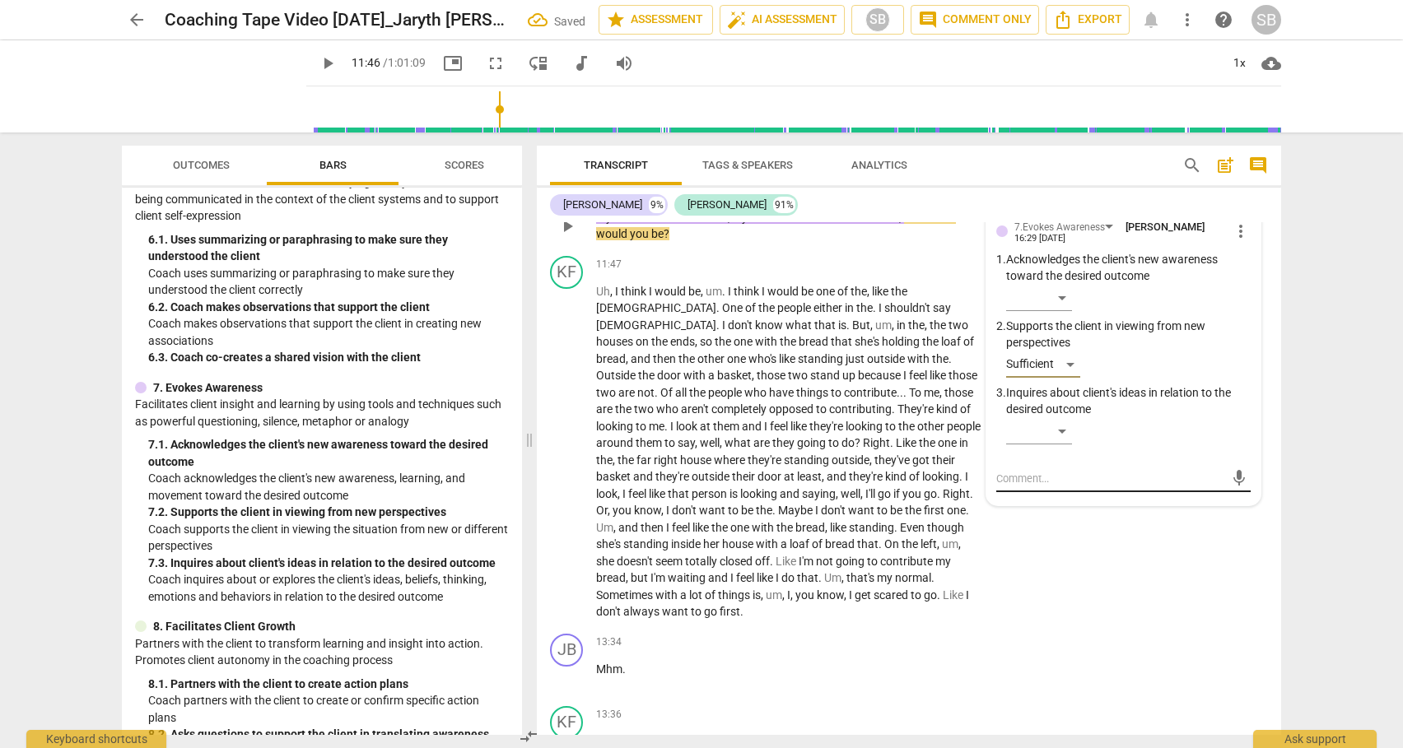
click at [1022, 480] on textarea at bounding box center [1110, 479] width 228 height 16
click at [1230, 484] on span "send" at bounding box center [1239, 486] width 18 height 18
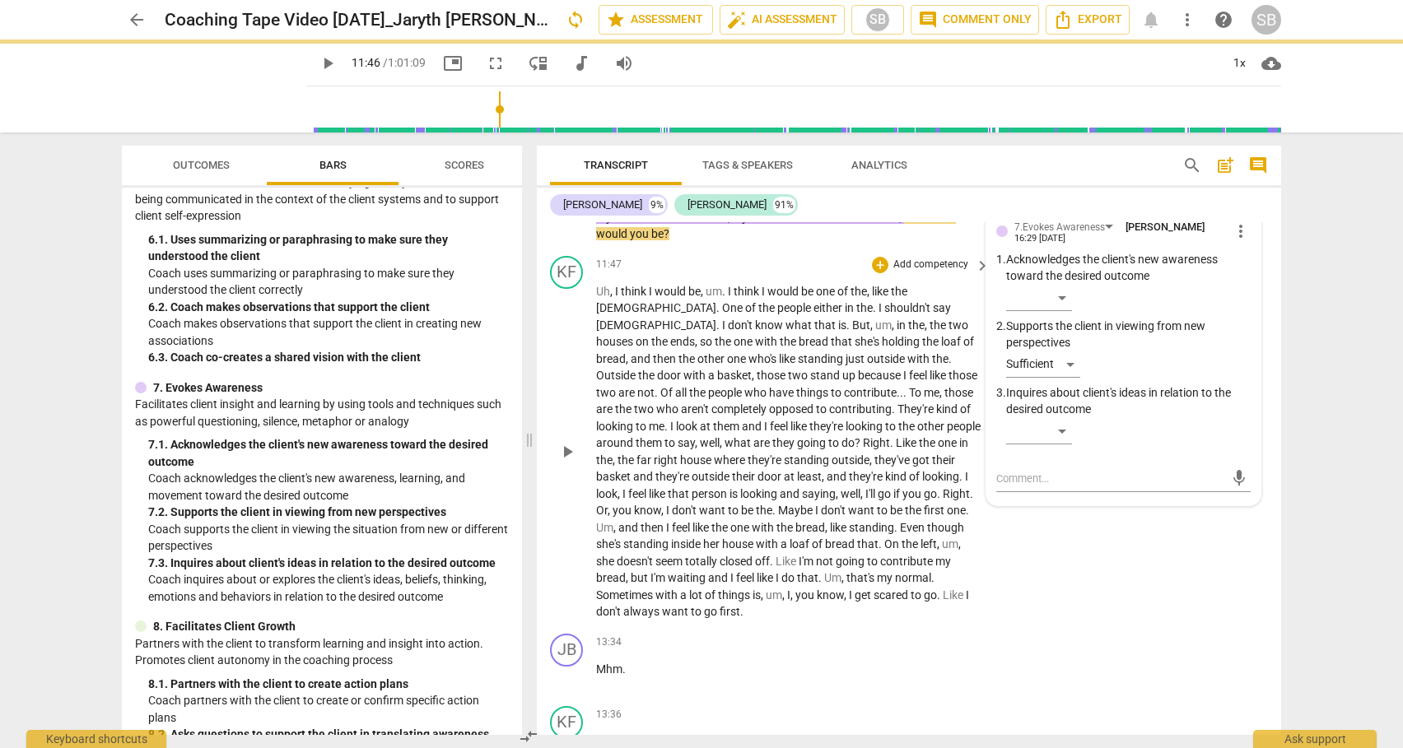
click at [568, 442] on span "play_arrow" at bounding box center [567, 452] width 20 height 20
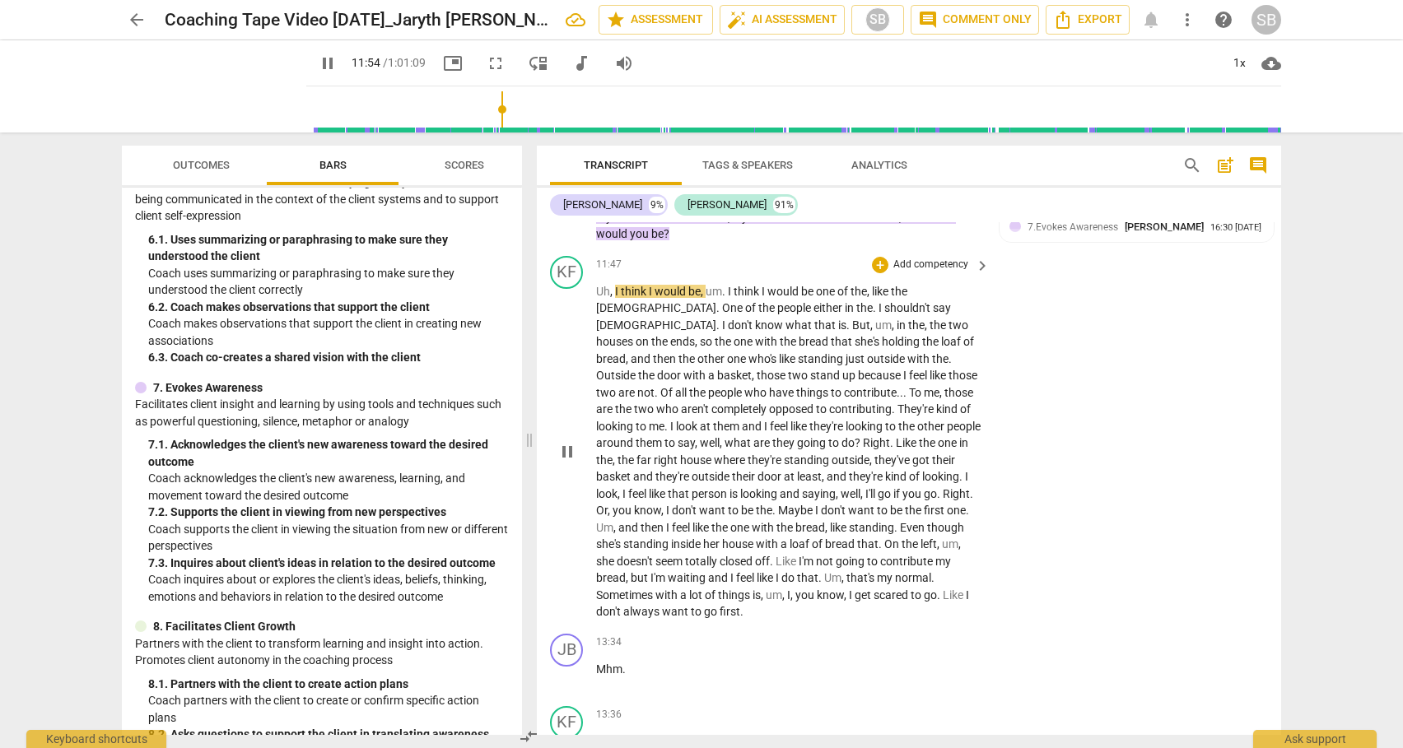
click at [678, 352] on span "then" at bounding box center [666, 358] width 26 height 13
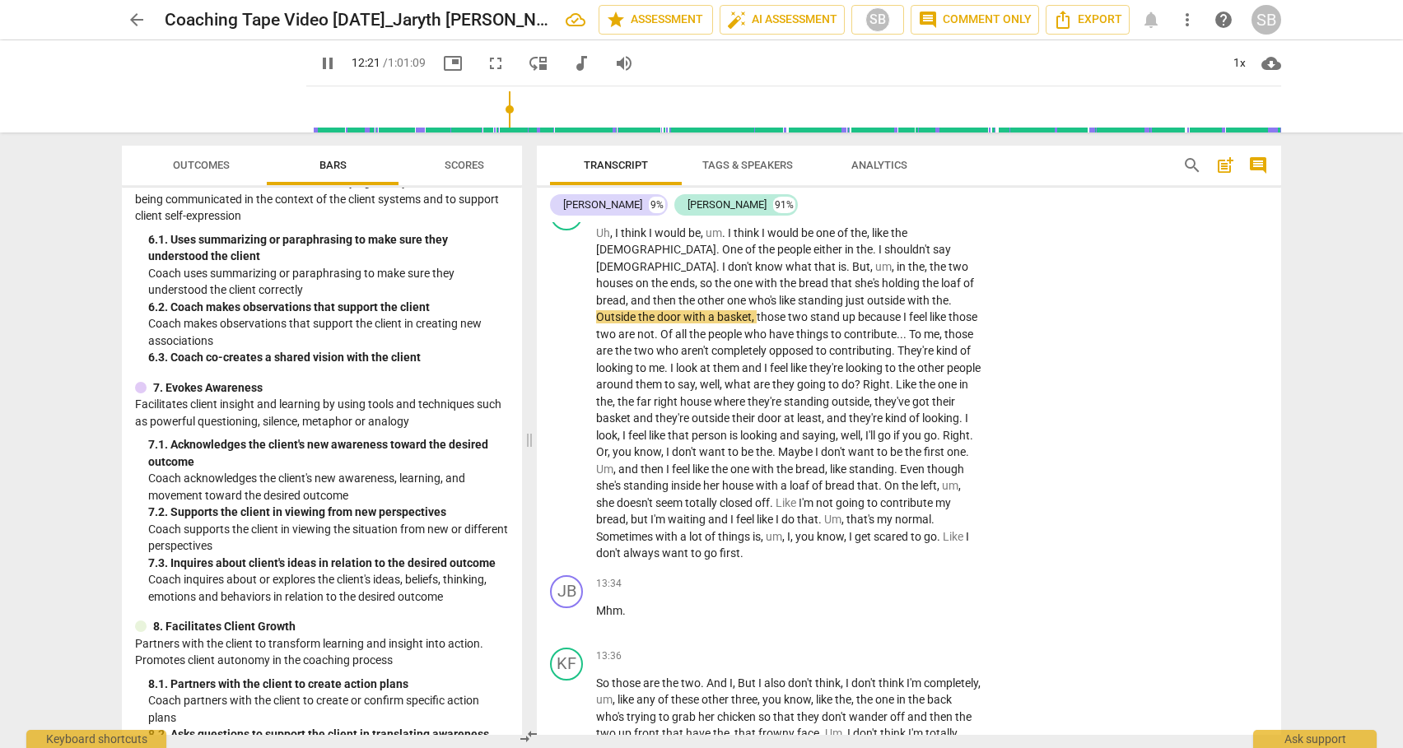
scroll to position [3300, 0]
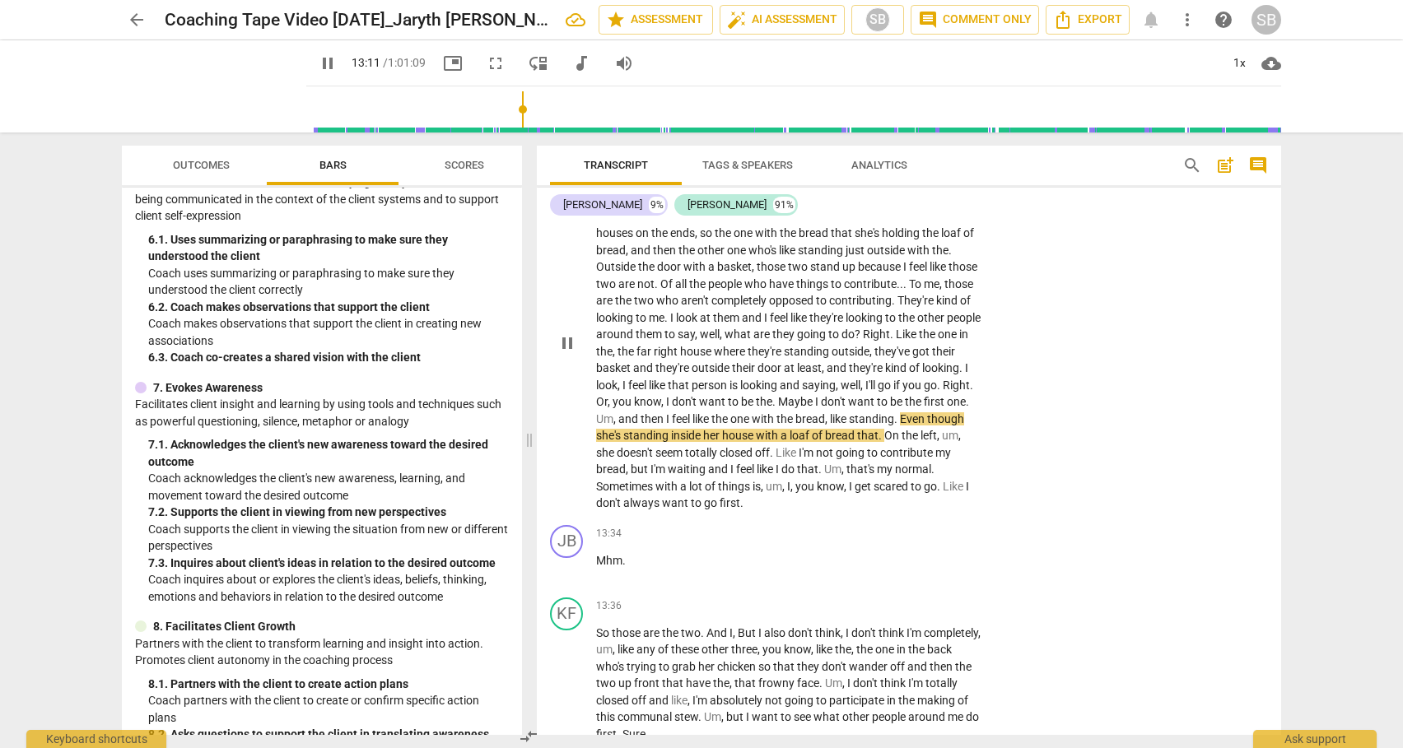
click at [776, 454] on span "Like" at bounding box center [787, 452] width 23 height 13
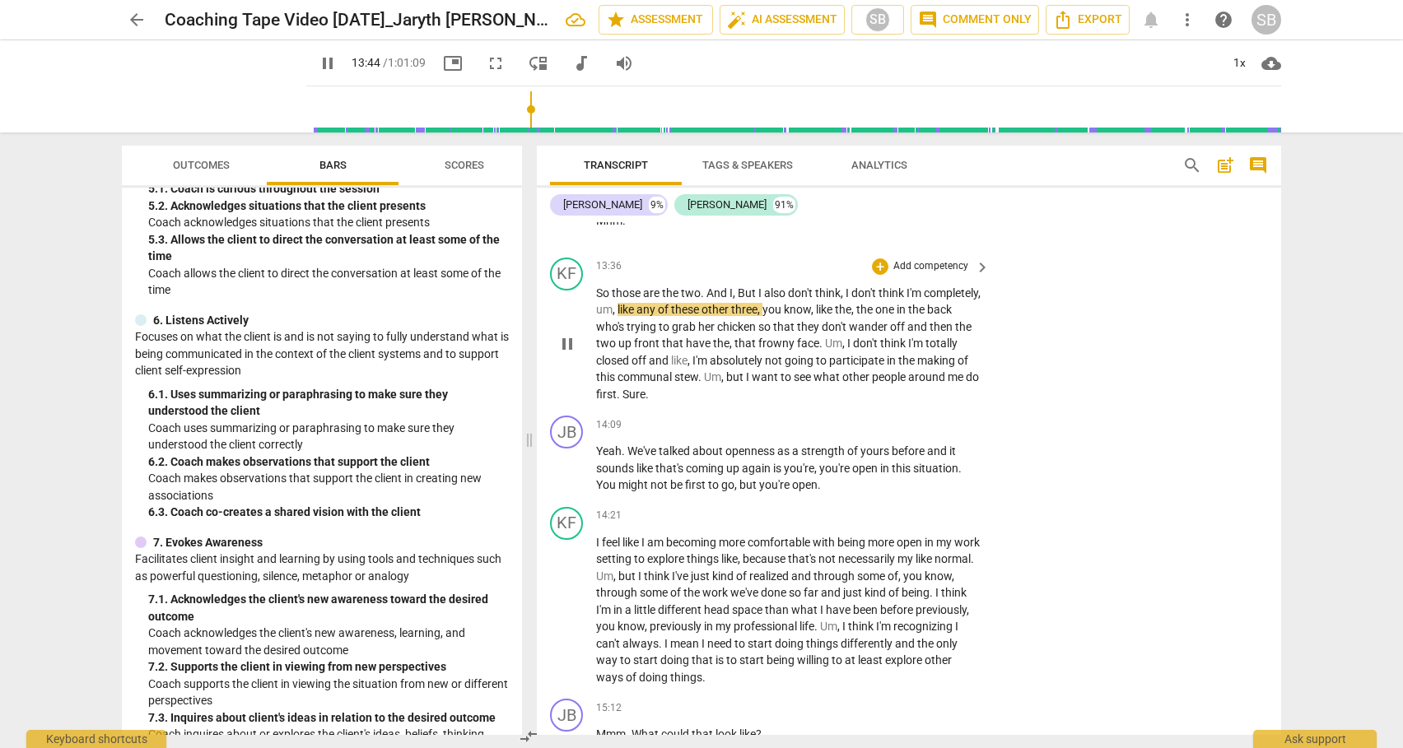
scroll to position [3654, 0]
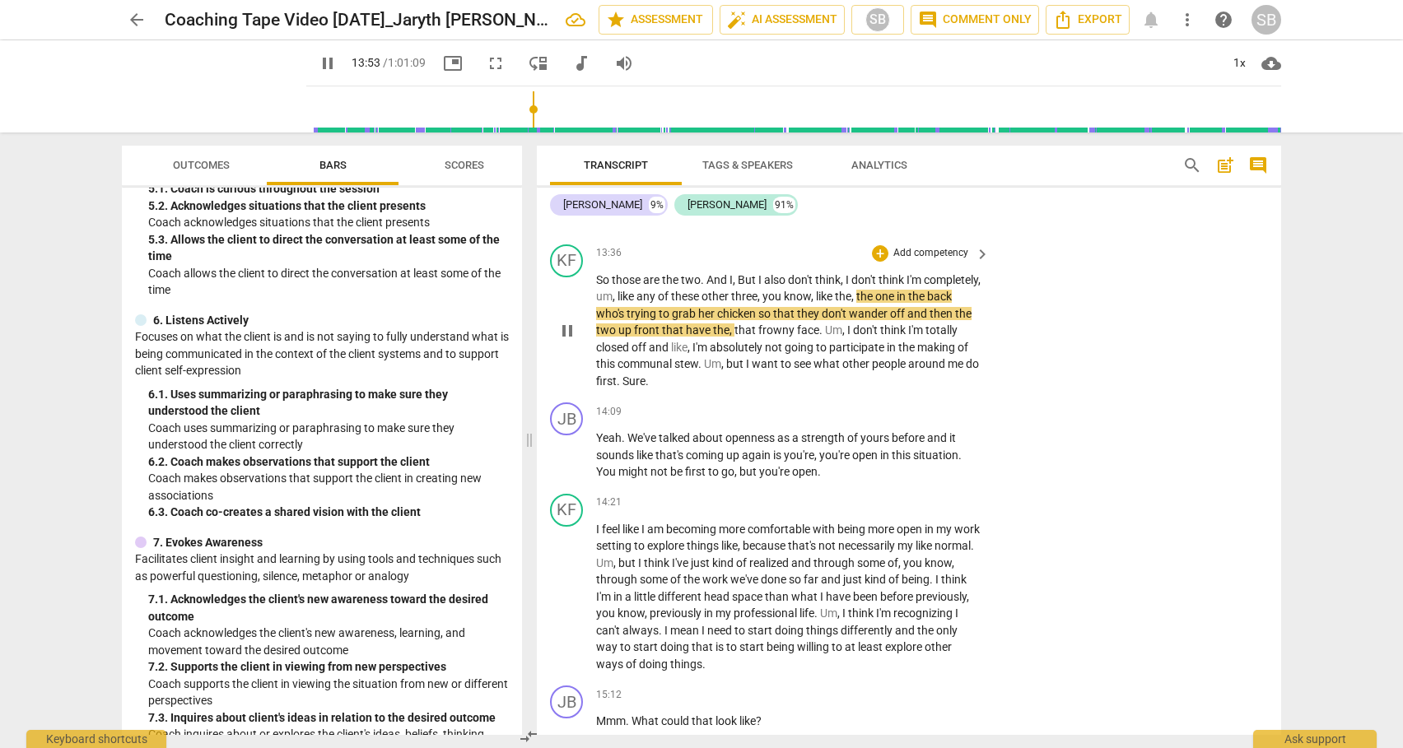
click at [780, 357] on span "want" at bounding box center [766, 363] width 29 height 13
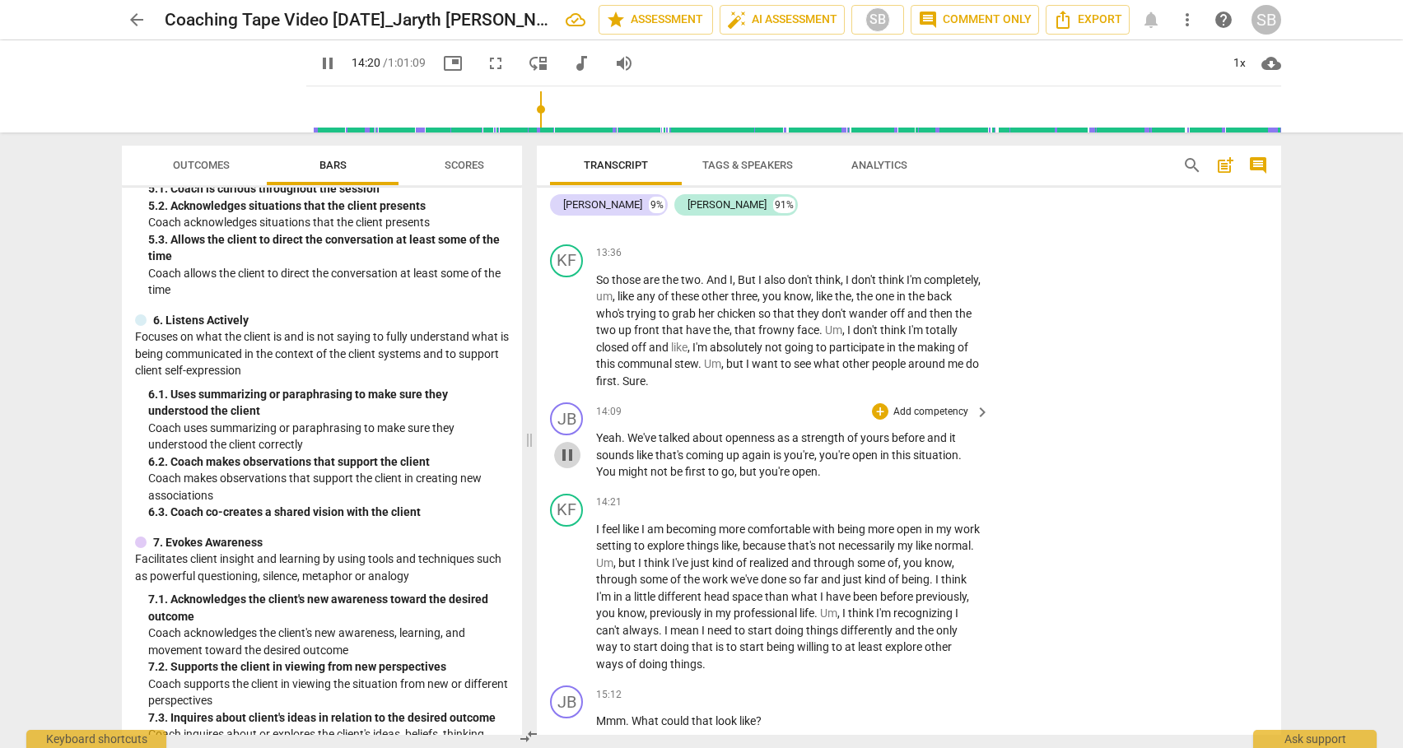
click at [571, 445] on span "pause" at bounding box center [567, 455] width 20 height 20
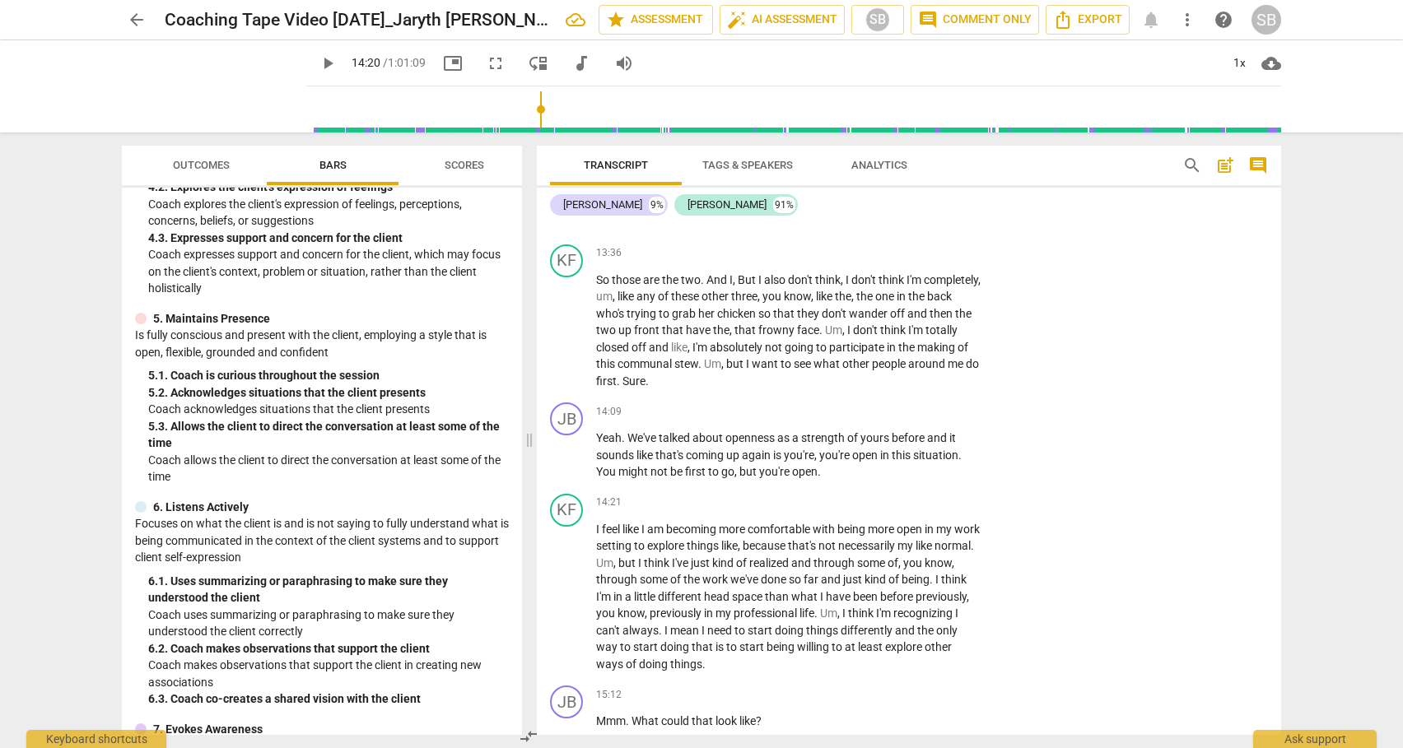
scroll to position [627, 0]
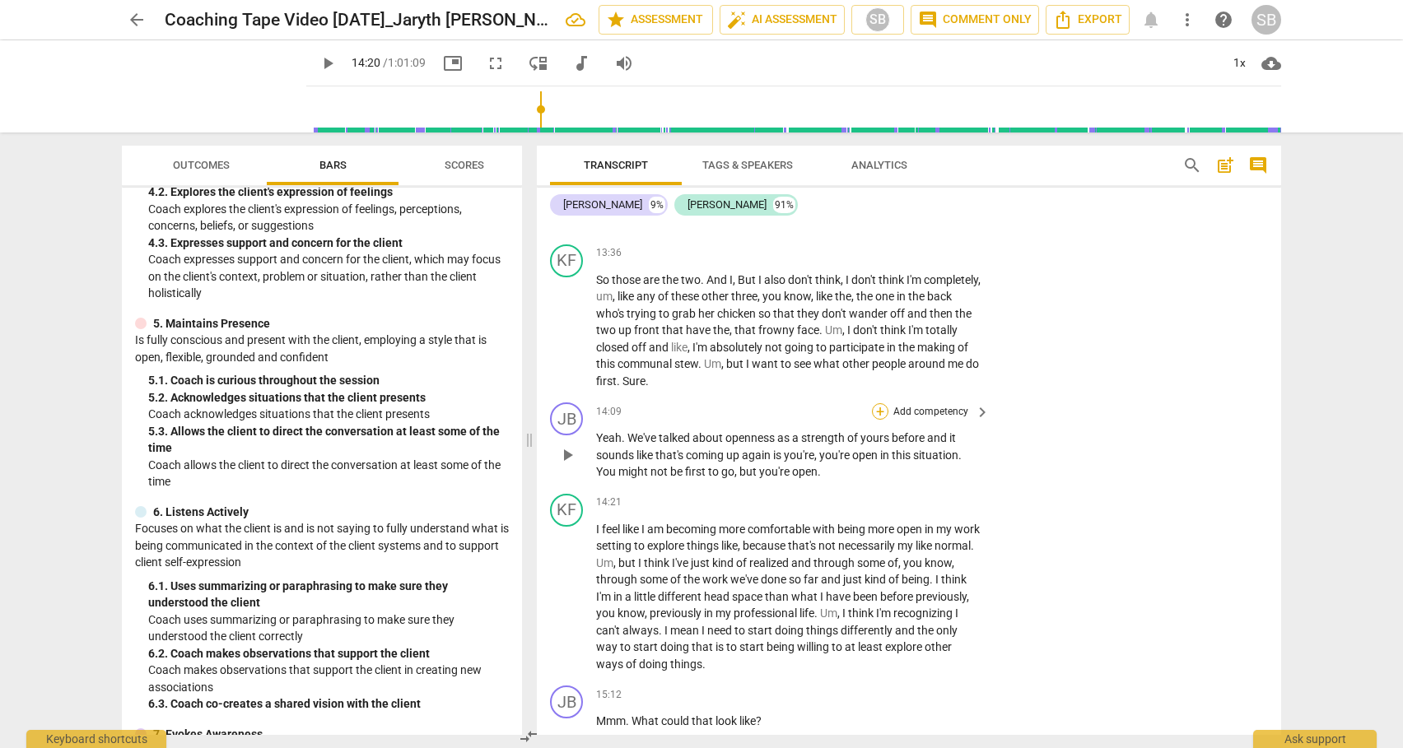
click at [877, 403] on div "+" at bounding box center [880, 411] width 16 height 16
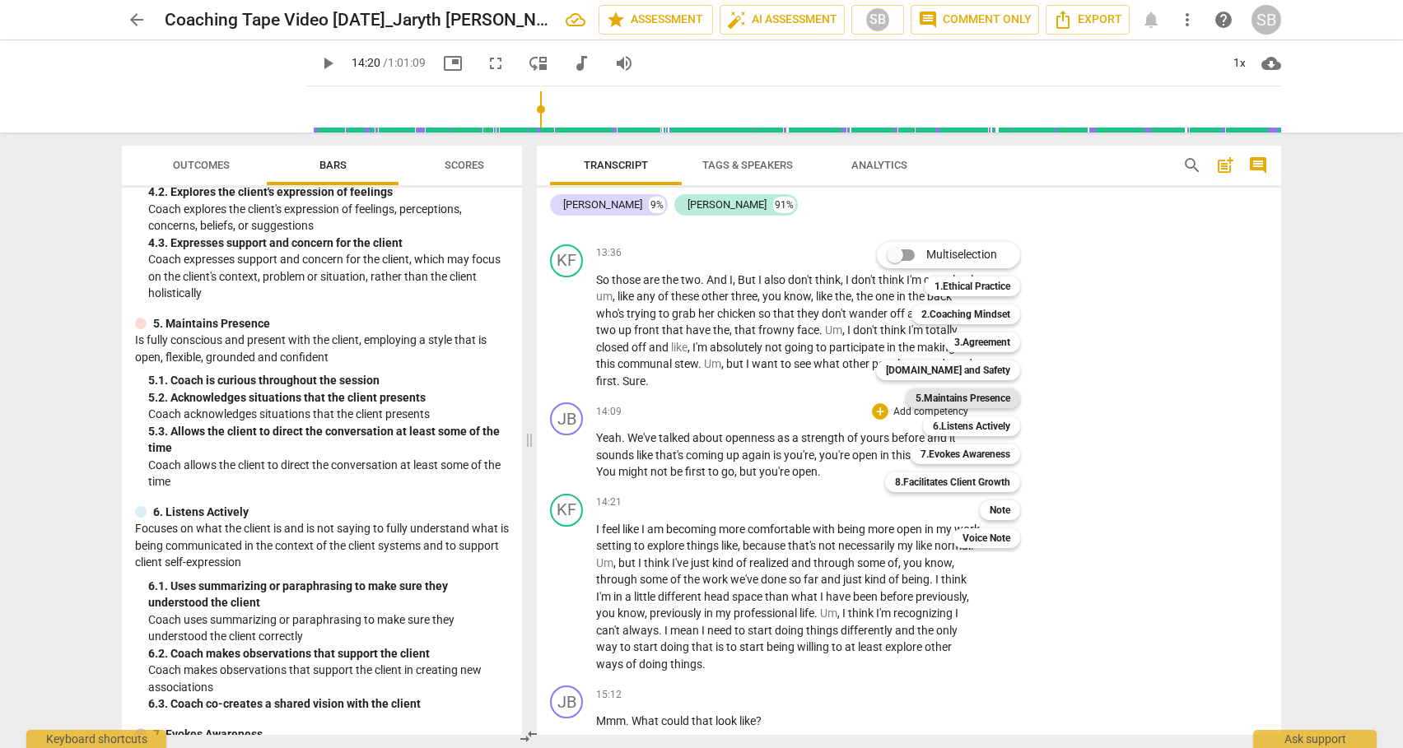
click at [935, 398] on b "5.Maintains Presence" at bounding box center [962, 399] width 95 height 20
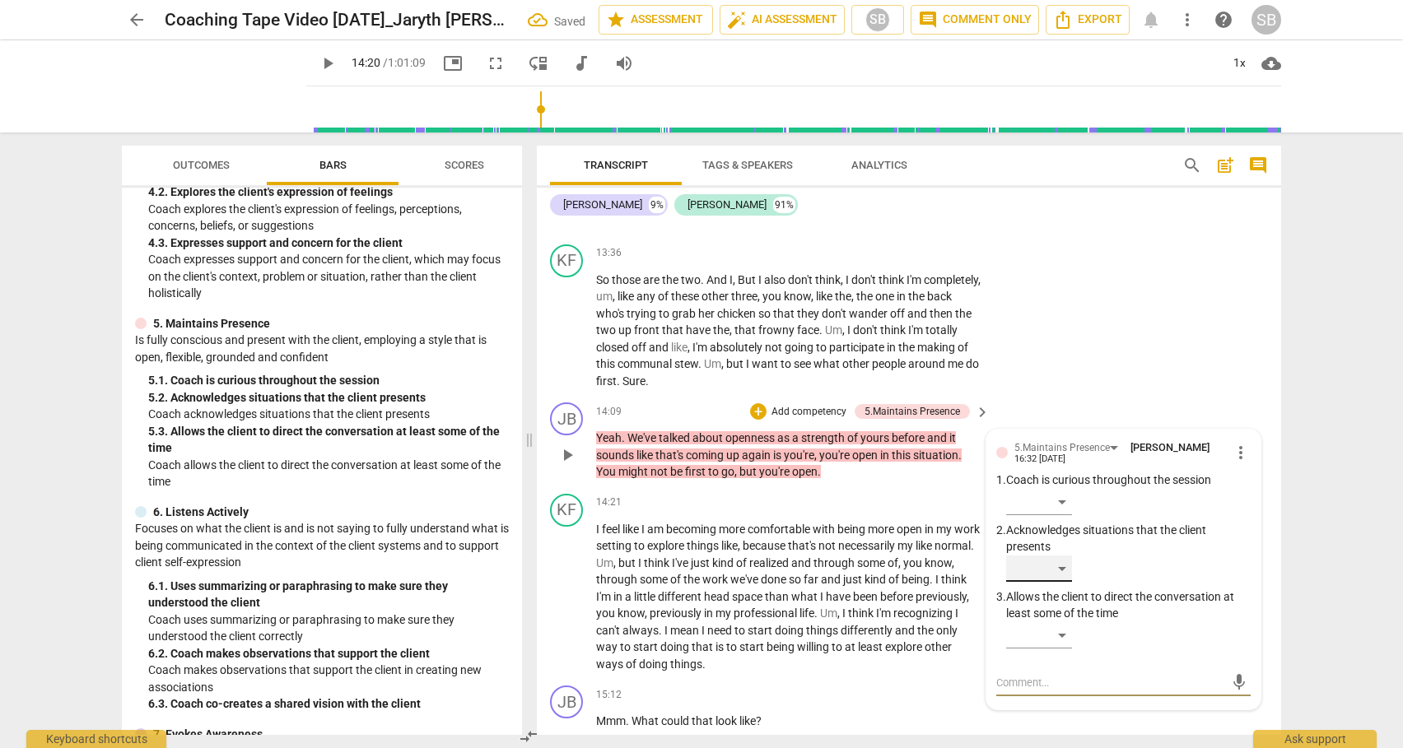
click at [1060, 556] on div "​" at bounding box center [1039, 569] width 66 height 26
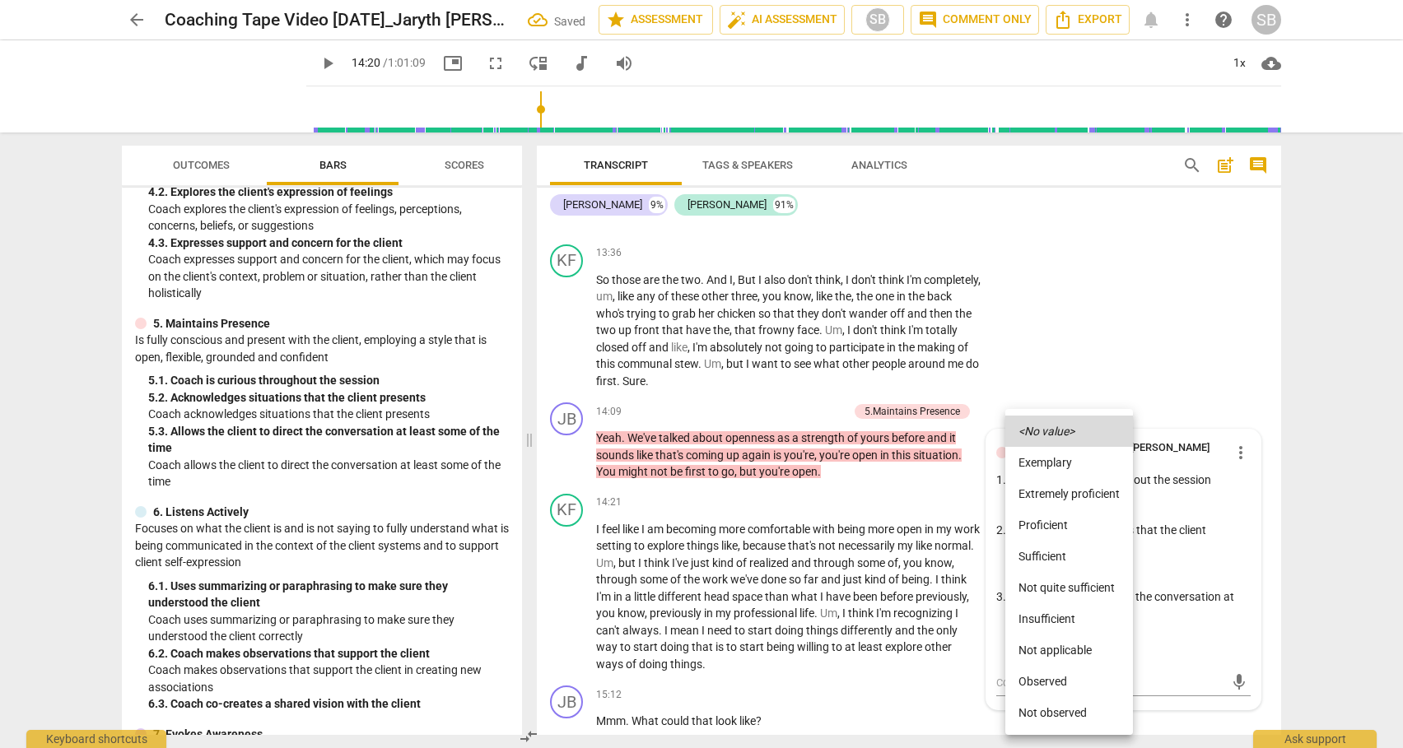
click at [1050, 555] on li "Sufficient" at bounding box center [1069, 556] width 128 height 31
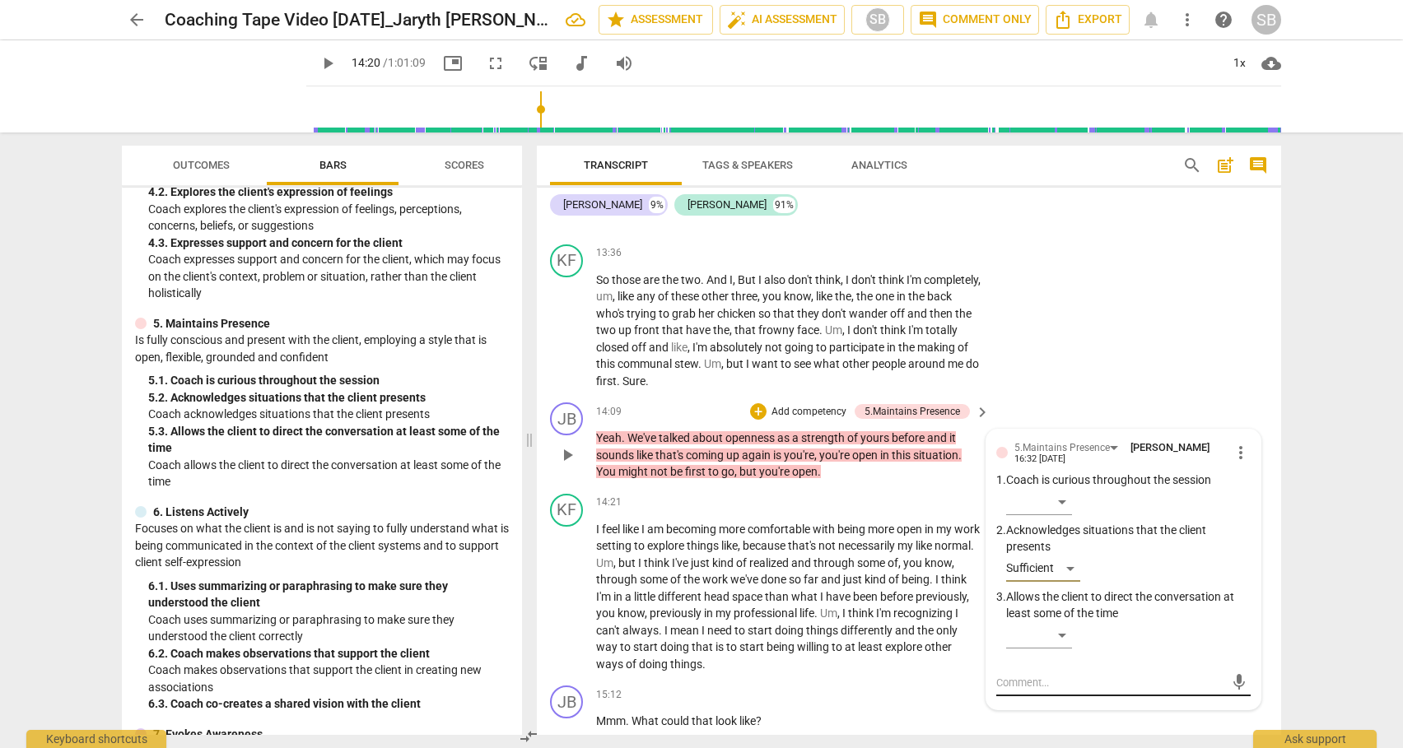
click at [1025, 675] on textarea at bounding box center [1110, 683] width 228 height 16
click at [1230, 689] on span "send" at bounding box center [1239, 698] width 18 height 18
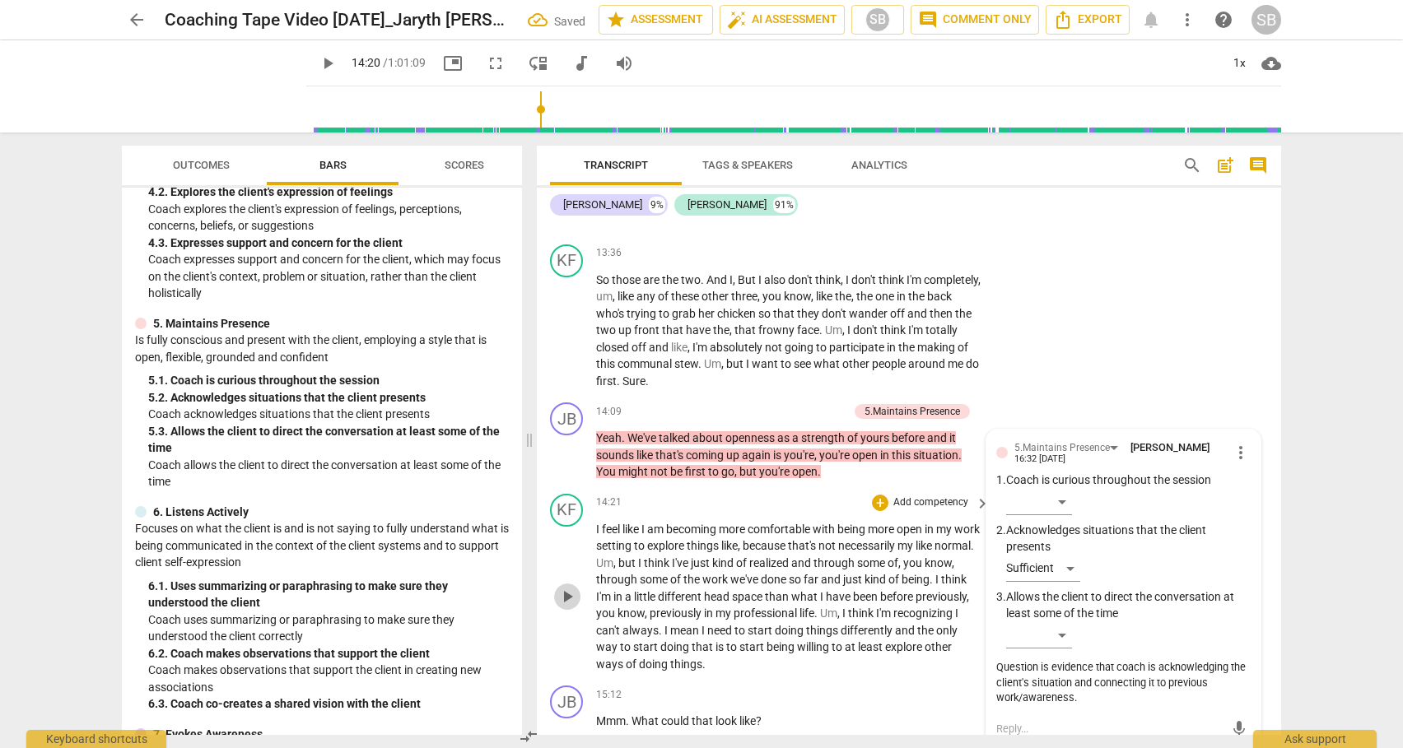
click at [571, 587] on span "play_arrow" at bounding box center [567, 597] width 20 height 20
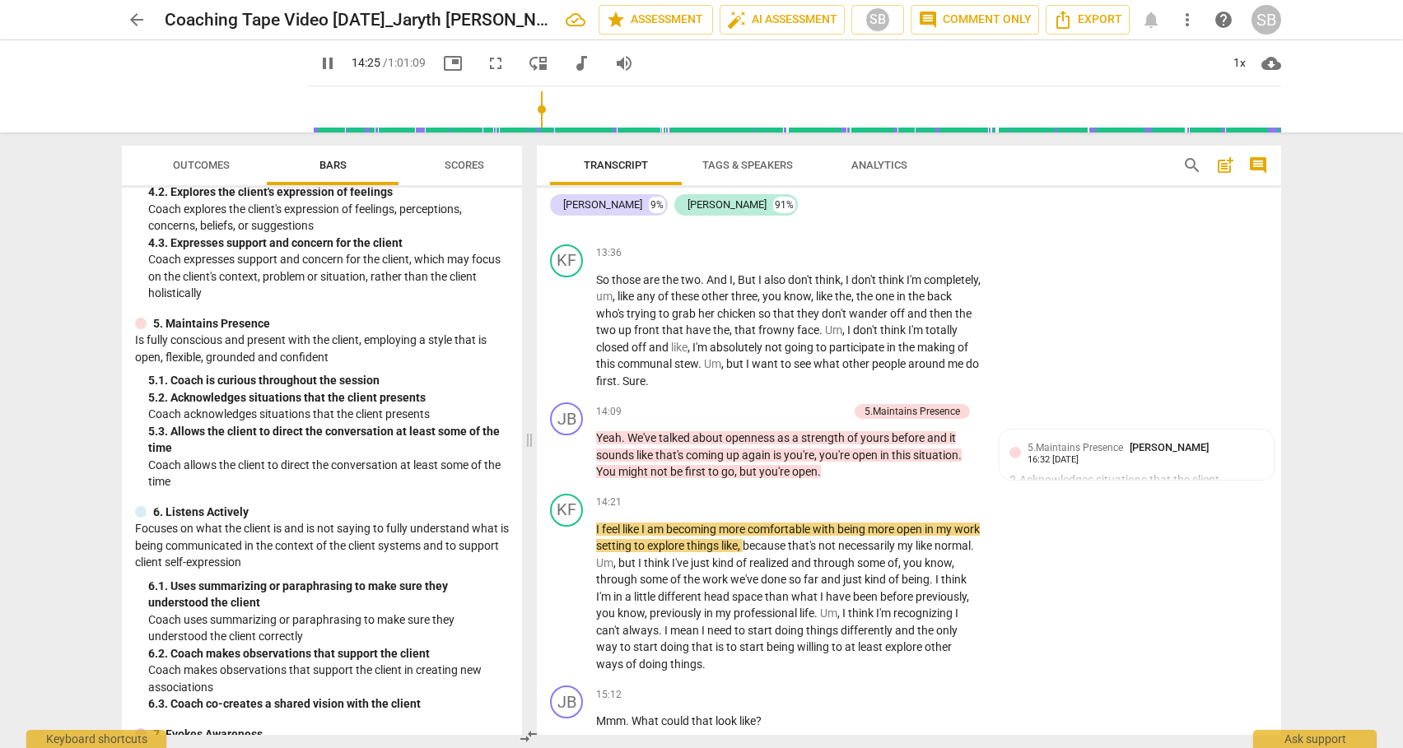
click at [1280, 355] on div "Transcript Tags & Speakers Analytics search post_add comment [PERSON_NAME] 9% […" at bounding box center [912, 441] width 764 height 616
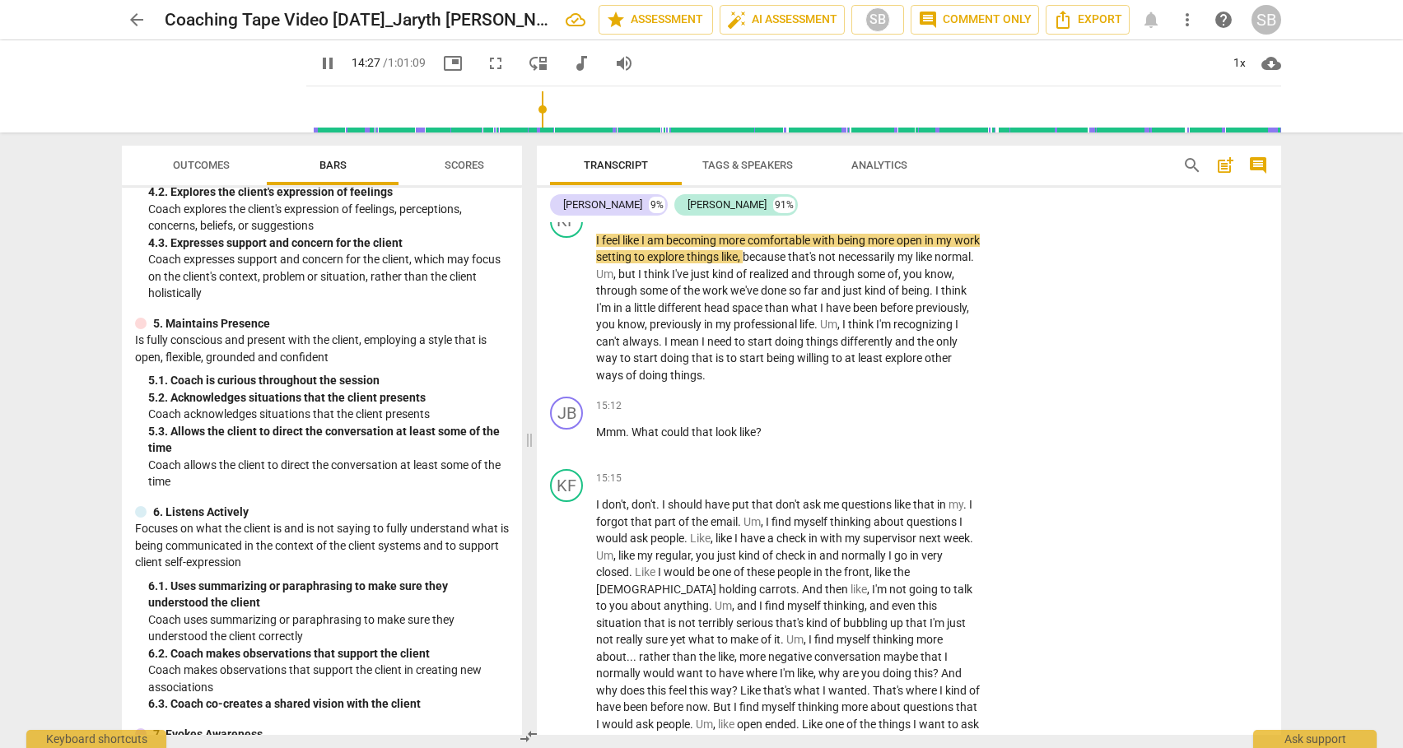
scroll to position [3956, 0]
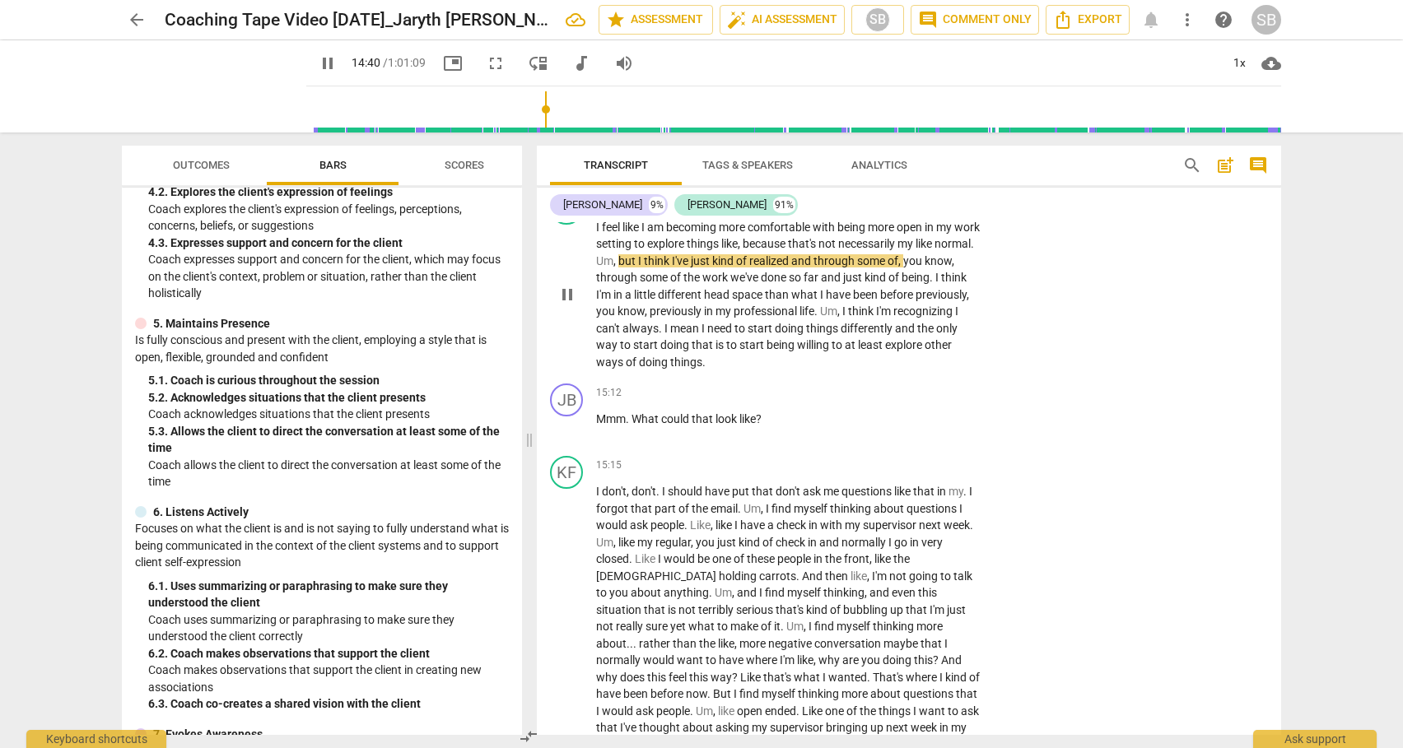
click at [701, 322] on span "mean" at bounding box center [685, 328] width 31 height 13
click at [882, 384] on div "+" at bounding box center [880, 392] width 16 height 16
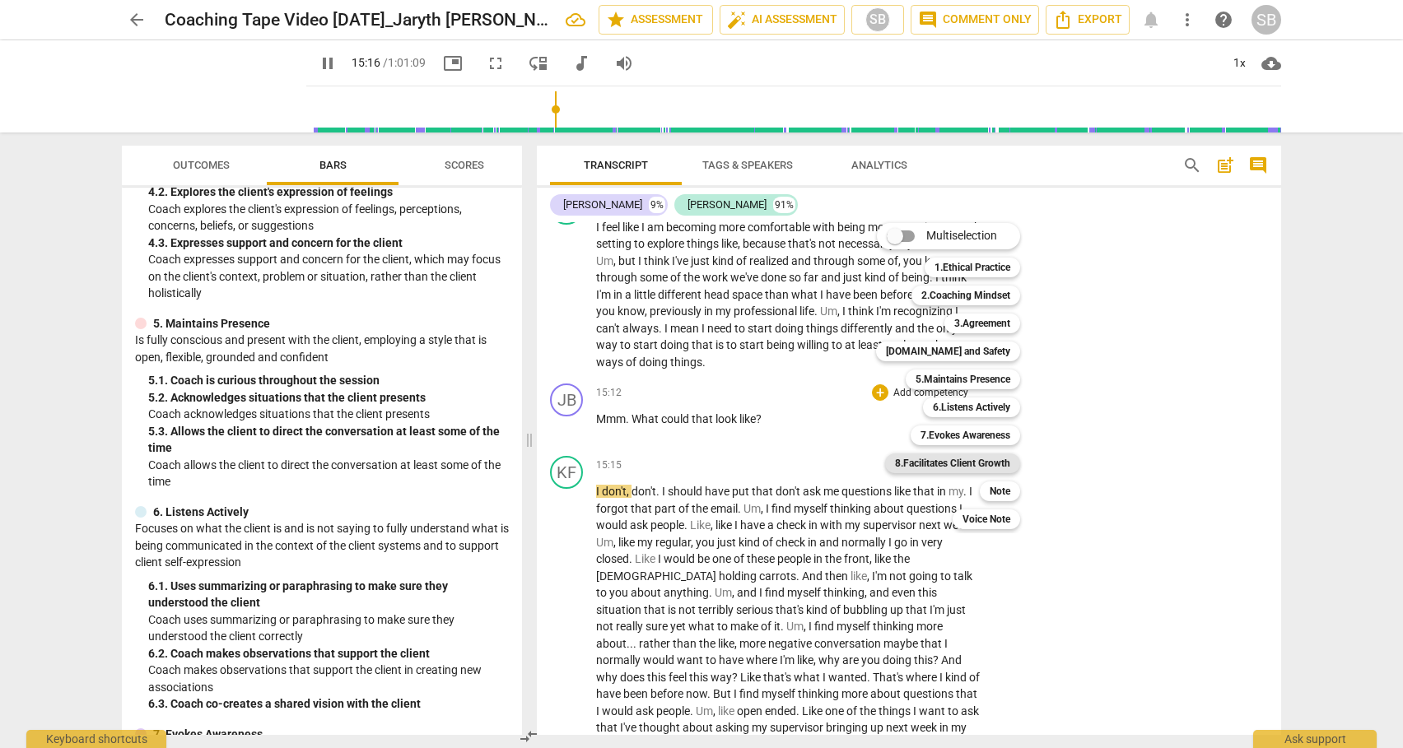
click at [962, 462] on b "8.Facilitates Client Growth" at bounding box center [952, 464] width 115 height 20
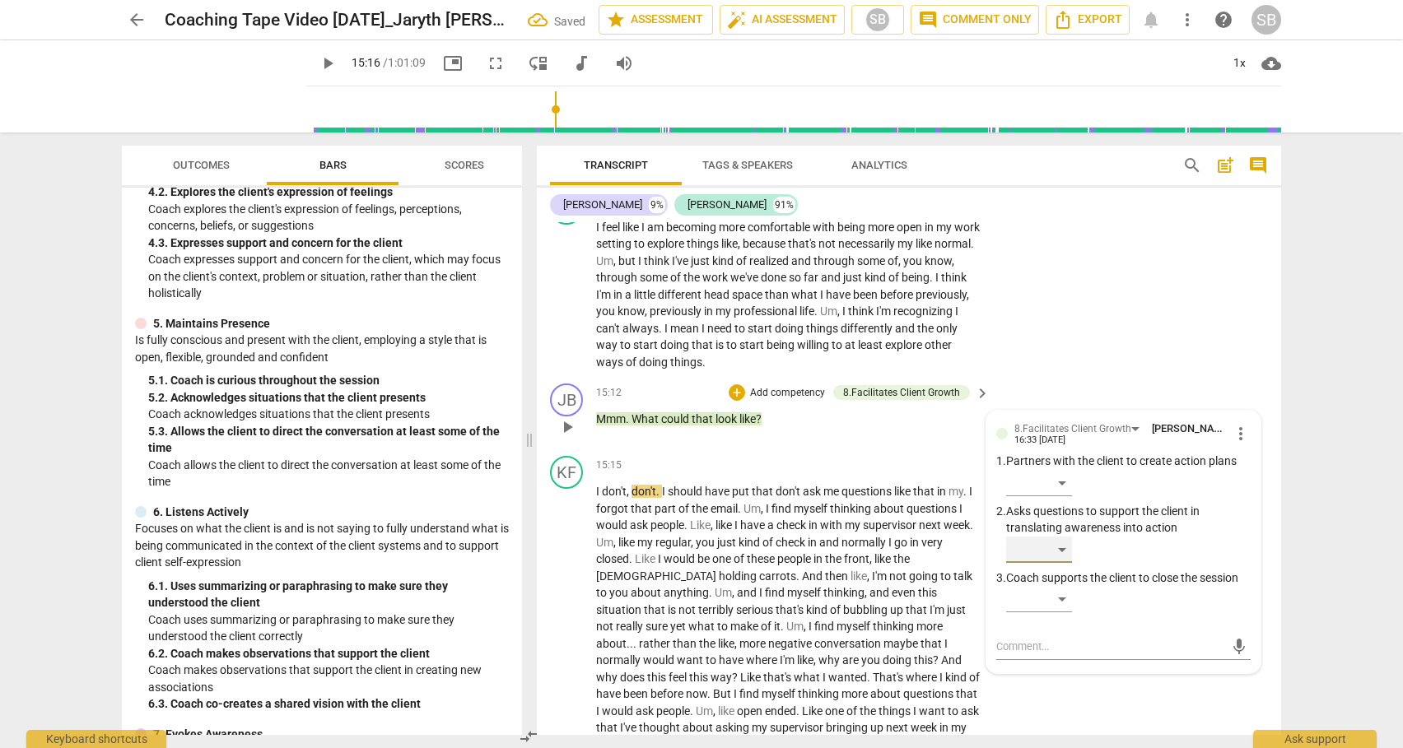
click at [1063, 537] on div "​" at bounding box center [1039, 550] width 66 height 26
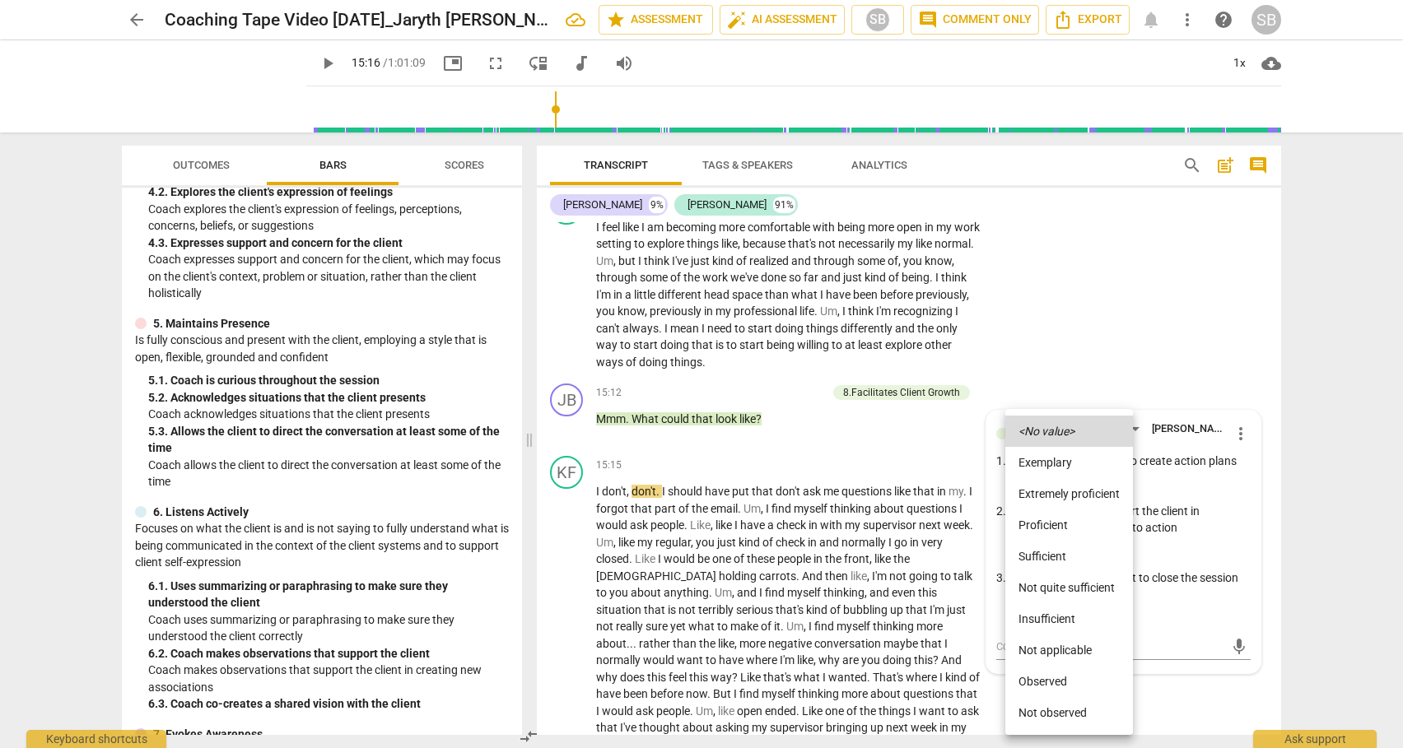
click at [1061, 555] on li "Sufficient" at bounding box center [1069, 556] width 128 height 31
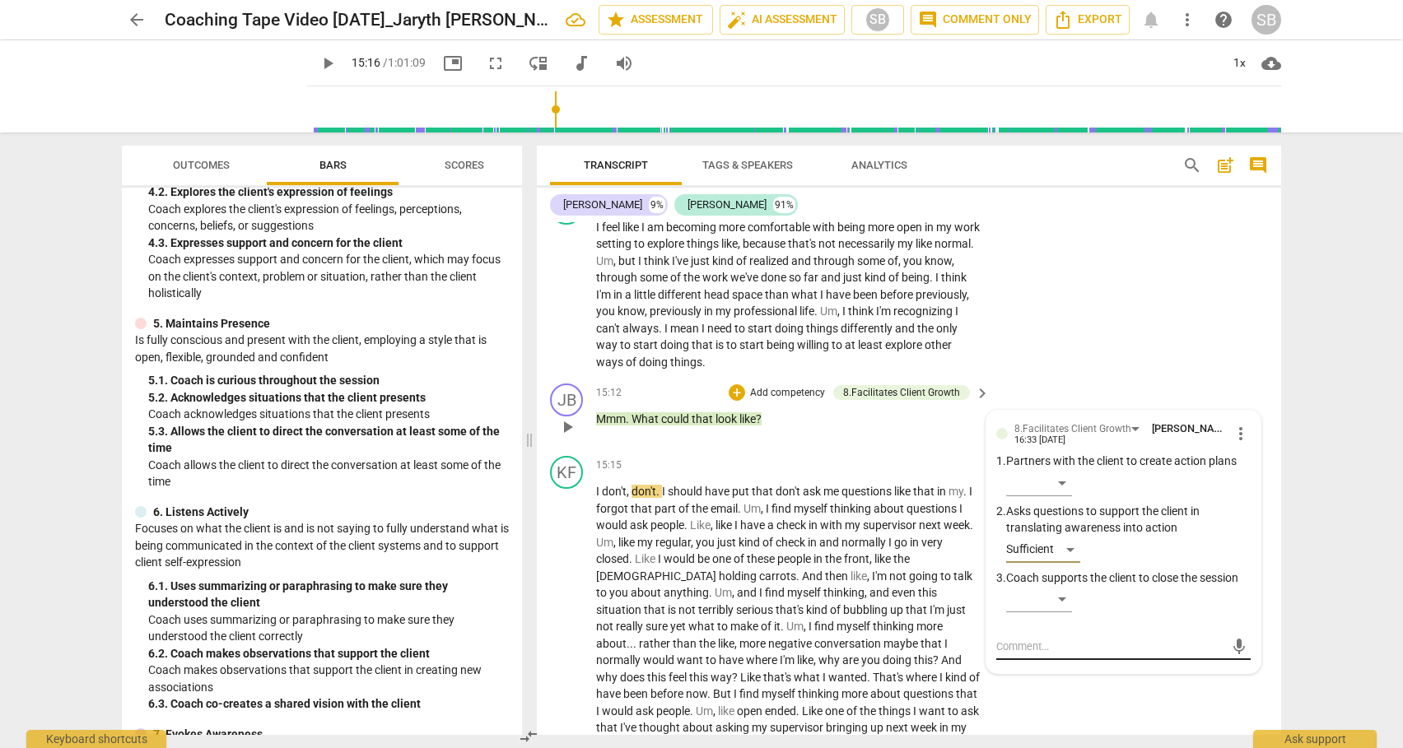
click at [1027, 639] on textarea at bounding box center [1110, 647] width 228 height 16
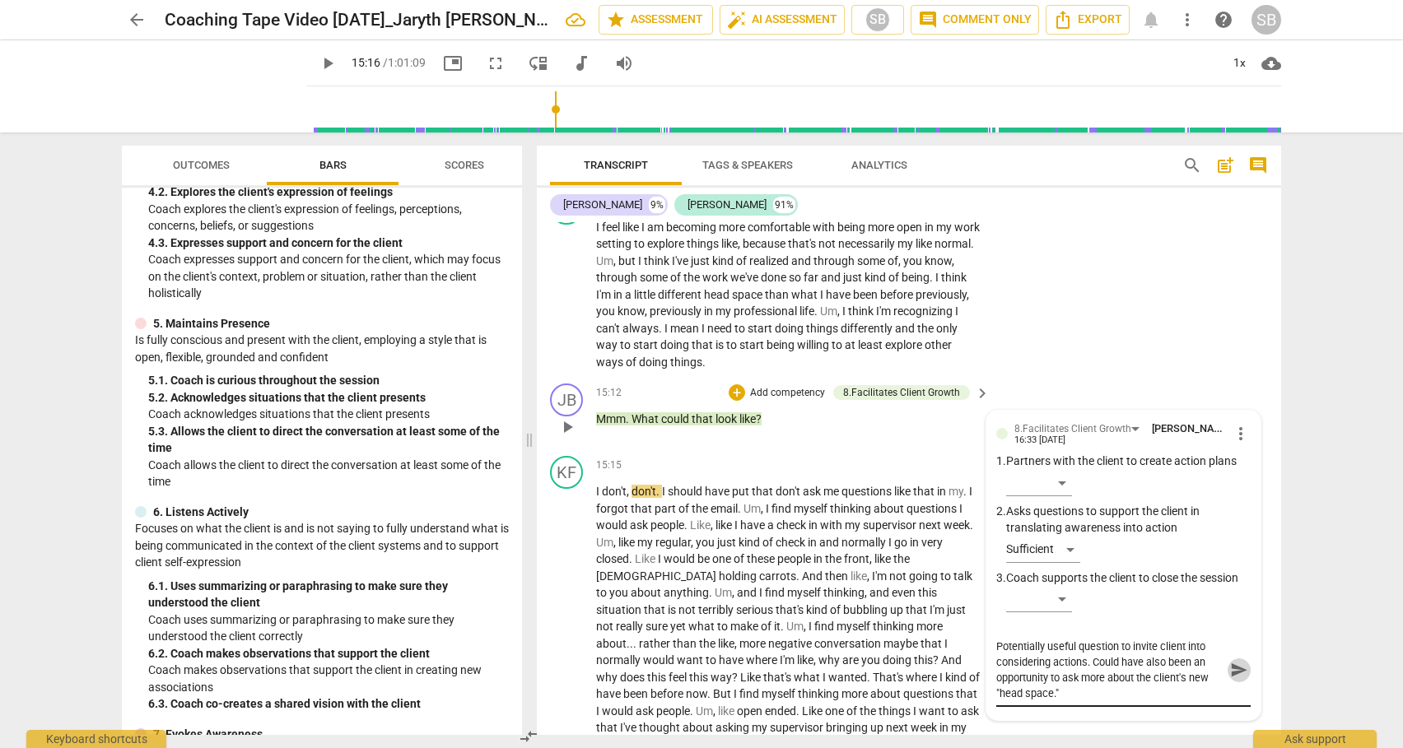
click at [1235, 661] on span "send" at bounding box center [1239, 670] width 18 height 18
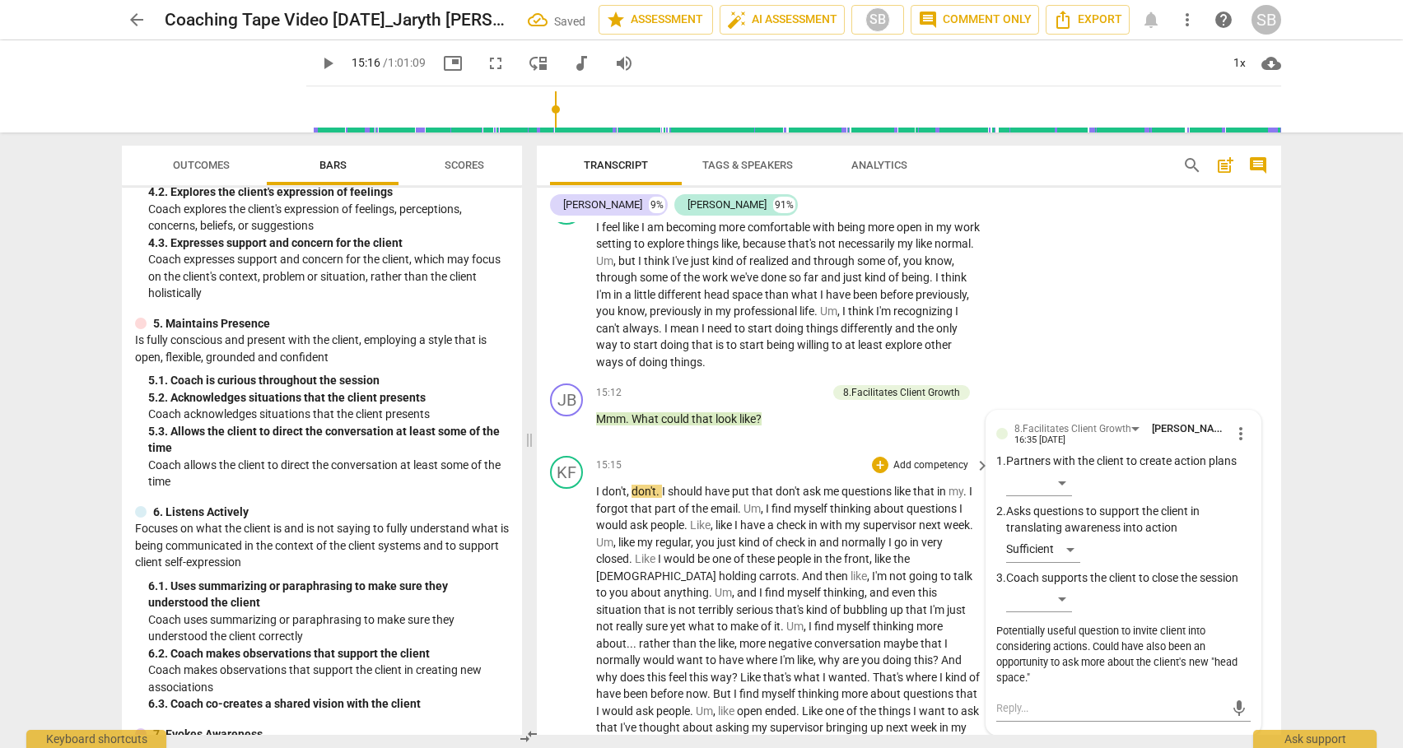
click at [707, 485] on span "have" at bounding box center [718, 491] width 27 height 13
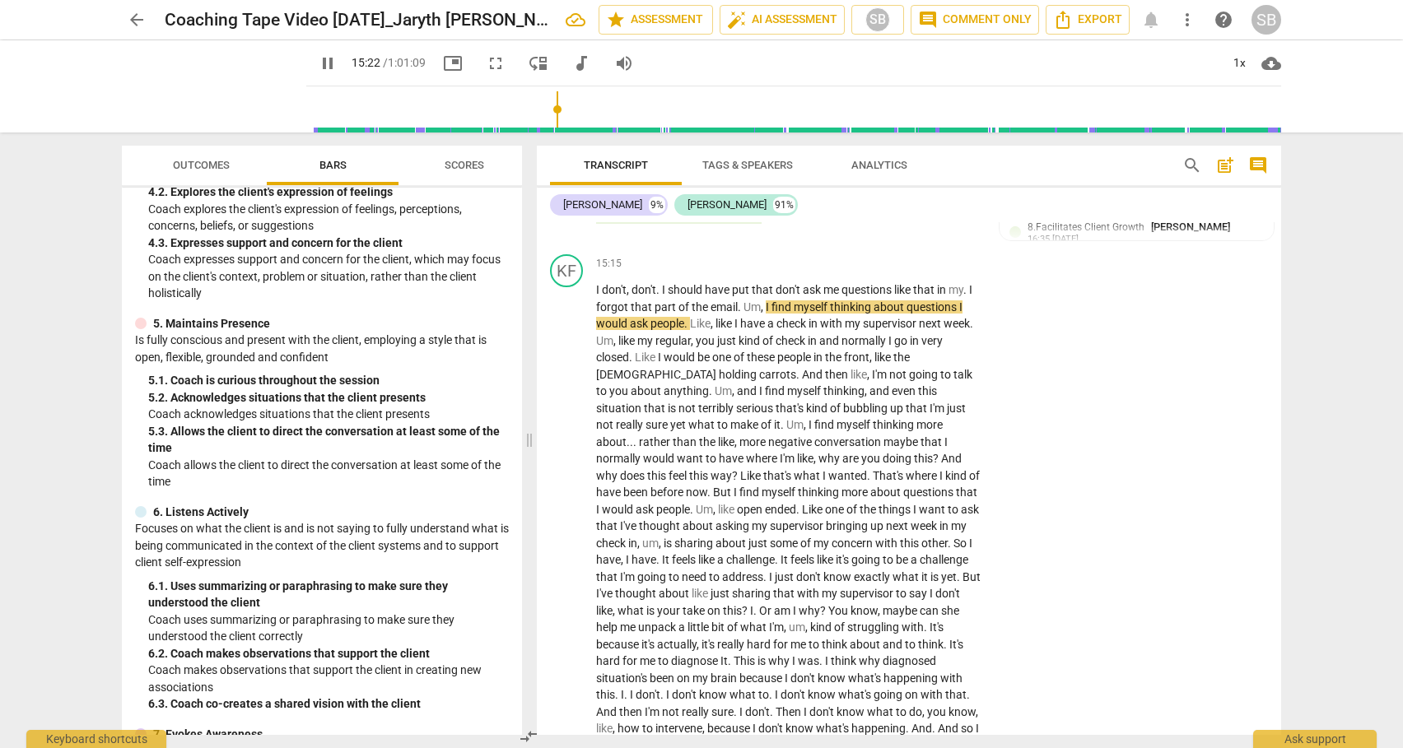
scroll to position [4170, 0]
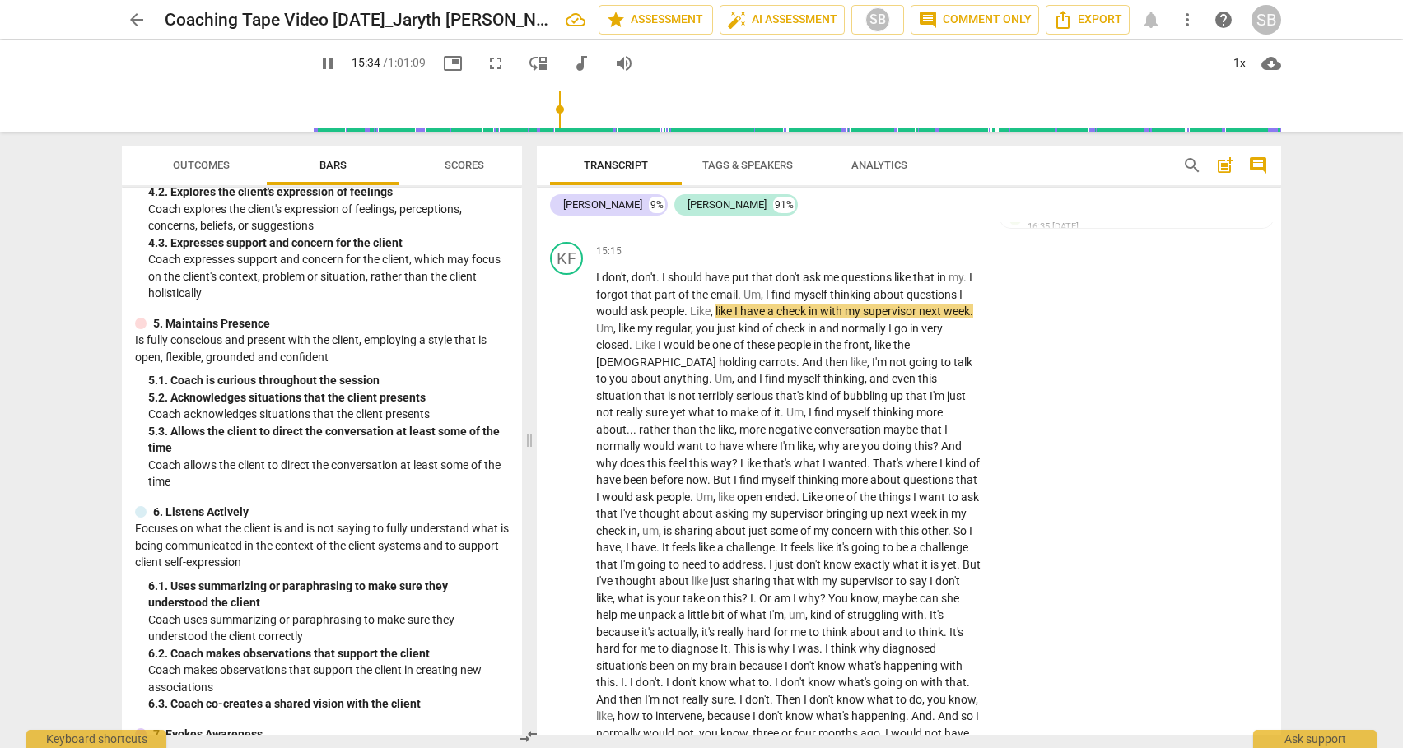
click at [318, 63] on span "pause" at bounding box center [328, 64] width 20 height 20
click at [569, 606] on span "play_arrow" at bounding box center [567, 616] width 20 height 20
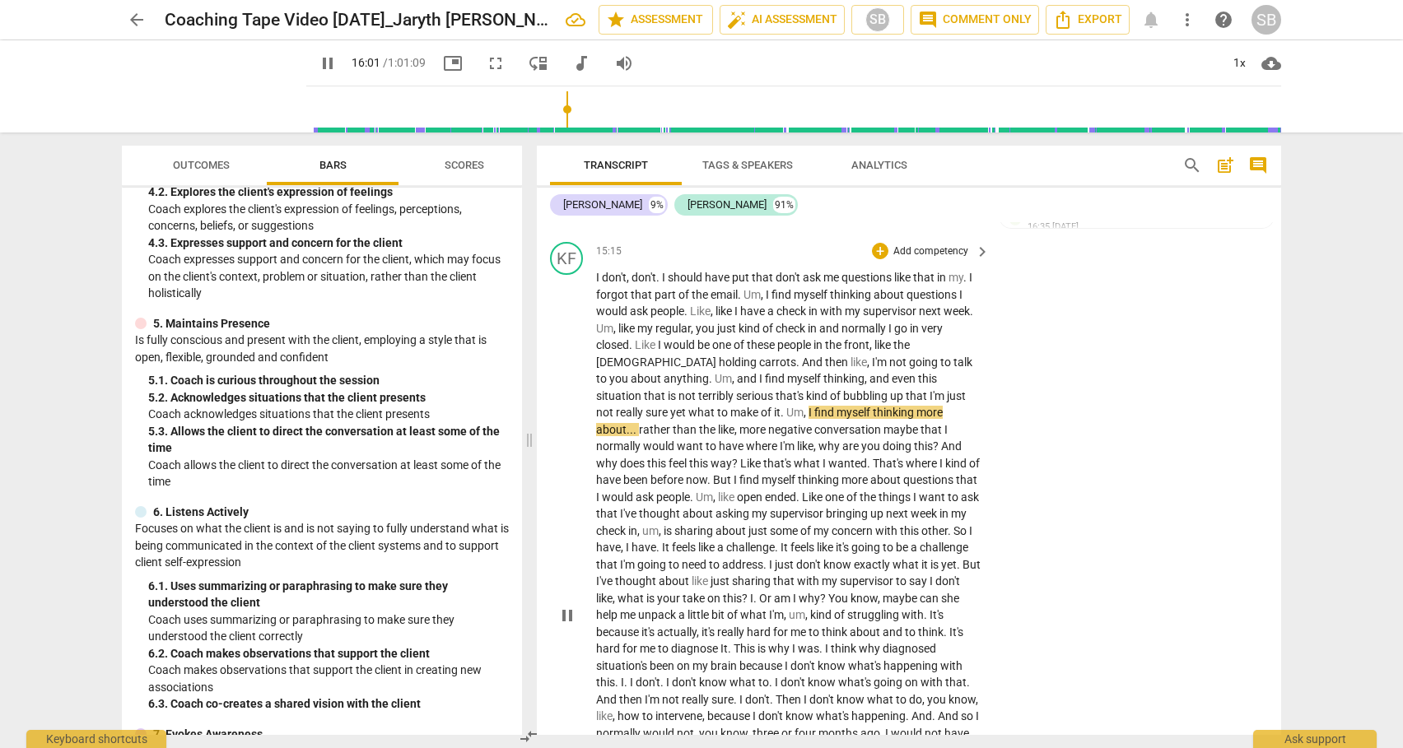
click at [802, 491] on span "Like" at bounding box center [813, 497] width 23 height 13
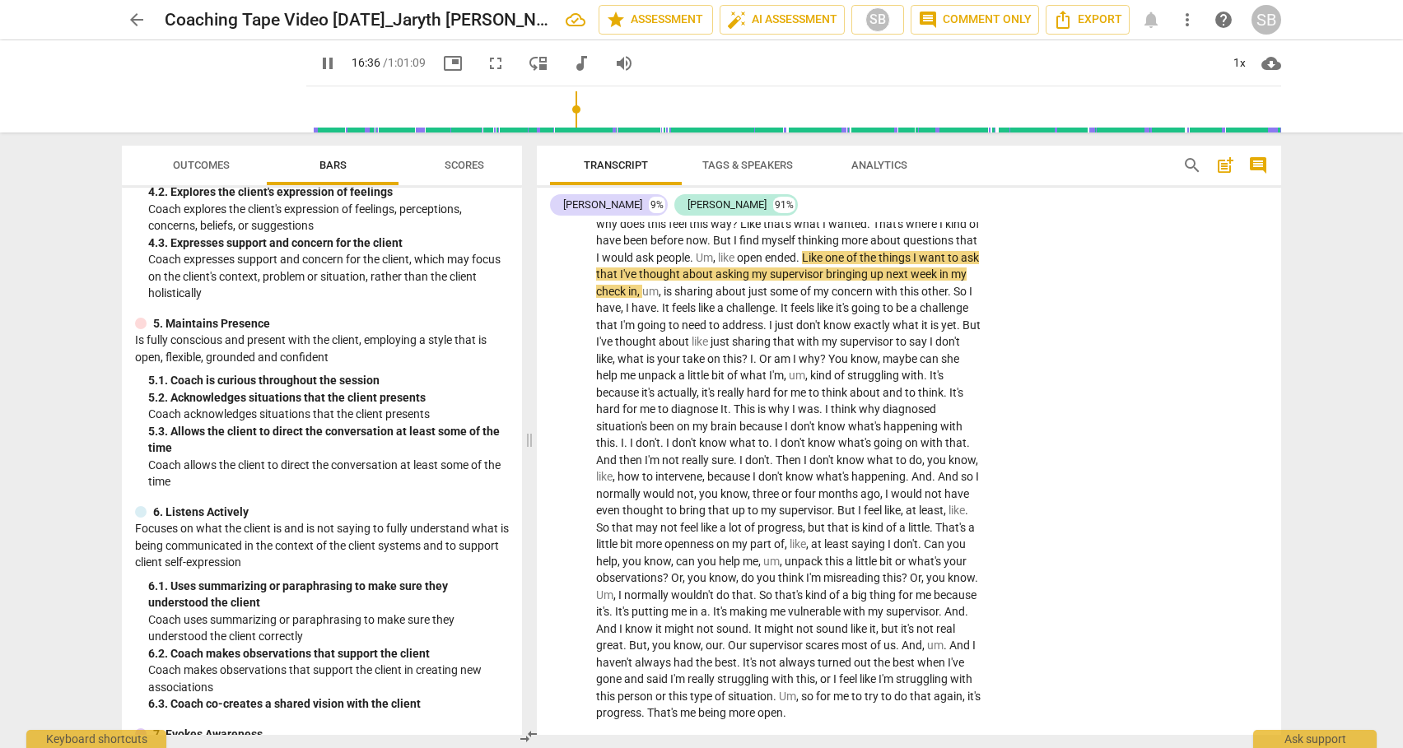
scroll to position [4396, 0]
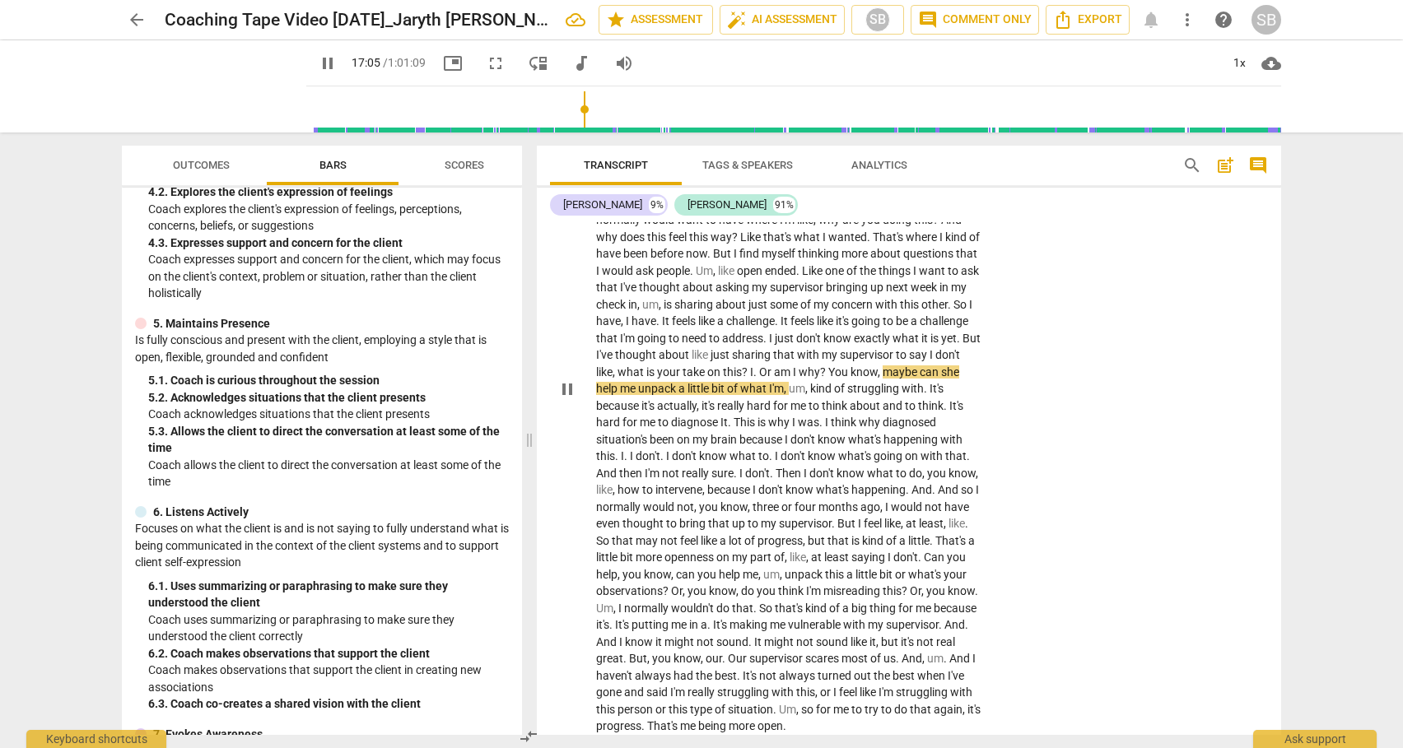
click at [775, 450] on span "I" at bounding box center [778, 456] width 6 height 13
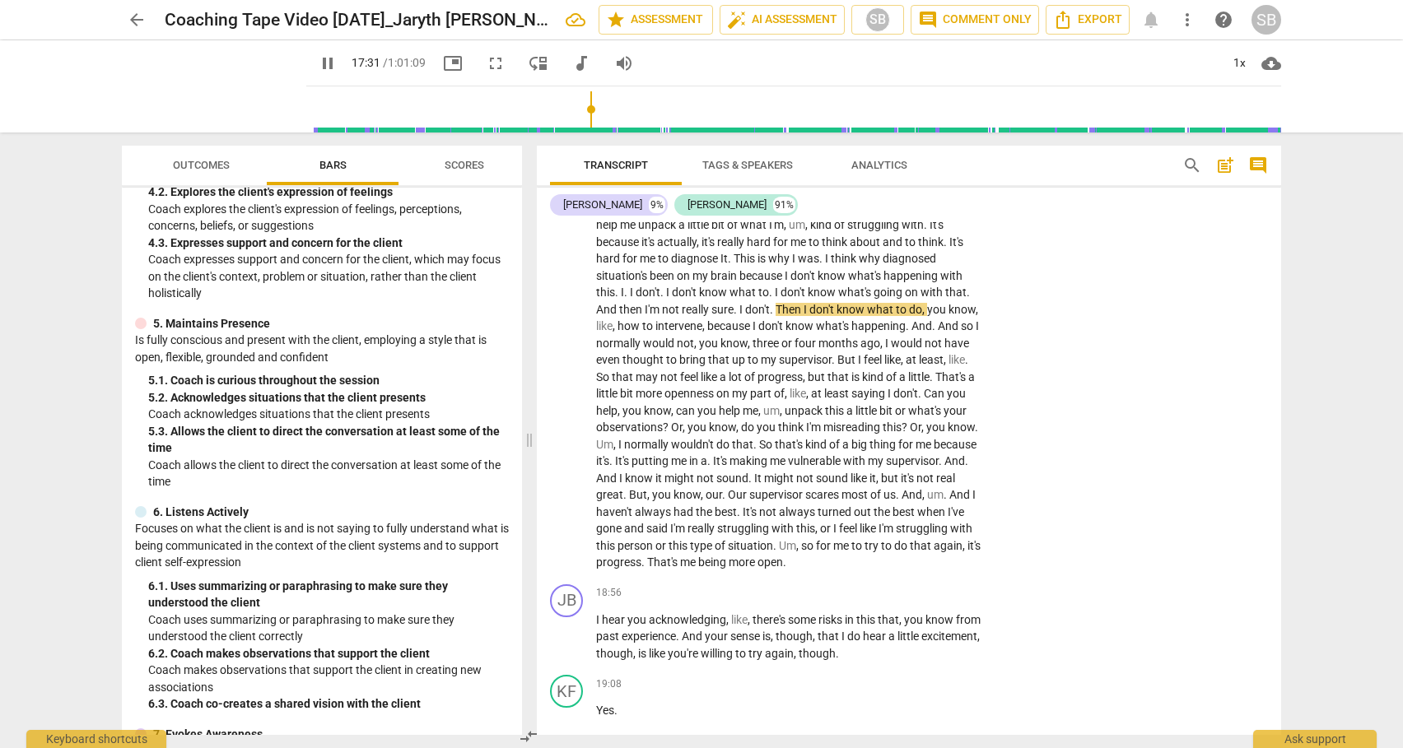
scroll to position [4573, 0]
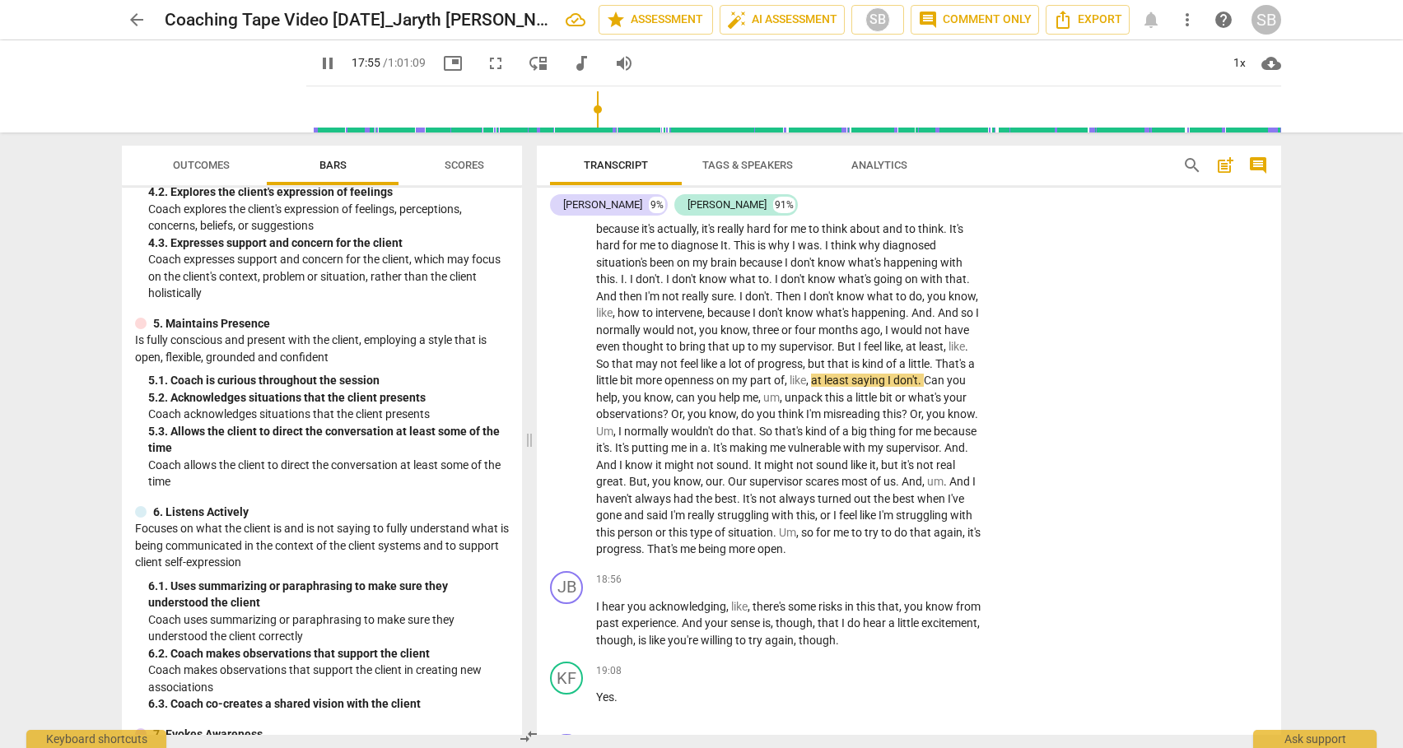
click at [625, 459] on span "I" at bounding box center [622, 465] width 6 height 13
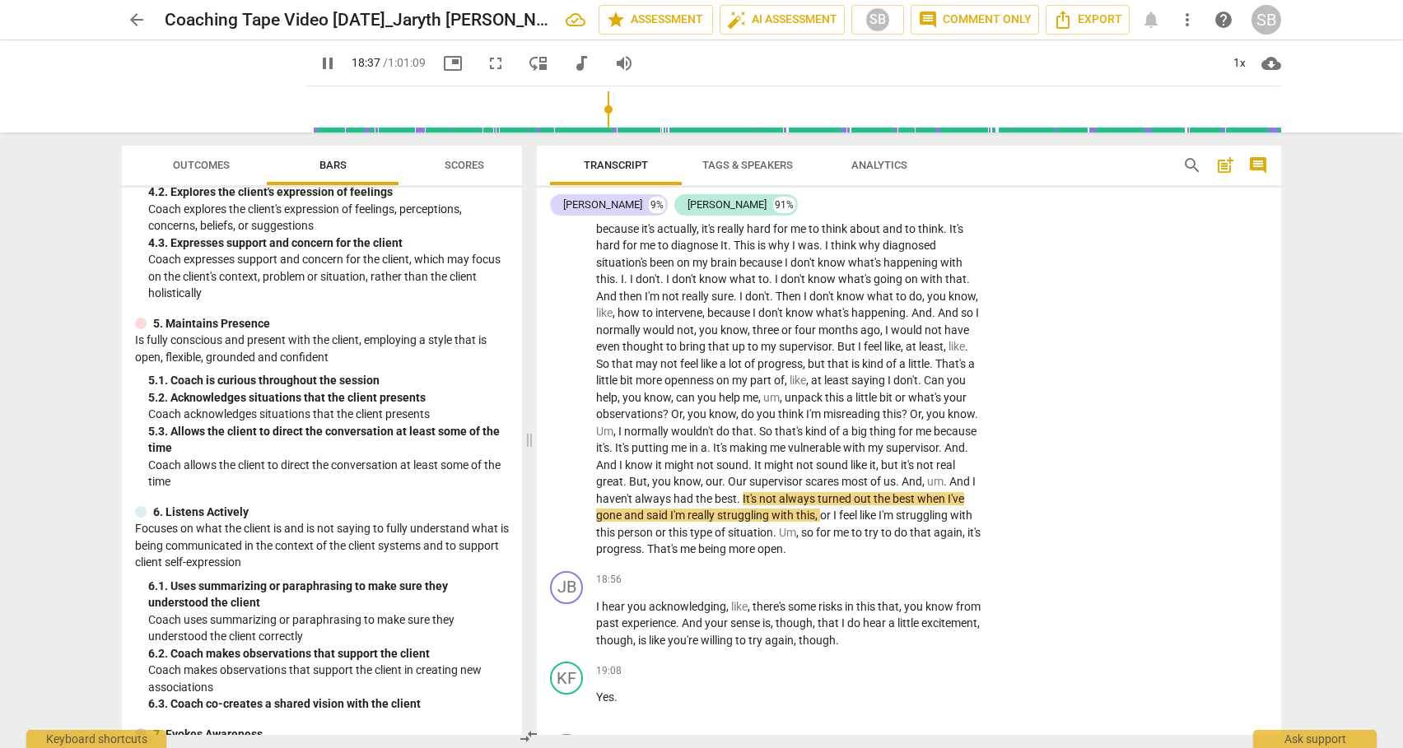
click at [680, 543] on span "That's" at bounding box center [663, 549] width 33 height 13
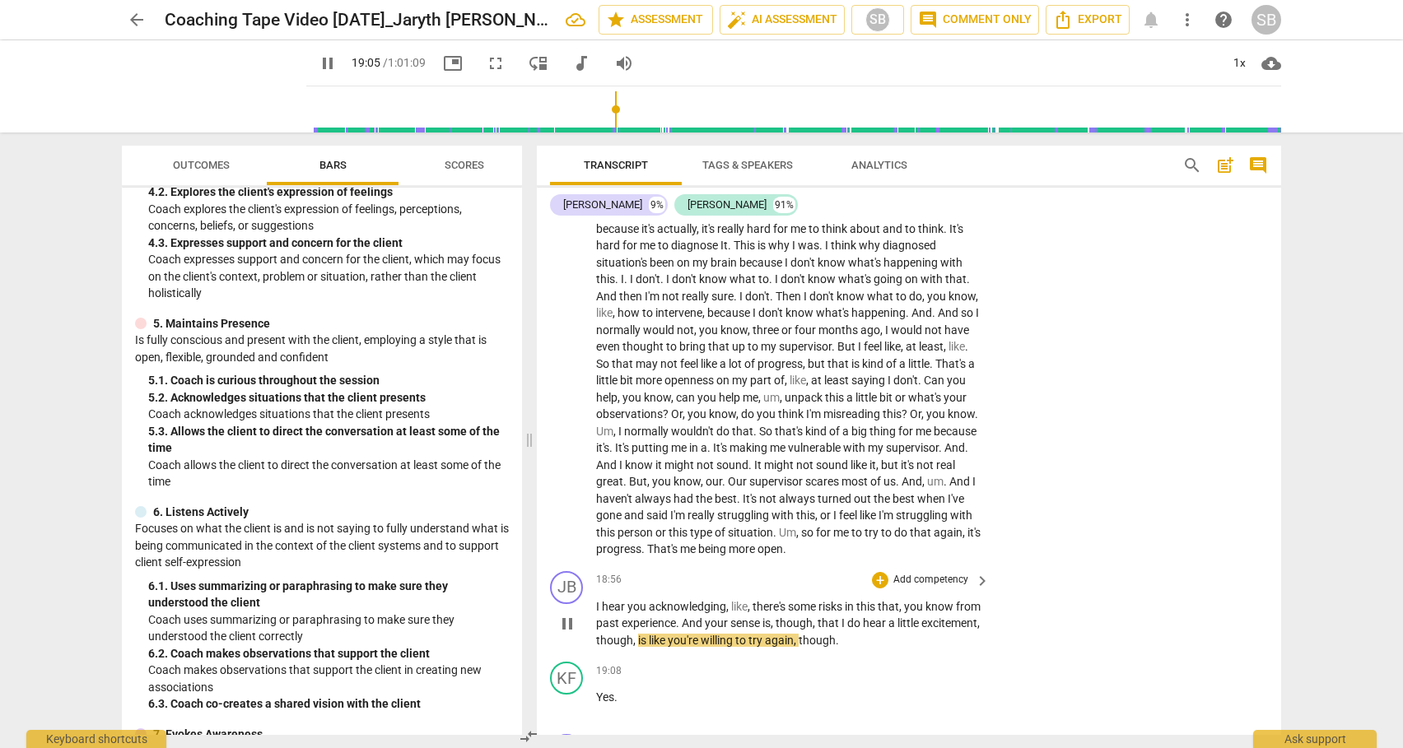
click at [572, 614] on span "pause" at bounding box center [567, 624] width 20 height 20
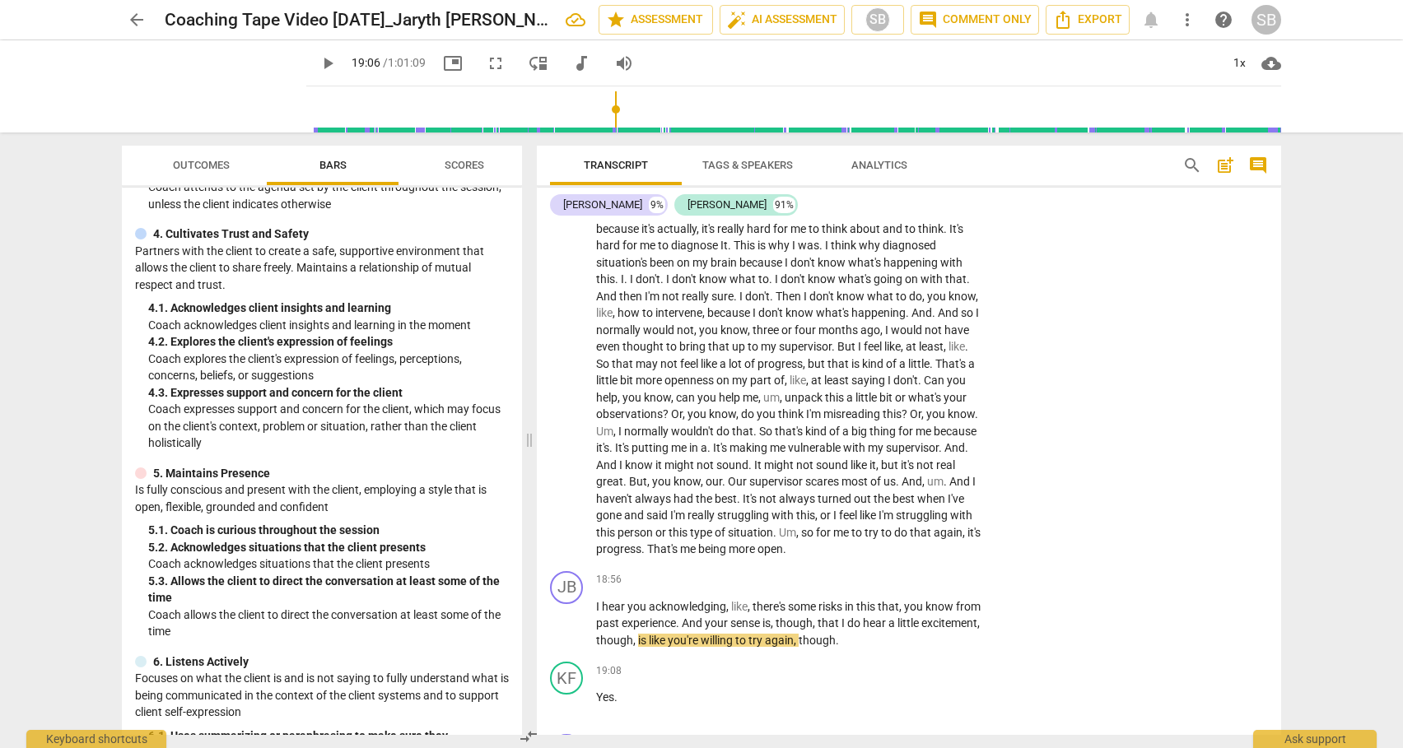
scroll to position [468, 0]
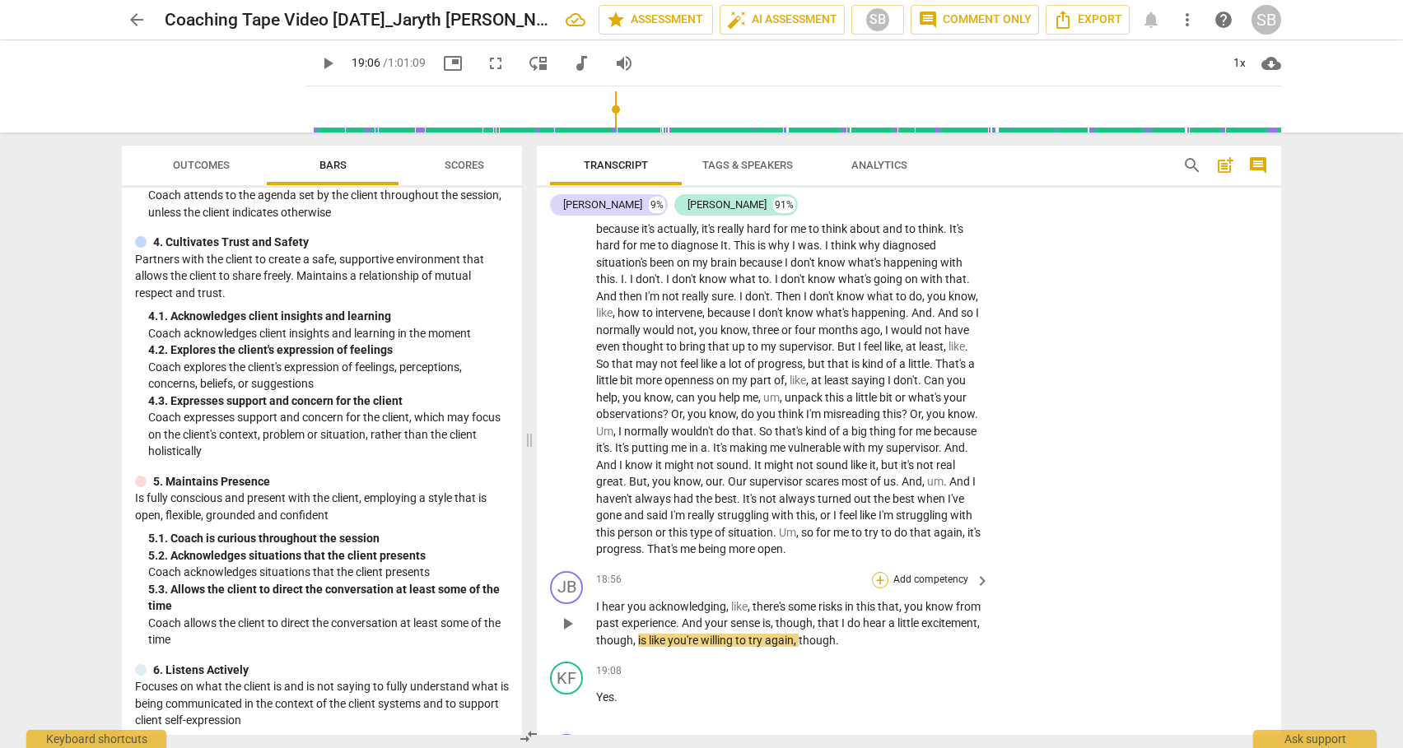
click at [873, 572] on div "+" at bounding box center [880, 580] width 16 height 16
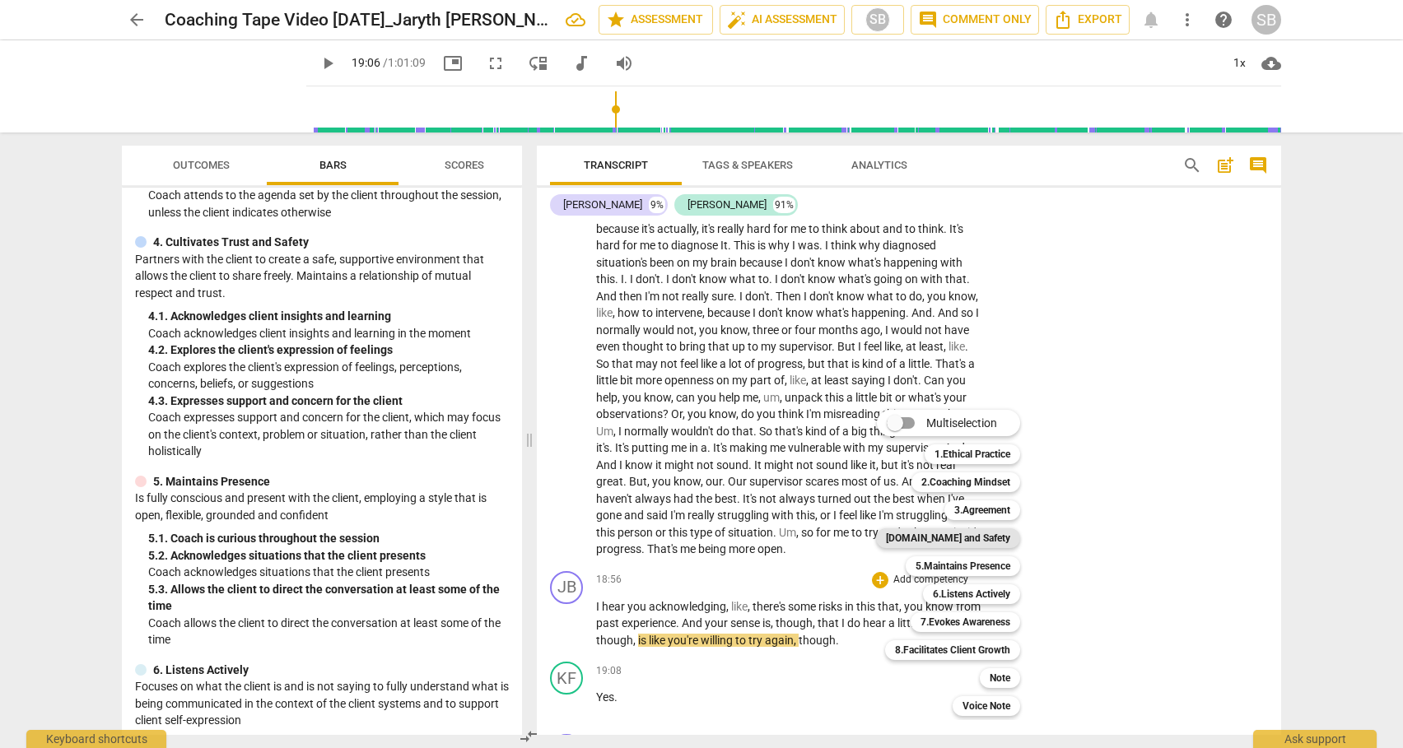
click at [954, 539] on b "[DOMAIN_NAME] and Safety" at bounding box center [948, 539] width 124 height 20
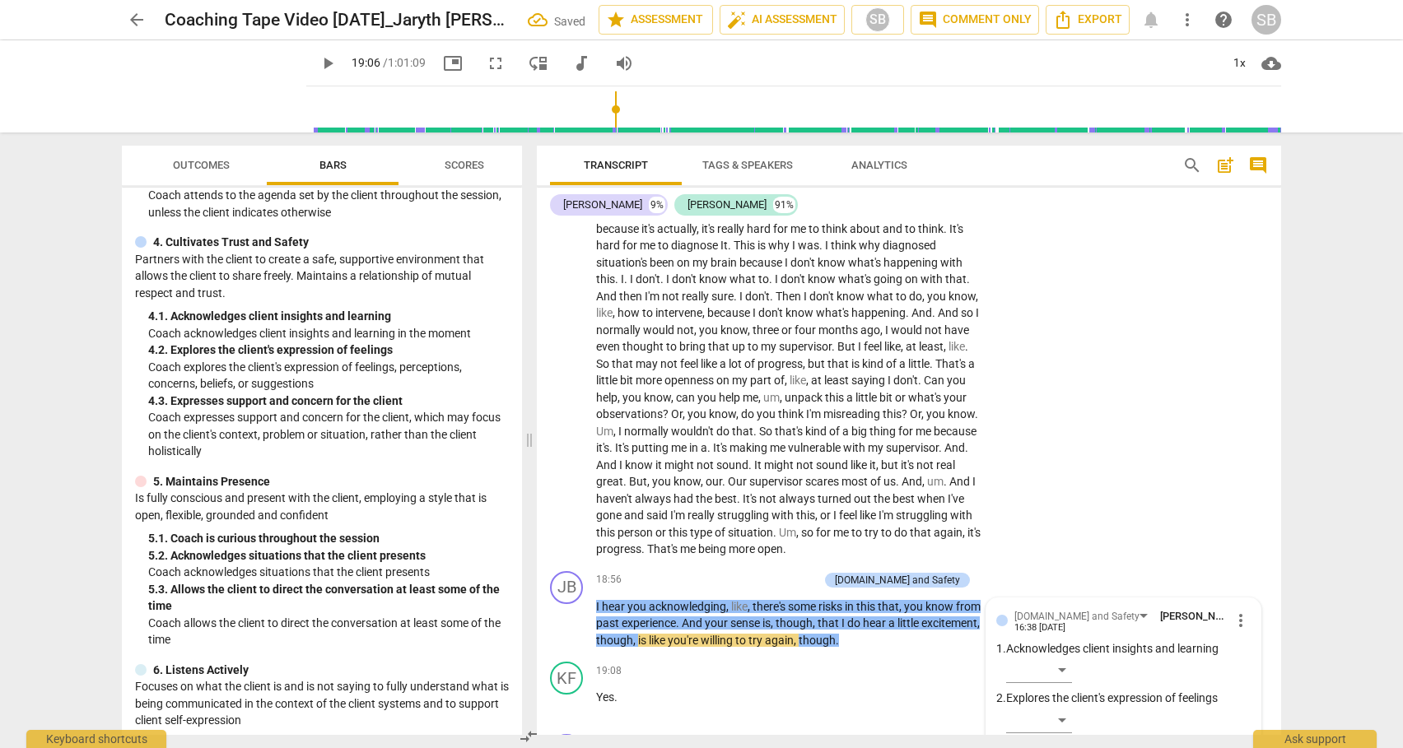
scroll to position [4895, 0]
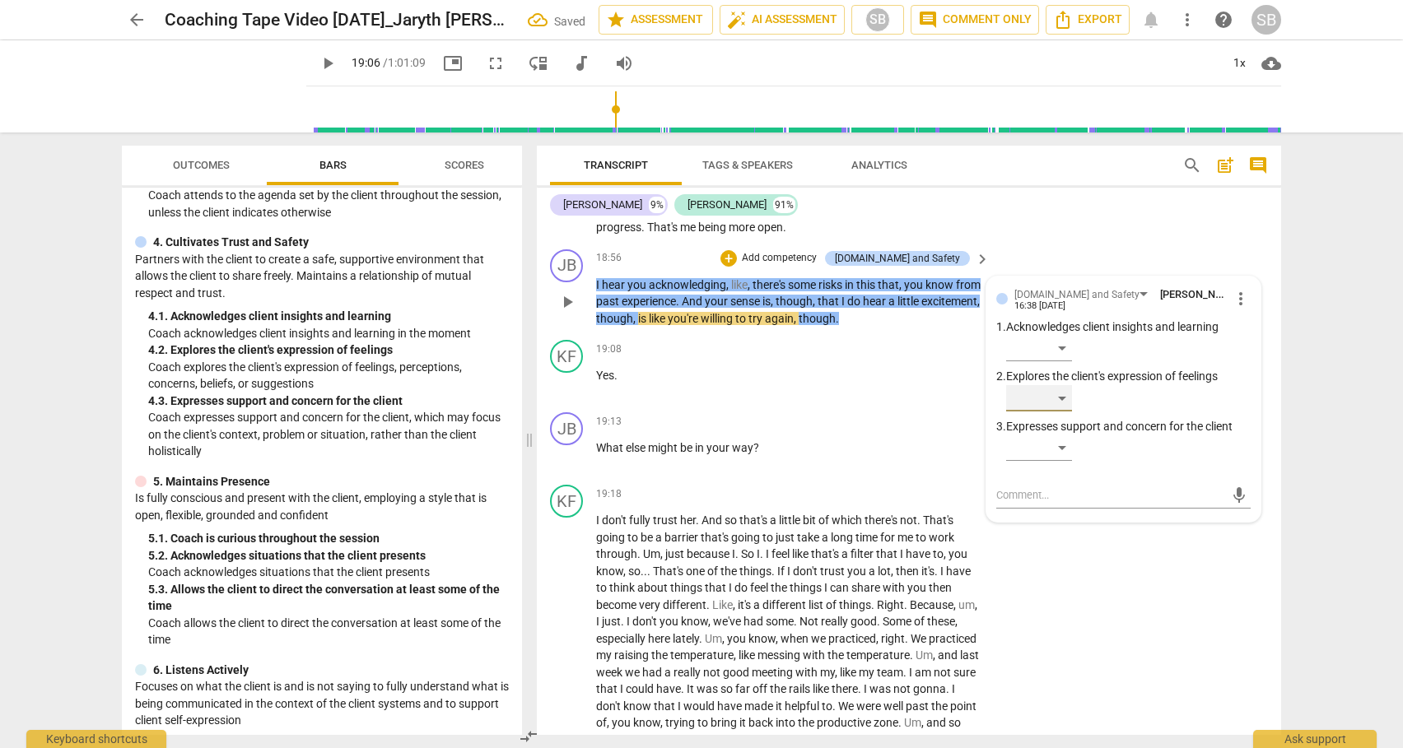
click at [1064, 385] on div "​" at bounding box center [1039, 398] width 66 height 26
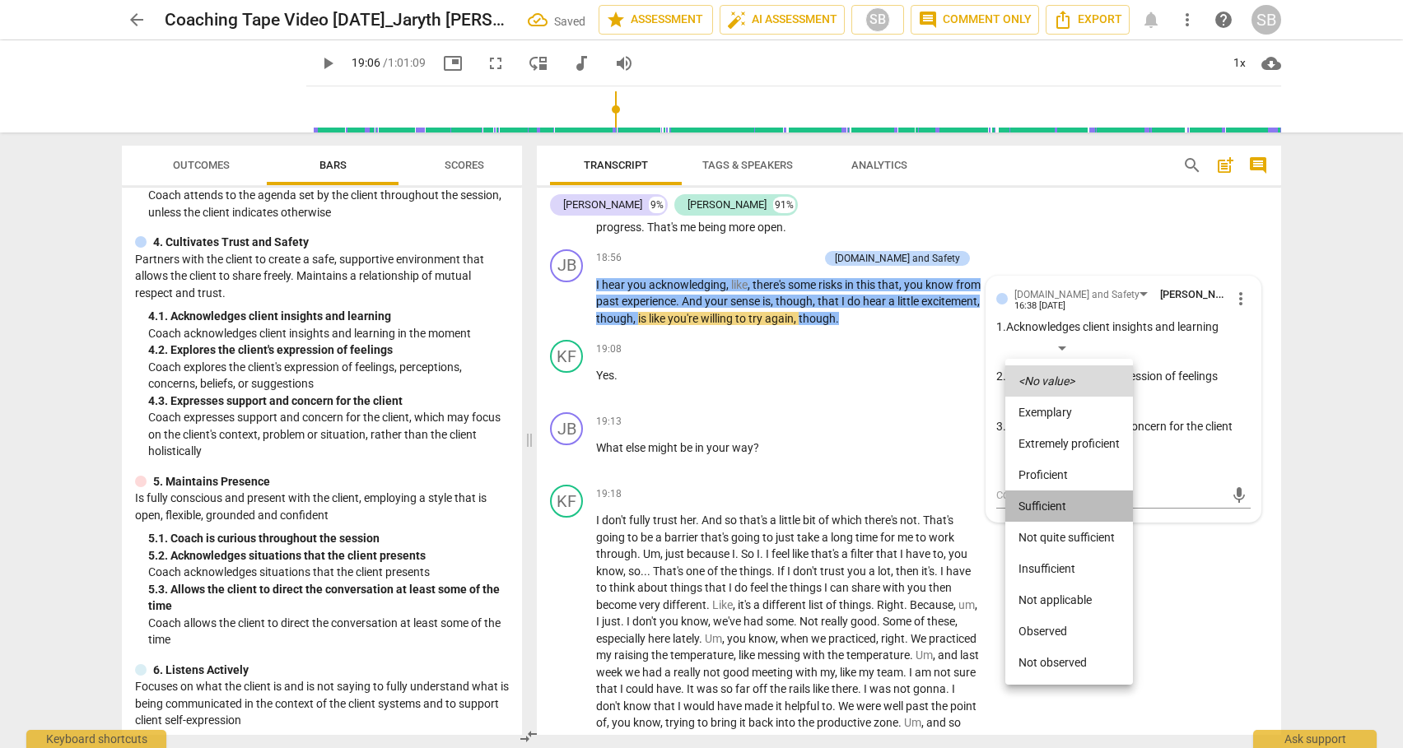
click at [1058, 505] on li "Sufficient" at bounding box center [1069, 506] width 128 height 31
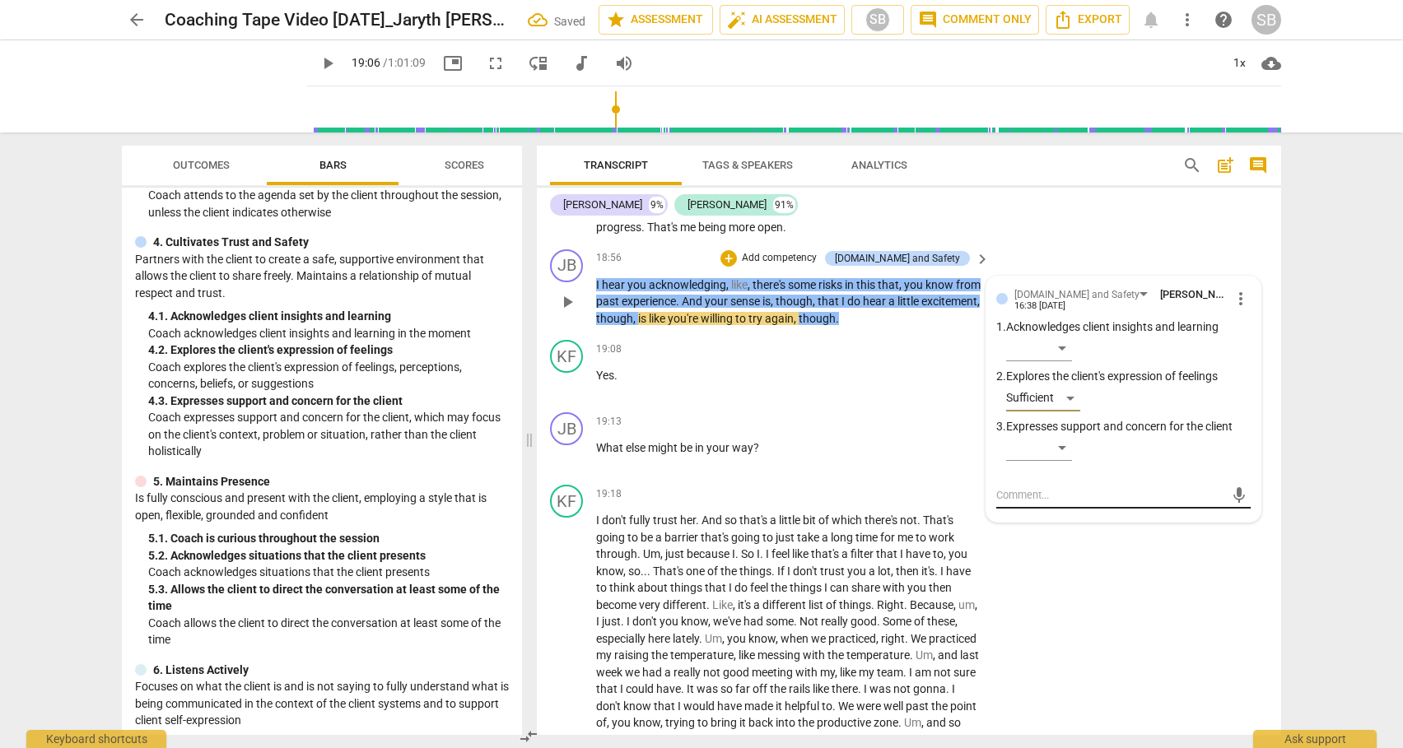
click at [1034, 487] on textarea at bounding box center [1110, 495] width 228 height 16
click at [1230, 494] on span "send" at bounding box center [1239, 503] width 18 height 18
click at [568, 292] on span "play_arrow" at bounding box center [567, 302] width 20 height 20
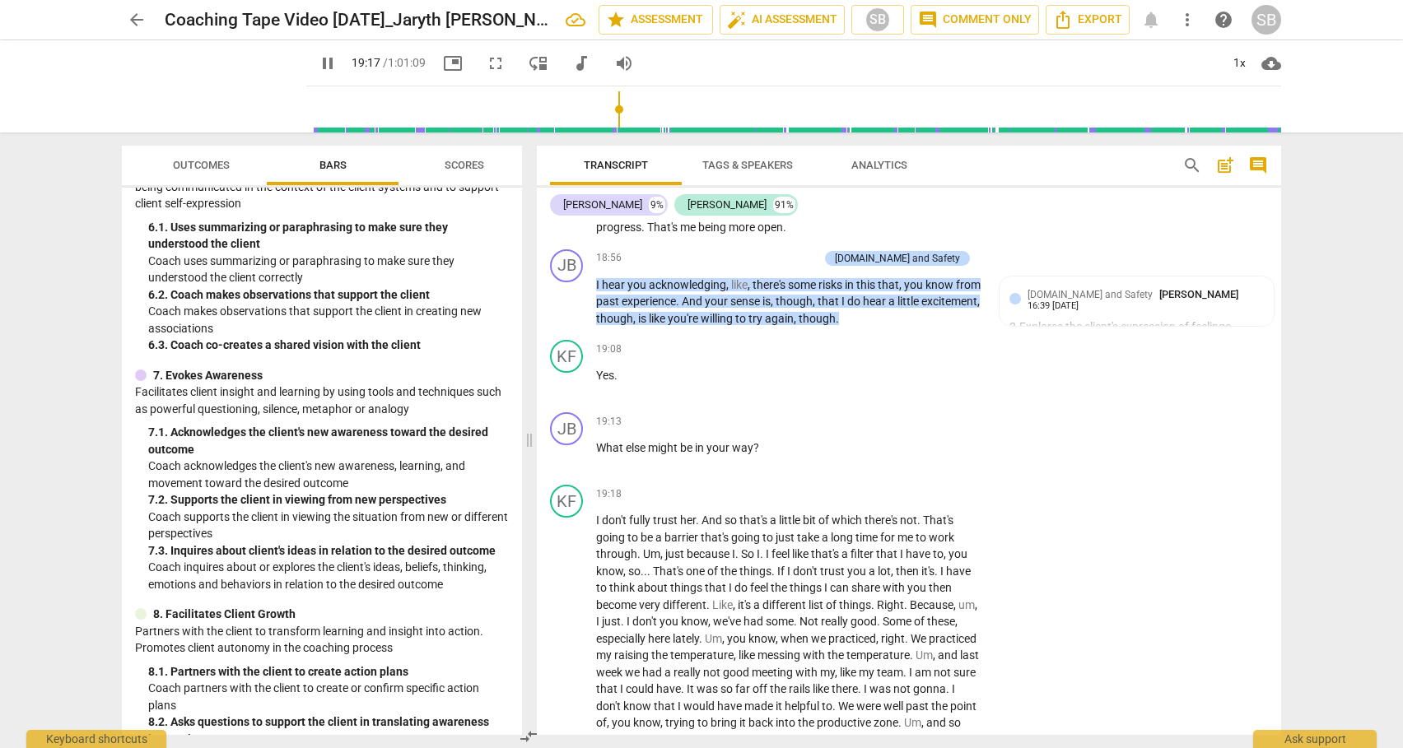
scroll to position [979, 0]
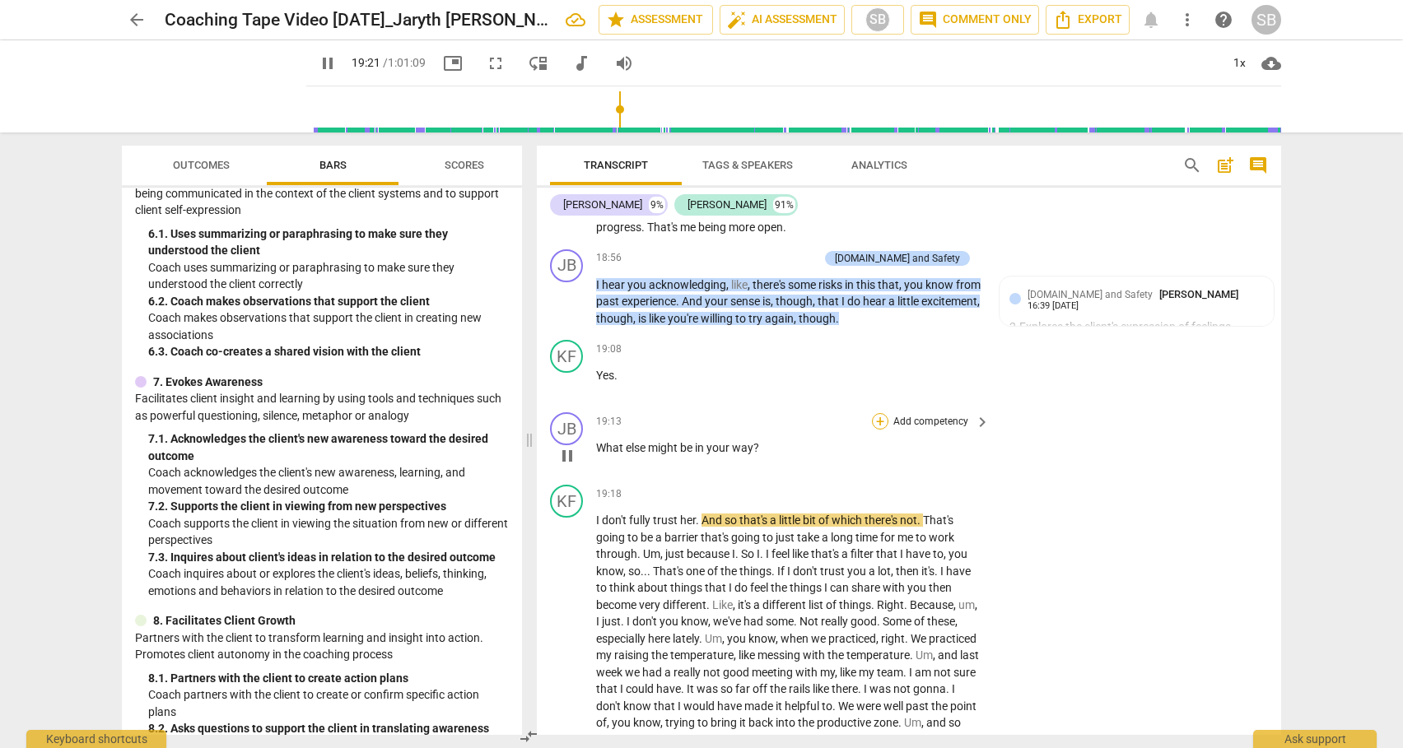
click at [878, 413] on div "+" at bounding box center [880, 421] width 16 height 16
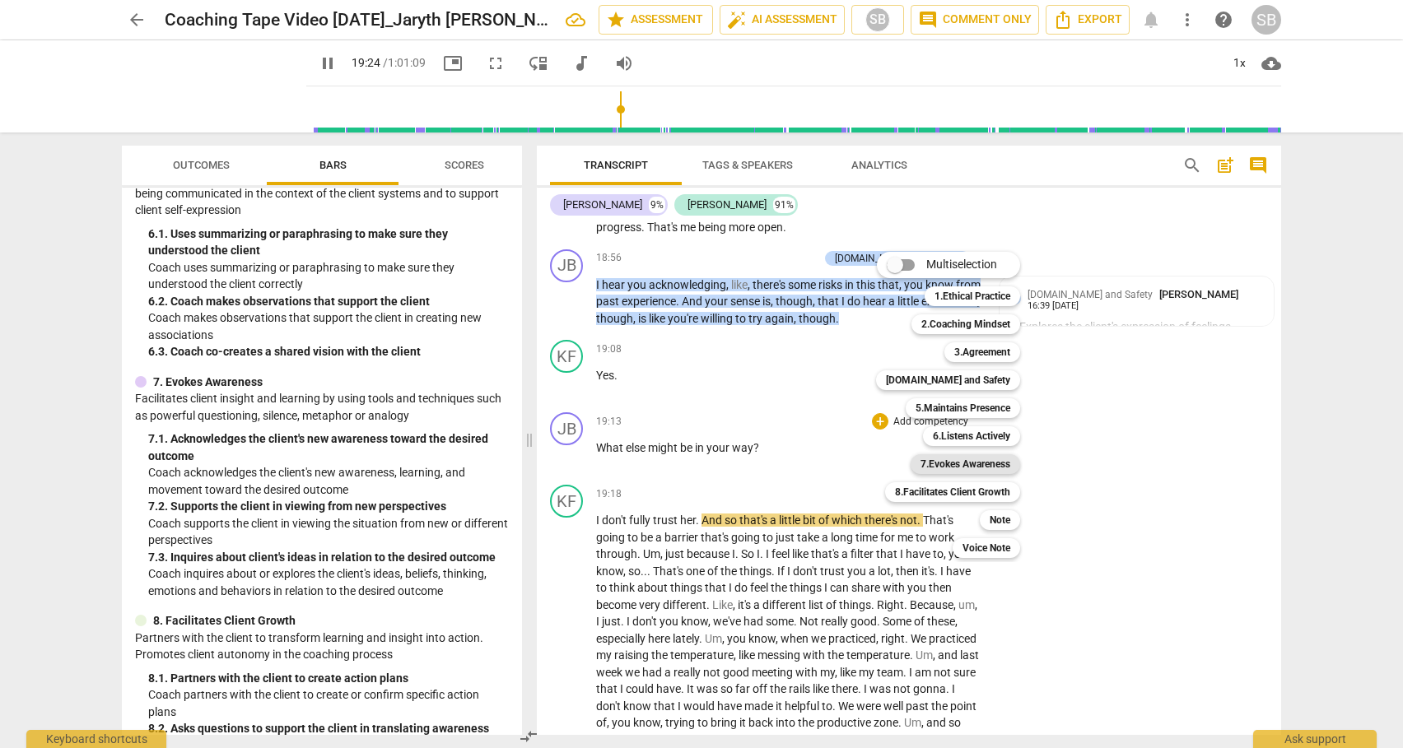
click at [955, 464] on b "7.Evokes Awareness" at bounding box center [965, 464] width 90 height 20
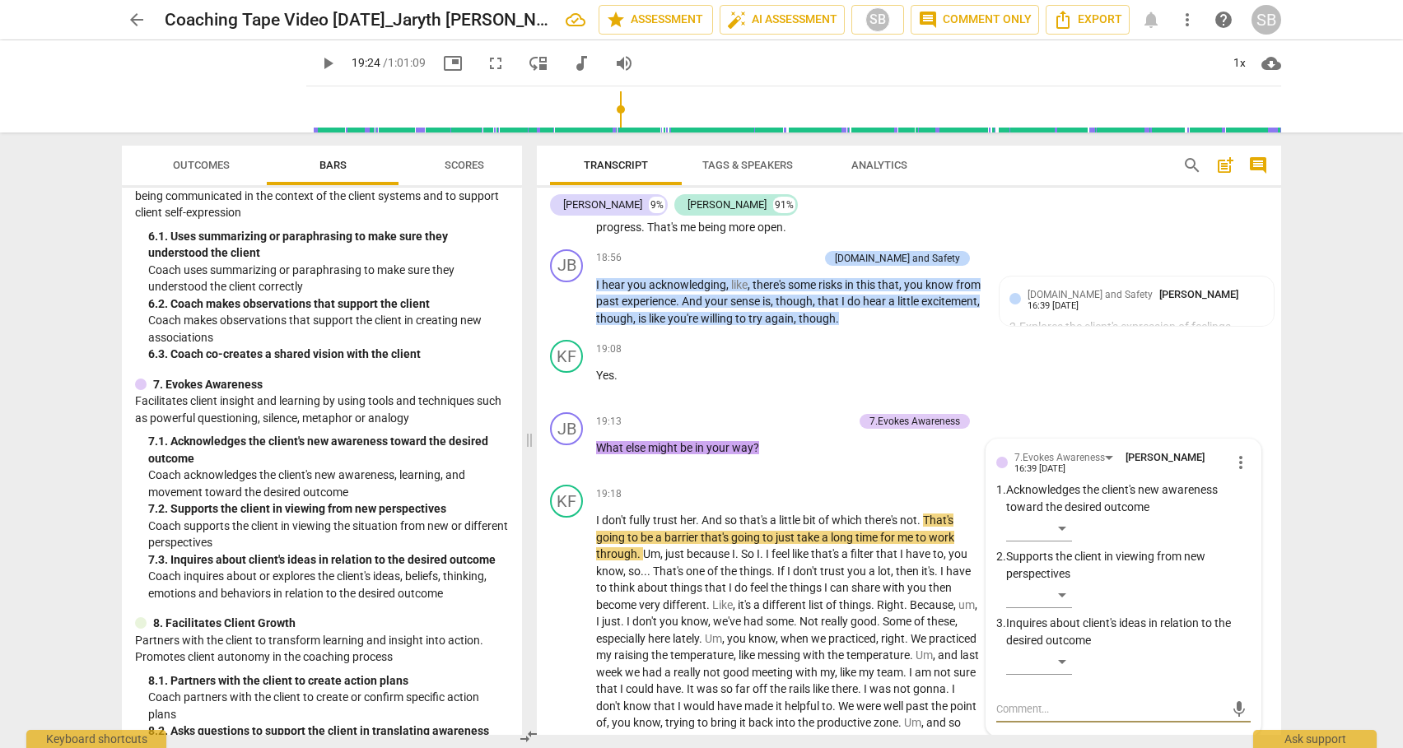
scroll to position [997, 0]
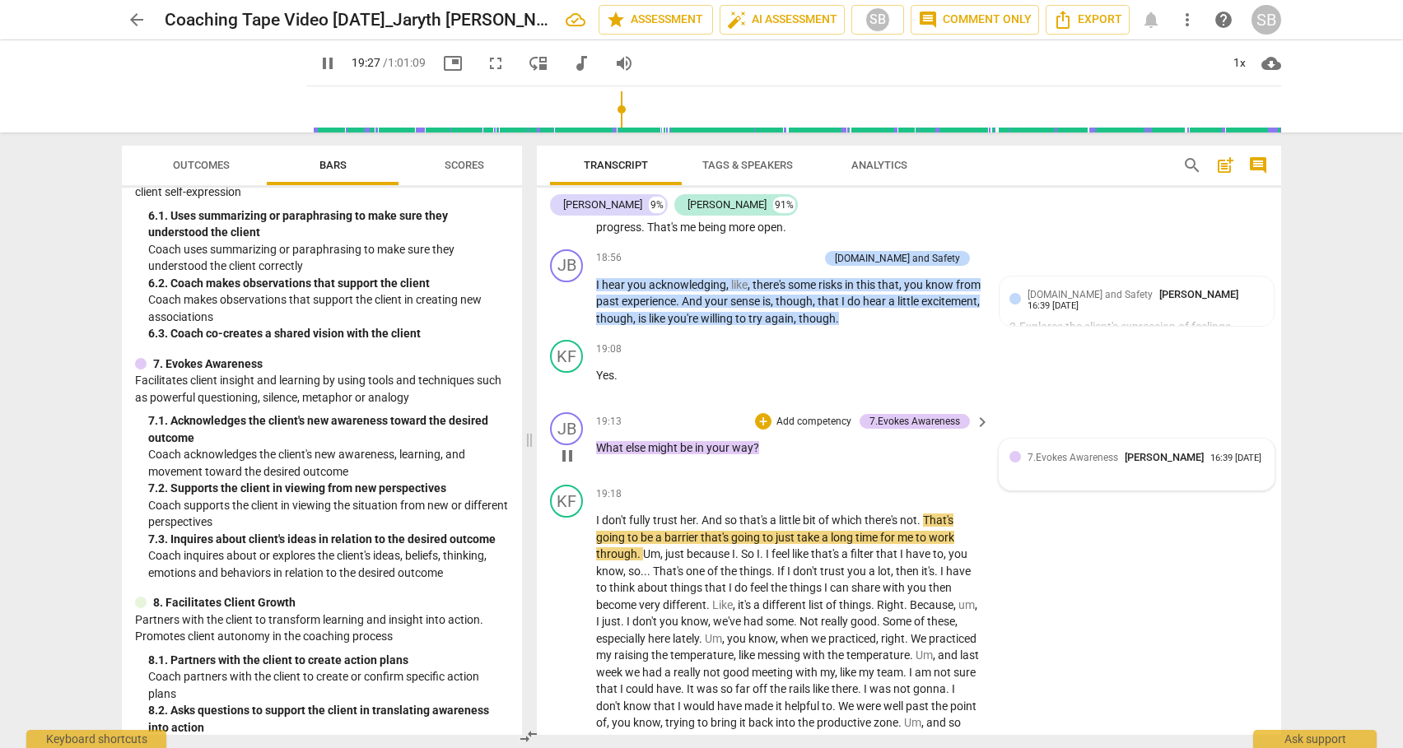
click at [1041, 452] on span "7.Evokes Awareness" at bounding box center [1072, 458] width 91 height 12
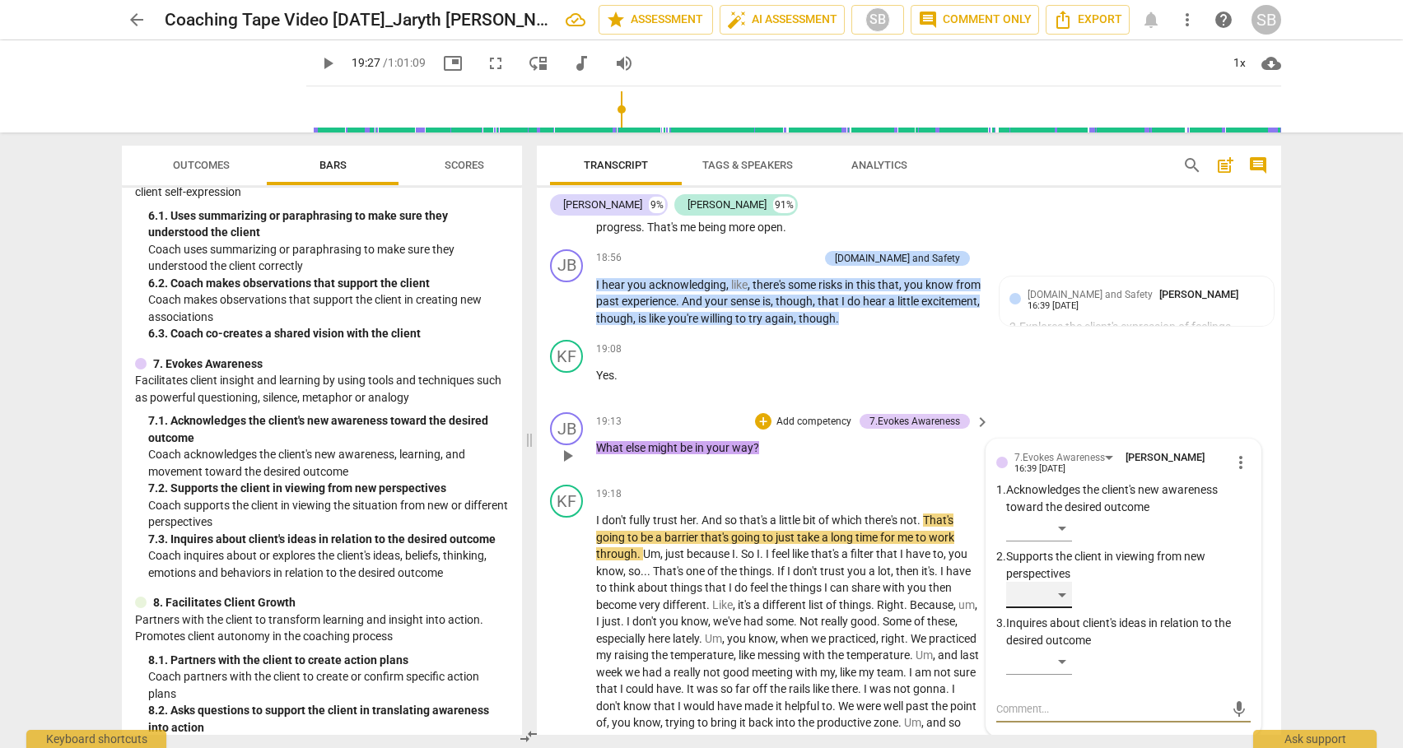
click at [1064, 582] on div "​" at bounding box center [1039, 595] width 66 height 26
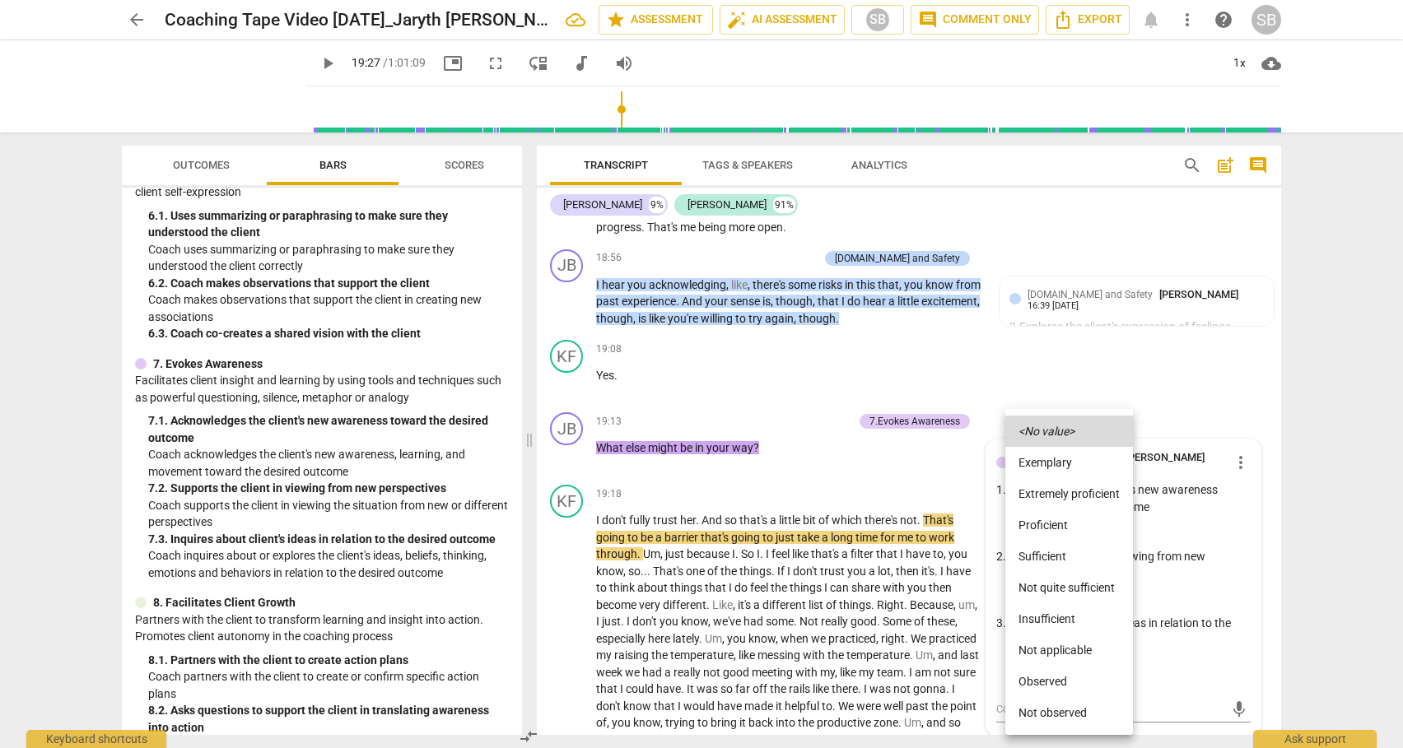
click at [1053, 548] on li "Sufficient" at bounding box center [1069, 556] width 128 height 31
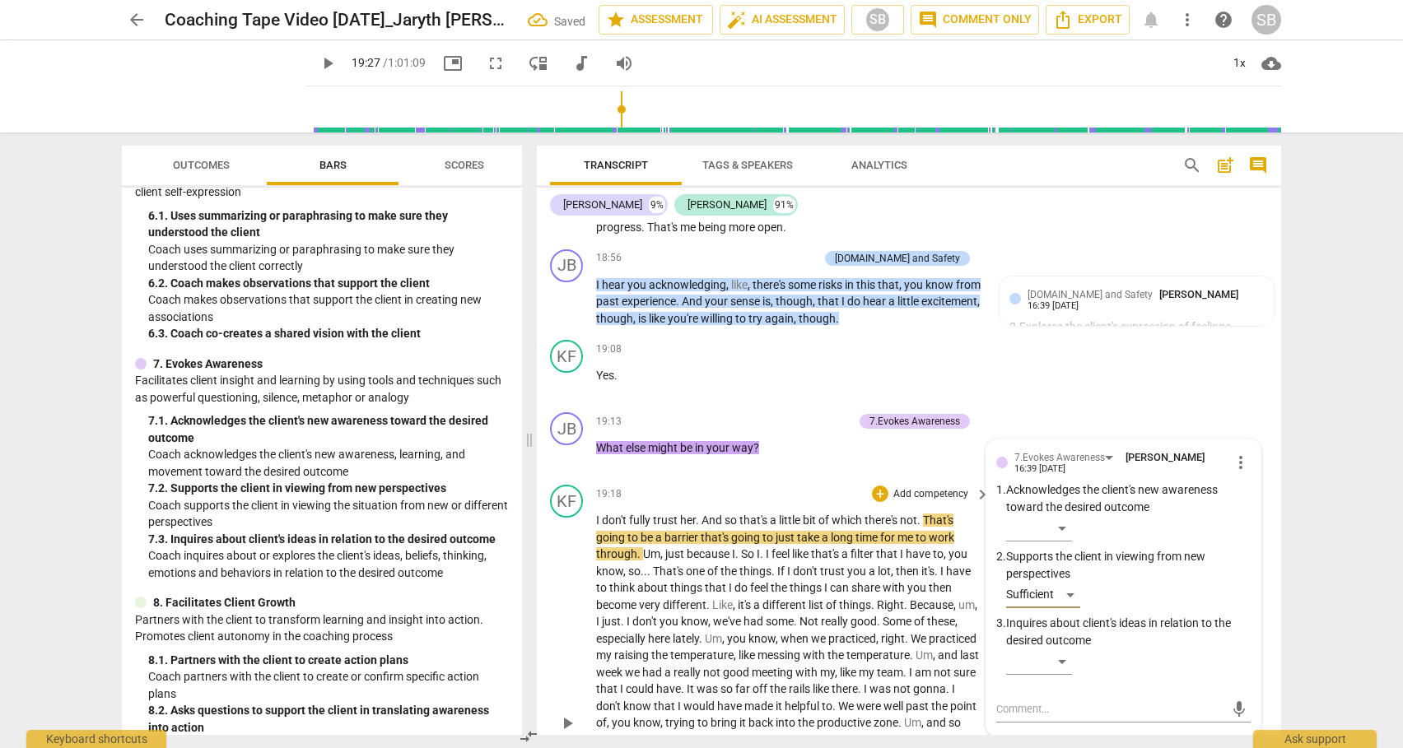
click at [566, 715] on span "play_arrow" at bounding box center [567, 724] width 20 height 20
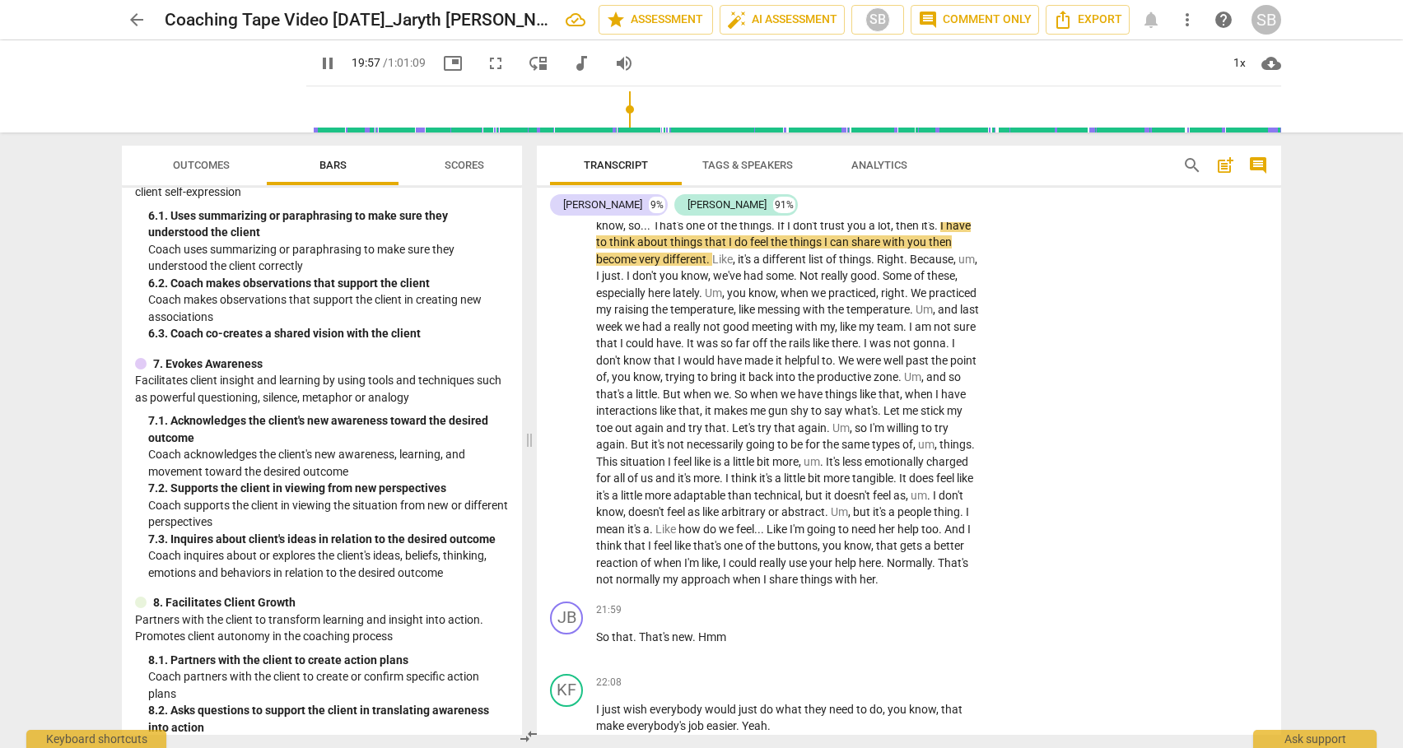
scroll to position [5228, 0]
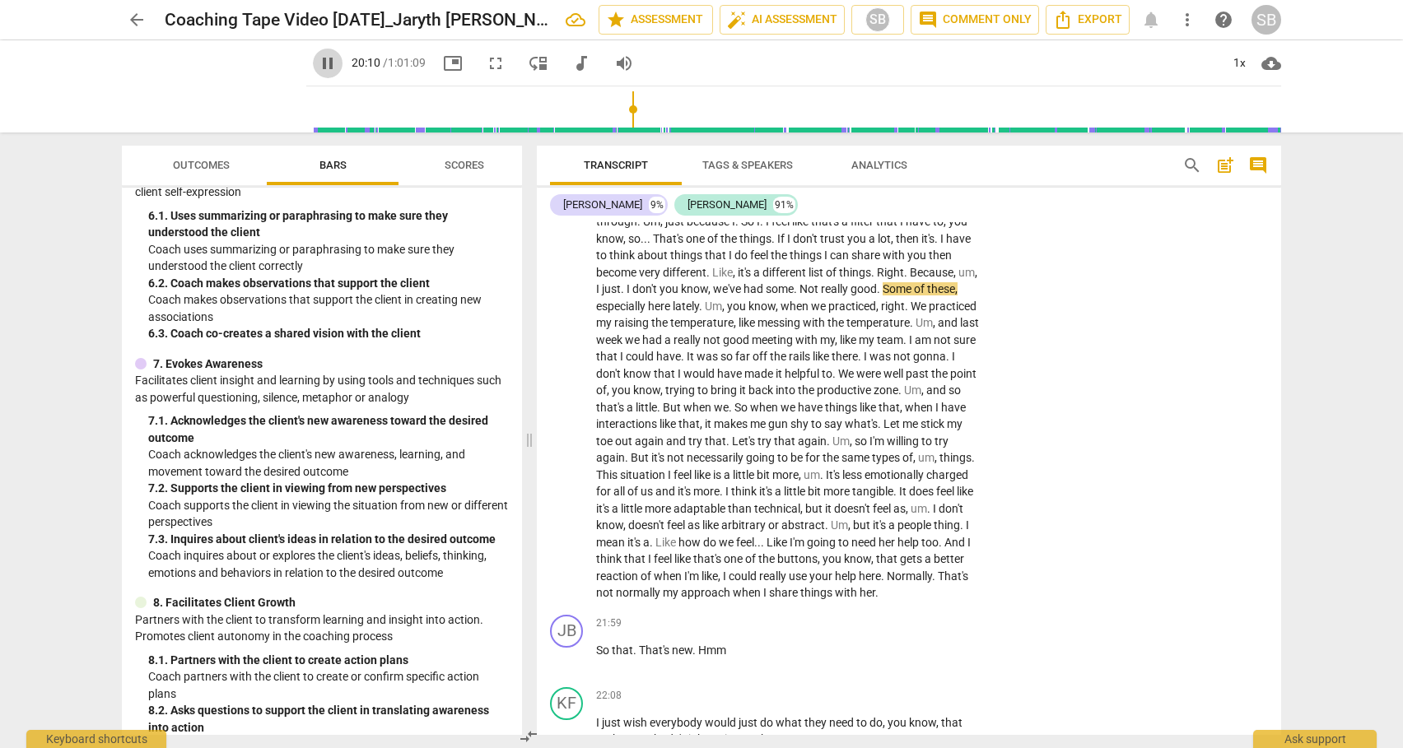
click at [318, 62] on span "pause" at bounding box center [328, 64] width 20 height 20
